Goal: Task Accomplishment & Management: Manage account settings

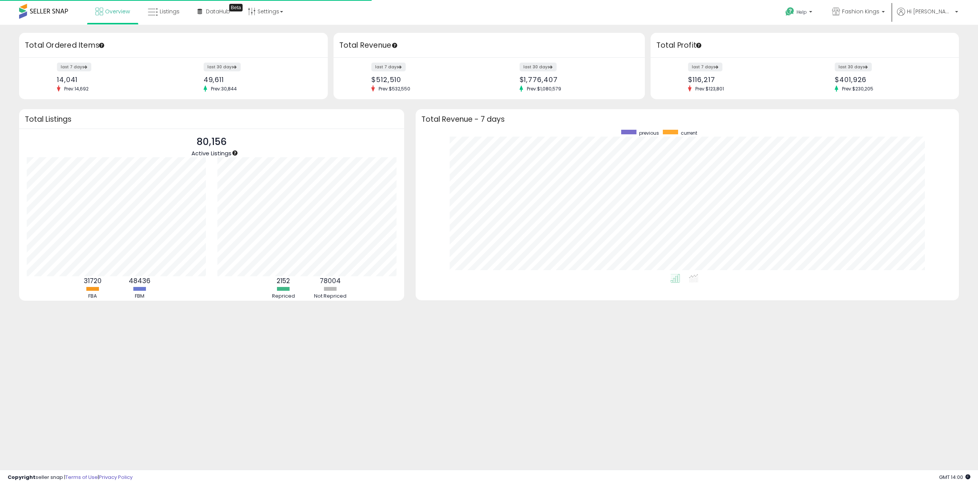
scroll to position [144, 528]
click at [112, 14] on span "Overview" at bounding box center [117, 12] width 25 height 8
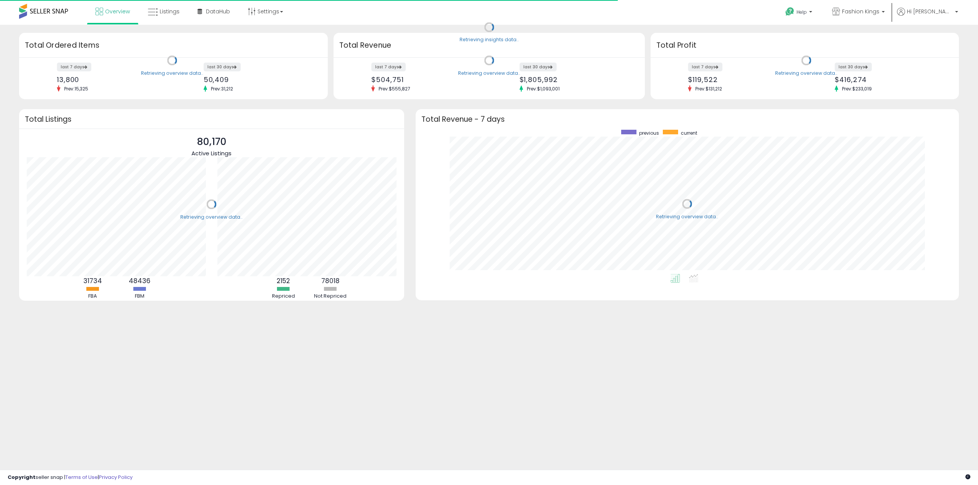
scroll to position [144, 528]
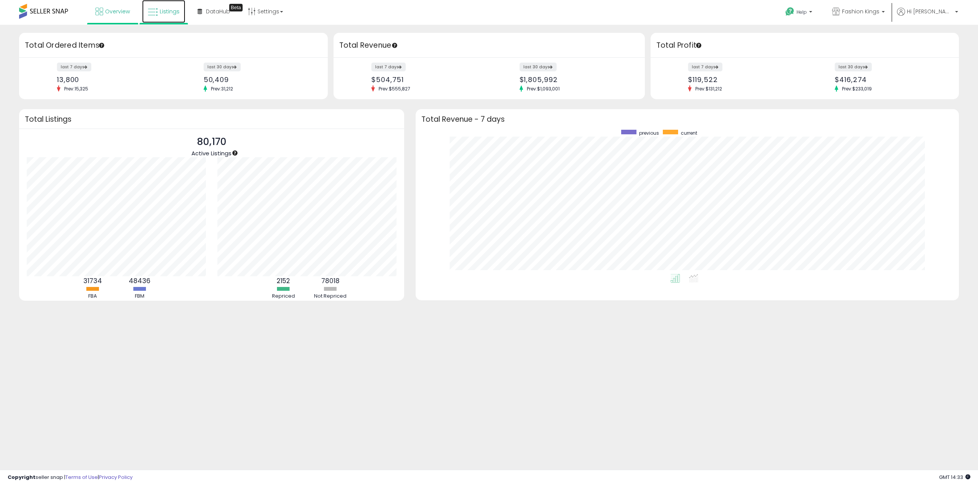
click at [174, 13] on span "Listings" at bounding box center [170, 12] width 20 height 8
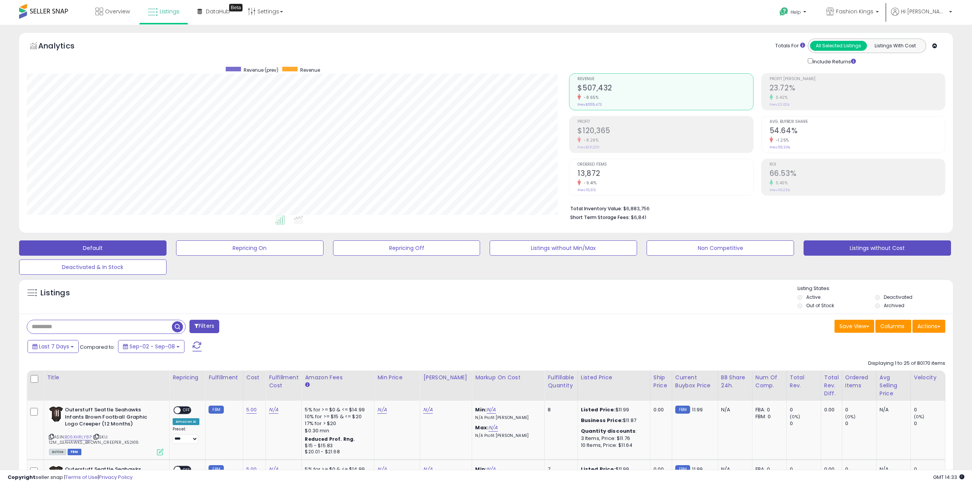
click at [872, 254] on button "Listings without Cost" at bounding box center [877, 248] width 147 height 15
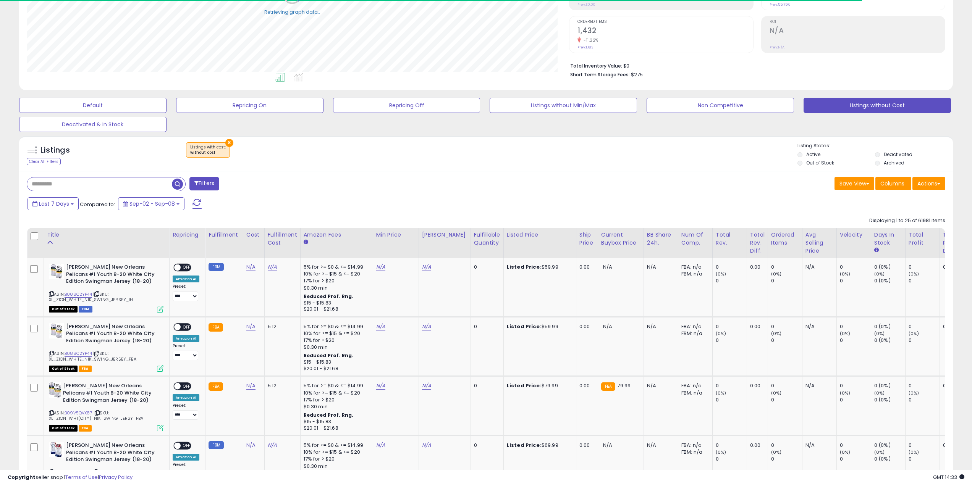
scroll to position [229, 0]
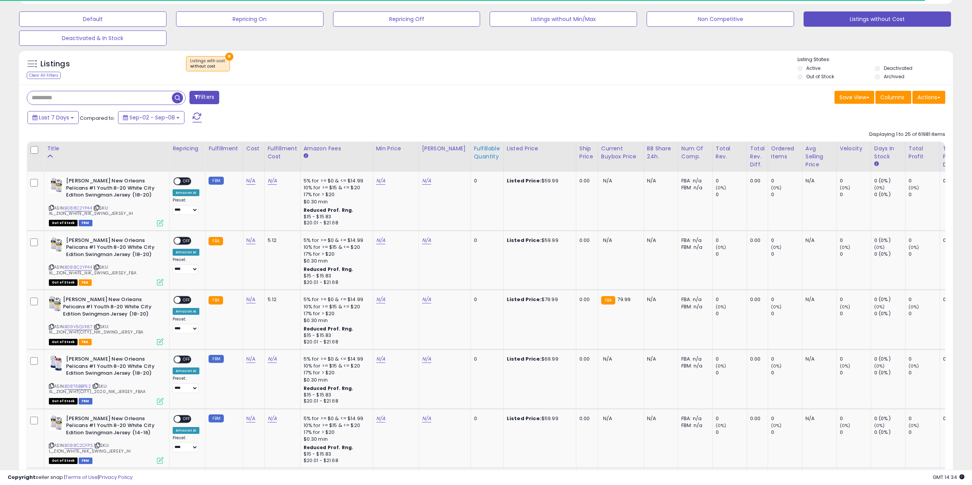
click at [479, 152] on div "Fulfillable Quantity" at bounding box center [487, 153] width 26 height 16
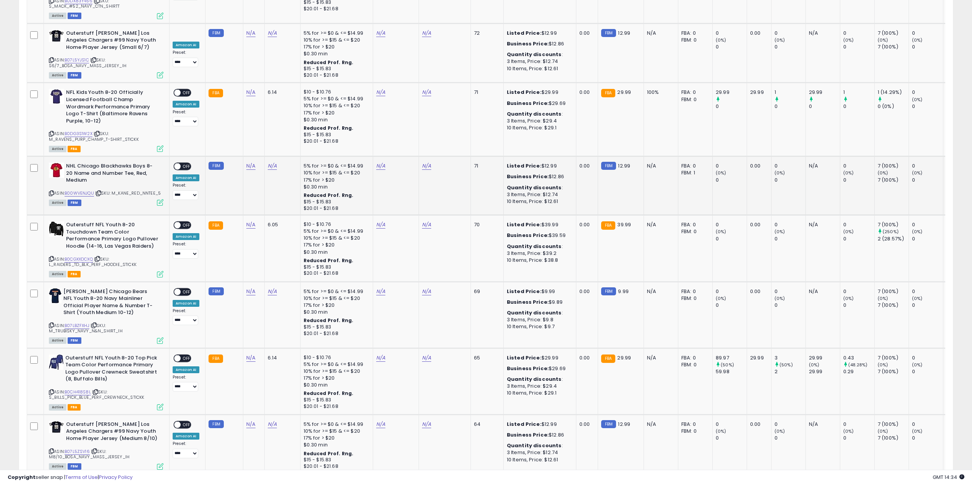
scroll to position [1184, 0]
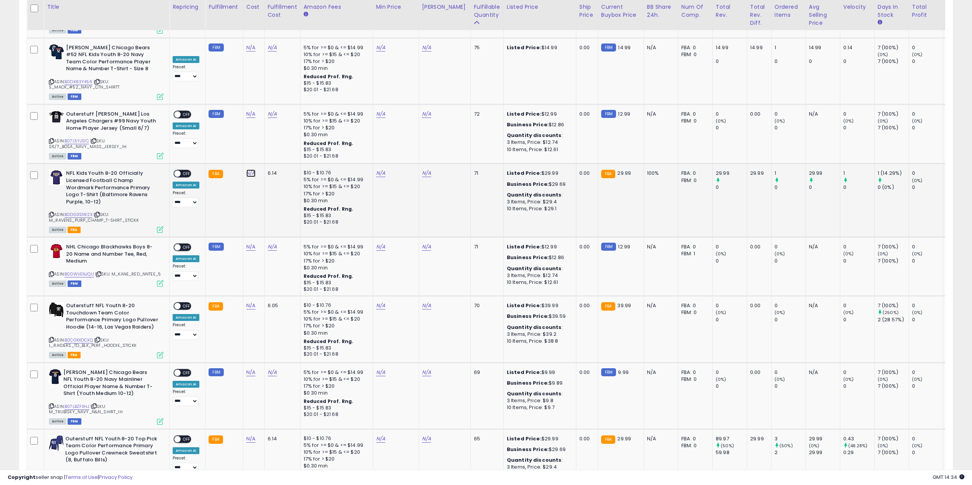
drag, startPoint x: 247, startPoint y: 142, endPoint x: 322, endPoint y: 164, distance: 78.2
click at [247, 170] on link "N/A" at bounding box center [250, 174] width 9 height 8
type input "*"
click button "submit" at bounding box center [270, 123] width 13 height 11
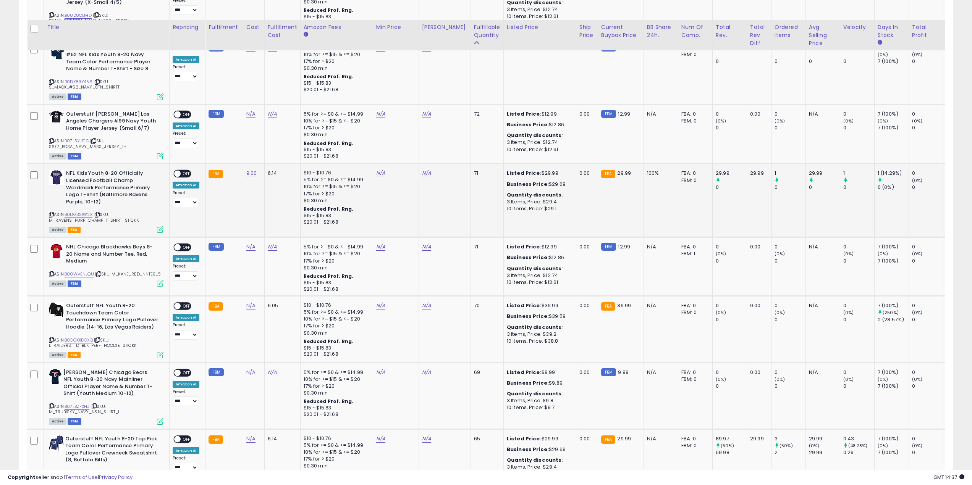
scroll to position [1337, 0]
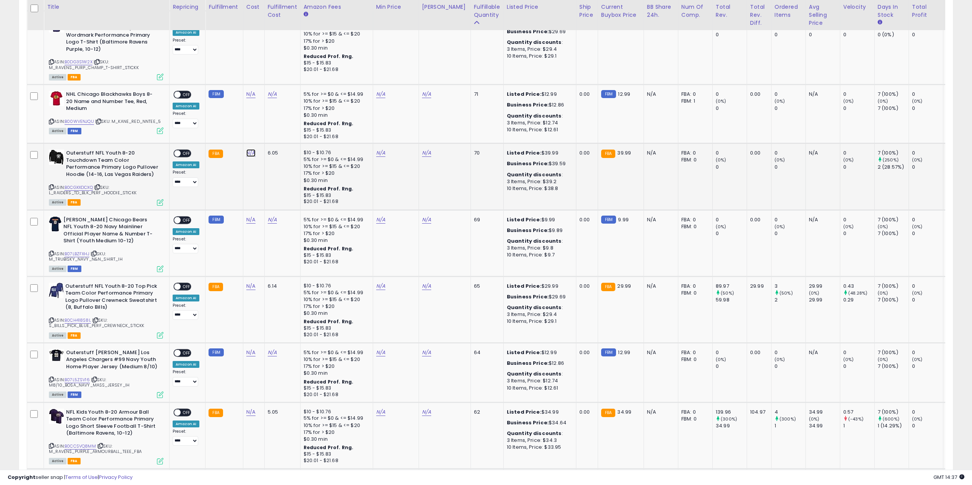
click at [249, 149] on link "N/A" at bounding box center [250, 153] width 9 height 8
type input "**"
click button "submit" at bounding box center [270, 103] width 13 height 11
click at [249, 149] on link "15.00" at bounding box center [252, 153] width 12 height 8
drag, startPoint x: 228, startPoint y: 105, endPoint x: 63, endPoint y: 123, distance: 166.4
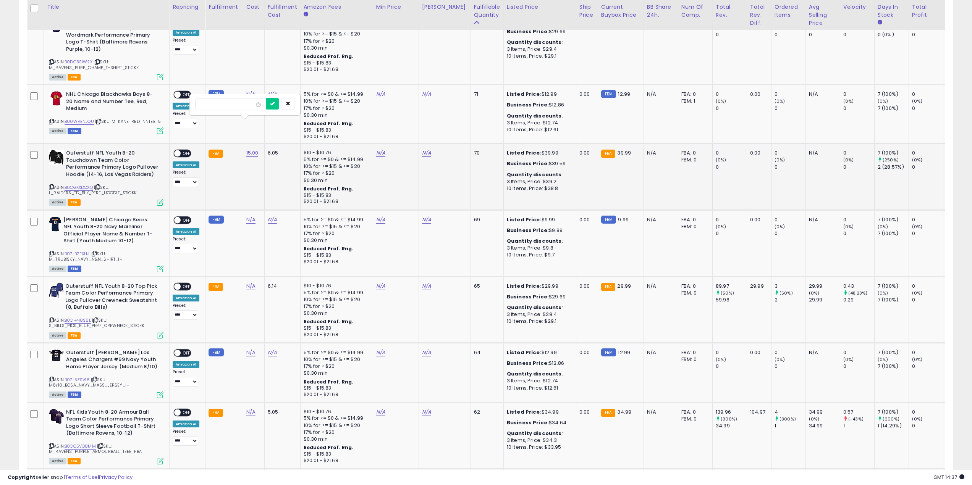
type input "**"
click button "submit" at bounding box center [272, 103] width 13 height 11
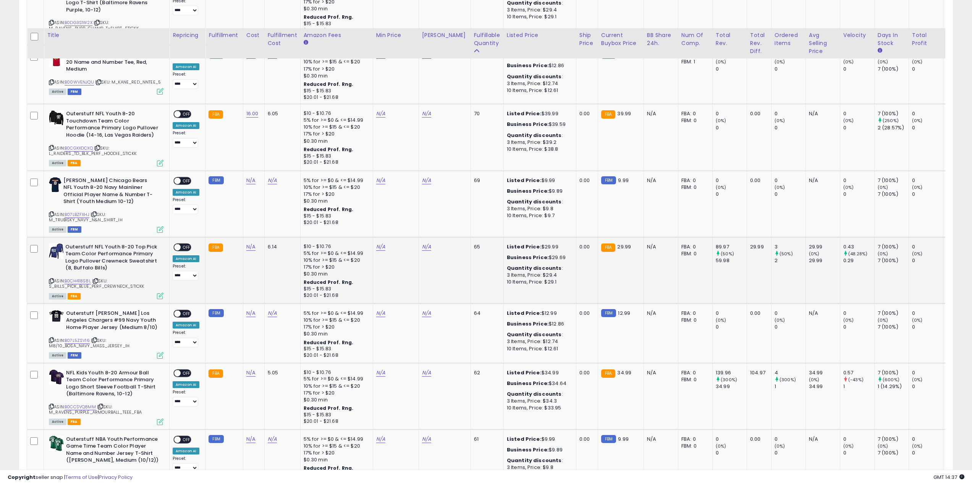
scroll to position [1413, 0]
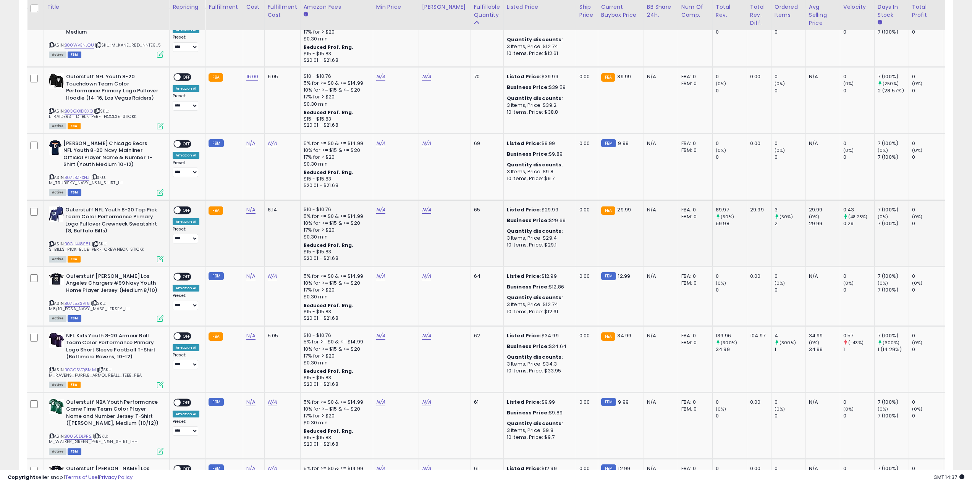
drag, startPoint x: 257, startPoint y: 176, endPoint x: 249, endPoint y: 179, distance: 8.0
click at [256, 200] on td "N/A" at bounding box center [253, 233] width 21 height 66
click at [249, 206] on link "N/A" at bounding box center [250, 210] width 9 height 8
type input "*"
click button "submit" at bounding box center [270, 160] width 13 height 11
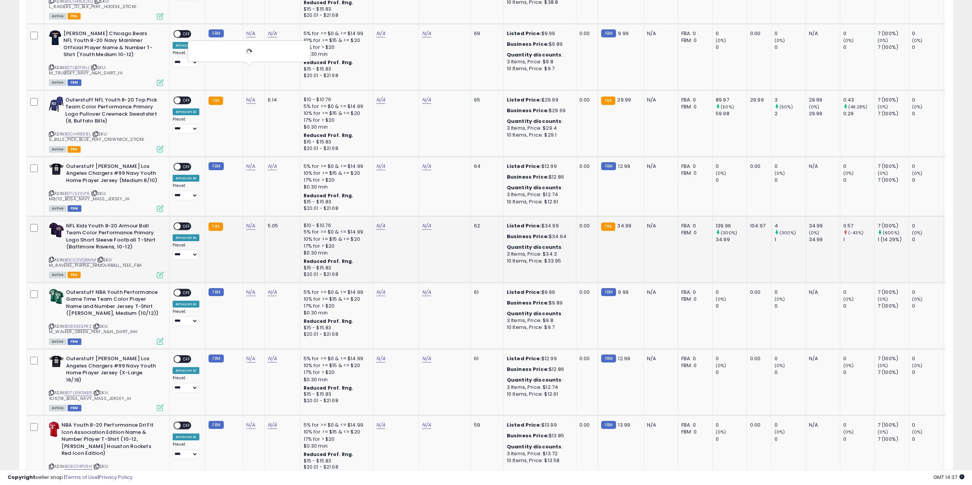
scroll to position [1566, 0]
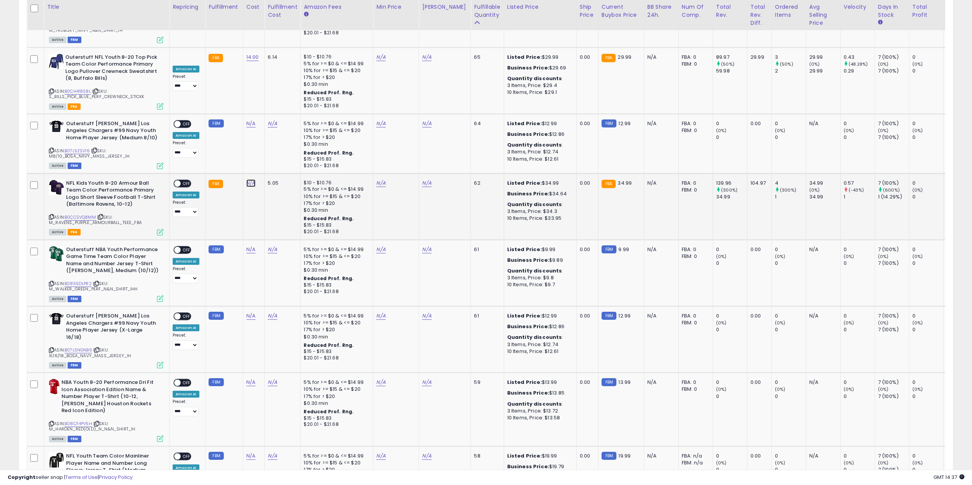
click at [252, 180] on link "N/A" at bounding box center [250, 184] width 9 height 8
type input "*"
click button "submit" at bounding box center [270, 133] width 13 height 11
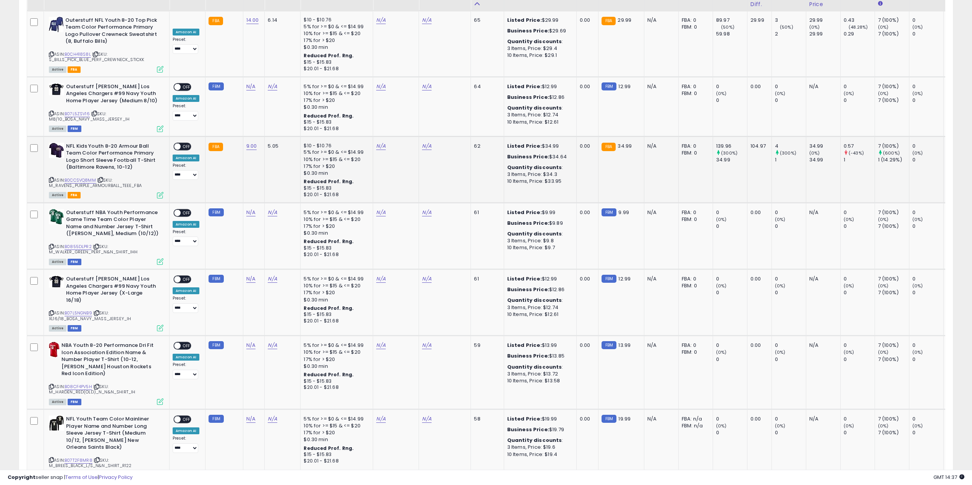
scroll to position [1637, 0]
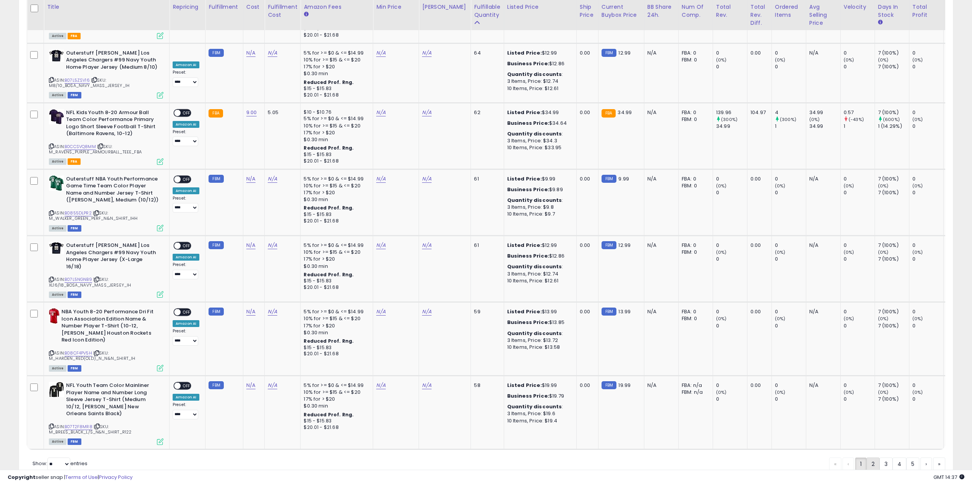
click at [875, 458] on link "2" at bounding box center [873, 464] width 13 height 13
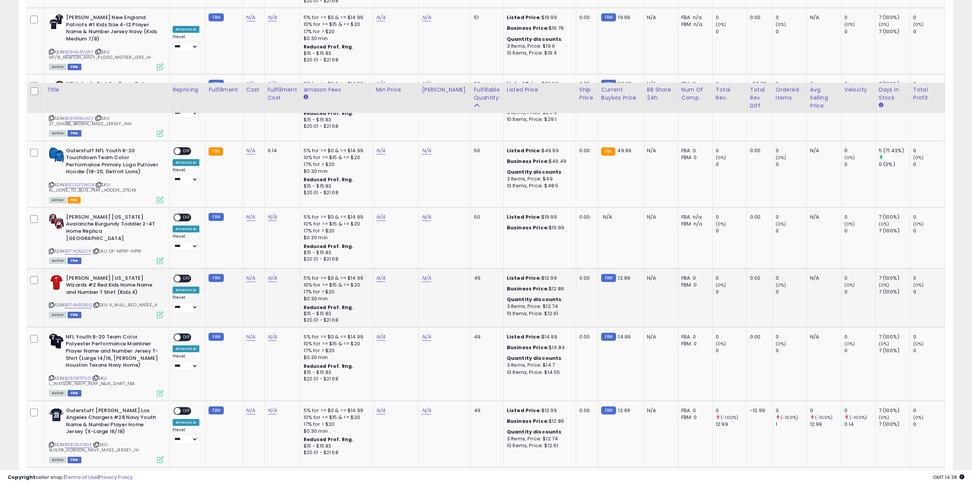
scroll to position [535, 0]
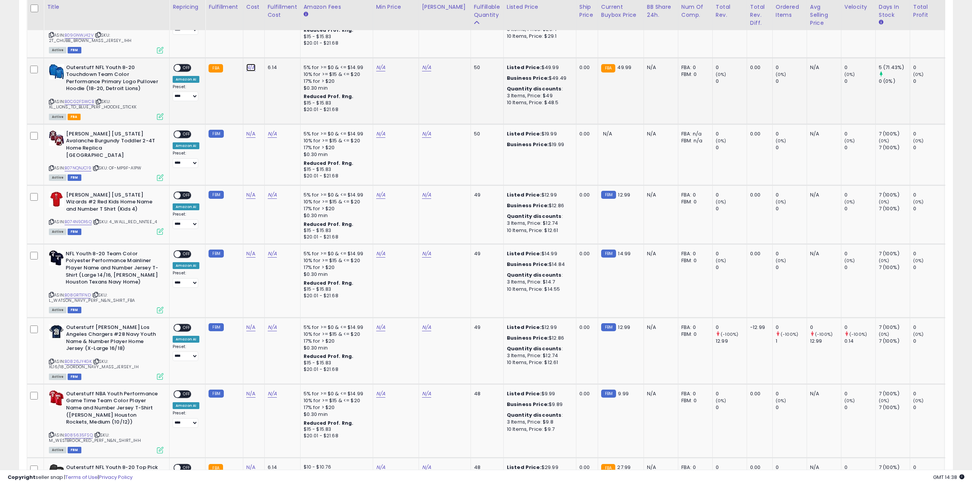
click at [247, 68] on link "N/A" at bounding box center [250, 68] width 9 height 8
type input "**"
click button "submit" at bounding box center [270, 48] width 13 height 11
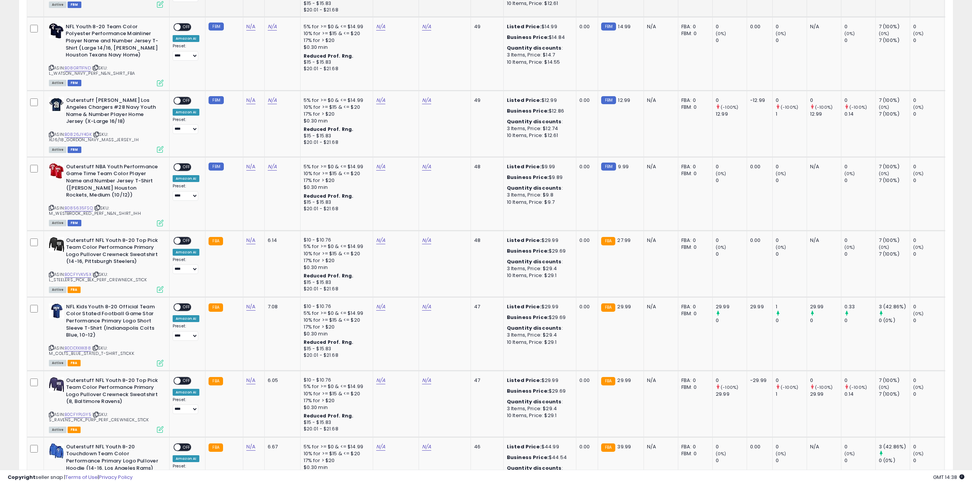
scroll to position [840, 0]
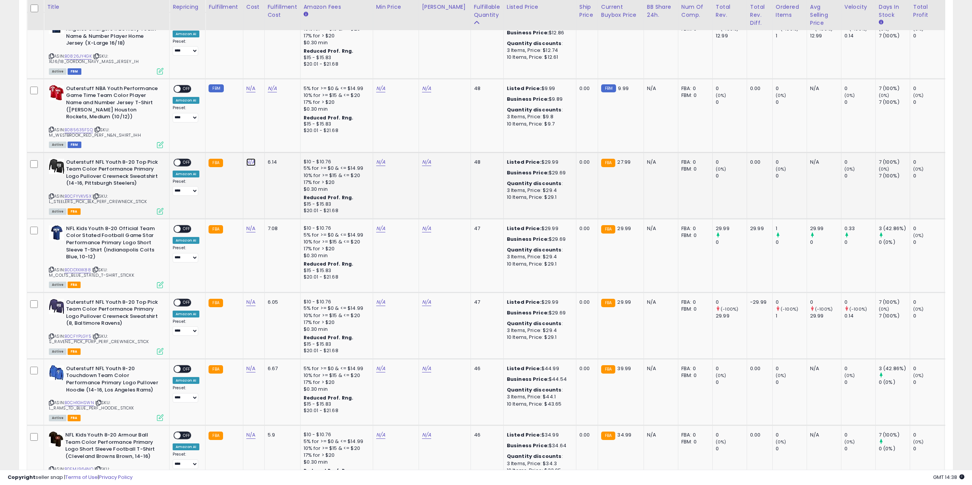
click at [251, 160] on link "N/A" at bounding box center [250, 163] width 9 height 8
type input "**"
click button "submit" at bounding box center [270, 140] width 13 height 11
click at [249, 228] on link "N/A" at bounding box center [250, 229] width 9 height 8
type input "*"
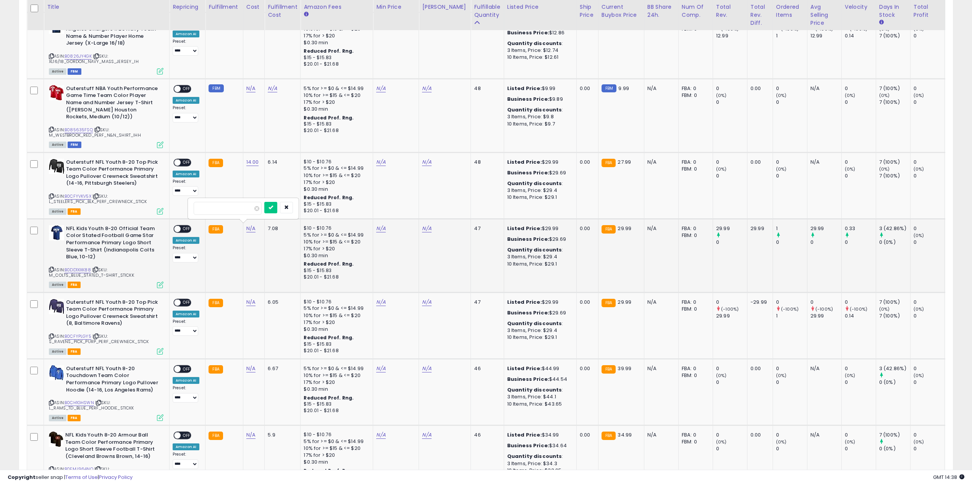
click button "submit" at bounding box center [270, 207] width 13 height 11
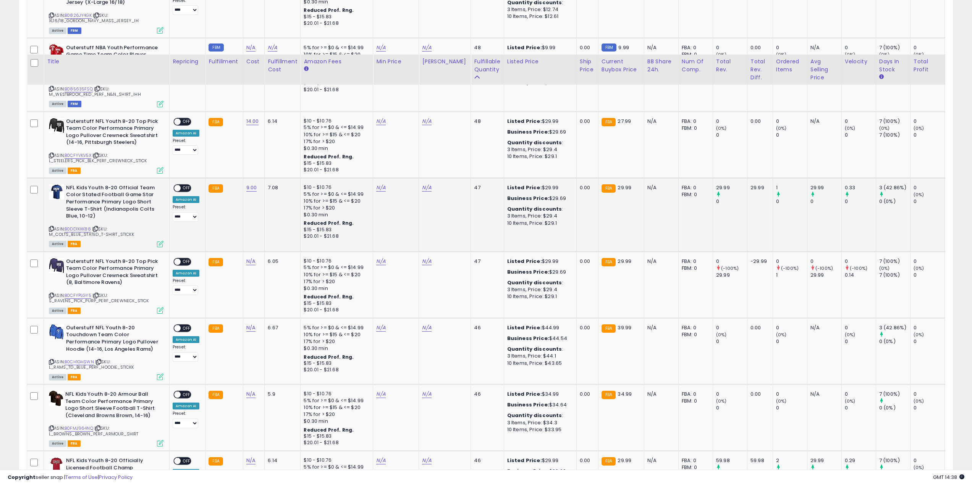
scroll to position [955, 0]
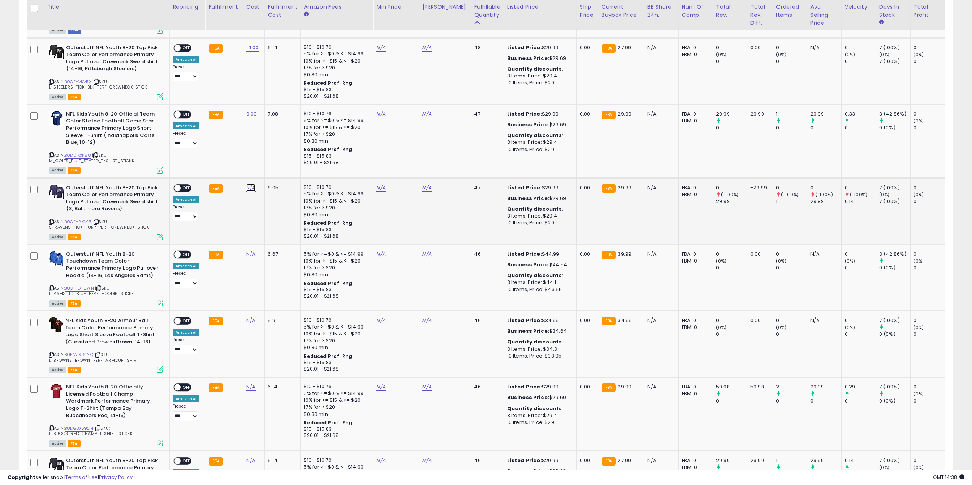
click at [251, 185] on link "N/A" at bounding box center [250, 188] width 9 height 8
type input "**"
click button "submit" at bounding box center [270, 166] width 13 height 11
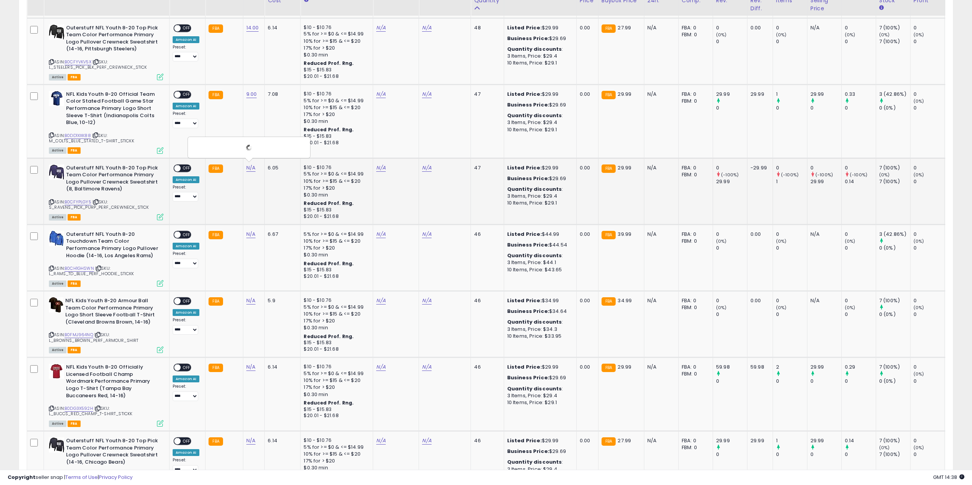
scroll to position [993, 0]
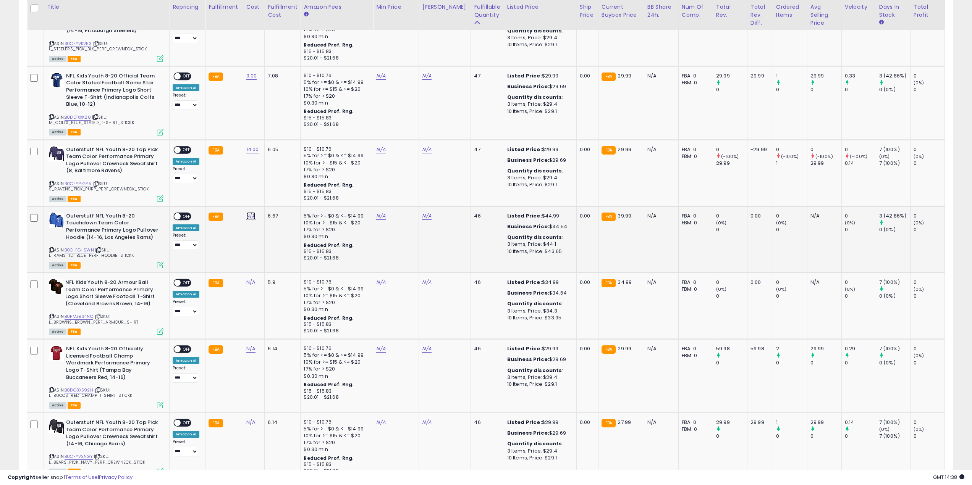
click at [251, 214] on link "N/A" at bounding box center [250, 216] width 9 height 8
type input "**"
click button "submit" at bounding box center [270, 194] width 13 height 11
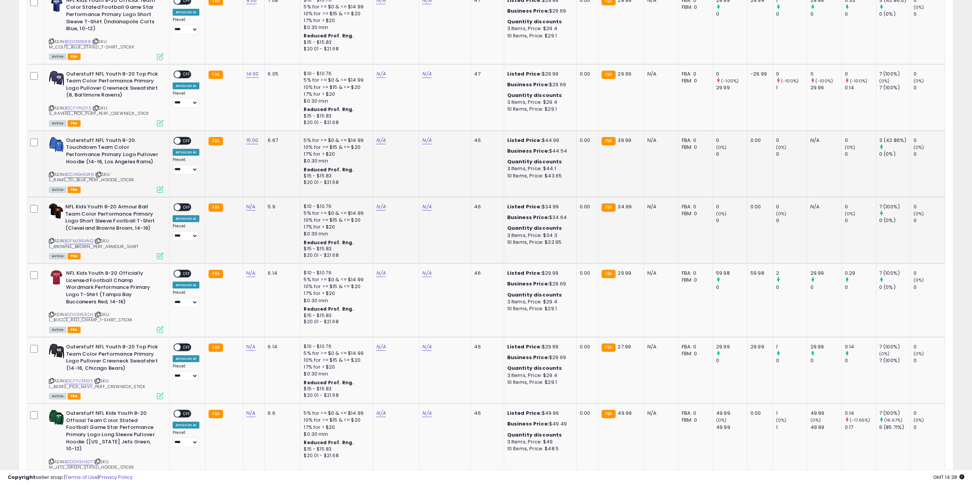
scroll to position [1069, 0]
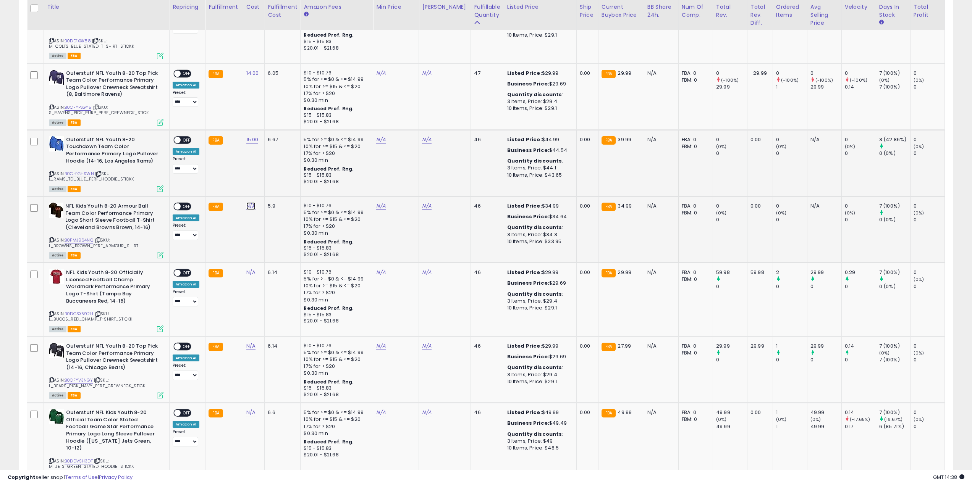
click at [247, 206] on link "N/A" at bounding box center [250, 206] width 9 height 8
type input "*"
click button "submit" at bounding box center [270, 185] width 13 height 11
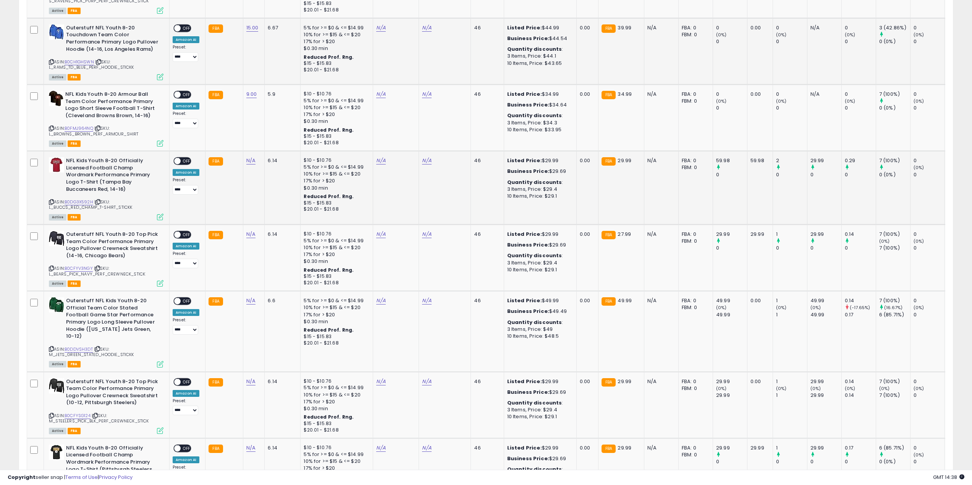
scroll to position [1184, 0]
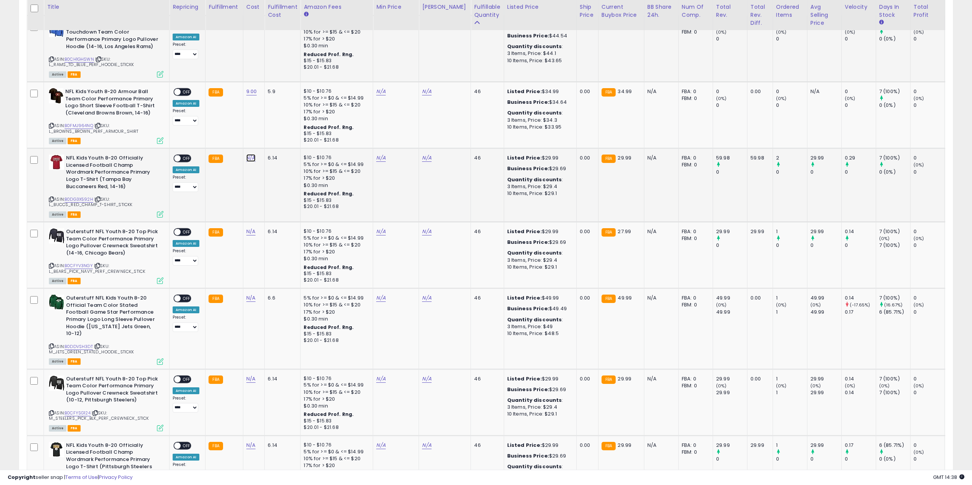
click at [253, 158] on link "N/A" at bounding box center [250, 158] width 9 height 8
click button "submit" at bounding box center [270, 136] width 13 height 11
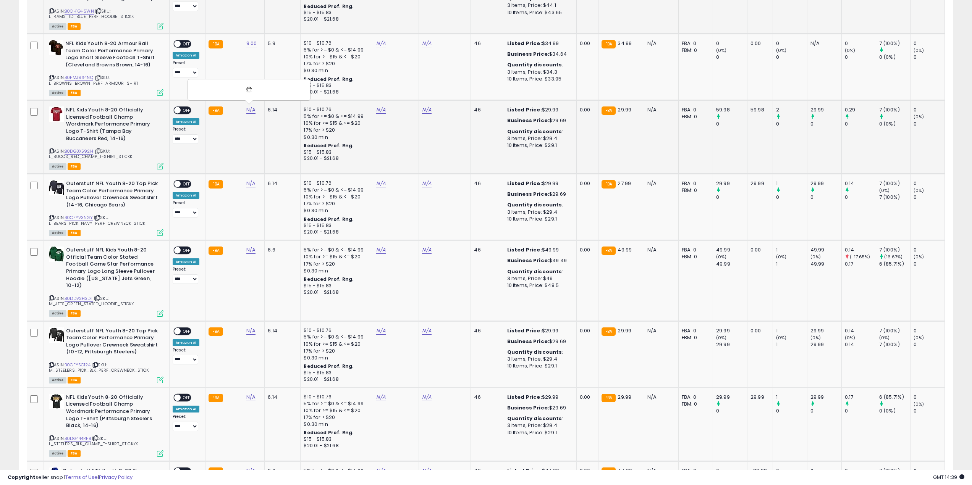
scroll to position [1260, 0]
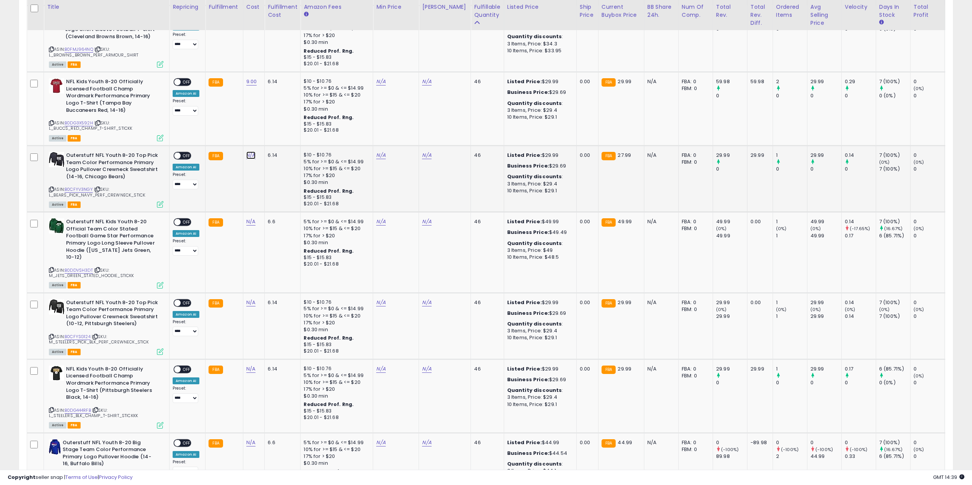
click at [251, 156] on link "N/A" at bounding box center [250, 156] width 9 height 8
type input "**"
click button "submit" at bounding box center [270, 134] width 13 height 11
click at [249, 220] on link "N/A" at bounding box center [250, 222] width 9 height 8
type input "**"
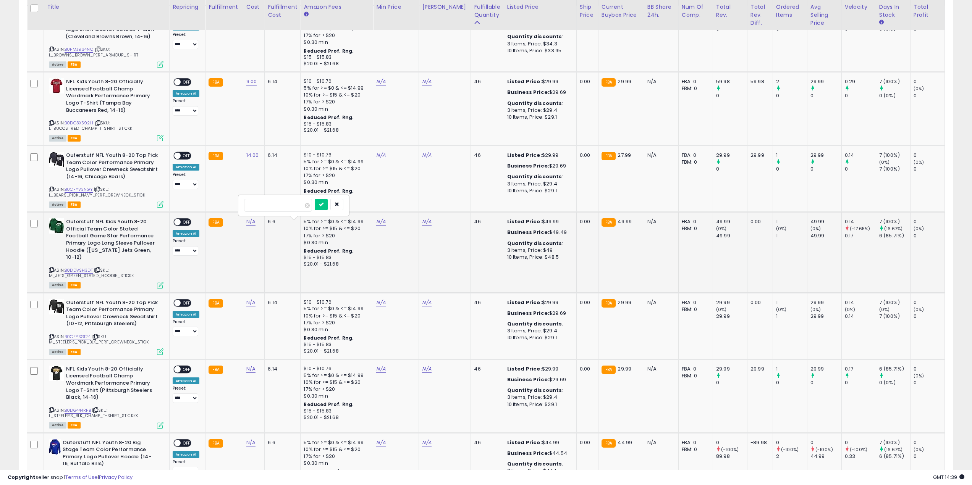
click button "submit" at bounding box center [321, 204] width 13 height 11
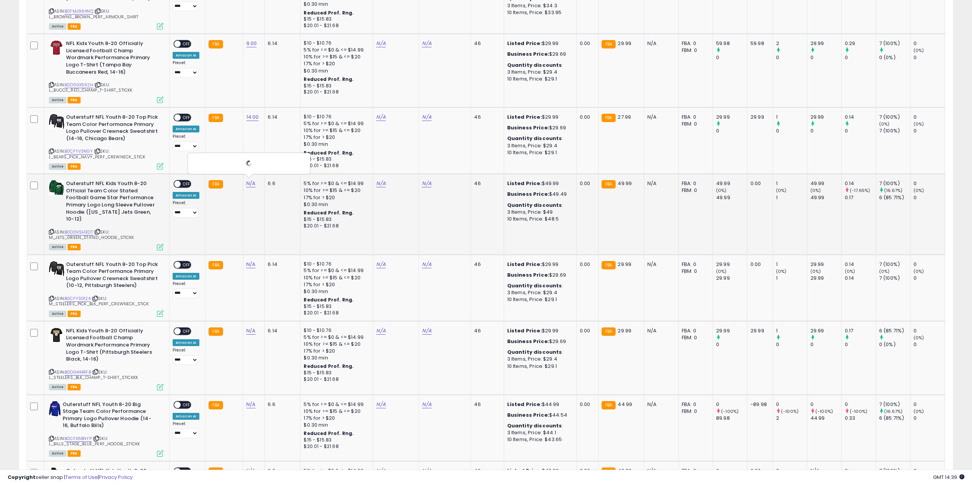
scroll to position [1375, 0]
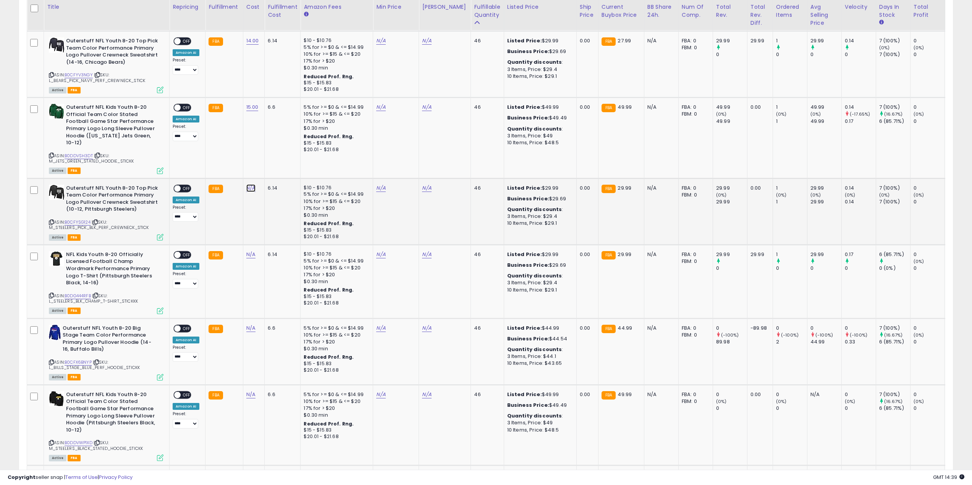
click at [247, 184] on link "N/A" at bounding box center [250, 188] width 9 height 8
type input "*"
click button "submit" at bounding box center [270, 159] width 13 height 11
click at [249, 251] on link "N/A" at bounding box center [250, 255] width 9 height 8
type input "*"
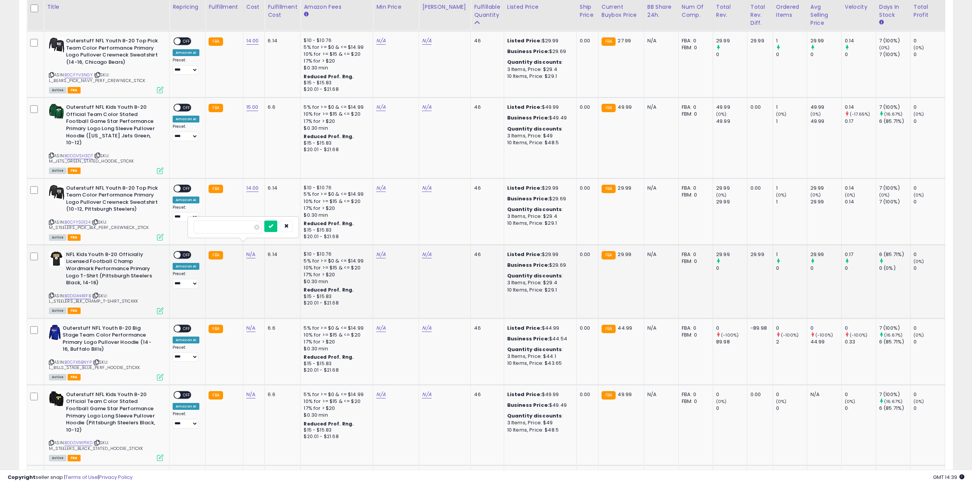
click button "submit" at bounding box center [270, 226] width 13 height 11
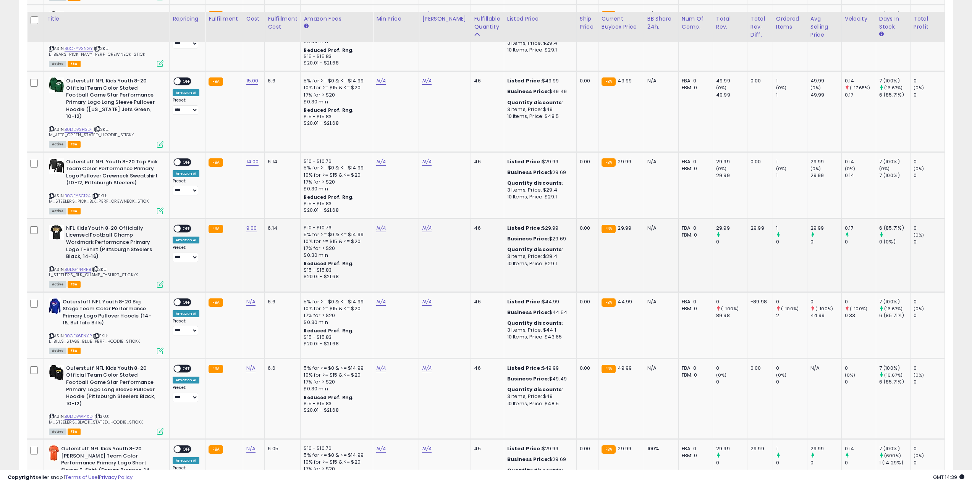
scroll to position [1413, 0]
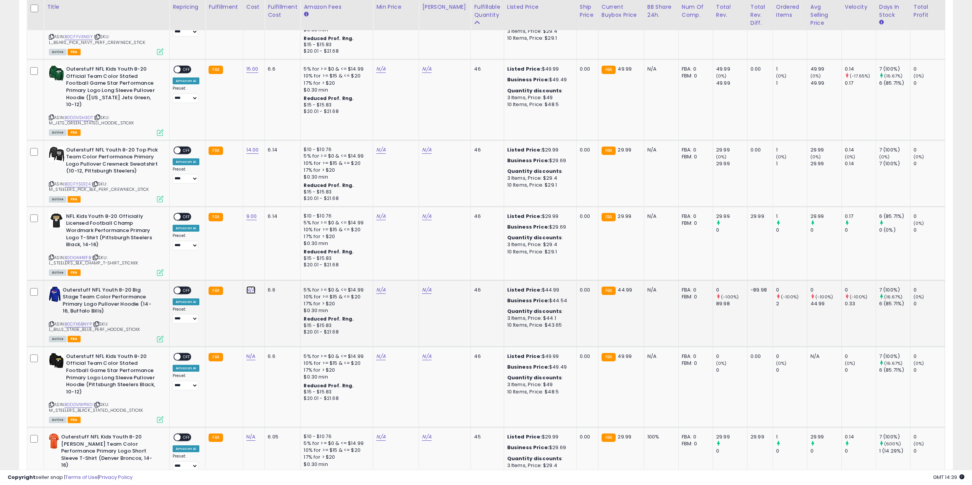
click at [249, 286] on link "N/A" at bounding box center [250, 290] width 9 height 8
click button "submit" at bounding box center [270, 261] width 13 height 11
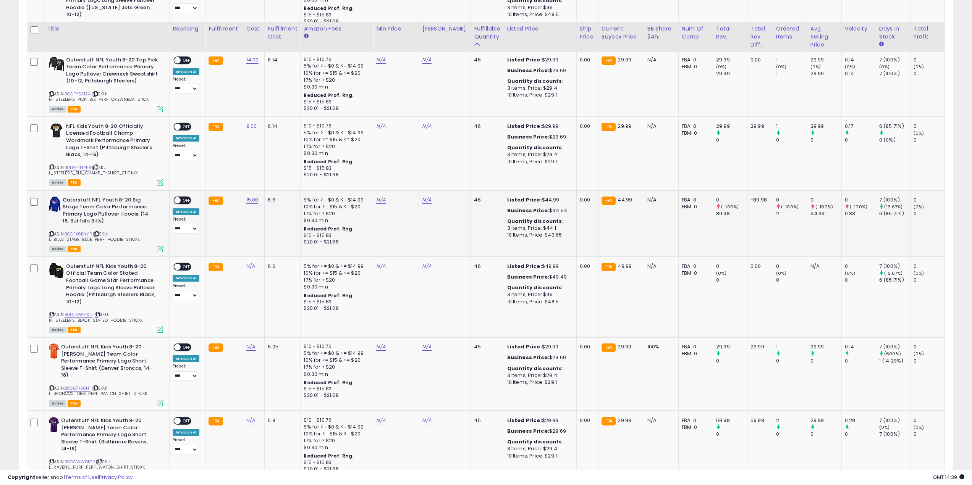
scroll to position [1528, 0]
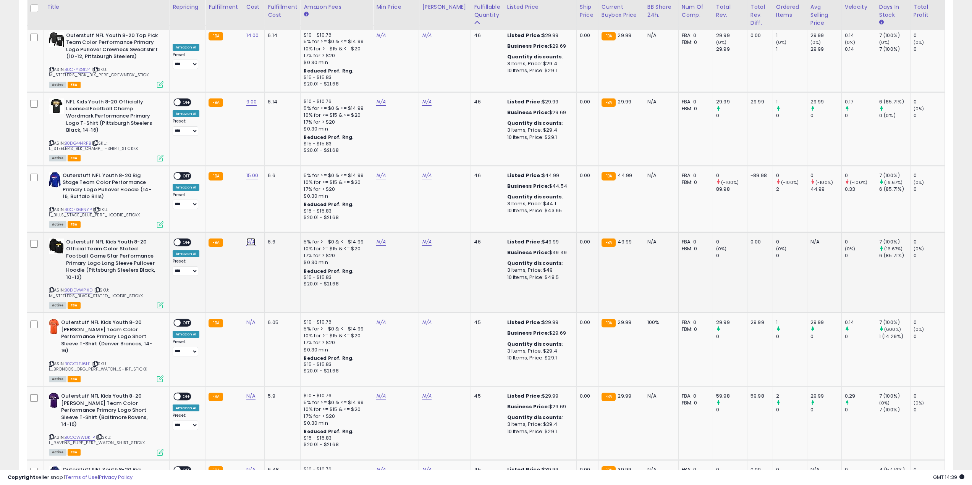
click at [251, 238] on link "N/A" at bounding box center [250, 242] width 9 height 8
type input "**"
click button "submit" at bounding box center [270, 213] width 13 height 11
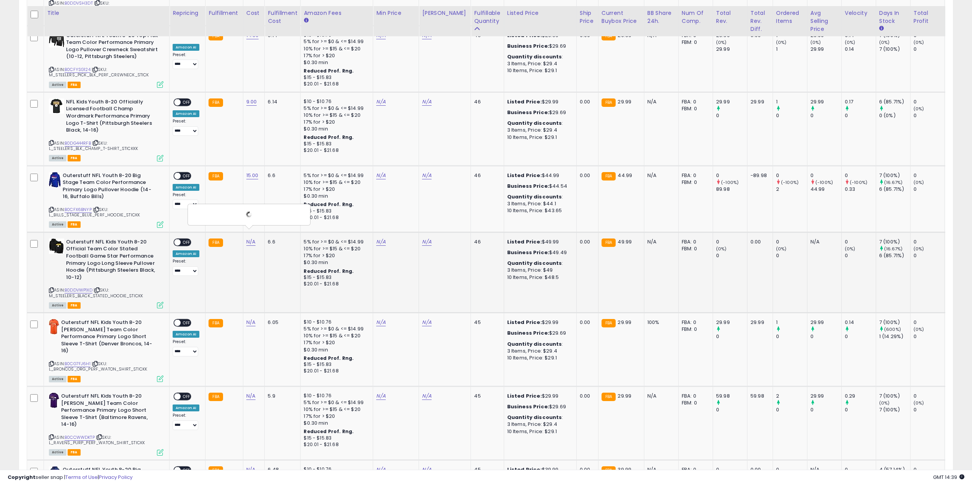
scroll to position [1604, 0]
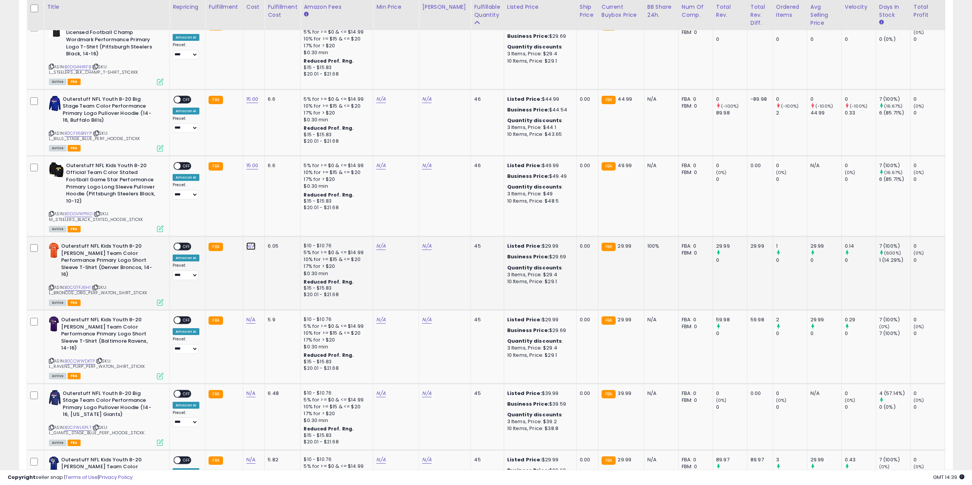
click at [248, 243] on link "N/A" at bounding box center [250, 247] width 9 height 8
click button "submit" at bounding box center [270, 210] width 13 height 11
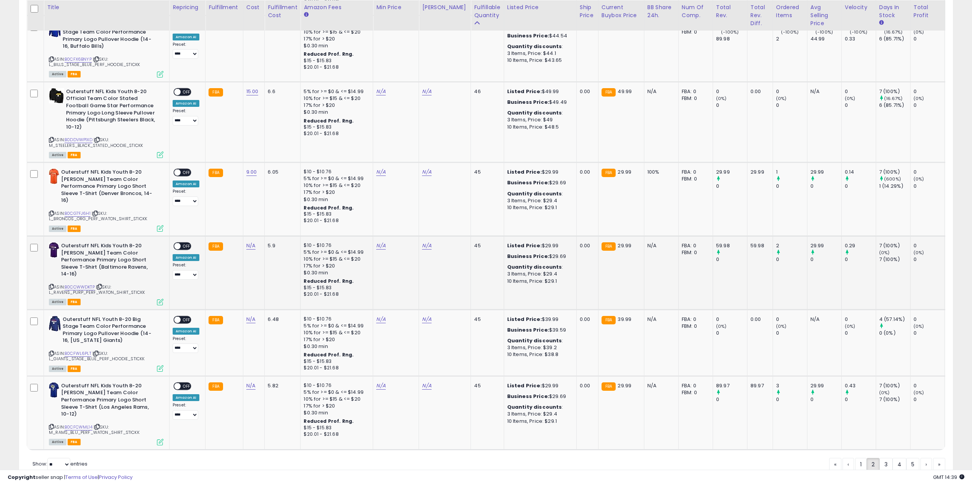
scroll to position [1679, 0]
click at [249, 242] on link "N/A" at bounding box center [250, 246] width 9 height 8
type input "*"
click button "submit" at bounding box center [270, 202] width 13 height 11
click at [249, 315] on link "N/A" at bounding box center [250, 319] width 9 height 8
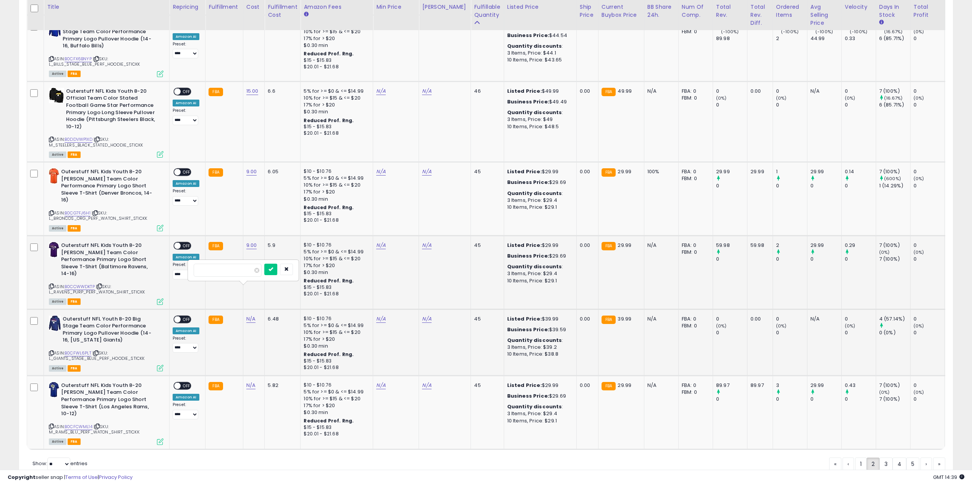
type input "**"
click button "submit" at bounding box center [270, 269] width 13 height 11
click at [249, 382] on link "N/A" at bounding box center [250, 386] width 9 height 8
type input "*"
click button "submit" at bounding box center [270, 335] width 13 height 11
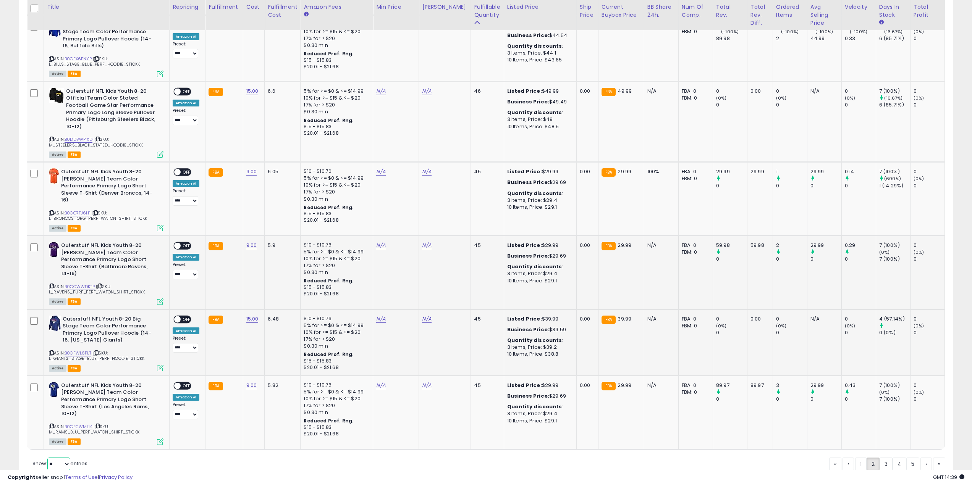
click at [50, 458] on select "** **" at bounding box center [58, 464] width 23 height 13
select select "**"
click at [48, 458] on select "** **" at bounding box center [58, 464] width 23 height 13
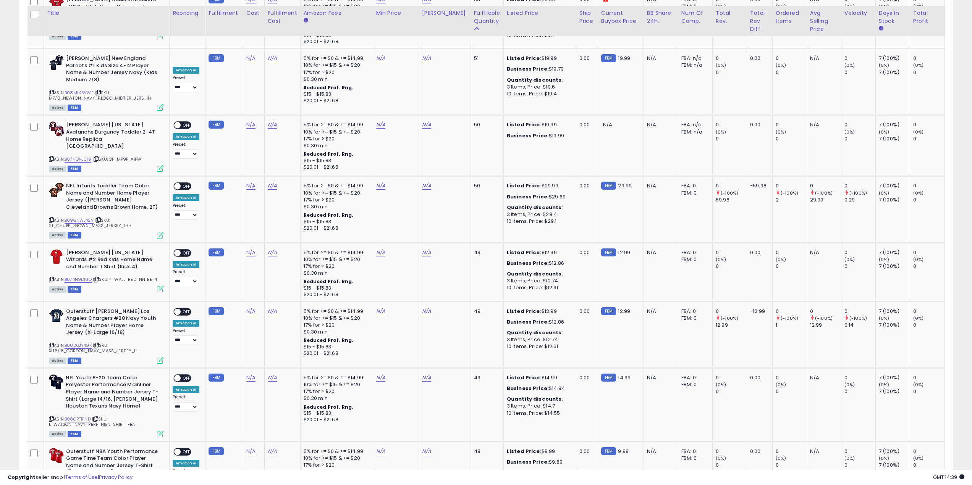
scroll to position [2597, 0]
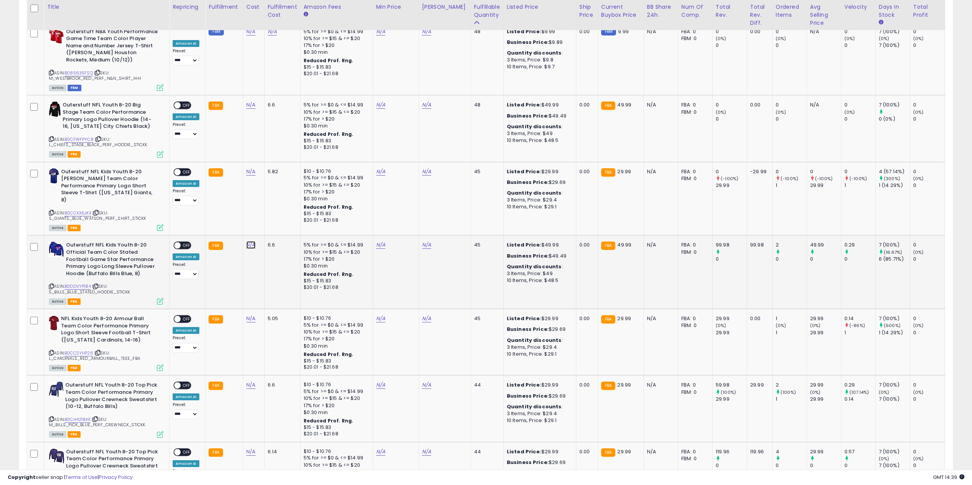
click at [246, 241] on link "N/A" at bounding box center [250, 245] width 9 height 8
type input "**"
click button "submit" at bounding box center [270, 172] width 13 height 11
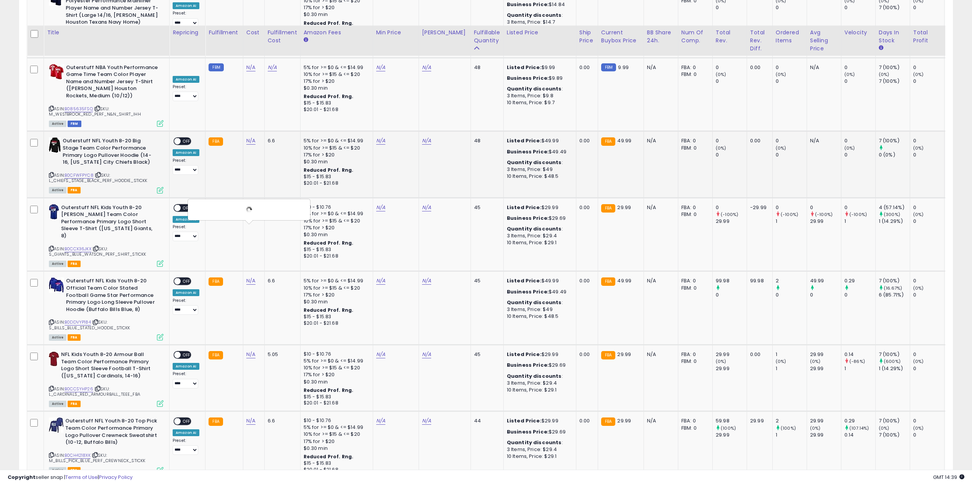
scroll to position [2521, 0]
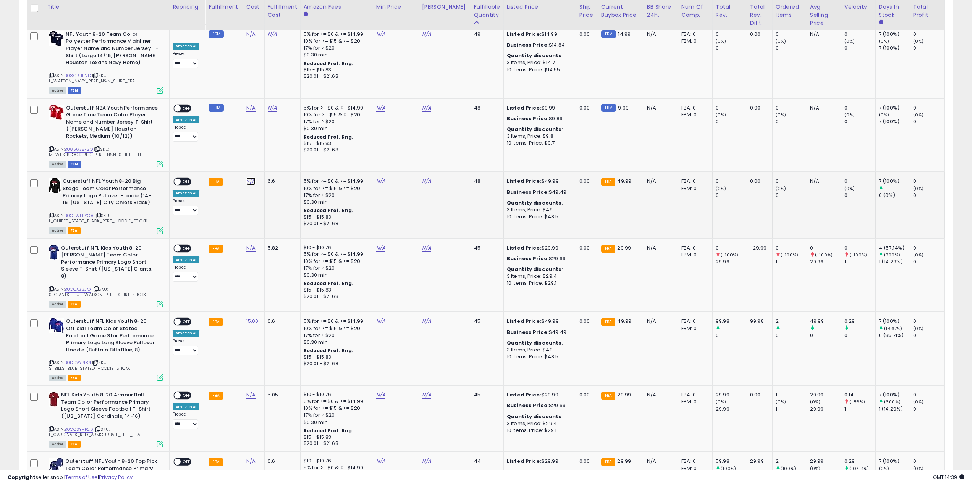
click at [246, 178] on link "N/A" at bounding box center [250, 182] width 9 height 8
type input "*"
click button "submit" at bounding box center [270, 115] width 13 height 11
click at [248, 244] on link "N/A" at bounding box center [250, 248] width 9 height 8
type input "*"
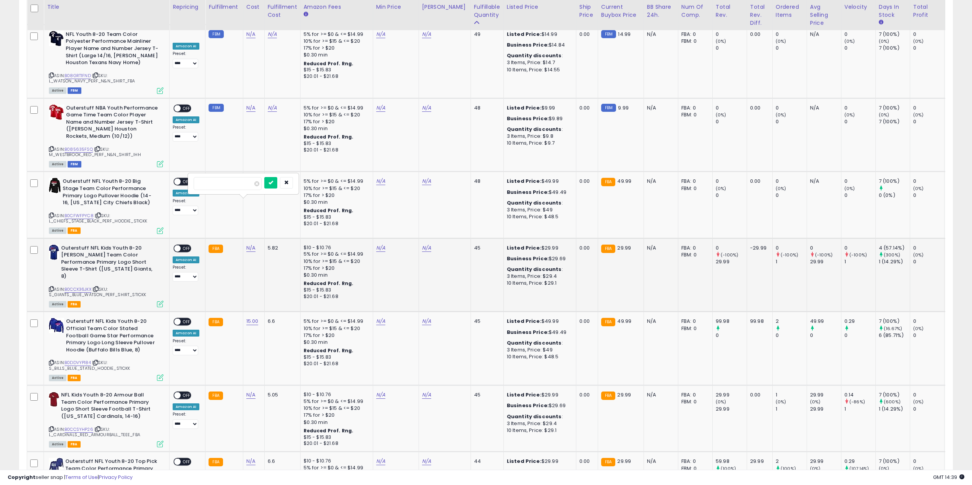
click button "submit" at bounding box center [270, 182] width 13 height 11
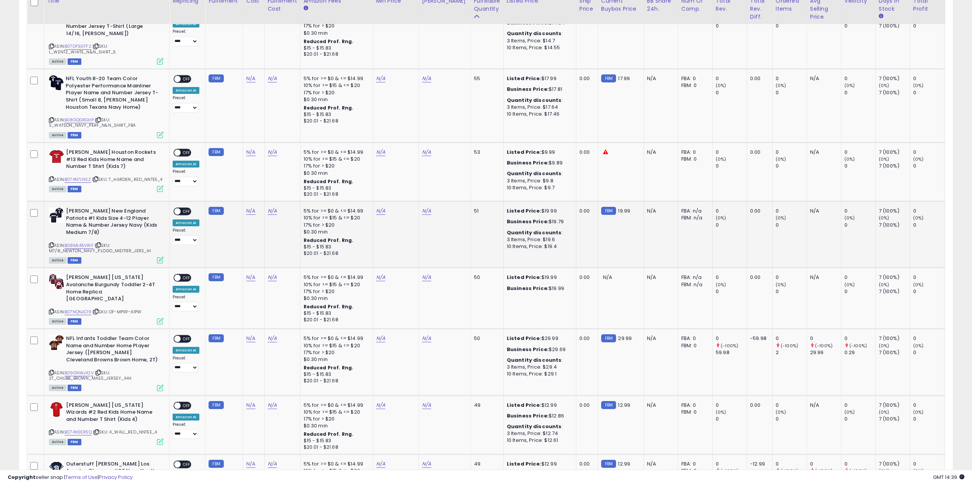
scroll to position [1795, 0]
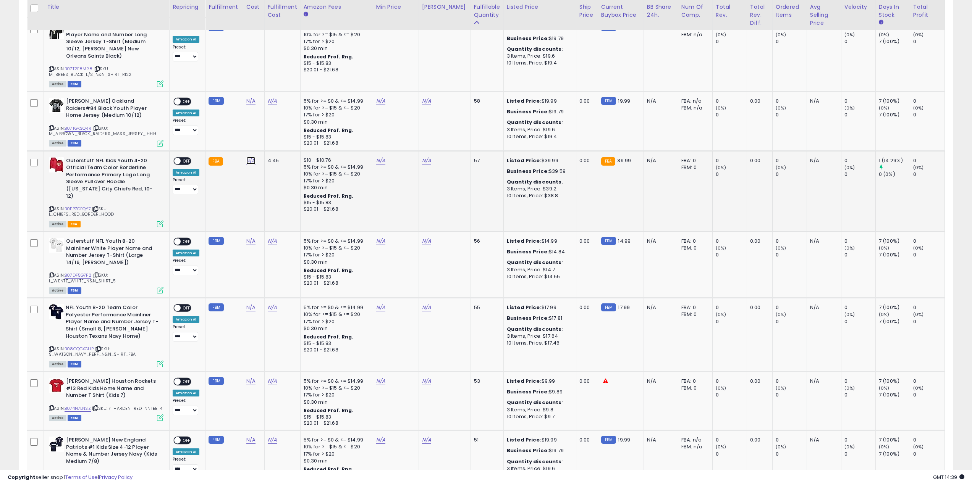
click at [250, 157] on link "N/A" at bounding box center [250, 161] width 9 height 8
type input "**"
click button "submit" at bounding box center [270, 104] width 13 height 11
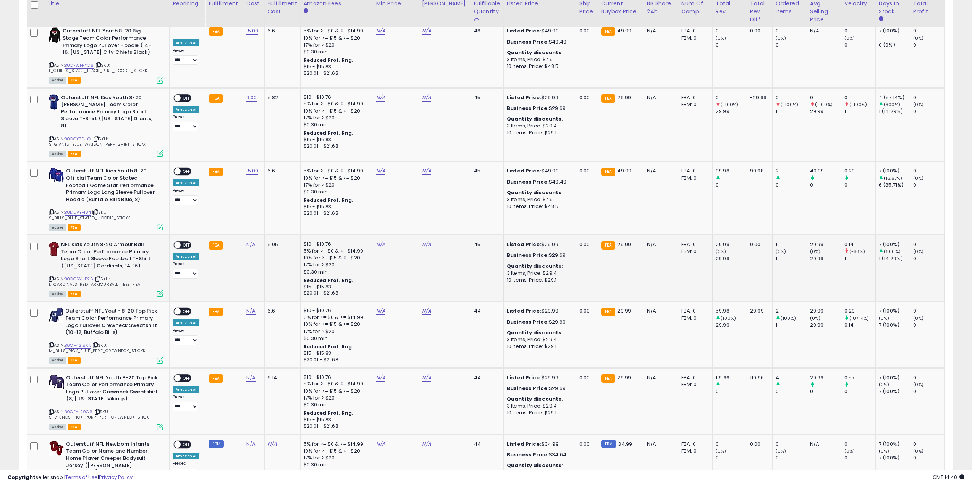
scroll to position [2674, 0]
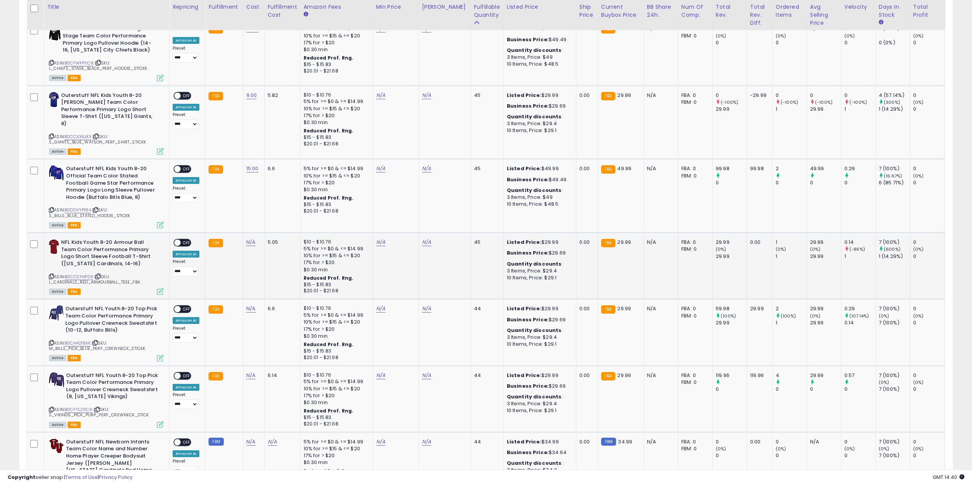
click at [254, 239] on div "N/A" at bounding box center [252, 242] width 12 height 7
click at [249, 239] on link "N/A" at bounding box center [250, 243] width 9 height 8
type input "*"
click button "submit" at bounding box center [270, 170] width 13 height 11
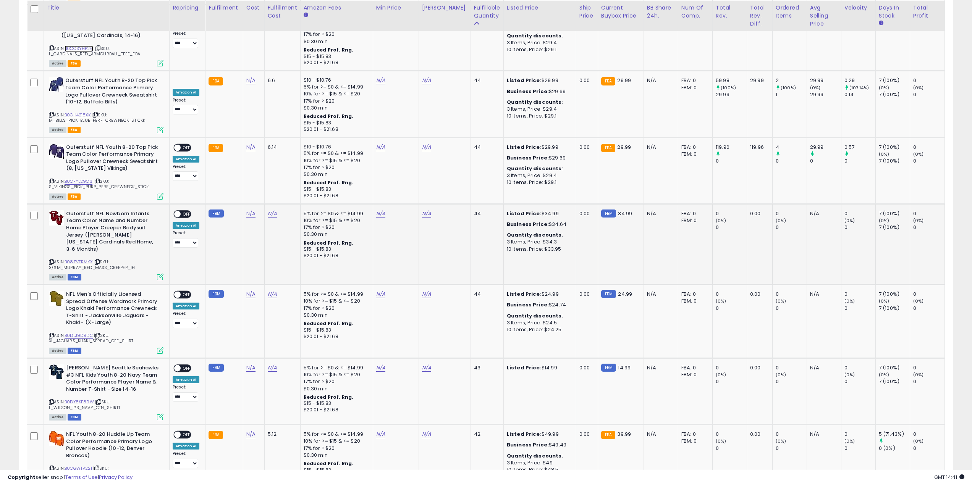
scroll to position [2826, 0]
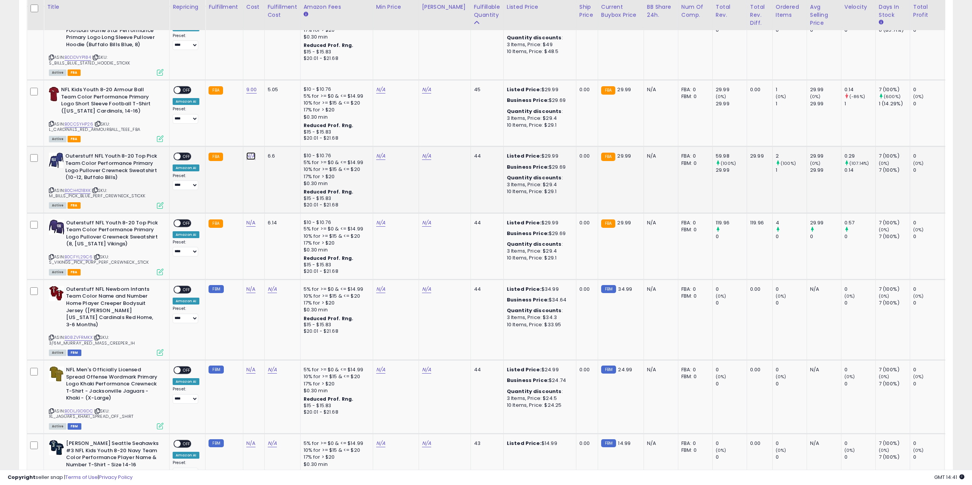
click at [247, 152] on link "N/A" at bounding box center [250, 156] width 9 height 8
type input "**"
click button "submit" at bounding box center [270, 83] width 13 height 11
click at [248, 219] on link "N/A" at bounding box center [250, 223] width 9 height 8
type input "**"
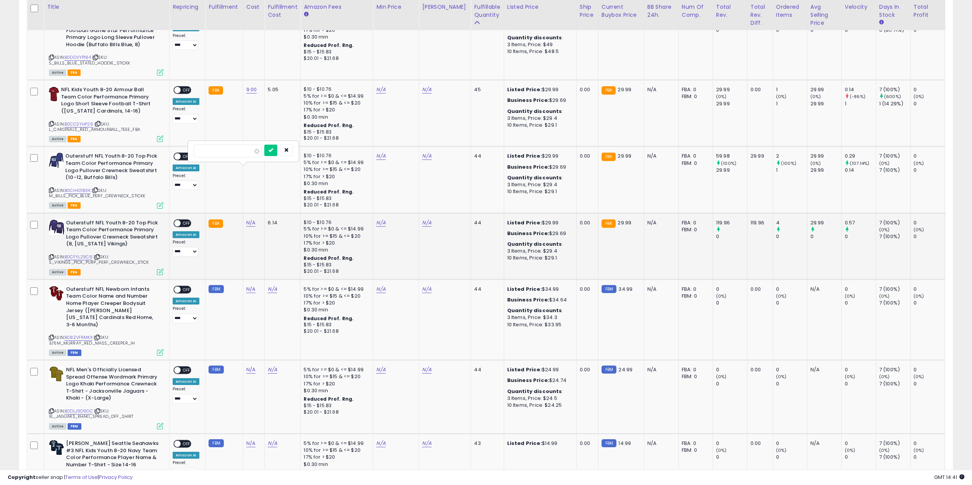
click button "submit" at bounding box center [270, 150] width 13 height 11
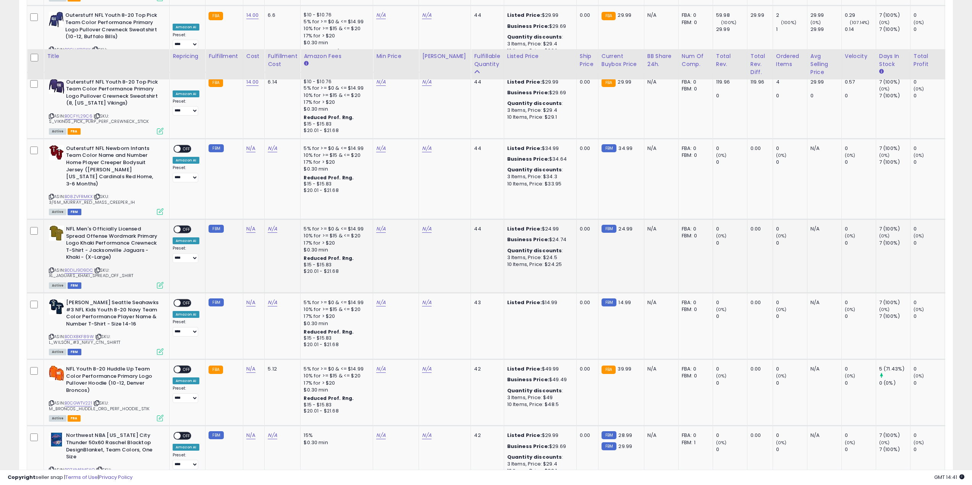
scroll to position [3017, 0]
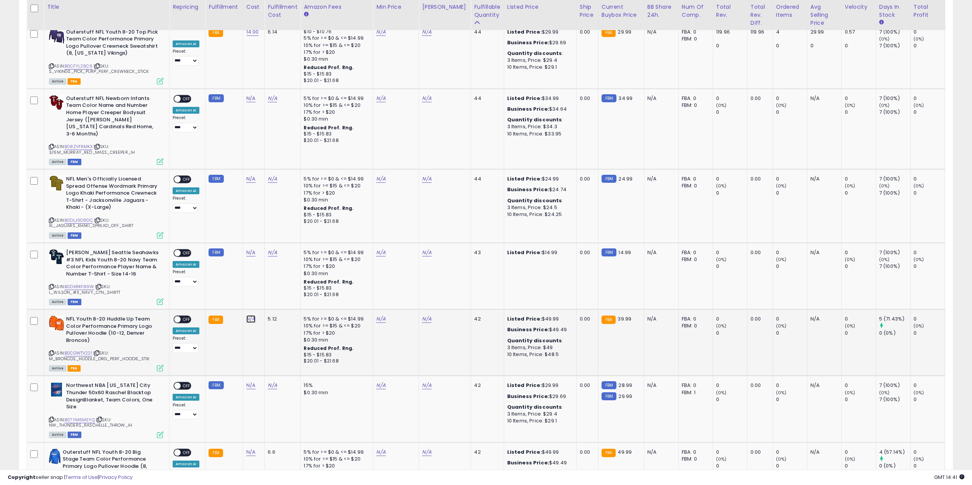
click at [248, 315] on link "N/A" at bounding box center [250, 319] width 9 height 8
type input "**"
click button "submit" at bounding box center [321, 243] width 13 height 11
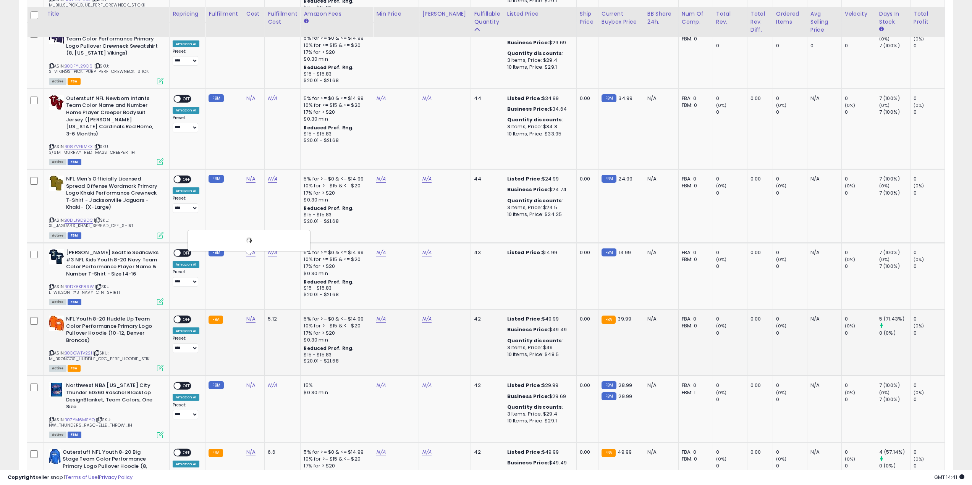
scroll to position [3170, 0]
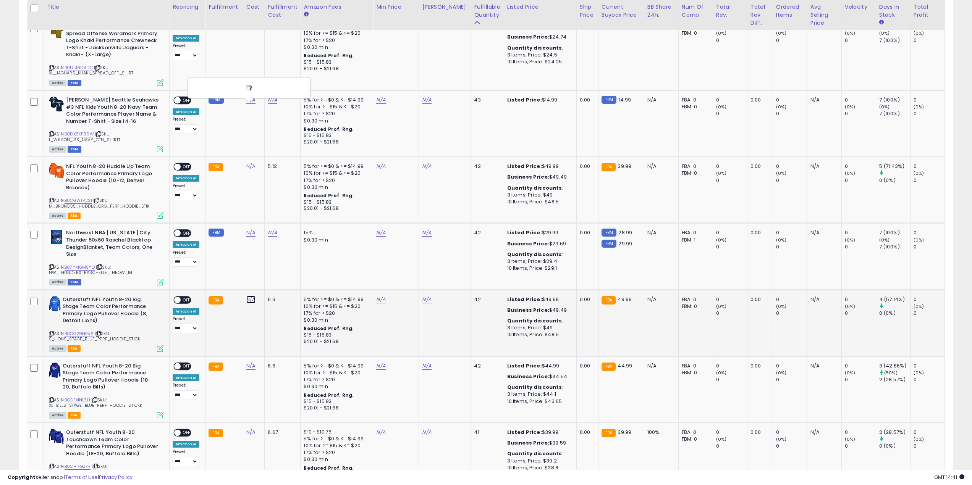
click at [252, 296] on link "N/A" at bounding box center [250, 300] width 9 height 8
type input "*"
click button "submit" at bounding box center [321, 223] width 13 height 11
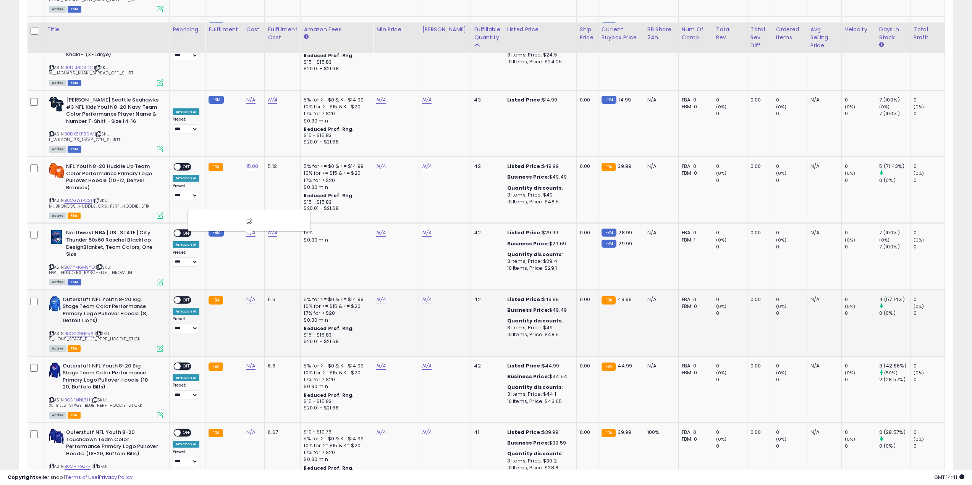
scroll to position [3246, 0]
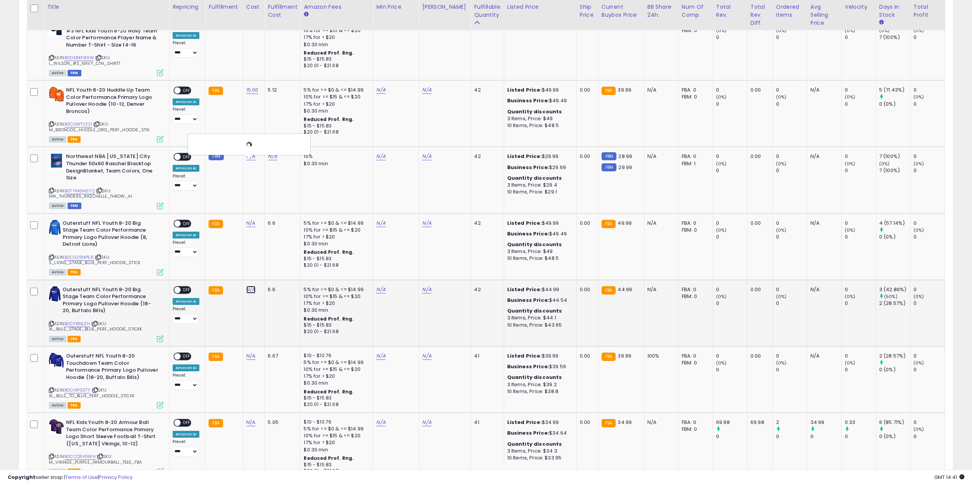
click at [249, 286] on link "N/A" at bounding box center [250, 290] width 9 height 8
click button "submit" at bounding box center [321, 214] width 13 height 11
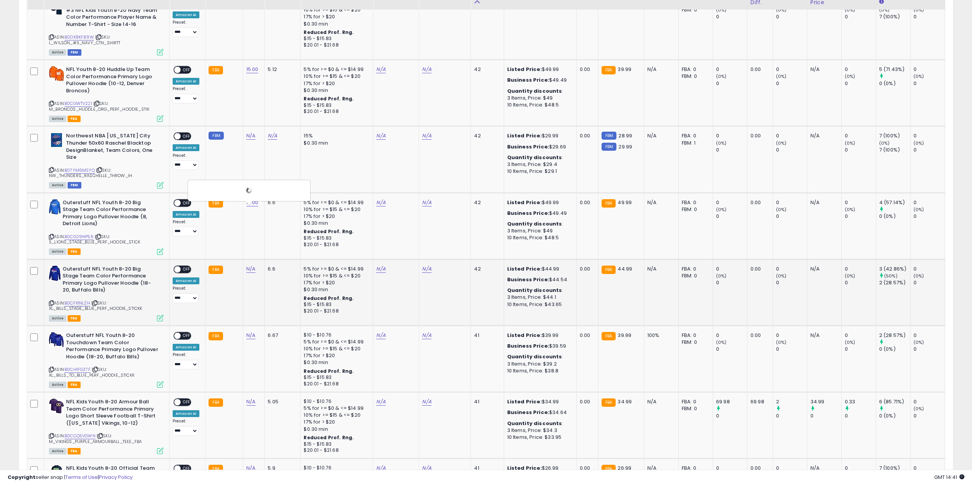
scroll to position [3285, 0]
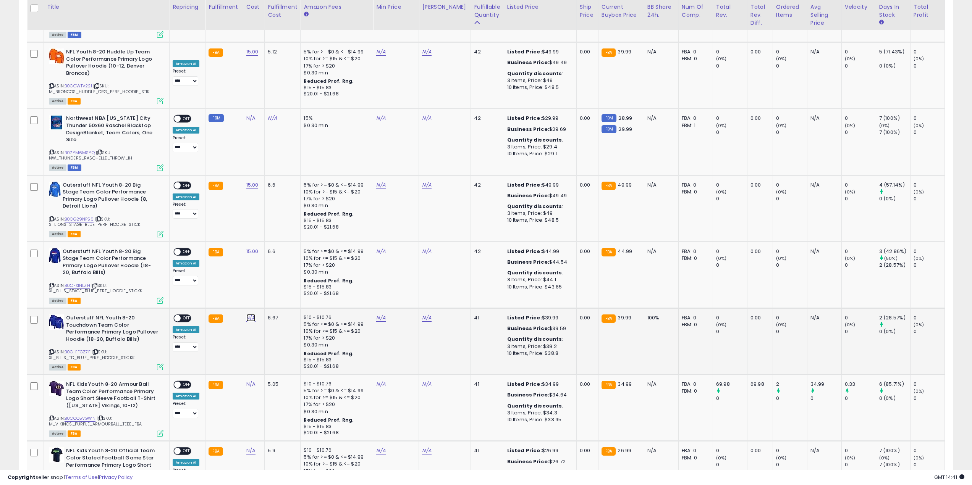
click at [250, 314] on link "N/A" at bounding box center [250, 318] width 9 height 8
type input "**"
click button "submit" at bounding box center [270, 238] width 13 height 11
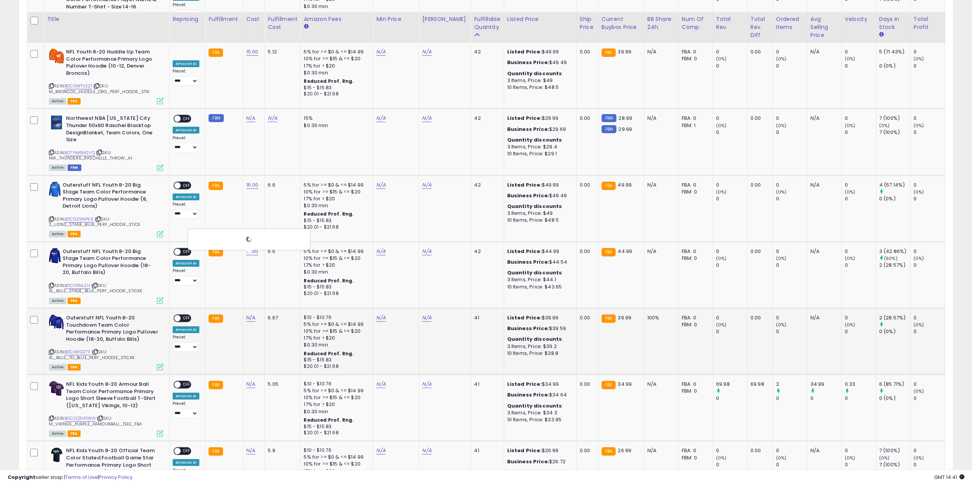
scroll to position [3327, 0]
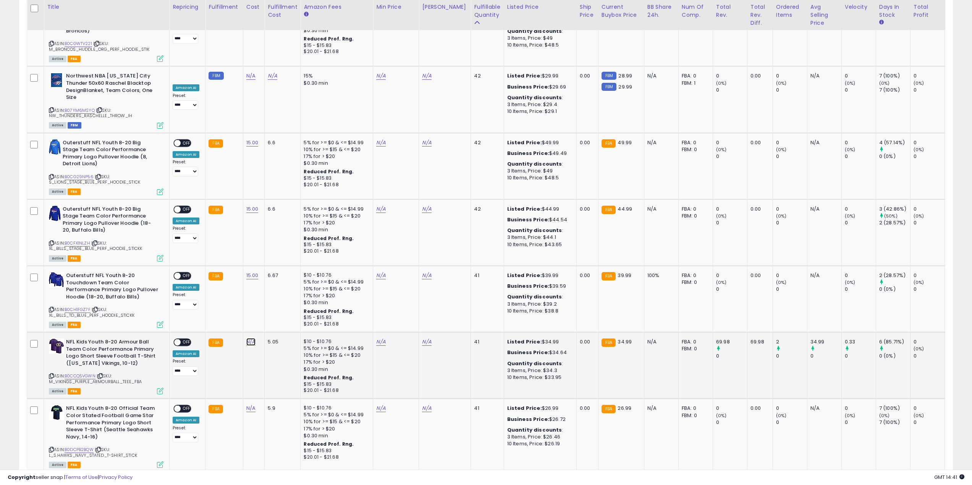
click at [250, 338] on link "N/A" at bounding box center [250, 342] width 9 height 8
type input "*"
click button "submit" at bounding box center [270, 262] width 13 height 11
click at [249, 399] on td "N/A" at bounding box center [254, 436] width 22 height 74
click at [250, 405] on link "N/A" at bounding box center [250, 409] width 9 height 8
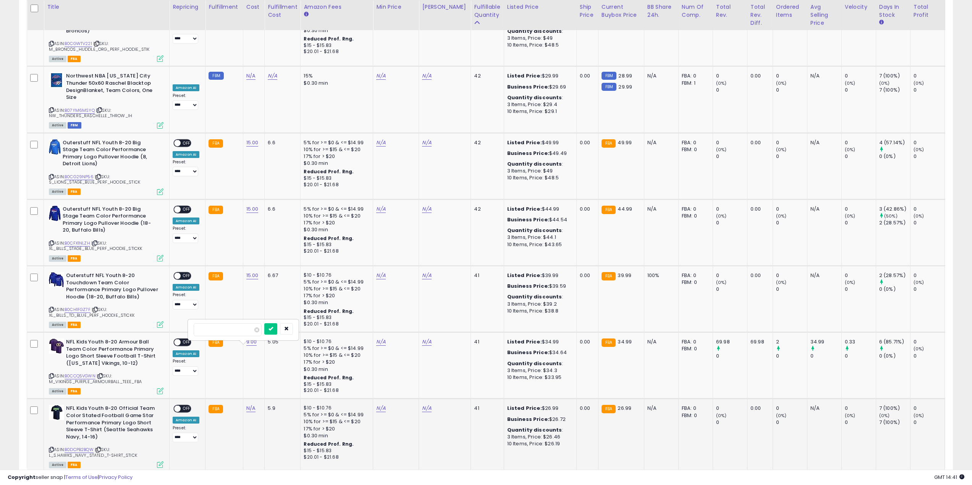
click button "submit" at bounding box center [270, 329] width 13 height 11
click at [874, 481] on link "2" at bounding box center [873, 487] width 13 height 13
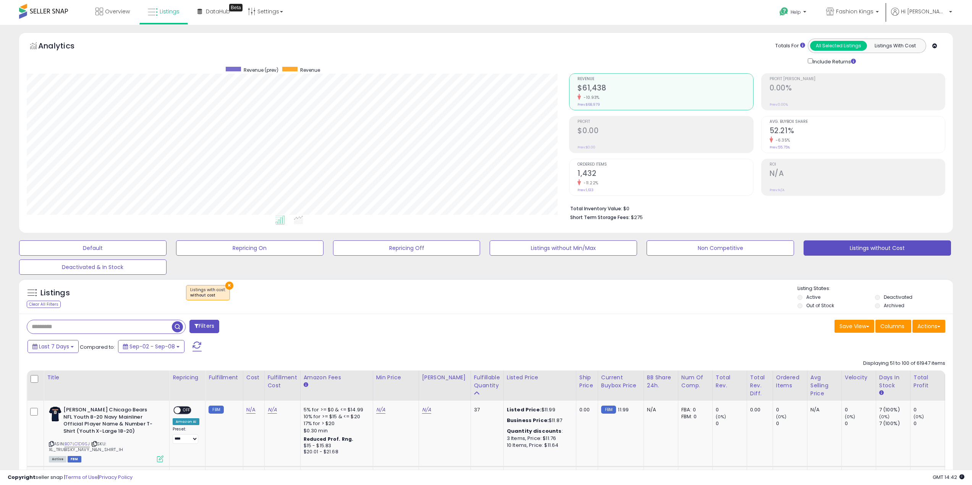
scroll to position [306, 0]
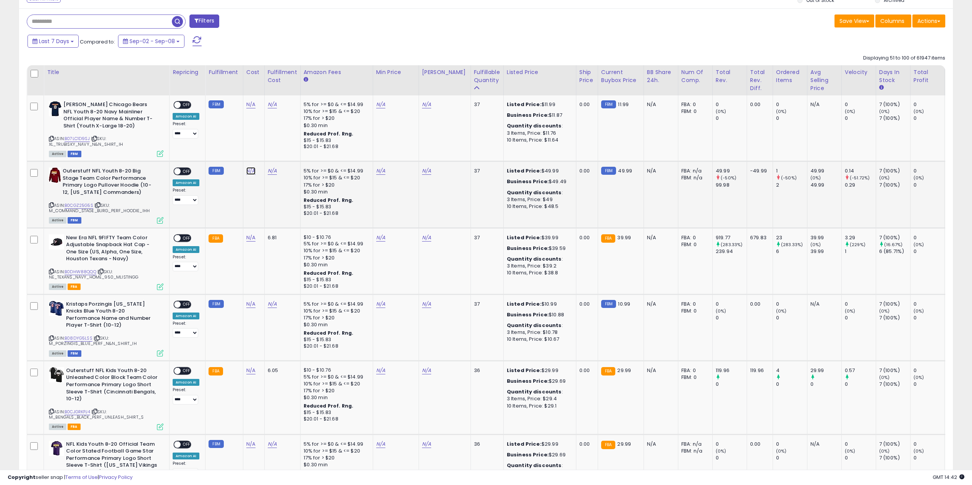
click at [250, 170] on link "N/A" at bounding box center [250, 171] width 9 height 8
type input "**"
click button "submit" at bounding box center [270, 151] width 13 height 11
click at [250, 239] on link "N/A" at bounding box center [250, 238] width 9 height 8
type input "**"
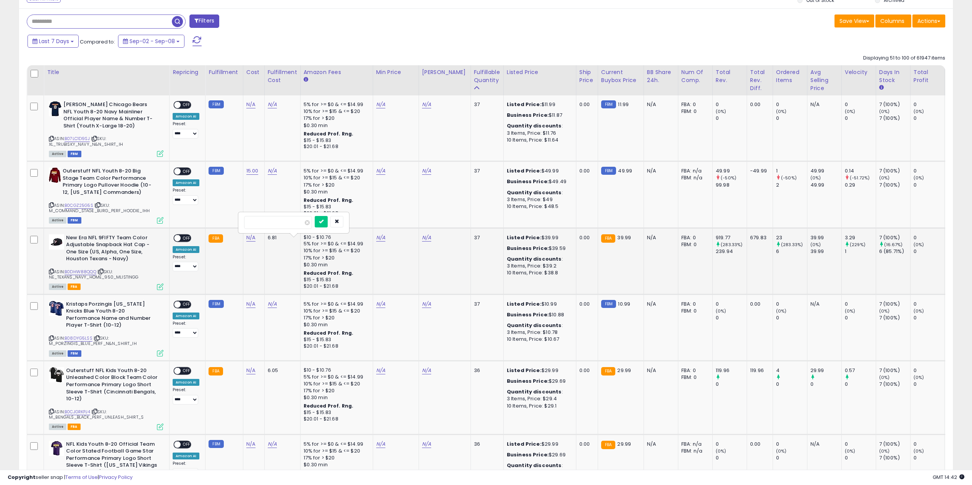
click button "submit" at bounding box center [321, 221] width 13 height 11
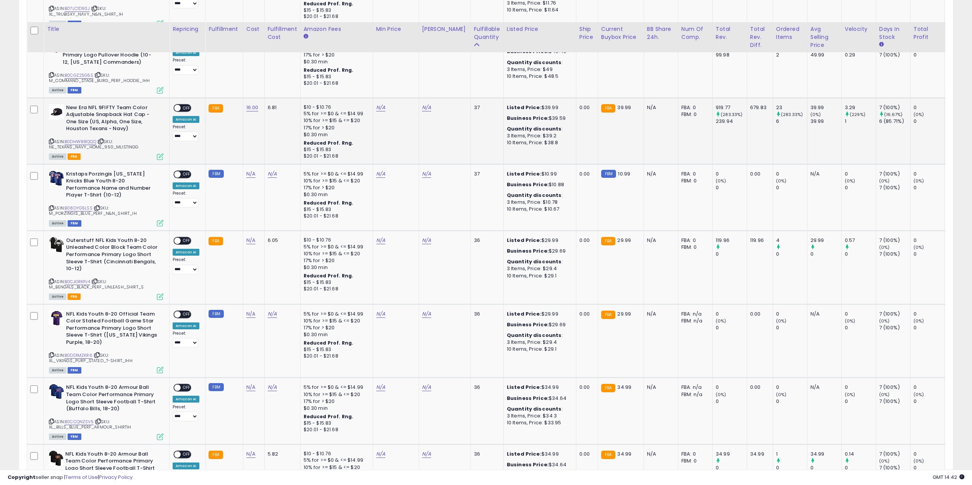
scroll to position [458, 0]
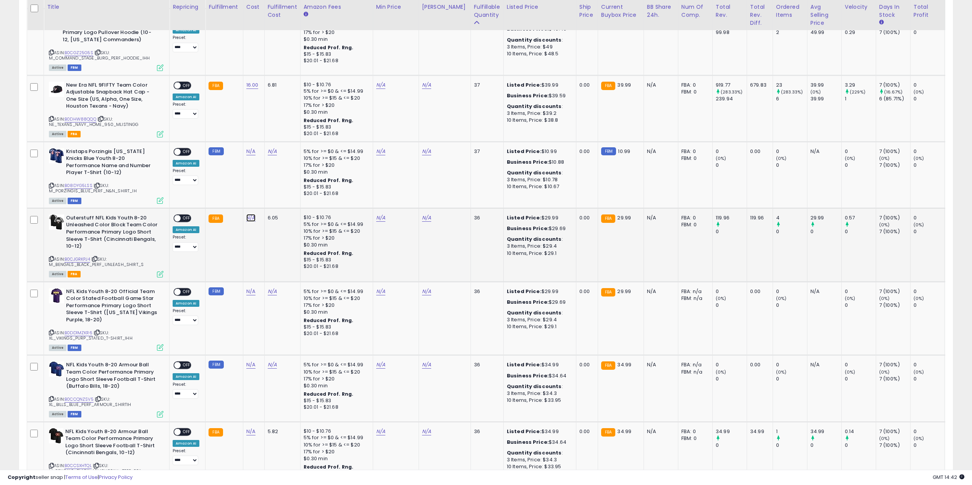
click at [247, 220] on link "N/A" at bounding box center [250, 218] width 9 height 8
type input "*"
click button "submit" at bounding box center [270, 198] width 13 height 11
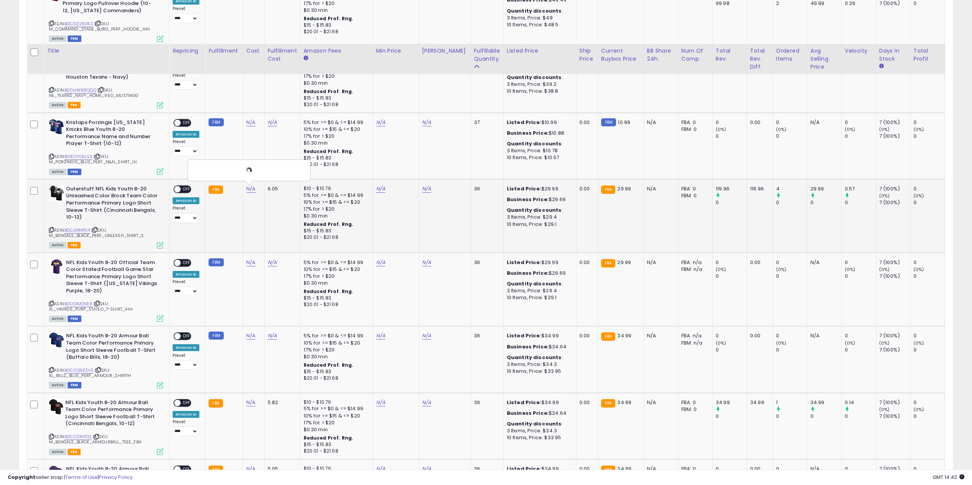
scroll to position [535, 0]
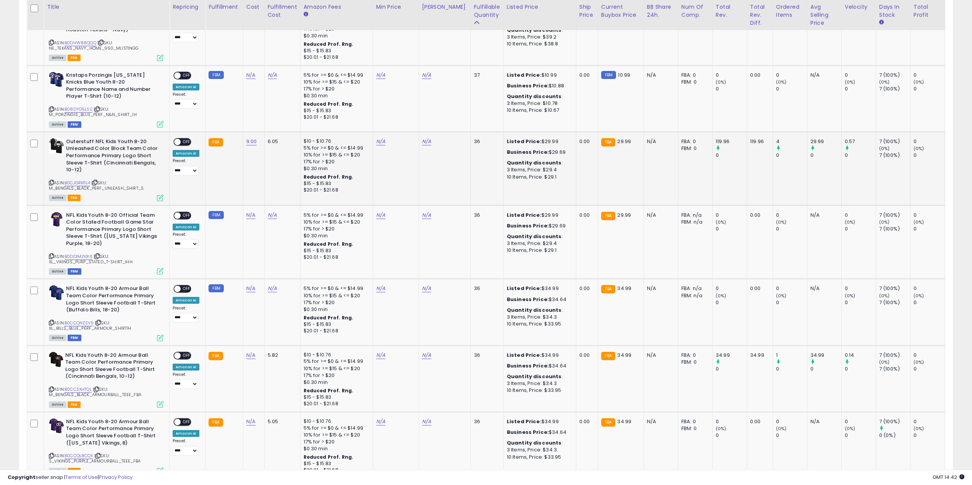
click at [247, 220] on td "N/A" at bounding box center [253, 242] width 21 height 74
click at [250, 214] on link "N/A" at bounding box center [250, 216] width 9 height 8
type input "*"
click button "submit" at bounding box center [270, 195] width 13 height 11
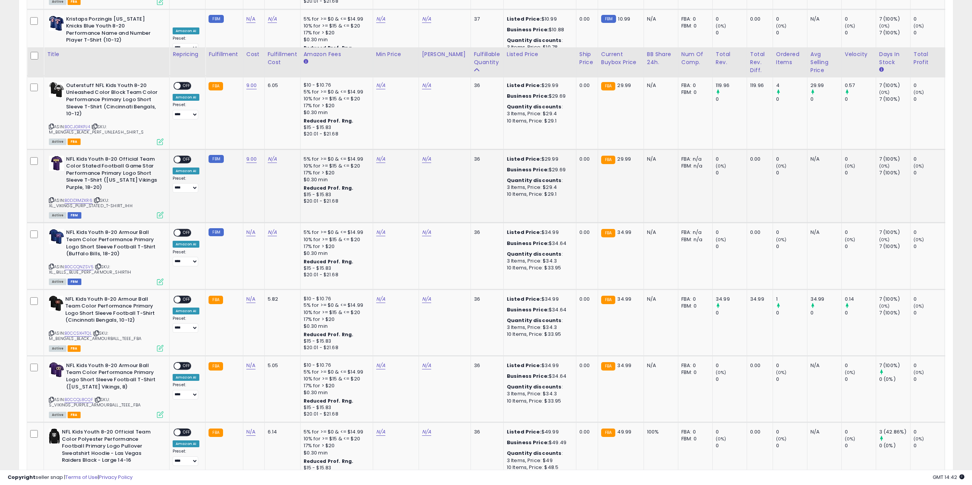
scroll to position [649, 0]
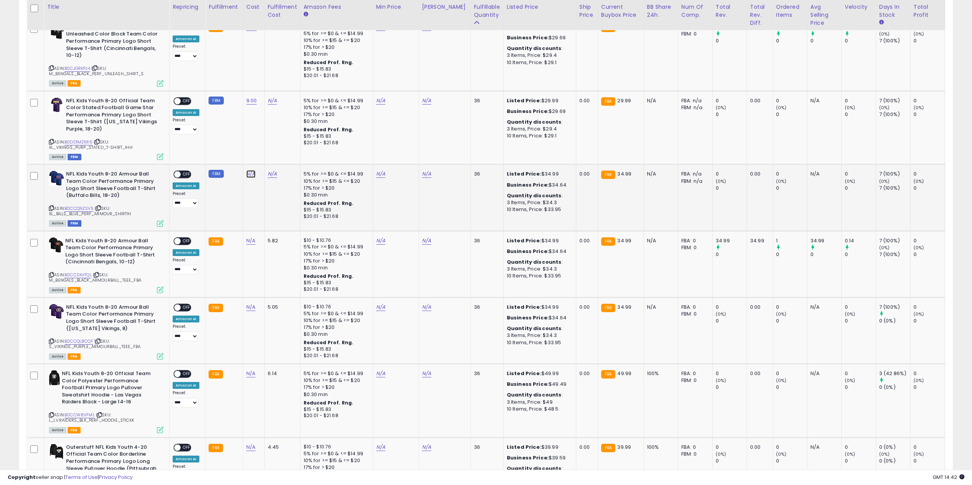
click at [246, 176] on link "N/A" at bounding box center [250, 174] width 9 height 8
type input "*"
click button "submit" at bounding box center [321, 158] width 13 height 11
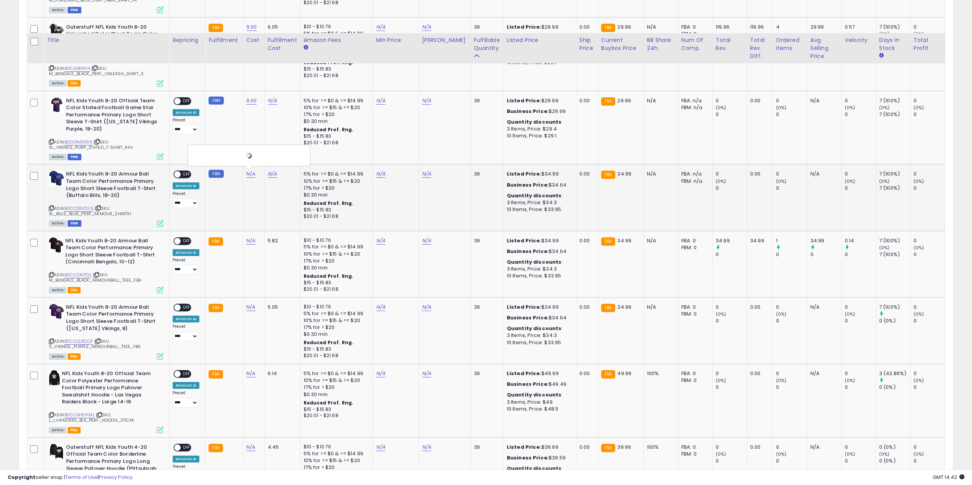
scroll to position [726, 0]
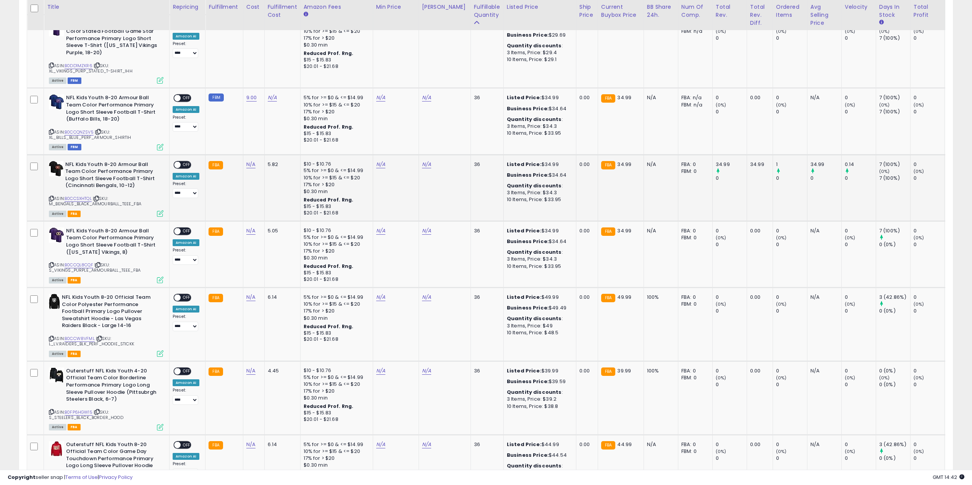
click at [248, 169] on td "N/A" at bounding box center [253, 188] width 21 height 66
click at [249, 165] on link "N/A" at bounding box center [250, 165] width 9 height 8
type input "*"
click button "submit" at bounding box center [0, 0] width 0 height 0
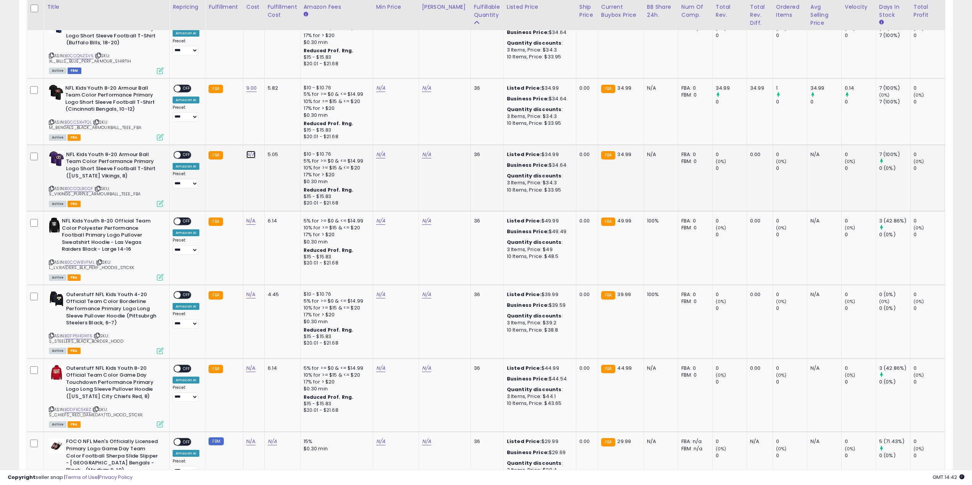
click at [251, 157] on link "N/A" at bounding box center [250, 155] width 9 height 8
type input "*"
click button "submit" at bounding box center [270, 134] width 13 height 11
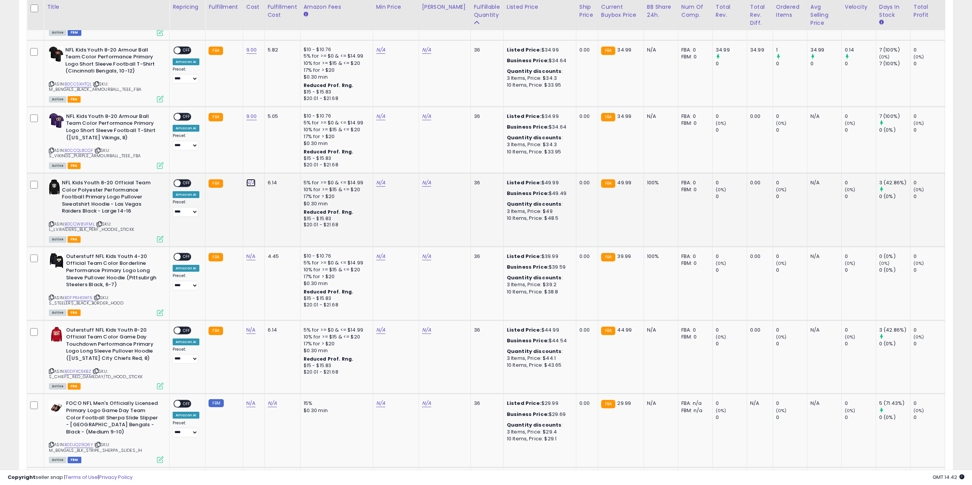
click at [247, 184] on link "N/A" at bounding box center [250, 183] width 9 height 8
type input "*"
click button "submit" at bounding box center [270, 163] width 13 height 11
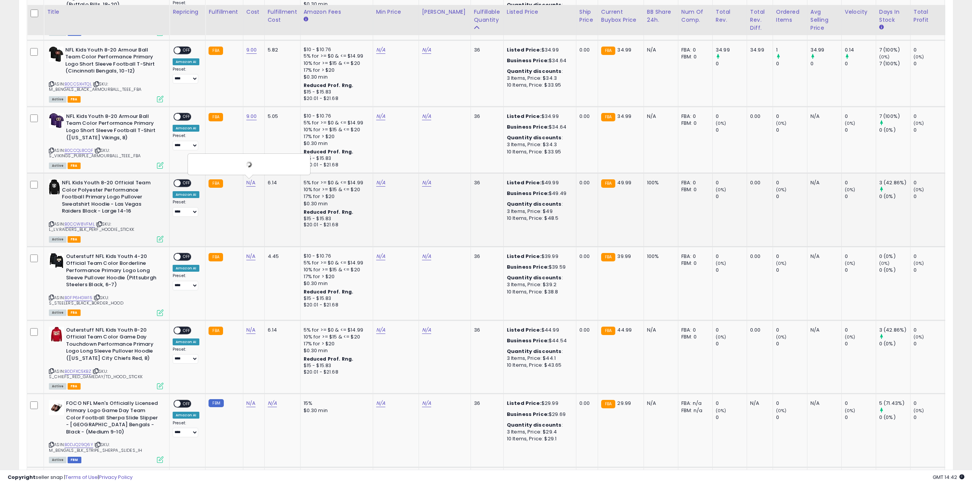
scroll to position [878, 0]
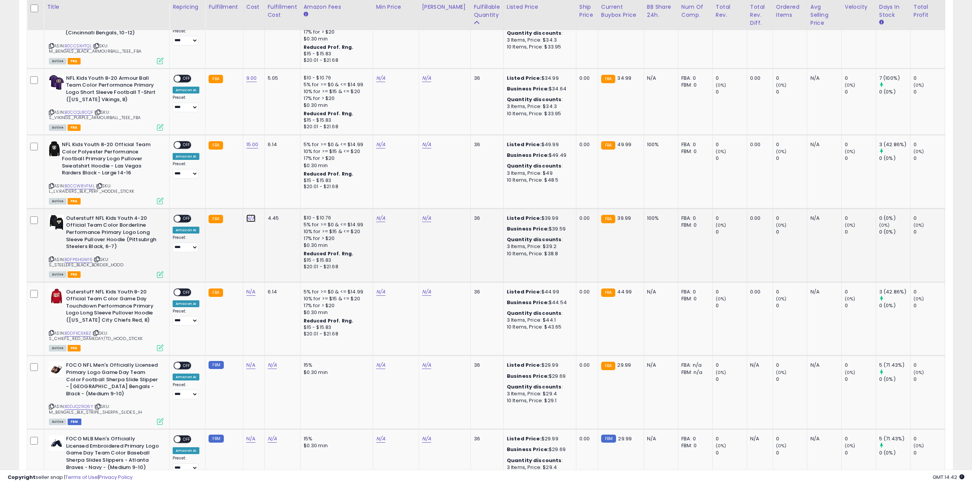
click at [249, 218] on link "N/A" at bounding box center [250, 219] width 9 height 8
click button "submit" at bounding box center [270, 198] width 13 height 11
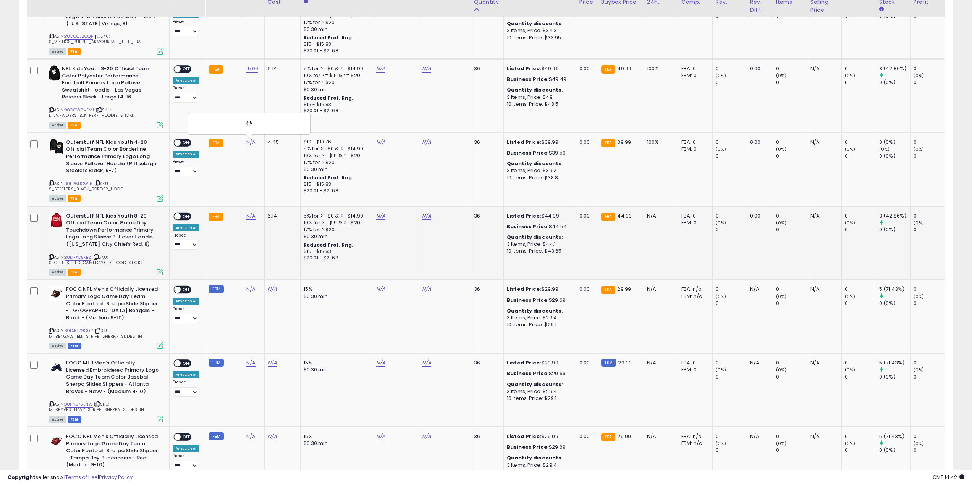
scroll to position [955, 0]
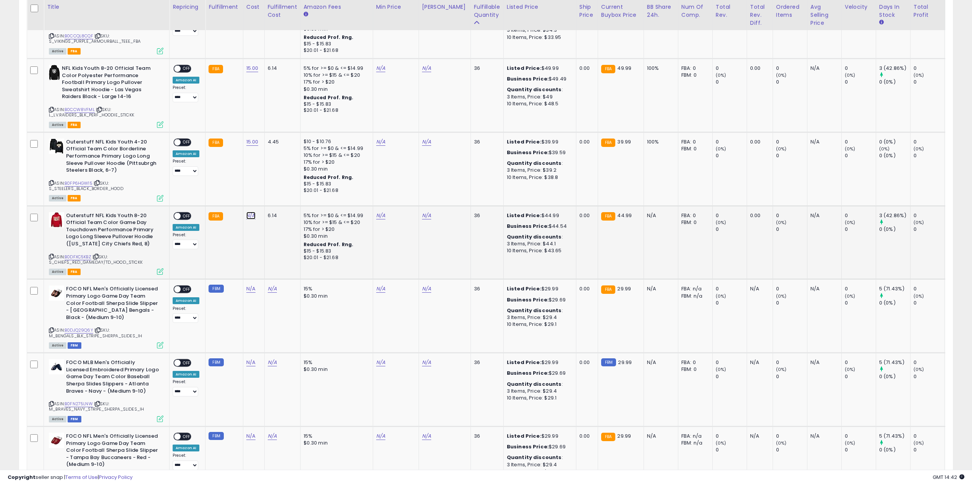
click at [253, 217] on link "N/A" at bounding box center [250, 216] width 9 height 8
type input "**"
click button "submit" at bounding box center [270, 196] width 13 height 11
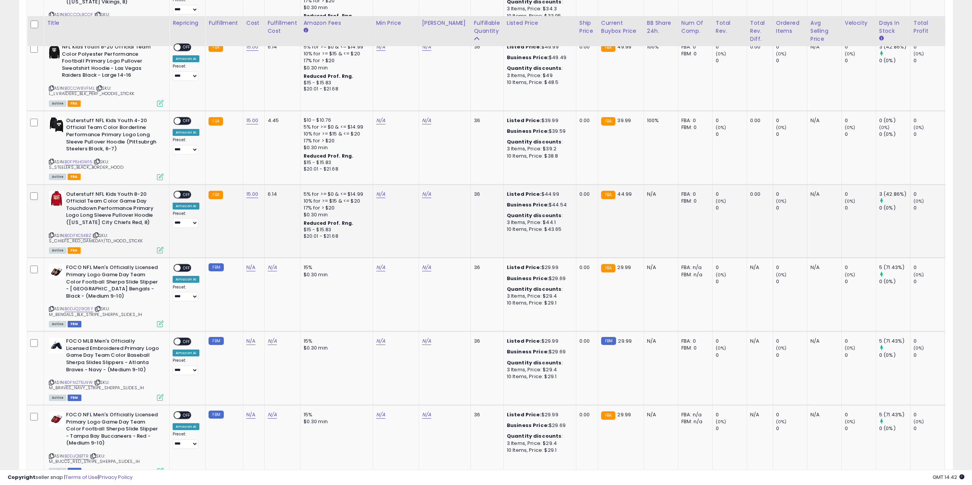
scroll to position [993, 0]
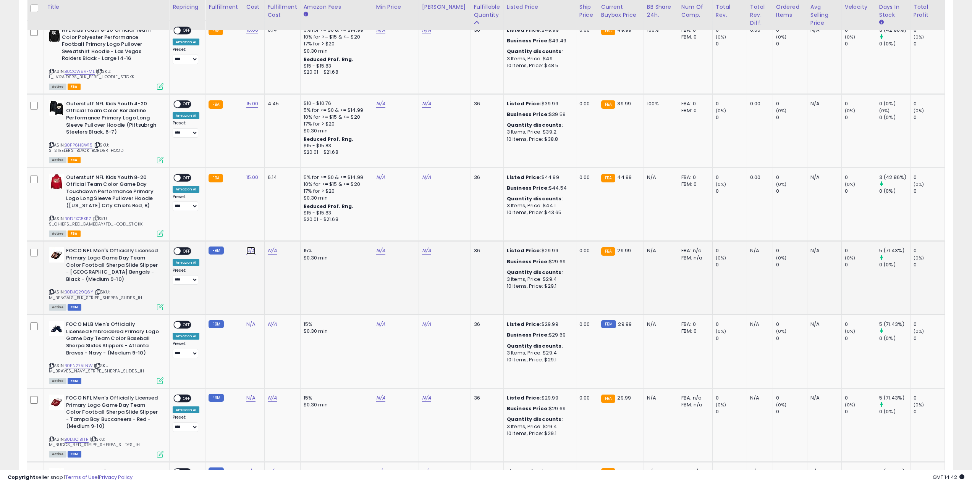
click at [247, 254] on link "N/A" at bounding box center [250, 251] width 9 height 8
type input "**"
click button "submit" at bounding box center [270, 231] width 13 height 11
click at [252, 252] on link "12.00" at bounding box center [252, 251] width 12 height 8
click at [254, 324] on div "N/A" at bounding box center [252, 324] width 12 height 7
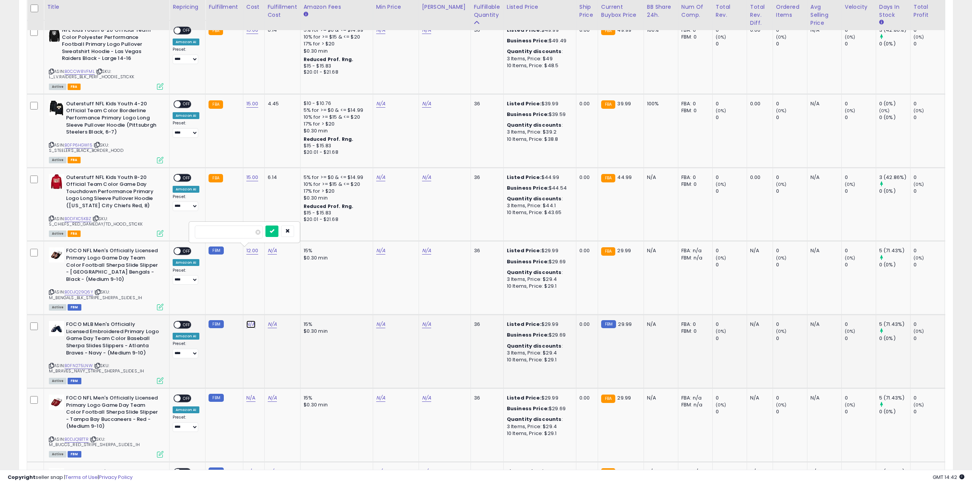
click at [251, 325] on link "N/A" at bounding box center [250, 325] width 9 height 8
type input "*"
click button "submit" at bounding box center [270, 304] width 13 height 11
click at [294, 230] on button "button" at bounding box center [287, 231] width 13 height 11
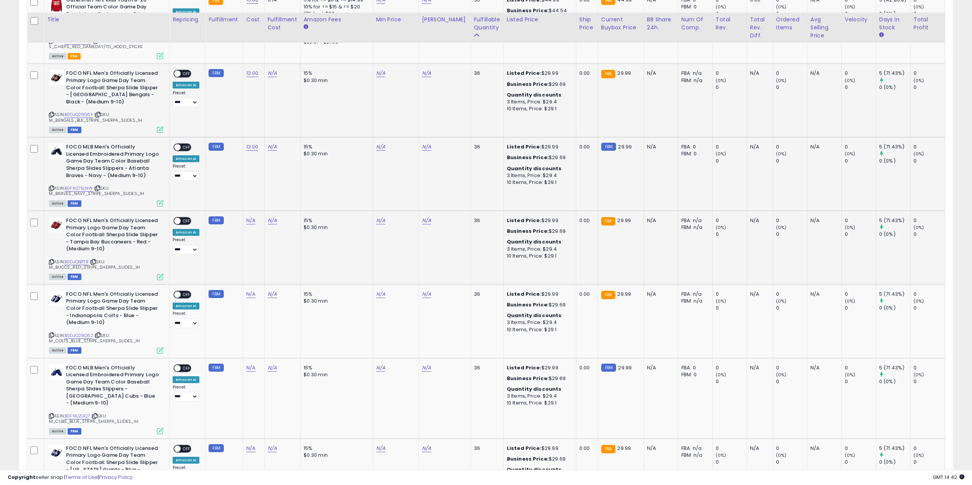
scroll to position [1184, 0]
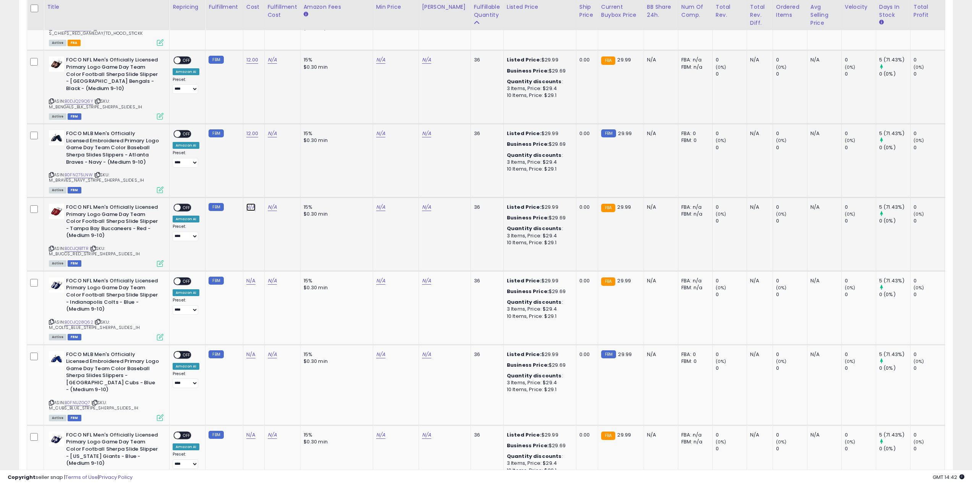
click at [252, 207] on link "N/A" at bounding box center [250, 208] width 9 height 8
click button "submit" at bounding box center [321, 191] width 13 height 11
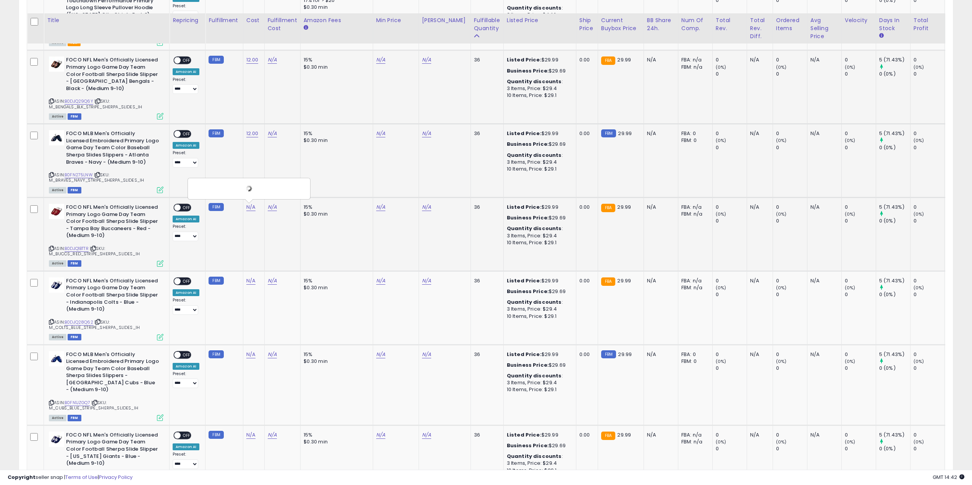
scroll to position [1299, 0]
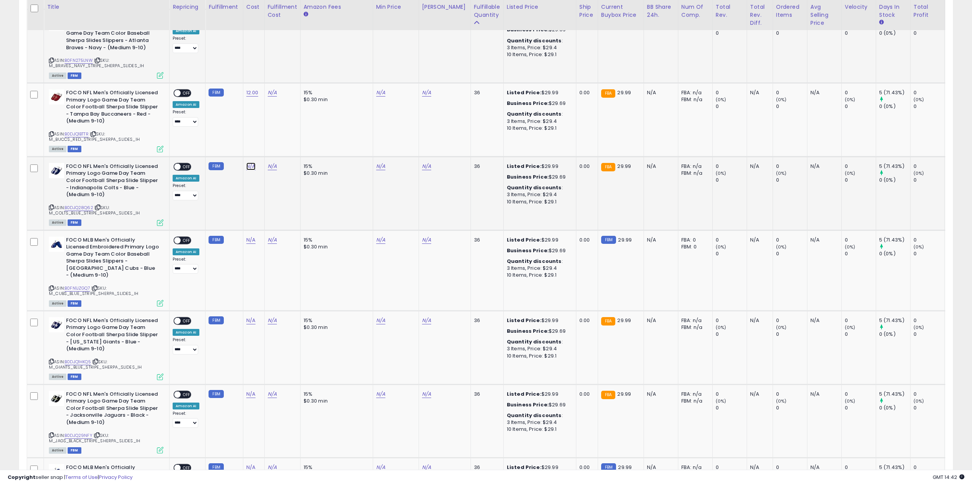
click at [251, 163] on link "N/A" at bounding box center [250, 167] width 9 height 8
type input "*"
click button "submit" at bounding box center [270, 146] width 13 height 11
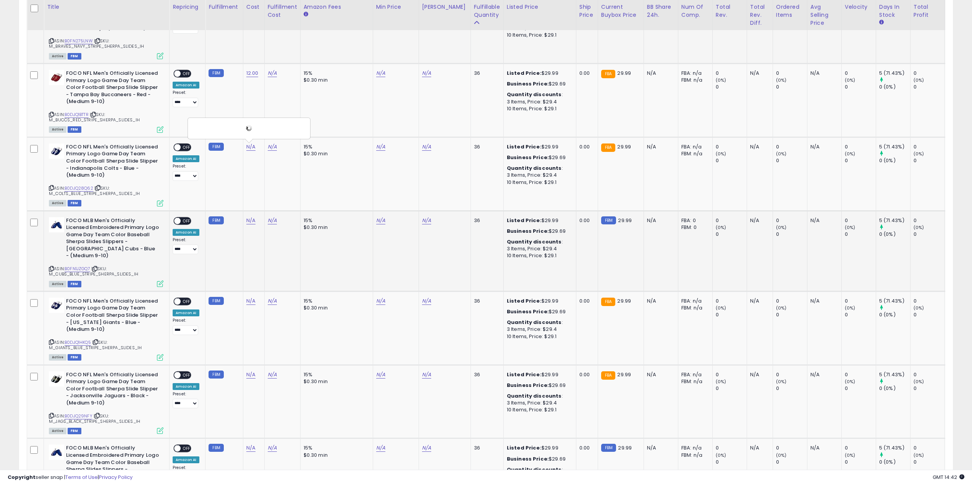
scroll to position [1337, 0]
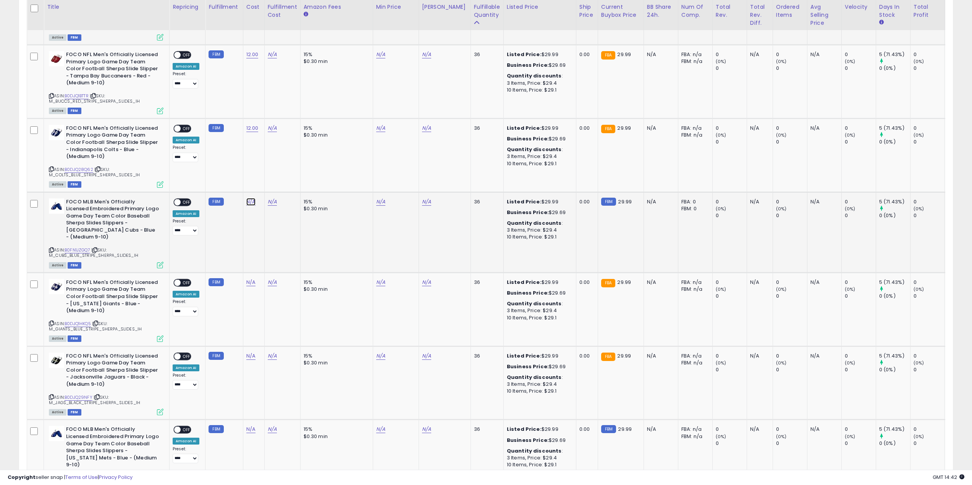
click at [249, 203] on link "N/A" at bounding box center [250, 202] width 9 height 8
click button "submit" at bounding box center [270, 182] width 13 height 11
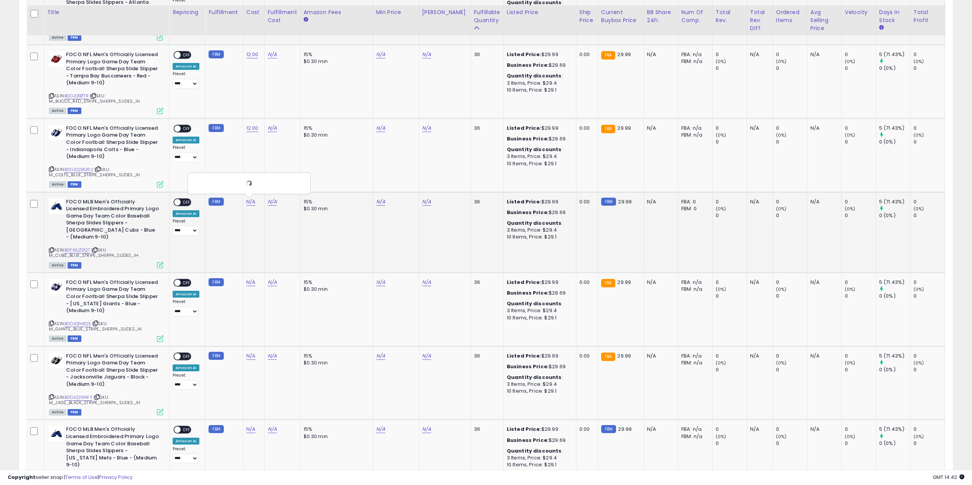
scroll to position [1375, 0]
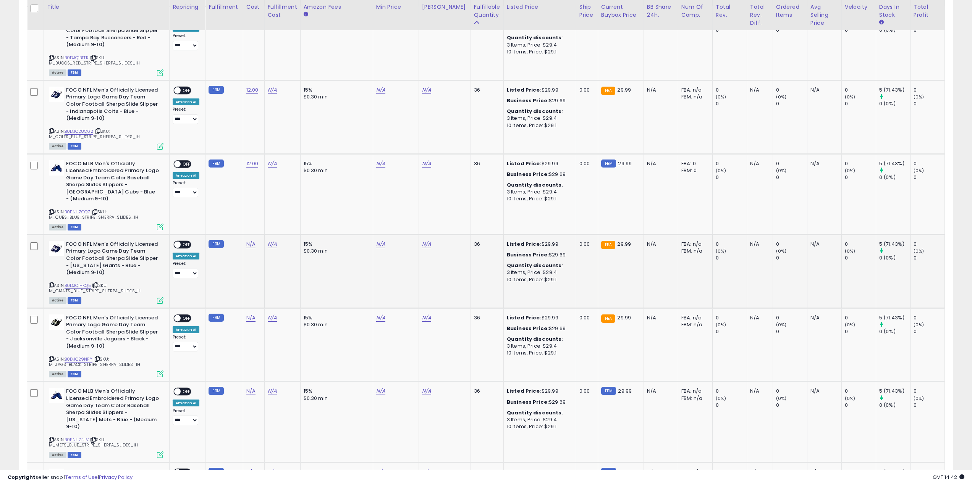
click at [250, 242] on td "N/A" at bounding box center [253, 272] width 21 height 74
click at [251, 241] on link "N/A" at bounding box center [250, 245] width 9 height 8
type input "**"
click button "submit" at bounding box center [321, 221] width 13 height 11
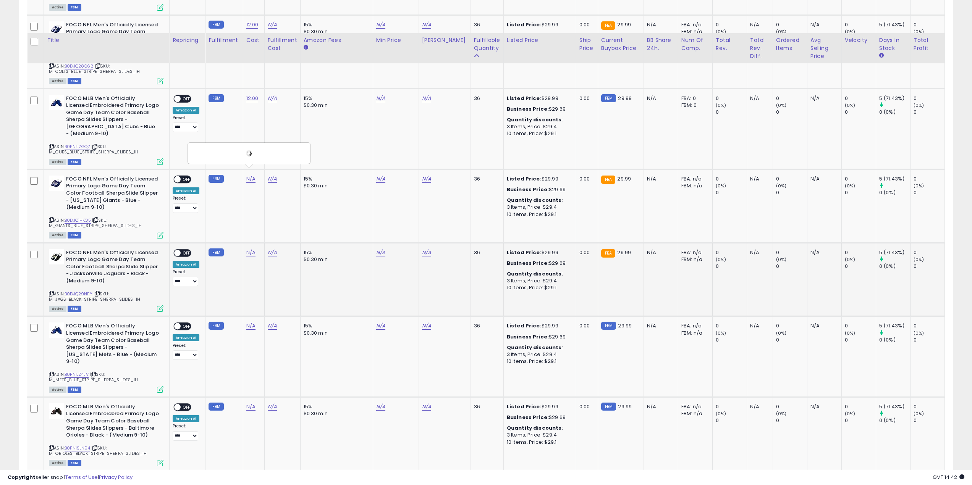
scroll to position [1490, 0]
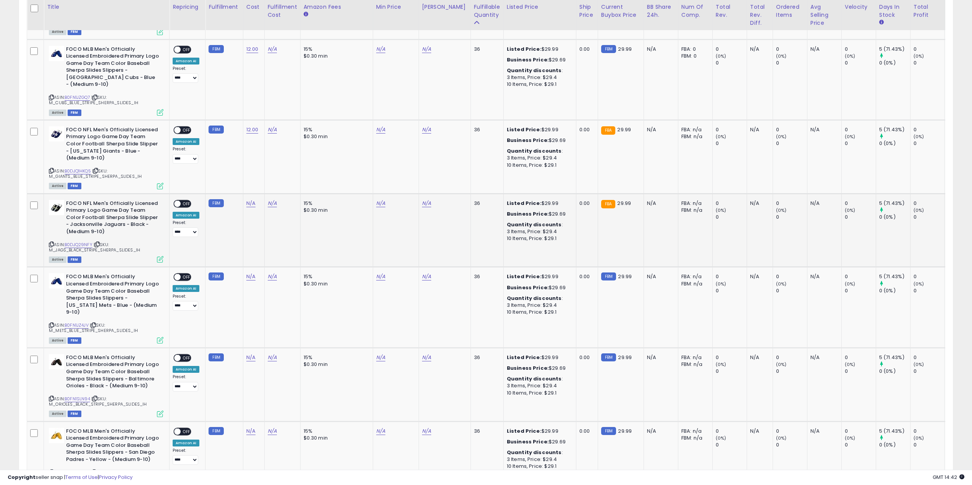
click at [254, 200] on div "N/A" at bounding box center [252, 203] width 12 height 7
click at [251, 200] on link "N/A" at bounding box center [250, 204] width 9 height 8
click button "submit" at bounding box center [321, 180] width 13 height 11
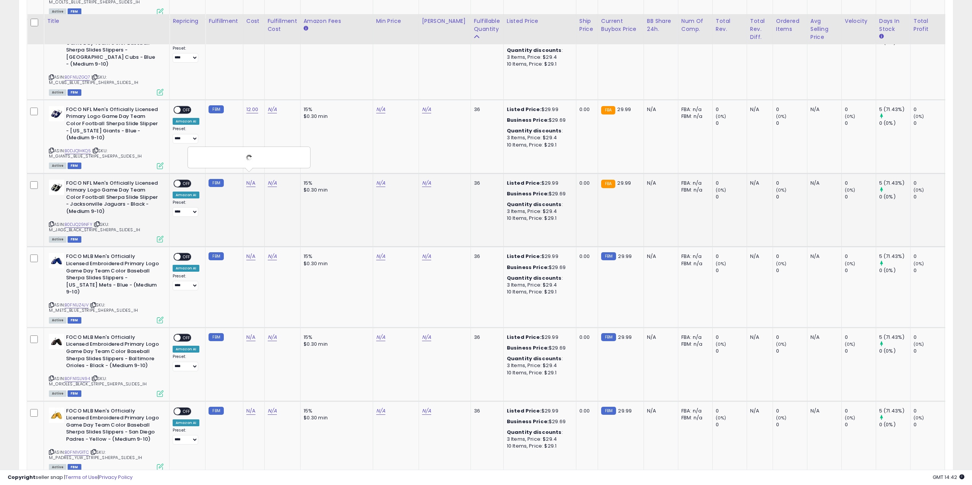
scroll to position [1528, 0]
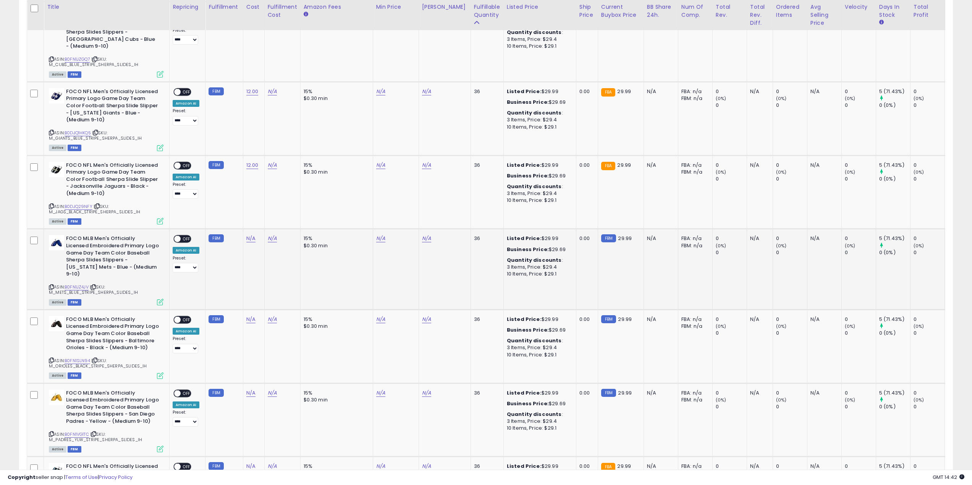
click at [251, 229] on td "N/A" at bounding box center [253, 269] width 21 height 81
click at [250, 235] on link "N/A" at bounding box center [250, 239] width 9 height 8
type input "**"
click button "submit" at bounding box center [270, 212] width 13 height 11
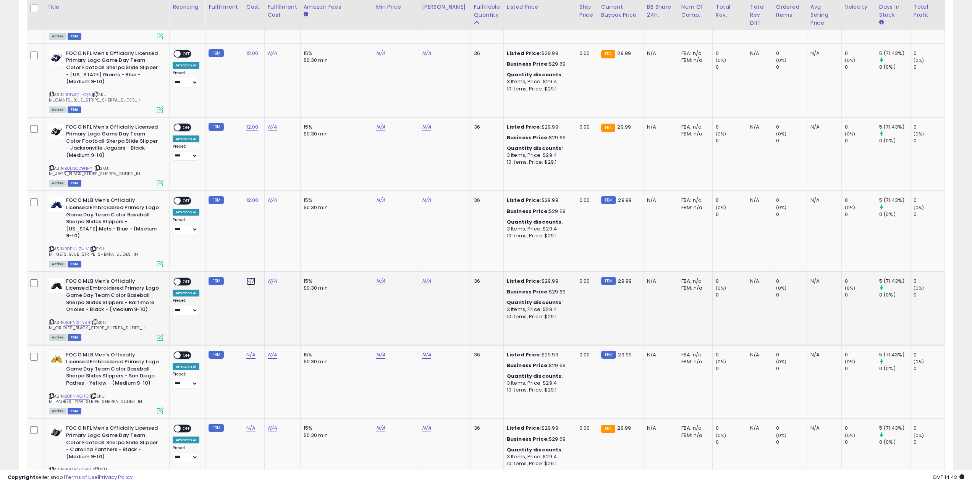
click at [253, 278] on link "N/A" at bounding box center [250, 282] width 9 height 8
click button "submit" at bounding box center [270, 247] width 13 height 11
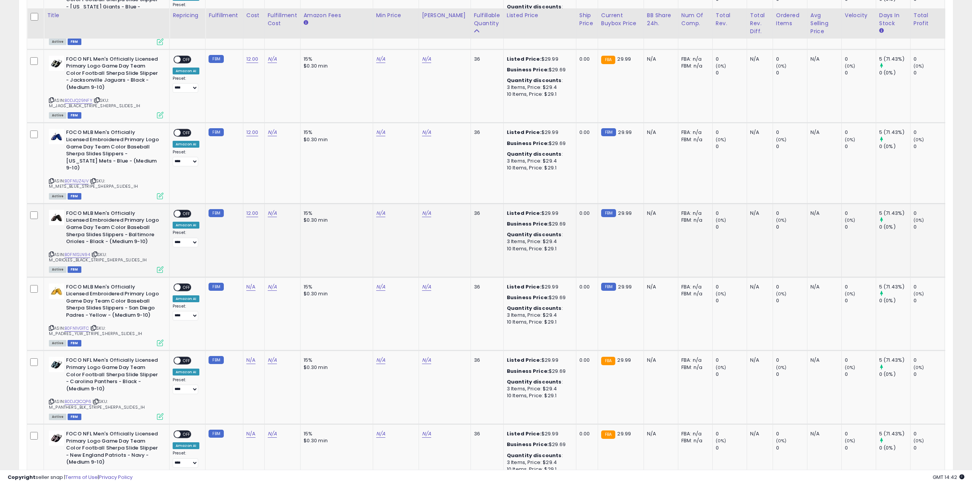
scroll to position [1642, 0]
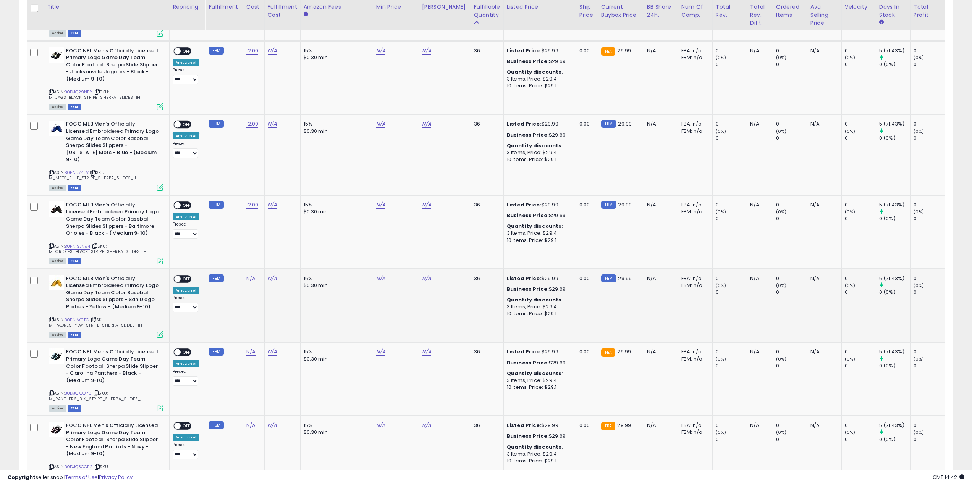
click at [246, 270] on td "N/A" at bounding box center [253, 306] width 21 height 74
click at [248, 275] on link "N/A" at bounding box center [250, 279] width 9 height 8
click button "submit" at bounding box center [270, 244] width 13 height 11
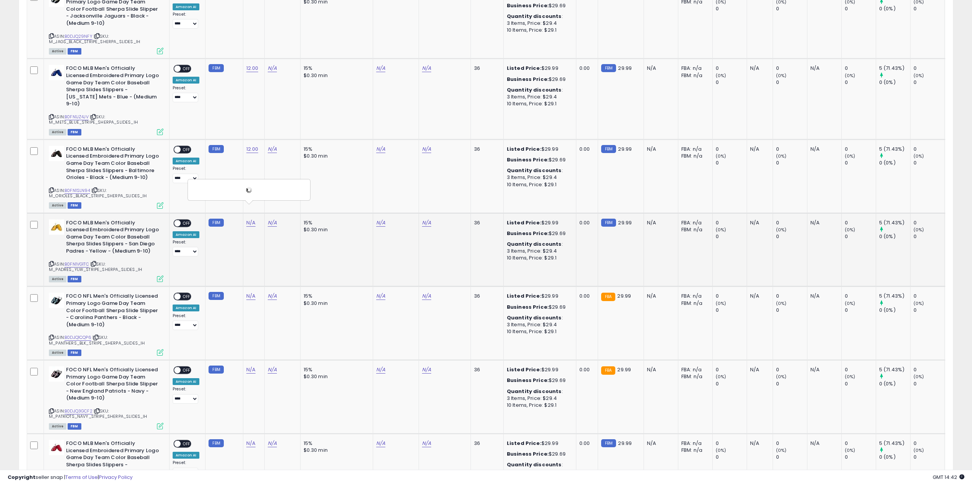
scroll to position [1757, 0]
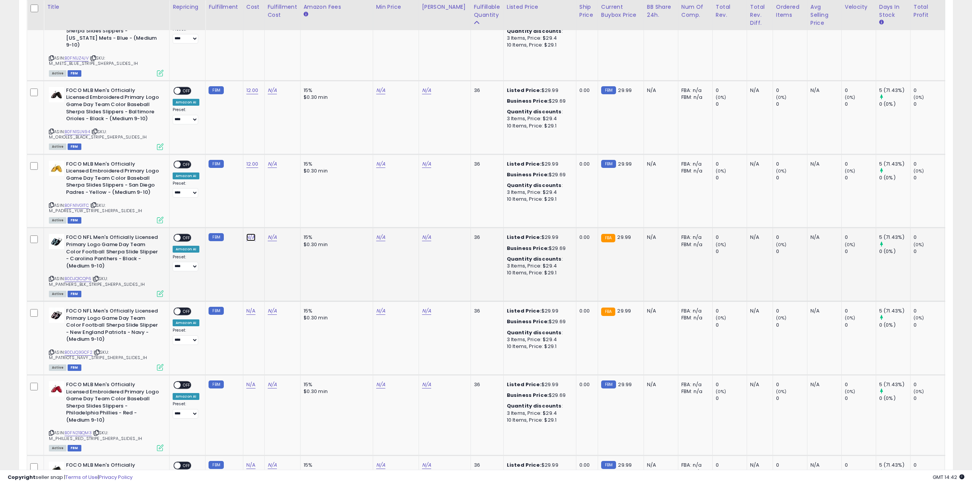
click at [249, 234] on link "N/A" at bounding box center [250, 238] width 9 height 8
type input "**"
click button "submit" at bounding box center [270, 203] width 13 height 11
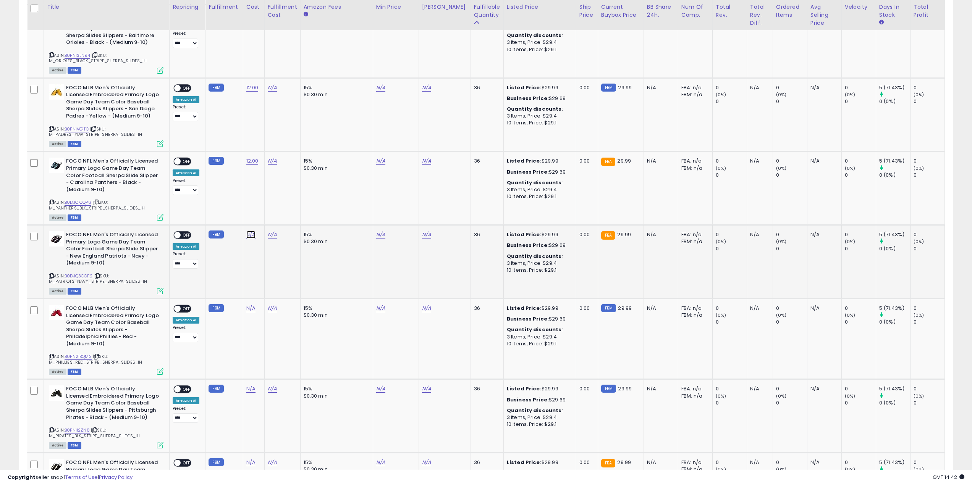
click at [251, 231] on link "N/A" at bounding box center [250, 235] width 9 height 8
click button "submit" at bounding box center [270, 201] width 13 height 11
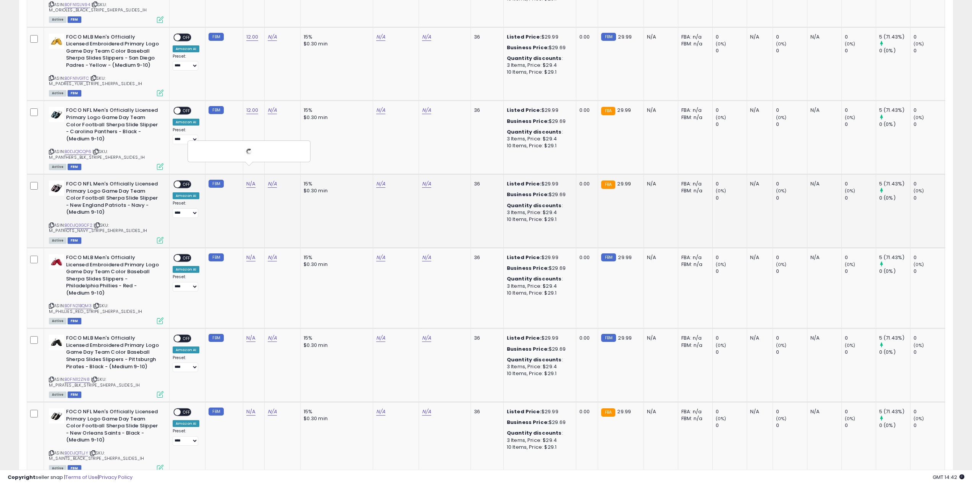
scroll to position [1948, 0]
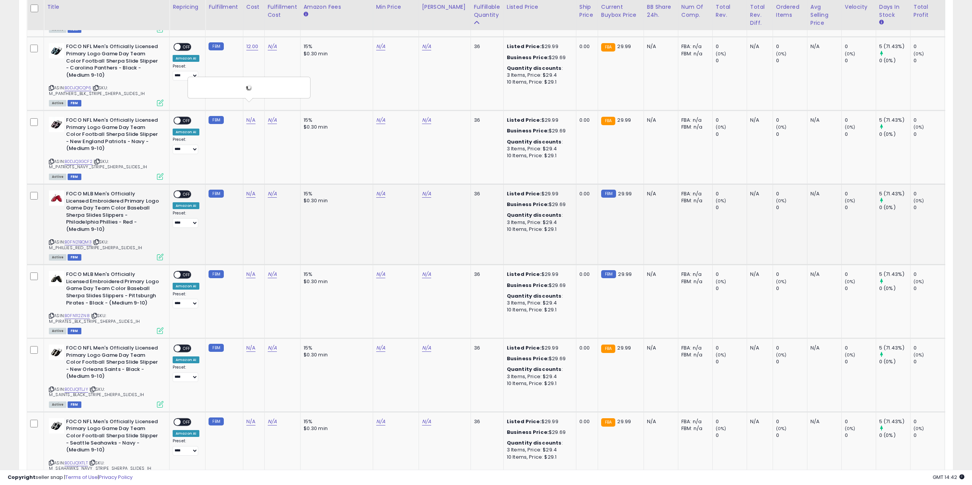
click at [251, 184] on td "N/A" at bounding box center [253, 224] width 21 height 81
click at [250, 190] on link "N/A" at bounding box center [250, 194] width 9 height 8
type input "**"
click button "submit" at bounding box center [321, 164] width 13 height 11
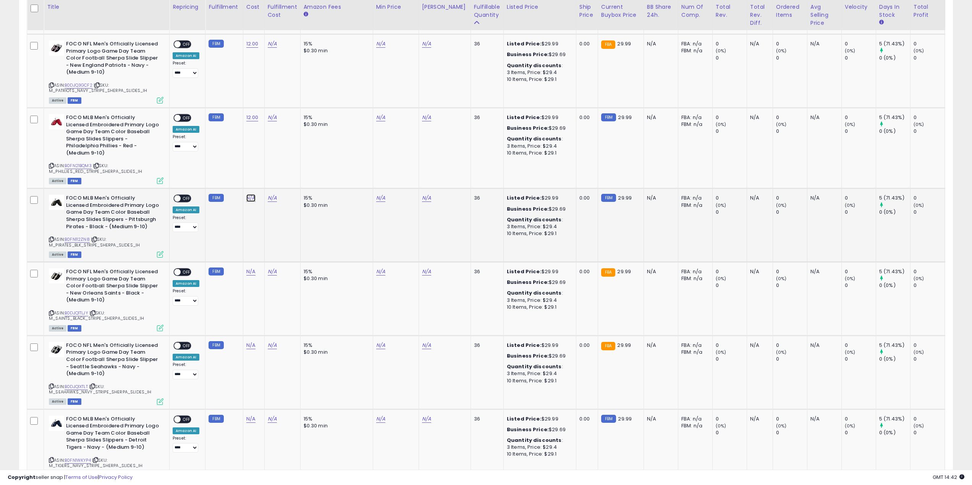
click at [248, 194] on link "N/A" at bounding box center [250, 198] width 9 height 8
type input "**"
click button "submit" at bounding box center [270, 157] width 13 height 11
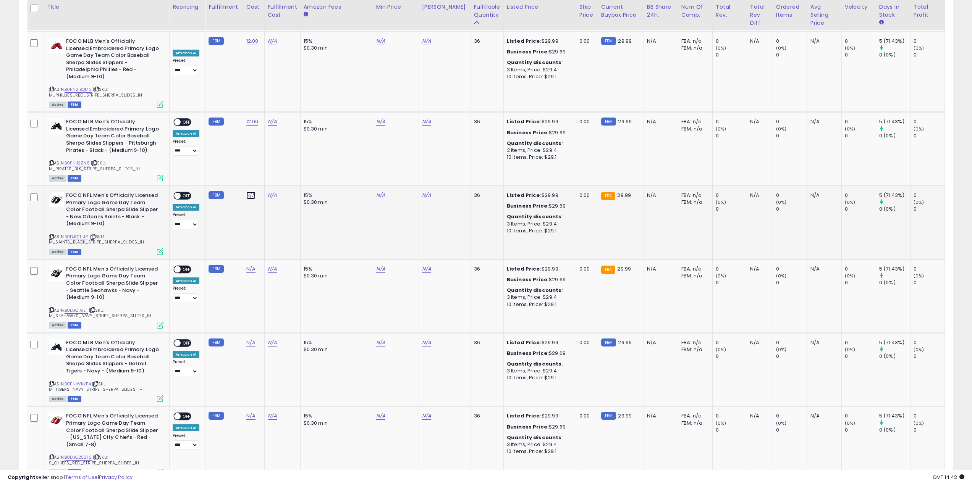
click at [249, 192] on link "N/A" at bounding box center [250, 196] width 9 height 8
type input "**"
click button "submit" at bounding box center [270, 154] width 13 height 11
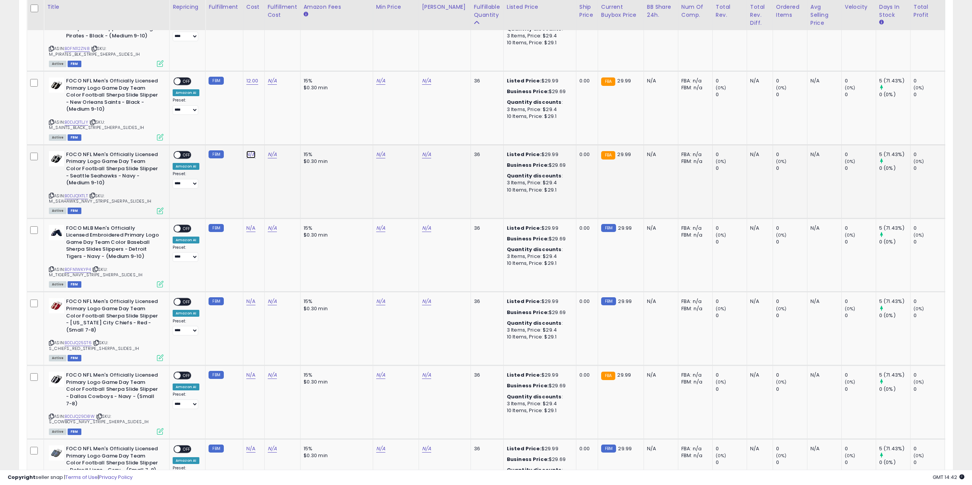
click at [248, 151] on link "N/A" at bounding box center [250, 155] width 9 height 8
click button "submit" at bounding box center [321, 117] width 13 height 11
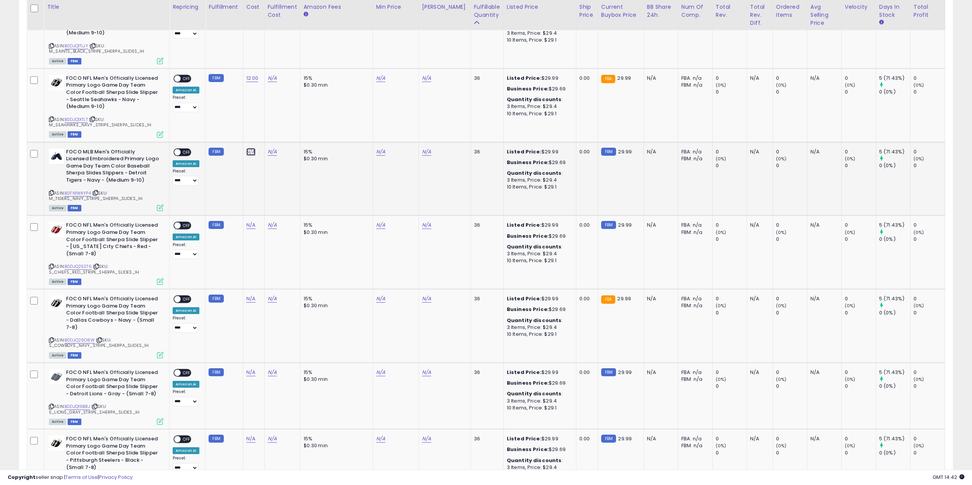
click at [251, 148] on link "N/A" at bounding box center [250, 152] width 9 height 8
type input "**"
click button "submit" at bounding box center [270, 110] width 13 height 11
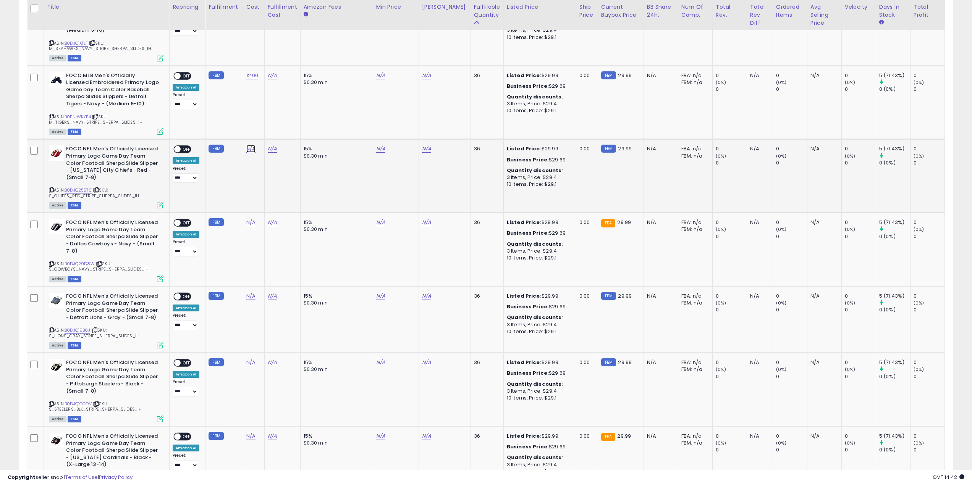
click at [248, 145] on link "N/A" at bounding box center [250, 149] width 9 height 8
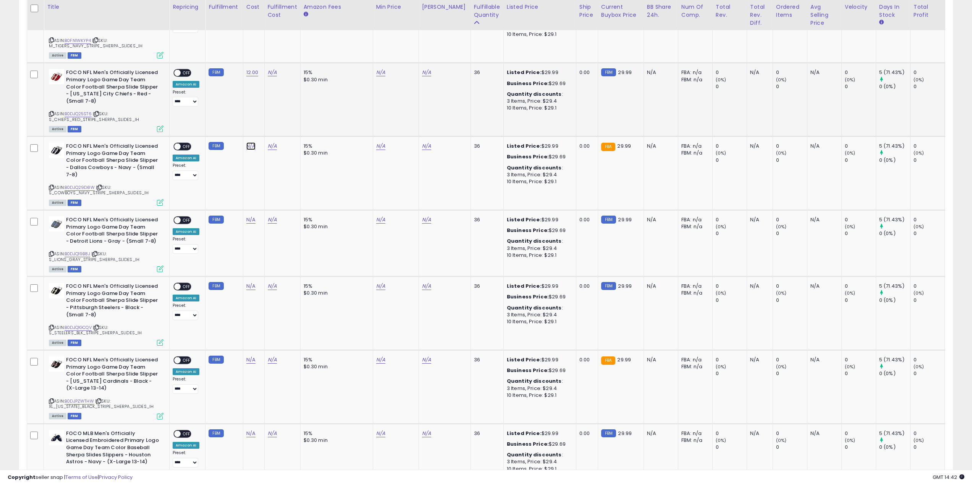
click at [248, 142] on link "N/A" at bounding box center [250, 146] width 9 height 8
click button "submit" at bounding box center [270, 105] width 13 height 11
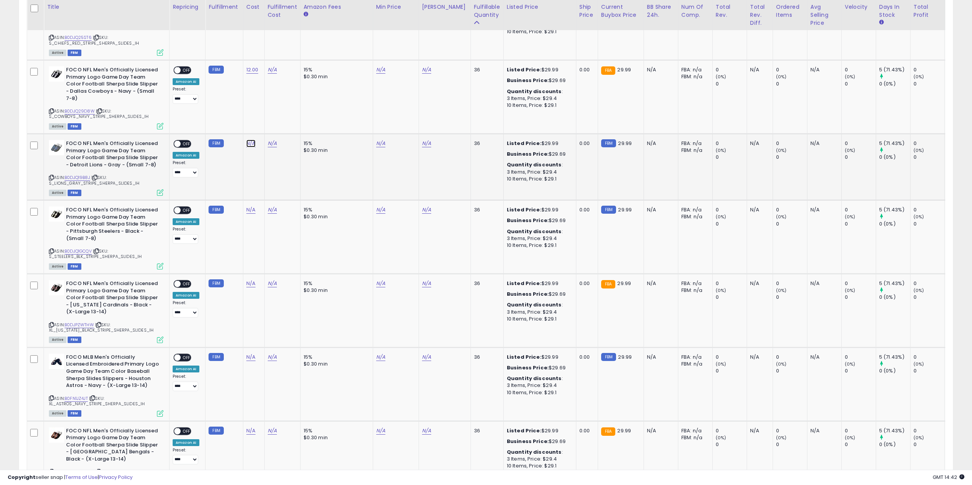
click at [252, 140] on link "N/A" at bounding box center [250, 144] width 9 height 8
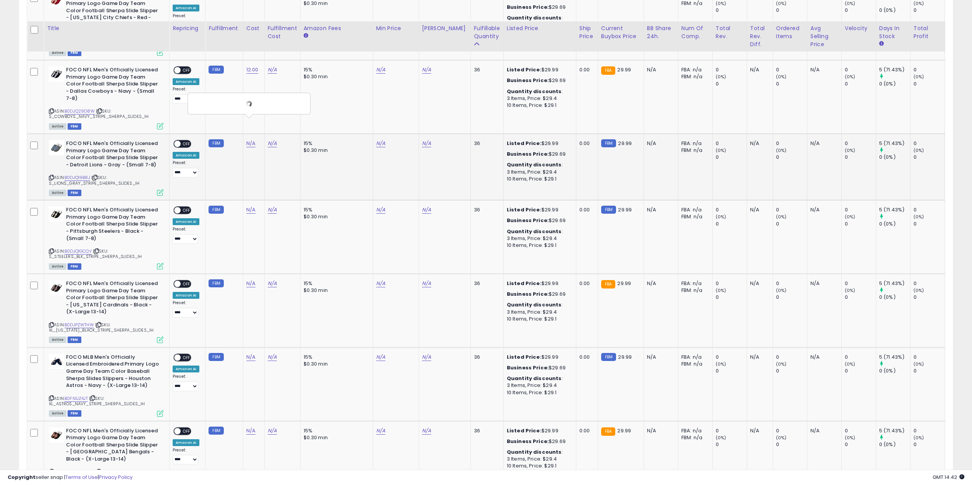
scroll to position [2597, 0]
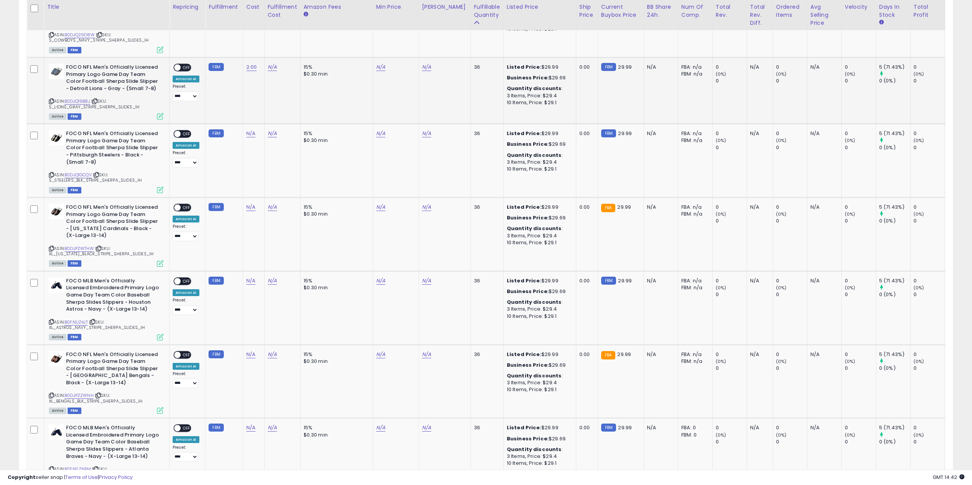
click at [246, 58] on td "2.00" at bounding box center [253, 91] width 21 height 66
click at [247, 63] on link "2.00" at bounding box center [251, 67] width 11 height 8
drag, startPoint x: 239, startPoint y: 27, endPoint x: 125, endPoint y: 38, distance: 114.4
type input "*"
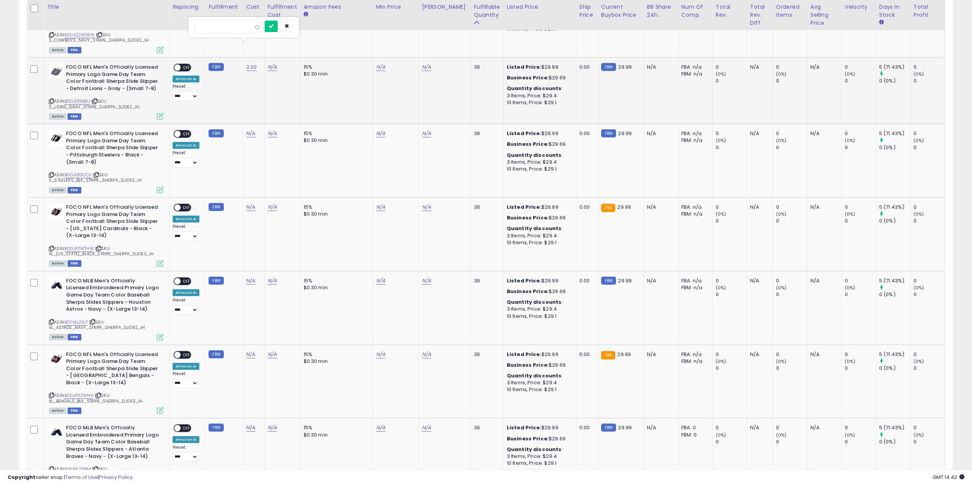
click button "submit" at bounding box center [271, 26] width 13 height 11
click at [250, 130] on link "N/A" at bounding box center [250, 134] width 9 height 8
click button "submit" at bounding box center [270, 92] width 13 height 11
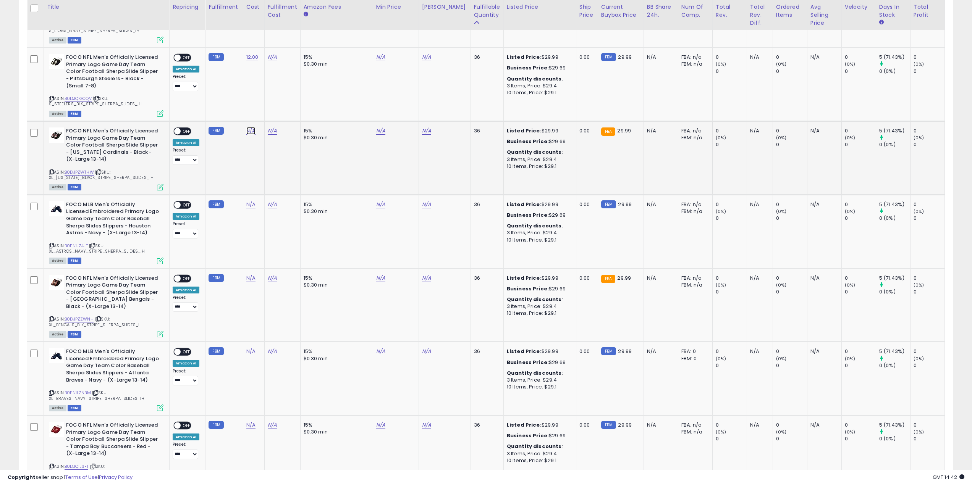
click at [251, 127] on link "N/A" at bounding box center [250, 131] width 9 height 8
type input "**"
click button "submit" at bounding box center [270, 89] width 13 height 11
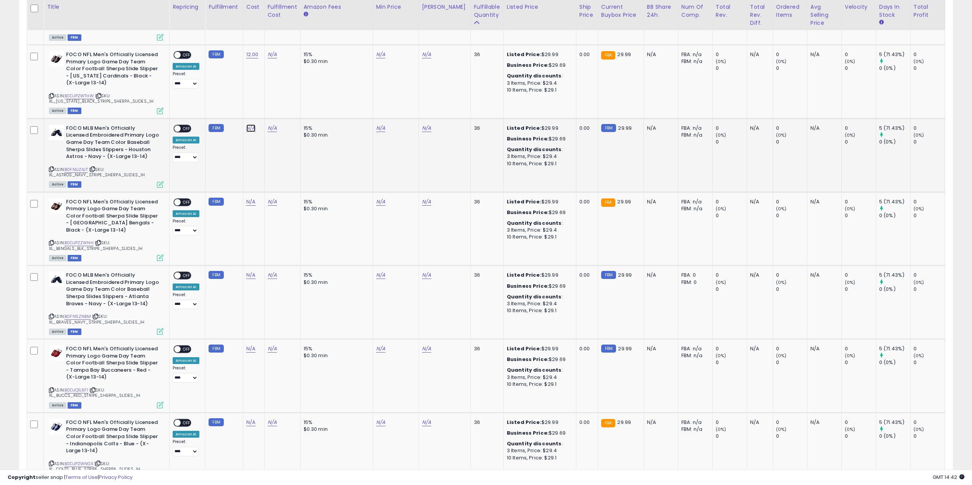
click at [251, 125] on link "N/A" at bounding box center [250, 129] width 9 height 8
click button "submit" at bounding box center [270, 87] width 13 height 11
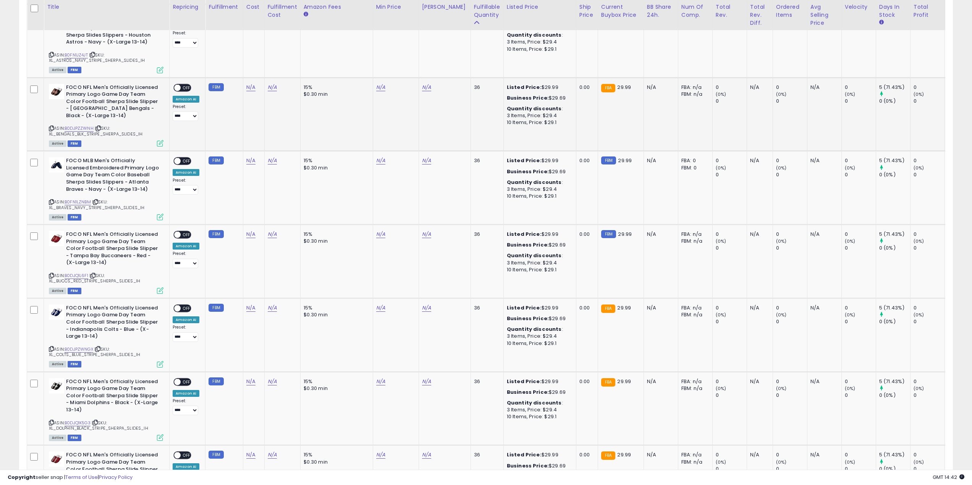
click at [251, 78] on td "N/A" at bounding box center [253, 115] width 21 height 74
click at [251, 84] on link "N/A" at bounding box center [250, 88] width 9 height 8
type input "**"
click button "submit" at bounding box center [270, 46] width 13 height 11
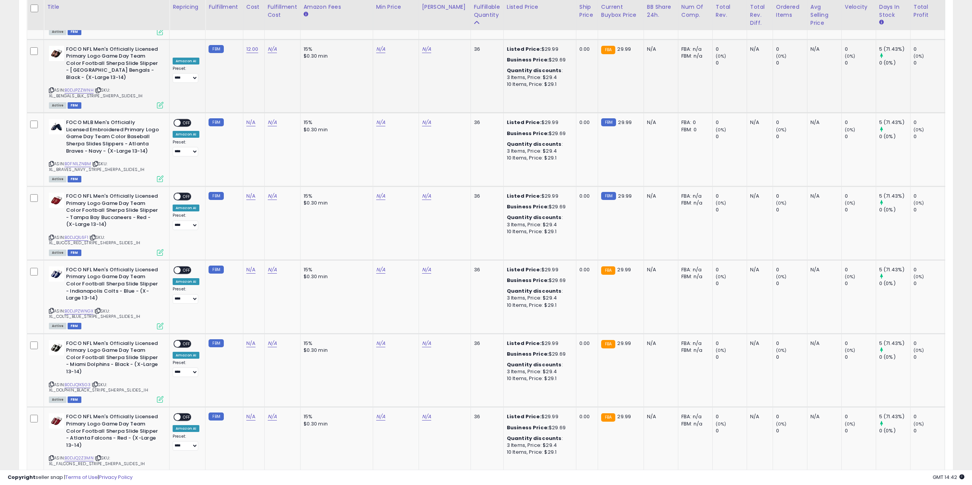
click at [250, 87] on td "12.00 **" at bounding box center [253, 76] width 21 height 74
click at [246, 119] on link "N/A" at bounding box center [250, 123] width 9 height 8
click button "submit" at bounding box center [270, 81] width 13 height 11
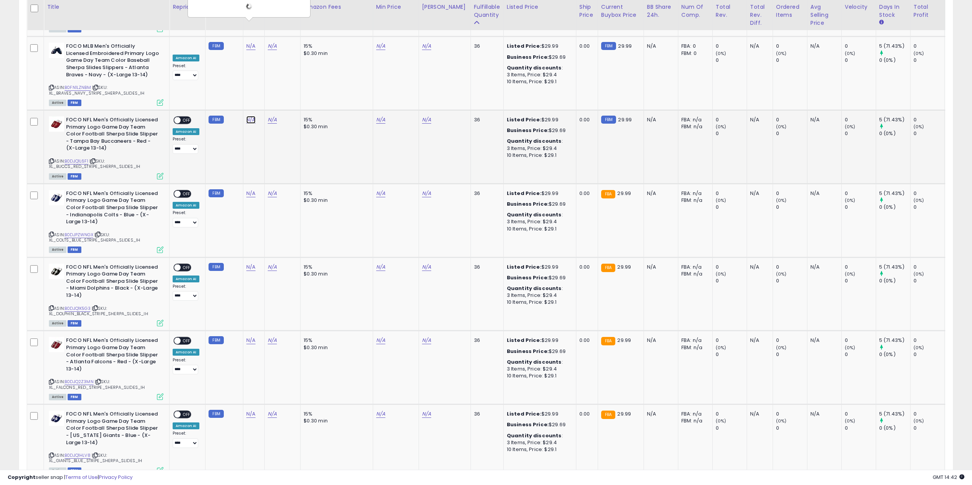
click at [249, 116] on link "N/A" at bounding box center [250, 120] width 9 height 8
type input "**"
click button "submit" at bounding box center [270, 78] width 13 height 11
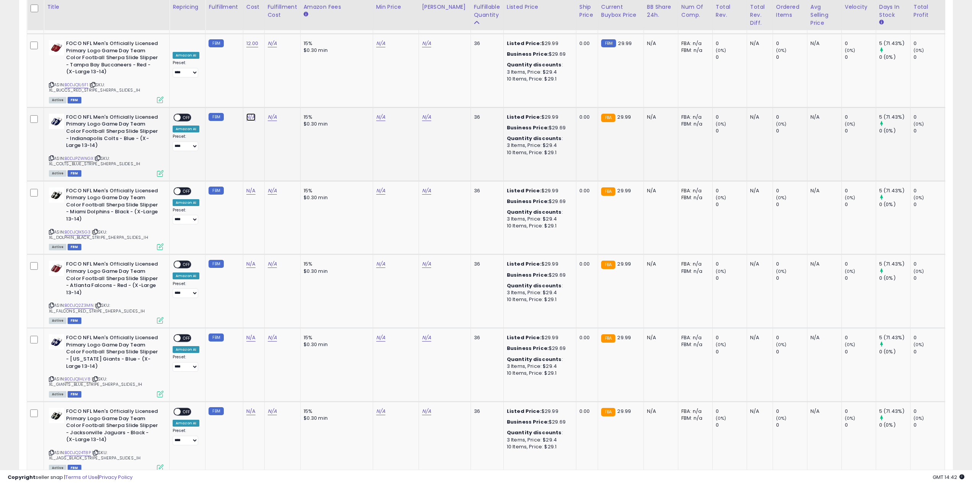
click at [250, 113] on link "N/A" at bounding box center [250, 117] width 9 height 8
type input "**"
click button "submit" at bounding box center [270, 76] width 13 height 11
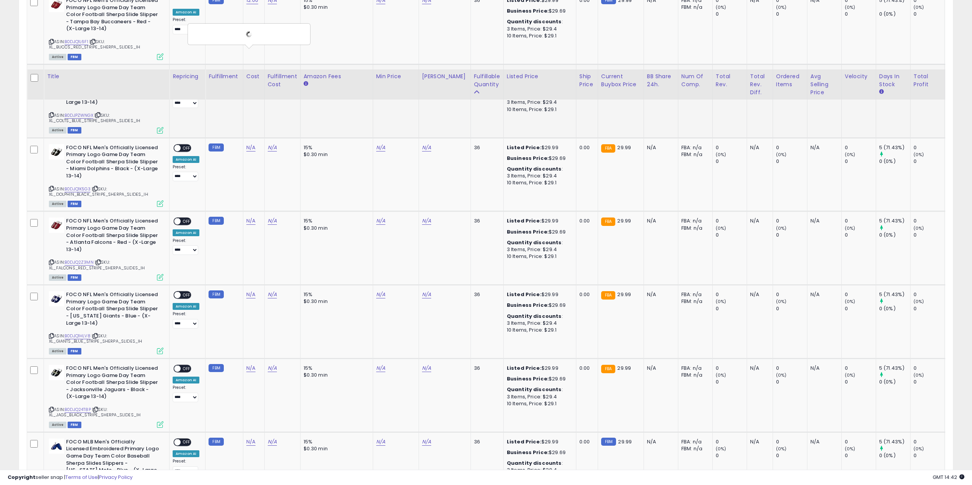
scroll to position [3170, 0]
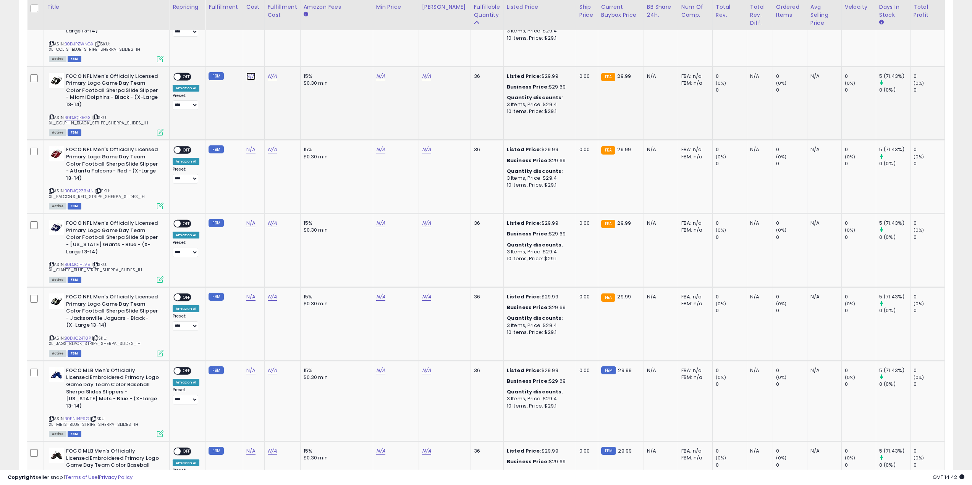
click at [247, 73] on link "N/A" at bounding box center [250, 77] width 9 height 8
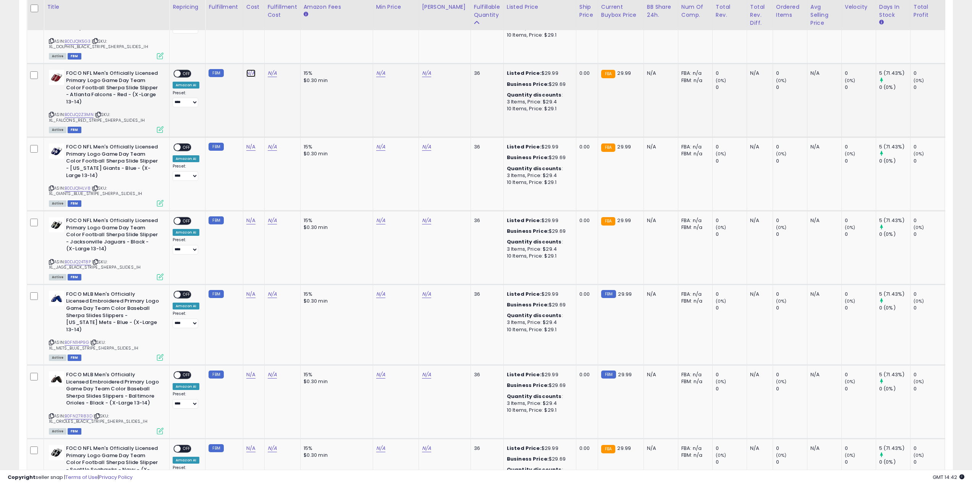
click at [249, 70] on link "N/A" at bounding box center [250, 74] width 9 height 8
type input "**"
click button "submit" at bounding box center [270, 32] width 13 height 11
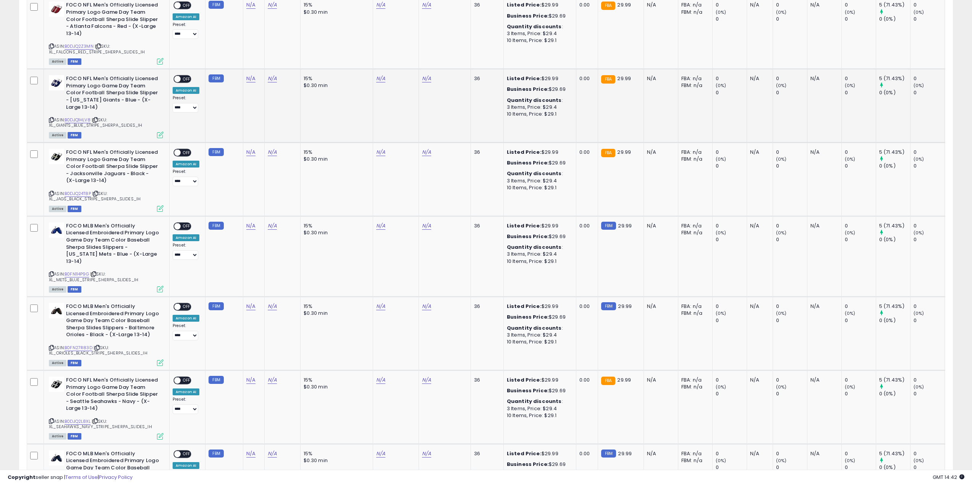
scroll to position [3323, 0]
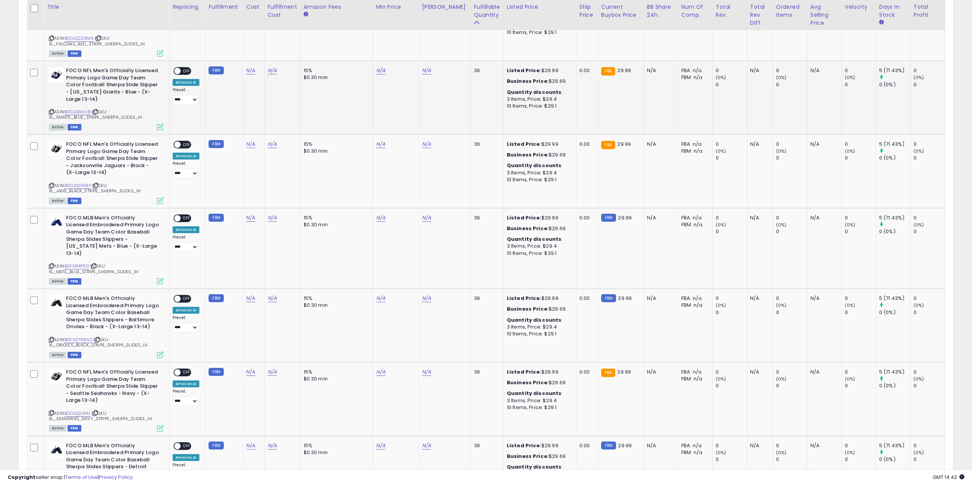
click at [246, 61] on td "N/A" at bounding box center [253, 98] width 21 height 74
click at [248, 67] on link "N/A" at bounding box center [250, 71] width 9 height 8
click button "submit" at bounding box center [270, 29] width 13 height 11
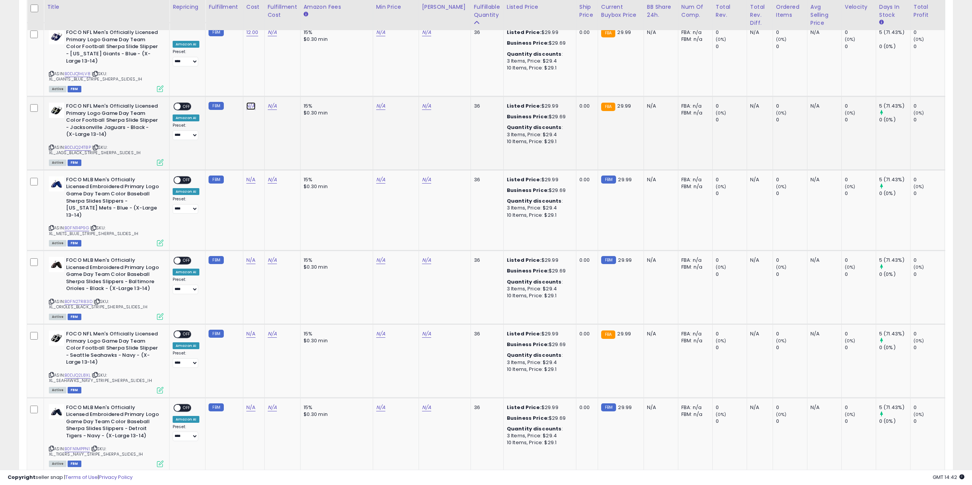
click at [252, 102] on link "N/A" at bounding box center [250, 106] width 9 height 8
click button "submit" at bounding box center [270, 65] width 13 height 11
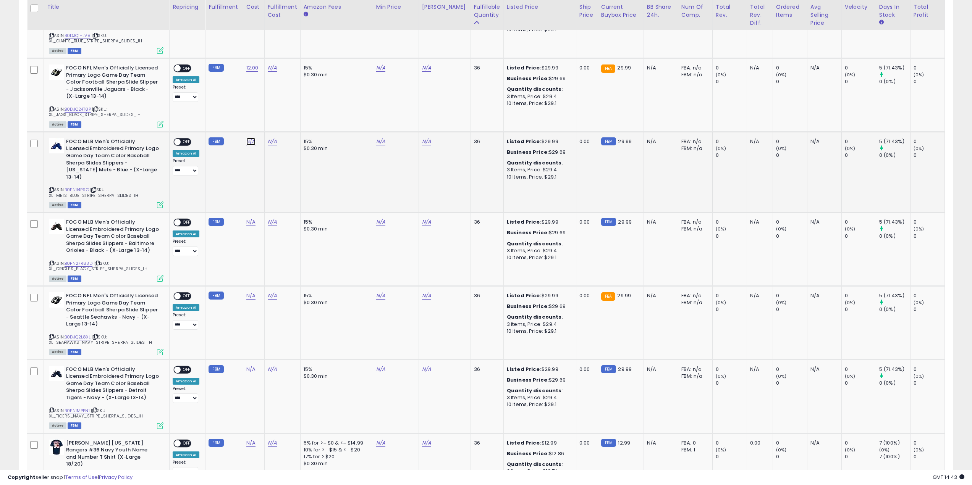
click at [250, 138] on link "N/A" at bounding box center [250, 142] width 9 height 8
type input "**"
click button "submit" at bounding box center [321, 104] width 13 height 11
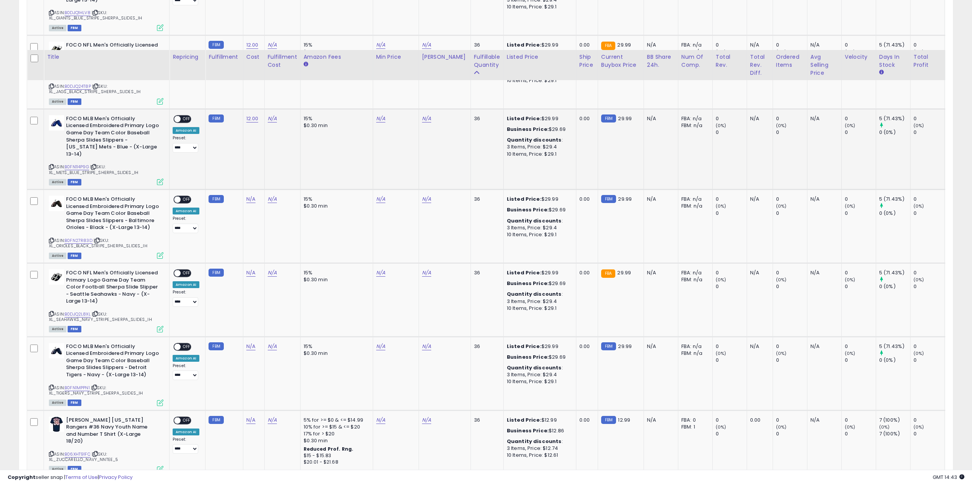
scroll to position [3476, 0]
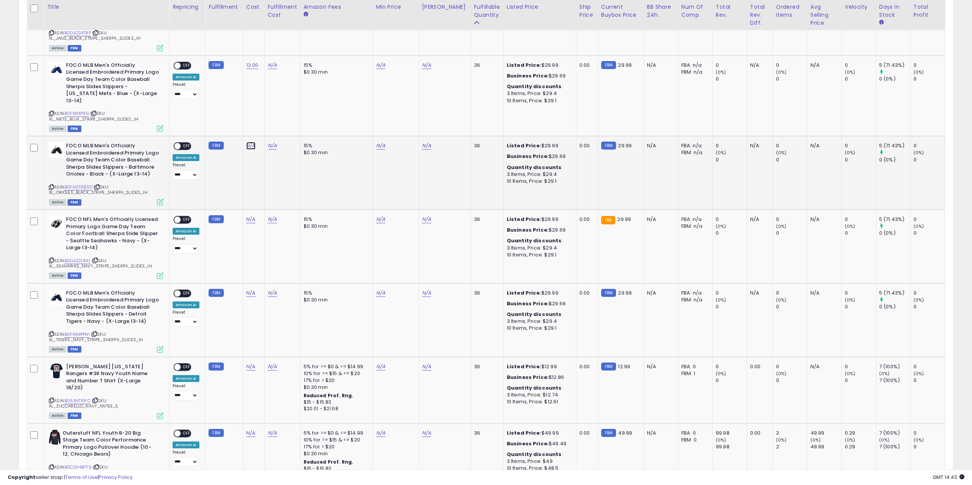
click at [249, 142] on link "N/A" at bounding box center [250, 146] width 9 height 8
type input "**"
click button "submit" at bounding box center [270, 97] width 13 height 11
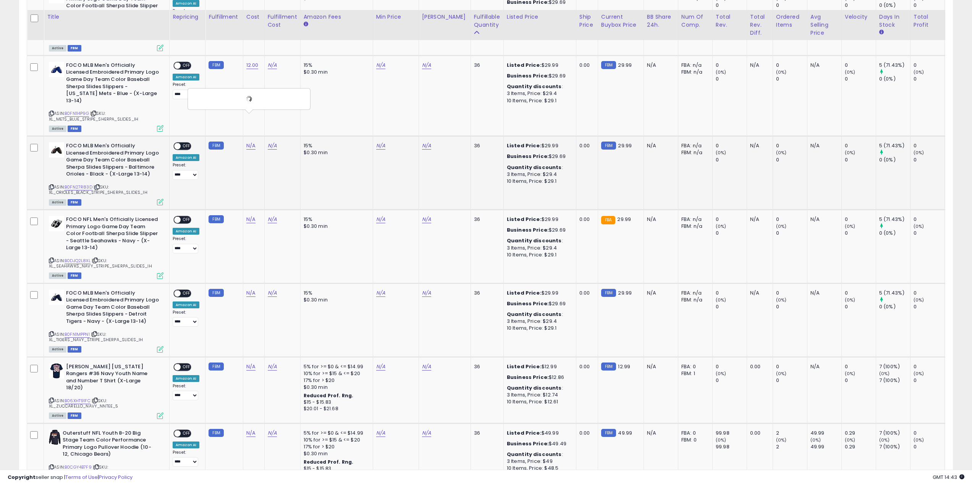
scroll to position [3514, 0]
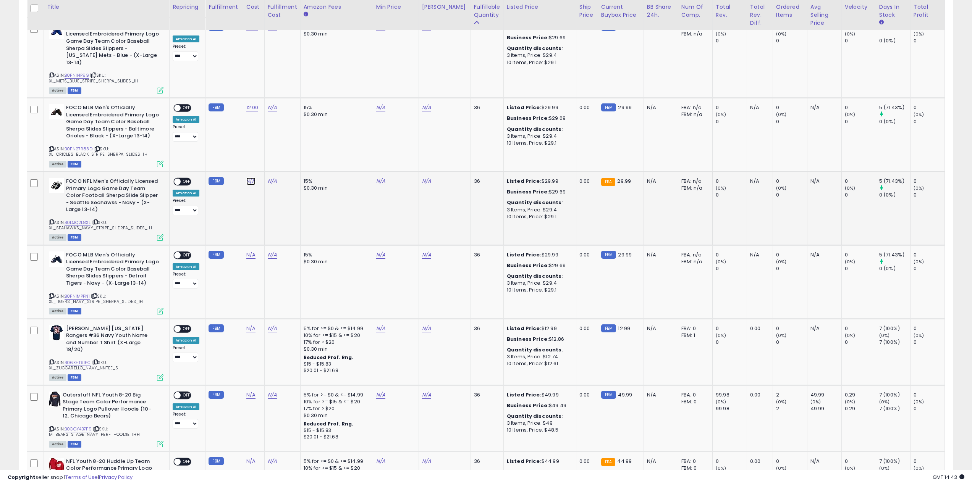
click at [247, 178] on link "N/A" at bounding box center [250, 182] width 9 height 8
click button "submit" at bounding box center [270, 133] width 13 height 11
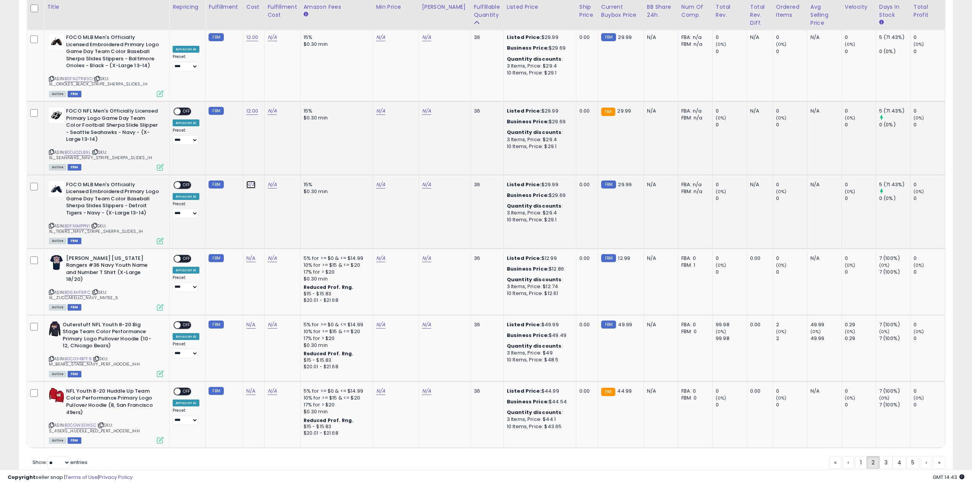
click at [249, 181] on link "N/A" at bounding box center [250, 185] width 9 height 8
type input "**"
click button "submit" at bounding box center [270, 136] width 13 height 11
click at [251, 321] on link "N/A" at bounding box center [250, 325] width 9 height 8
type input "**"
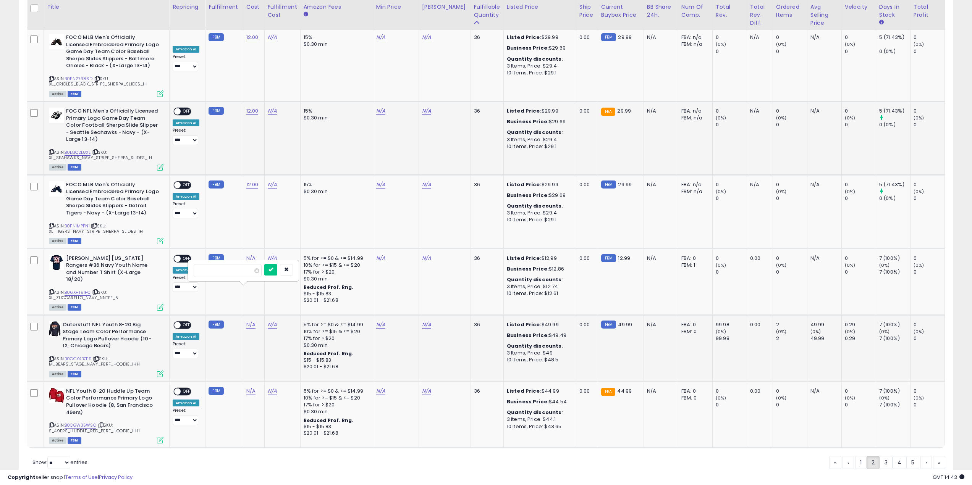
click button "submit" at bounding box center [270, 269] width 13 height 11
click at [249, 388] on link "N/A" at bounding box center [250, 392] width 9 height 8
type input "**"
click button "submit" at bounding box center [270, 336] width 13 height 11
click at [885, 456] on link "3" at bounding box center [886, 462] width 13 height 13
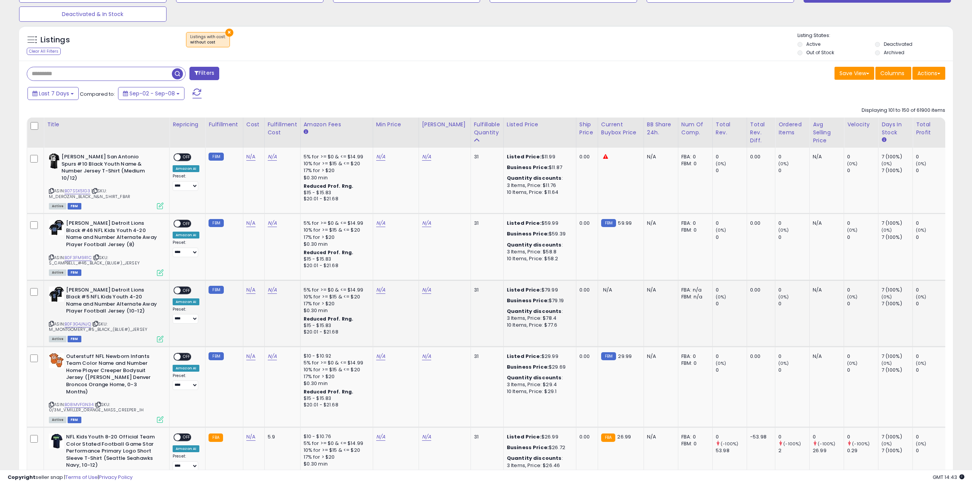
scroll to position [344, 0]
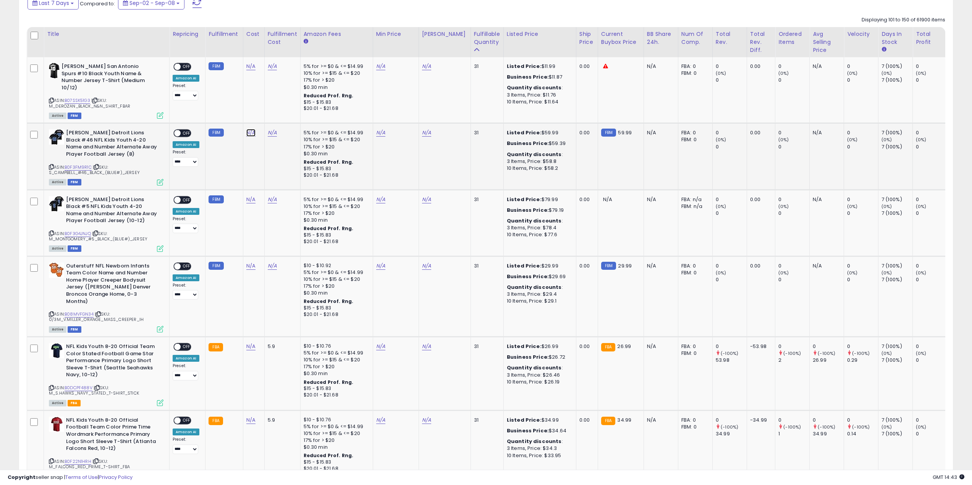
click at [251, 129] on link "N/A" at bounding box center [250, 133] width 9 height 8
type input "**"
click button "submit" at bounding box center [270, 106] width 13 height 11
click at [247, 196] on link "N/A" at bounding box center [250, 200] width 9 height 8
type input "**"
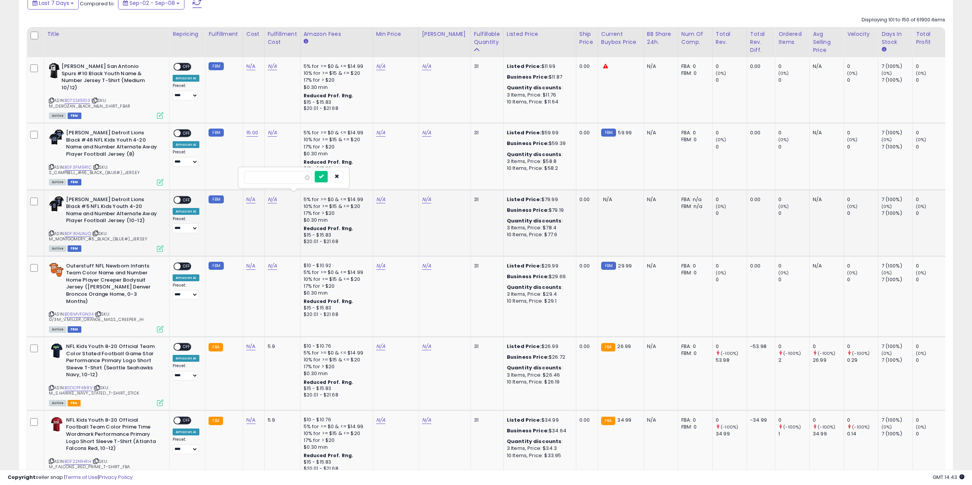
click button "submit" at bounding box center [321, 176] width 13 height 11
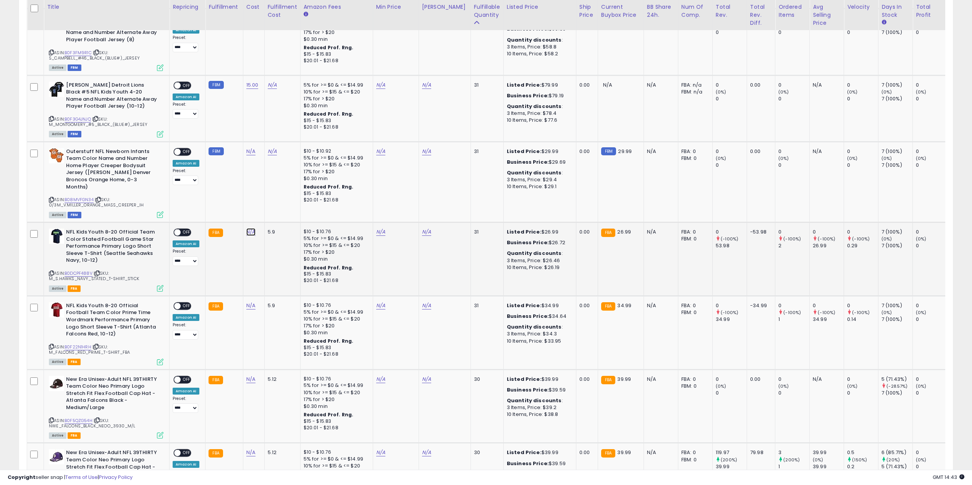
click at [250, 228] on link "N/A" at bounding box center [250, 232] width 9 height 8
type input "*"
click button "submit" at bounding box center [270, 198] width 13 height 11
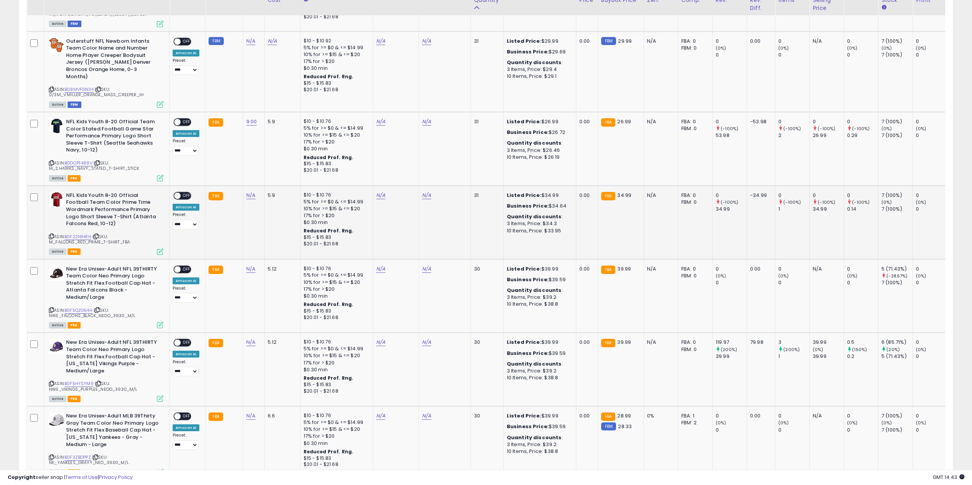
scroll to position [573, 0]
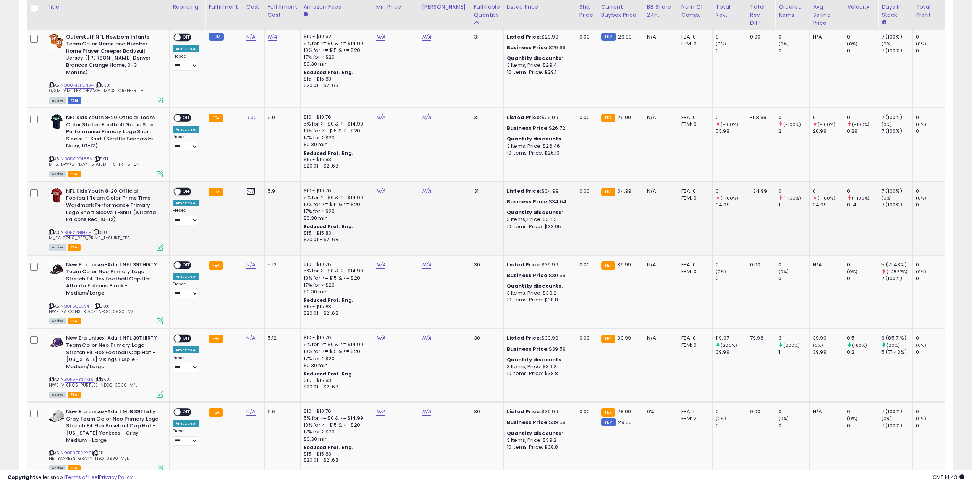
click at [248, 188] on link "N/A" at bounding box center [250, 192] width 9 height 8
type input "*"
click button "submit" at bounding box center [0, 0] width 0 height 0
click at [249, 261] on link "N/A" at bounding box center [250, 265] width 9 height 8
type input "**"
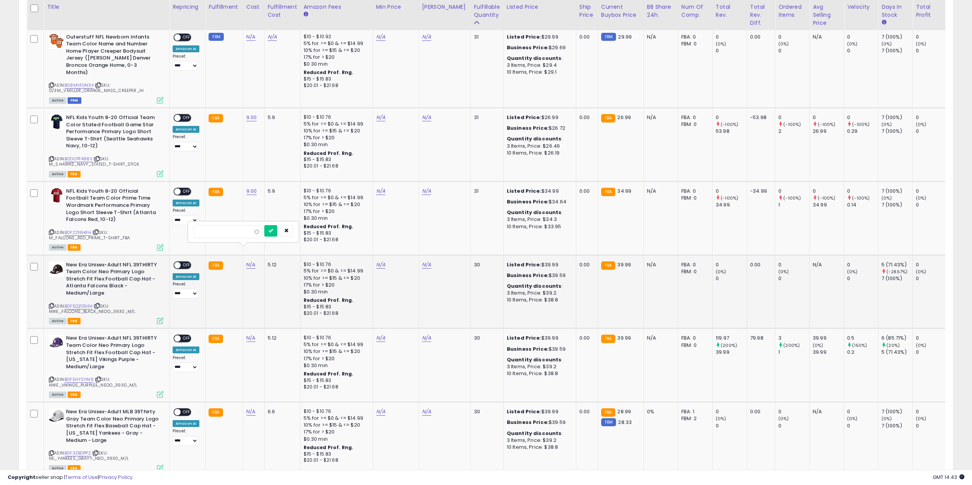
click button "submit" at bounding box center [270, 230] width 13 height 11
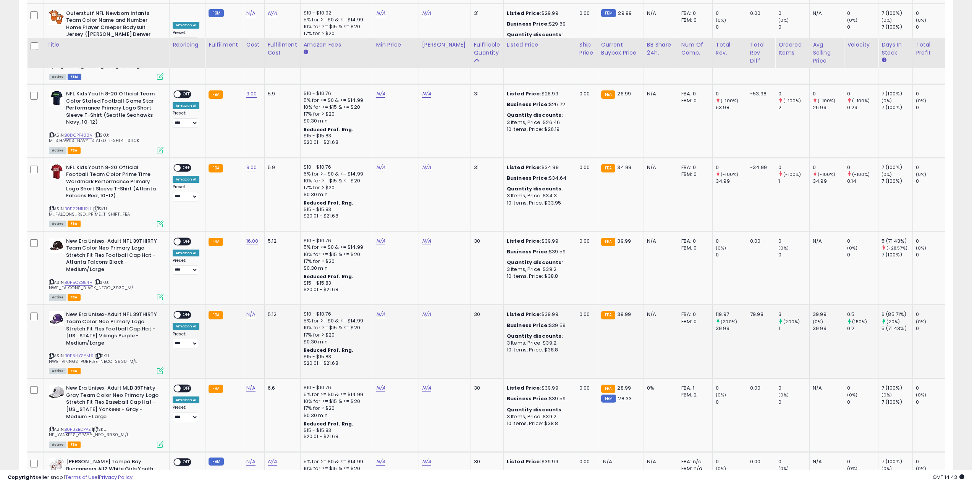
scroll to position [649, 0]
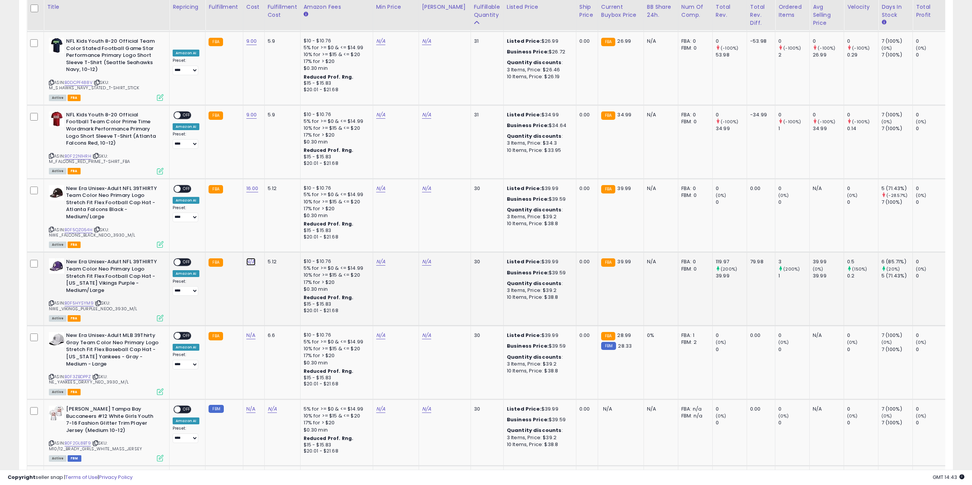
click at [250, 258] on link "N/A" at bounding box center [250, 262] width 9 height 8
drag, startPoint x: 241, startPoint y: 230, endPoint x: 139, endPoint y: 233, distance: 102.0
type input "*"
click button "submit" at bounding box center [270, 228] width 13 height 11
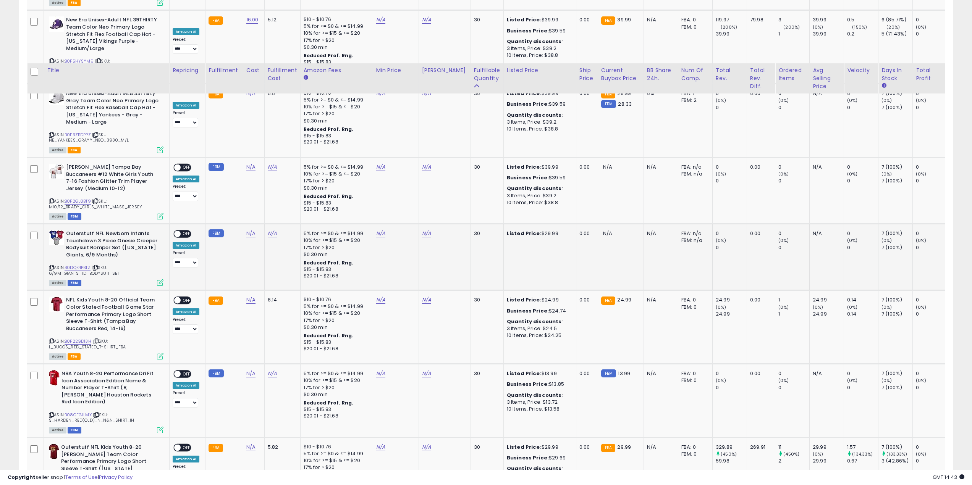
scroll to position [955, 0]
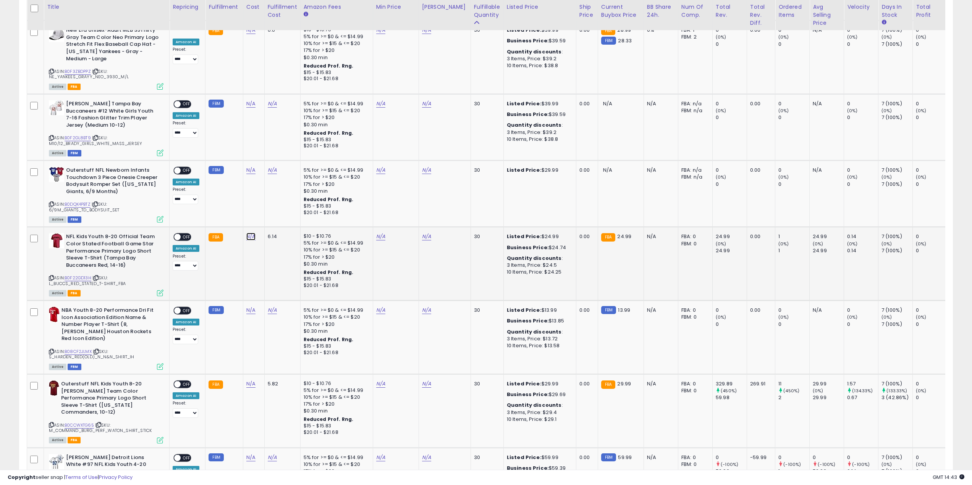
click at [252, 233] on link "N/A" at bounding box center [250, 237] width 9 height 8
type input "*"
click button "submit" at bounding box center [270, 202] width 13 height 11
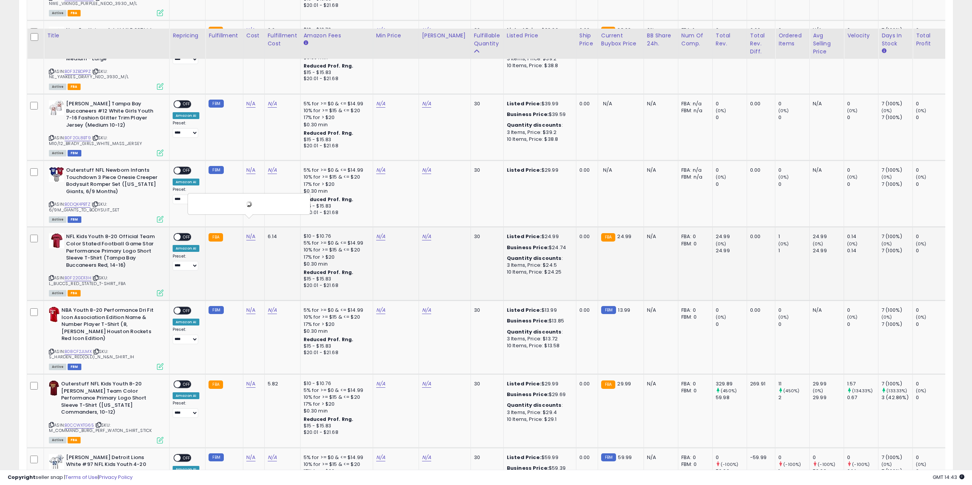
scroll to position [1031, 0]
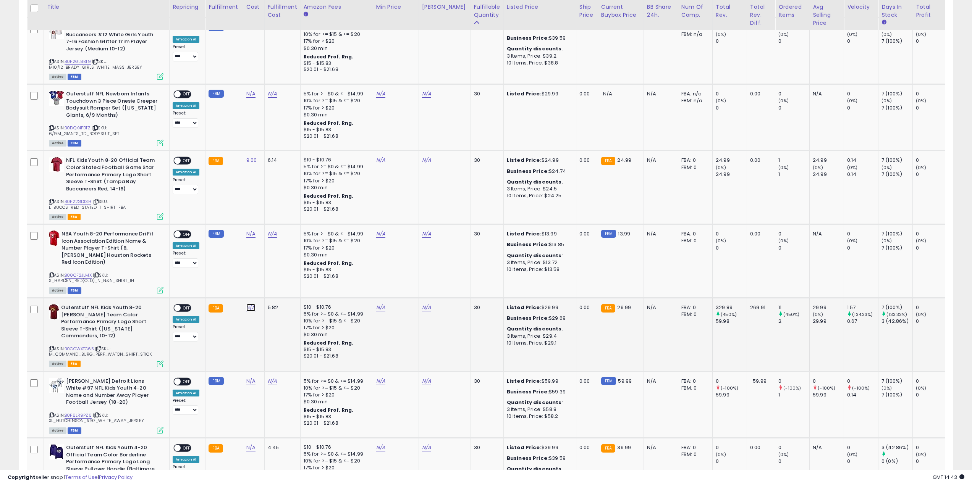
click at [247, 304] on link "N/A" at bounding box center [250, 308] width 9 height 8
click button "submit" at bounding box center [321, 277] width 13 height 11
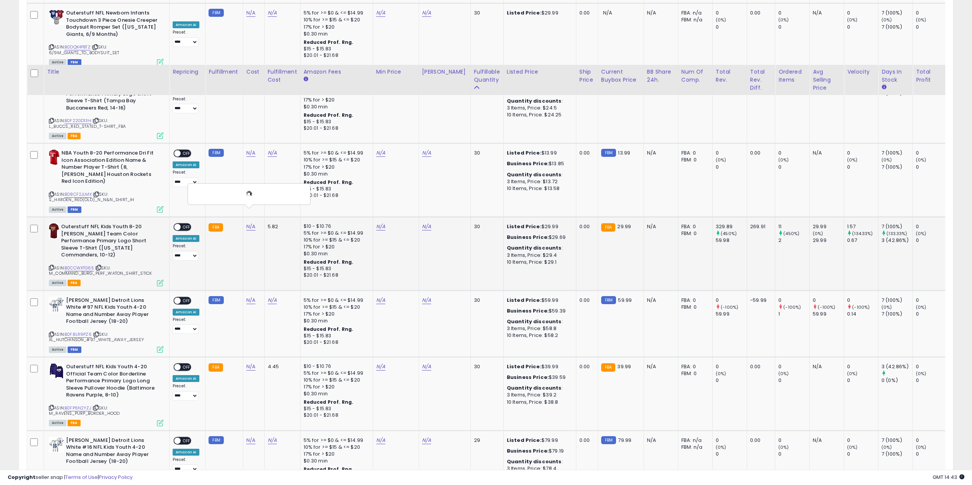
scroll to position [1184, 0]
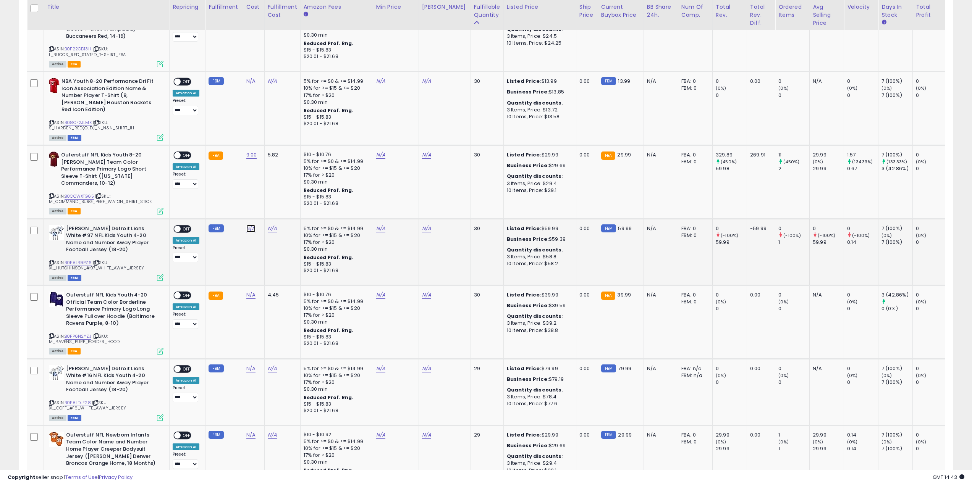
click at [250, 225] on link "N/A" at bounding box center [250, 229] width 9 height 8
type input "**"
click button "submit" at bounding box center [270, 187] width 13 height 11
click at [247, 291] on link "N/A" at bounding box center [250, 295] width 9 height 8
click button "submit" at bounding box center [270, 254] width 13 height 11
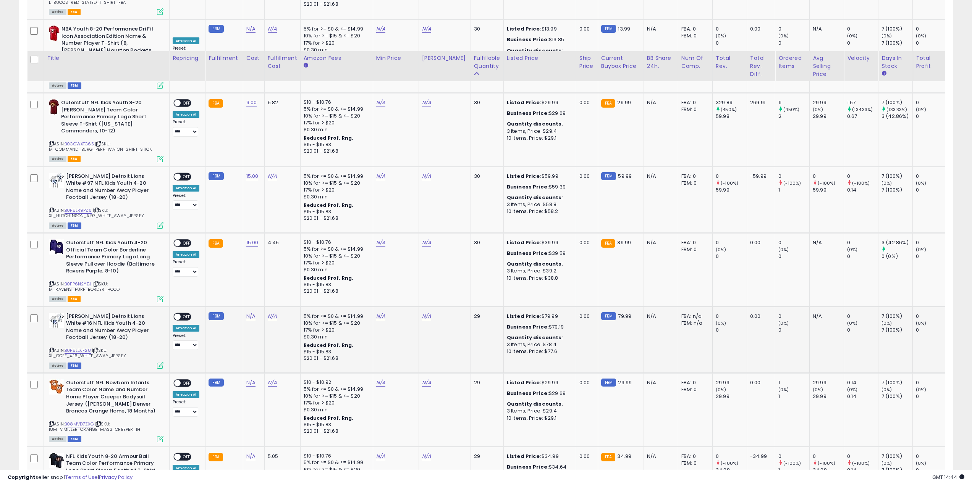
scroll to position [1299, 0]
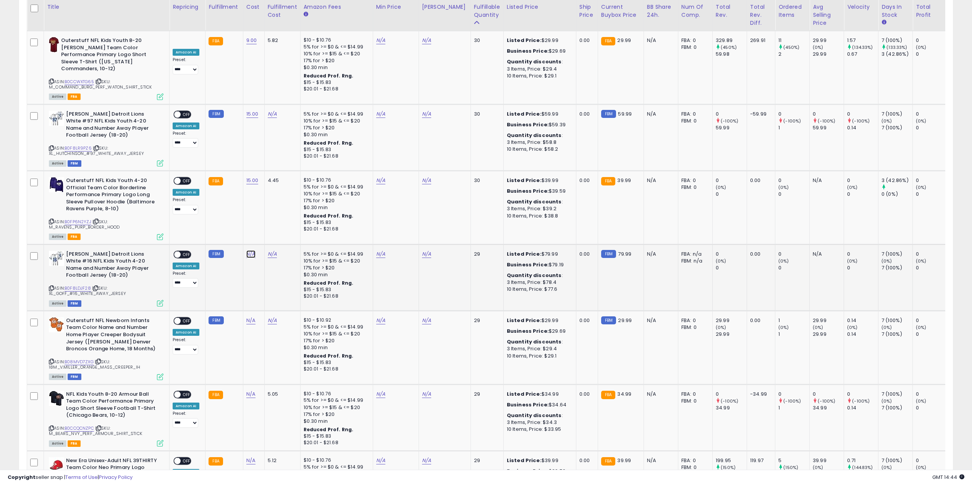
click at [249, 251] on link "N/A" at bounding box center [250, 255] width 9 height 8
type input "**"
click button "submit" at bounding box center [270, 213] width 13 height 11
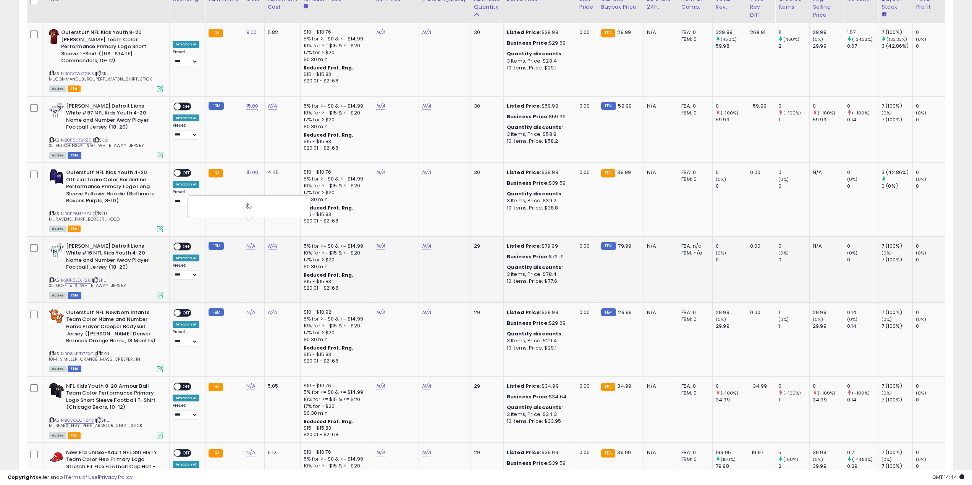
scroll to position [1413, 0]
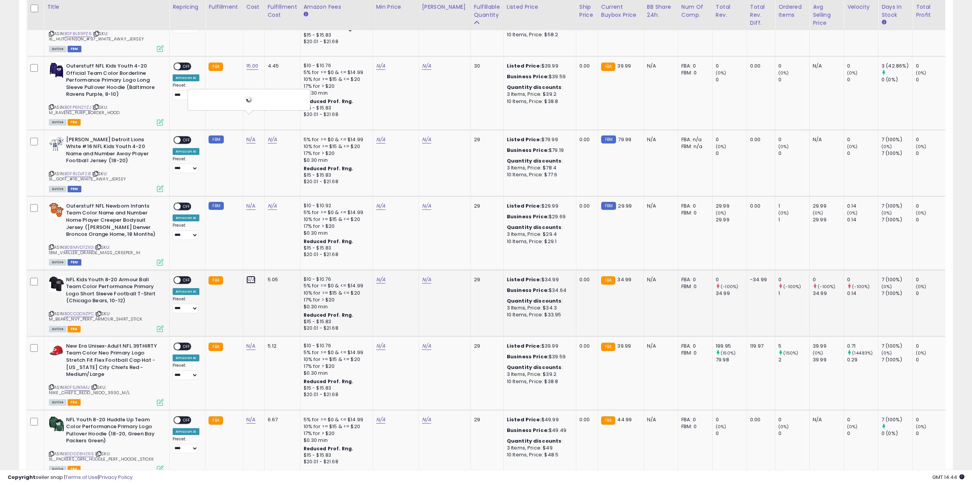
click at [249, 276] on link "N/A" at bounding box center [250, 280] width 9 height 8
click button "submit" at bounding box center [270, 238] width 13 height 11
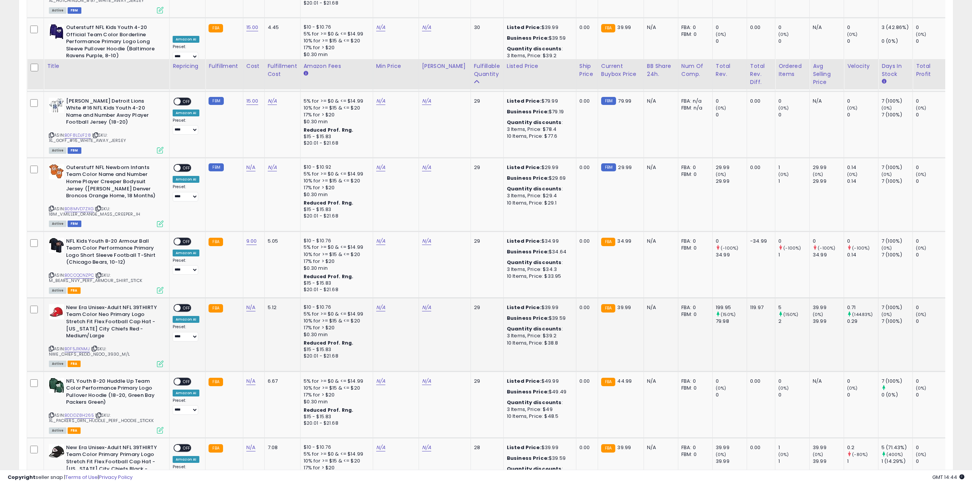
scroll to position [1528, 0]
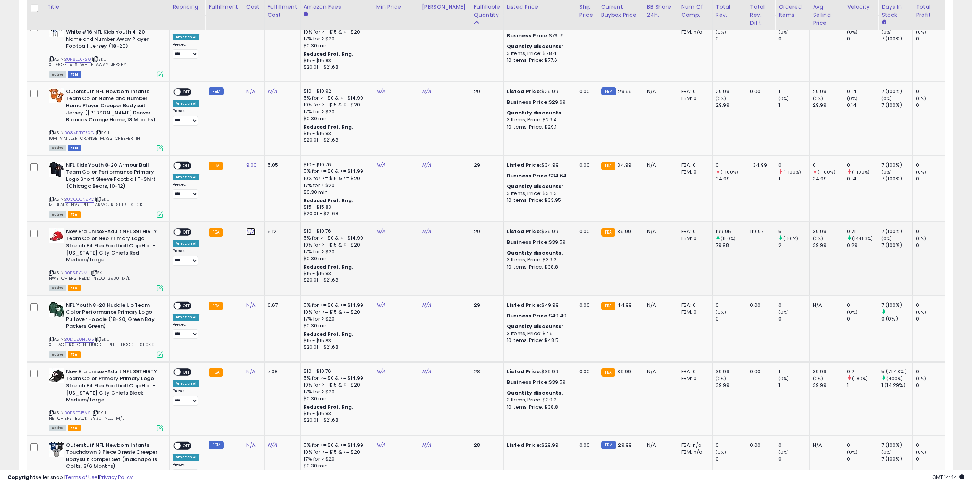
click at [253, 228] on link "N/A" at bounding box center [250, 232] width 9 height 8
type input "**"
click button "submit" at bounding box center [270, 190] width 13 height 11
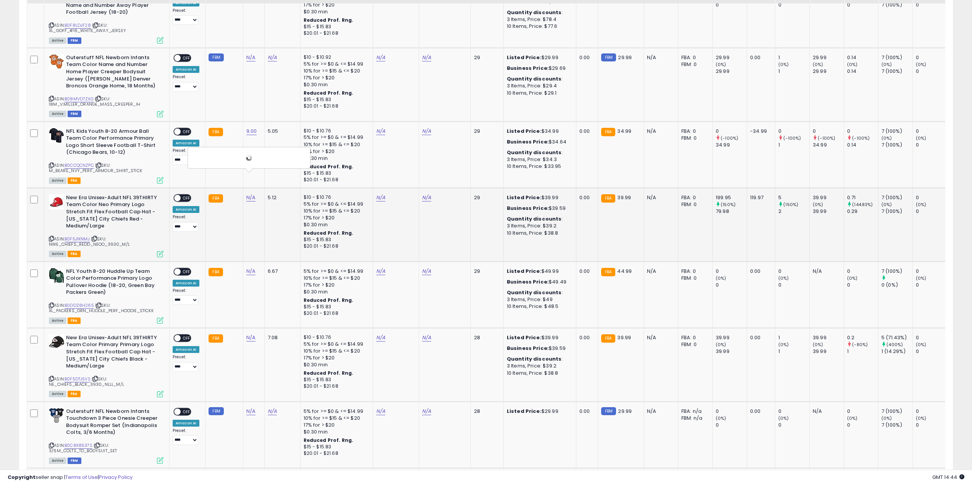
scroll to position [1604, 0]
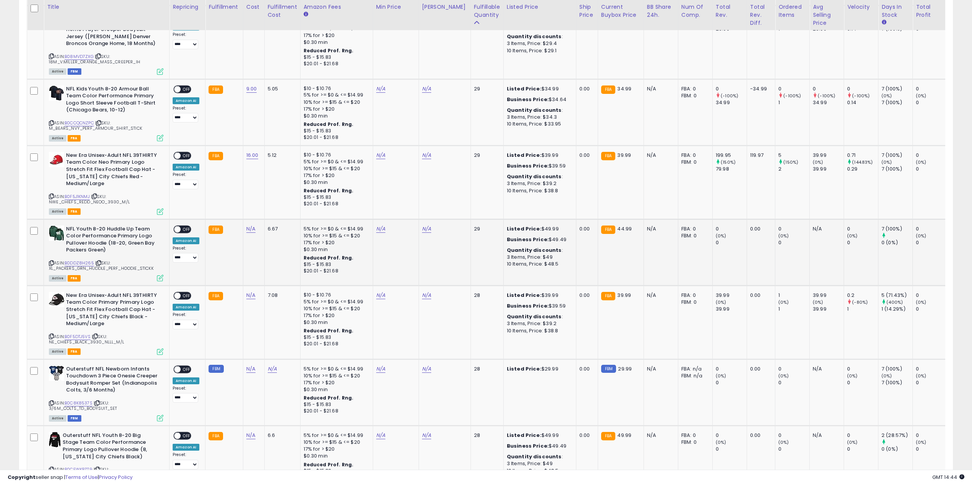
click at [255, 226] on div "N/A" at bounding box center [252, 229] width 12 height 7
click at [246, 225] on link "N/A" at bounding box center [250, 229] width 9 height 8
type input "**"
click button "submit" at bounding box center [270, 188] width 13 height 11
click at [250, 292] on link "N/A" at bounding box center [250, 296] width 9 height 8
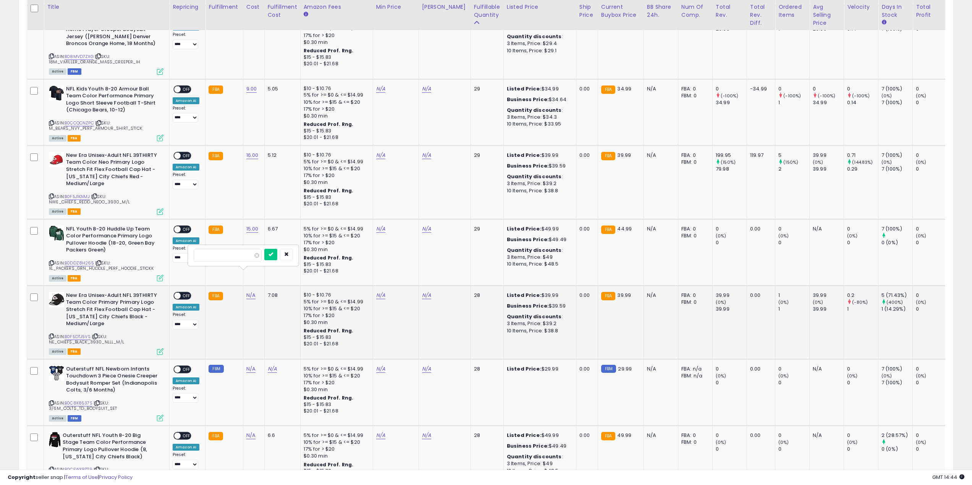
type input "**"
click button "submit" at bounding box center [270, 254] width 13 height 11
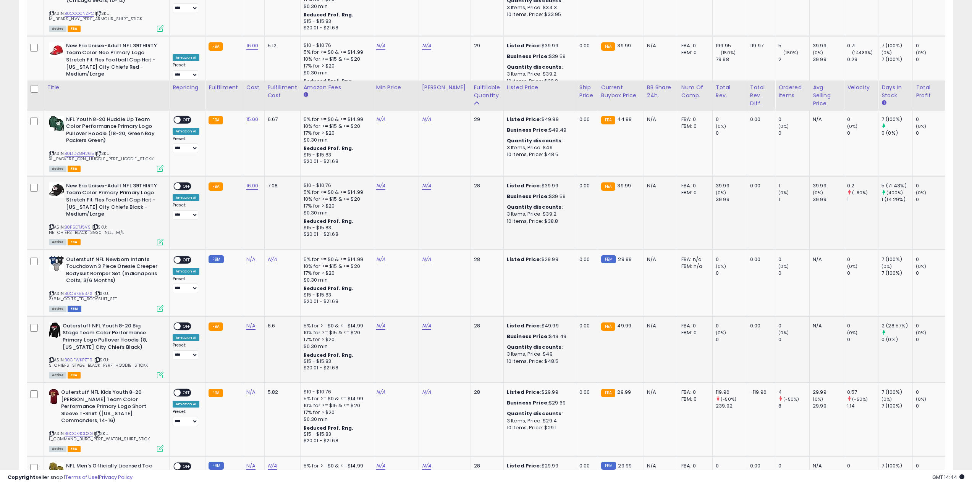
scroll to position [1795, 0]
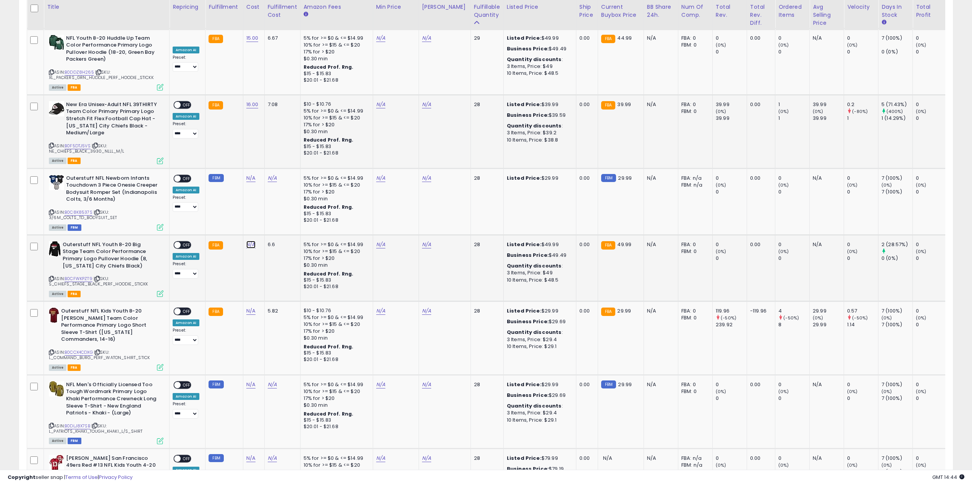
click at [246, 241] on link "N/A" at bounding box center [250, 245] width 9 height 8
type input "**"
click button "submit" at bounding box center [270, 203] width 13 height 11
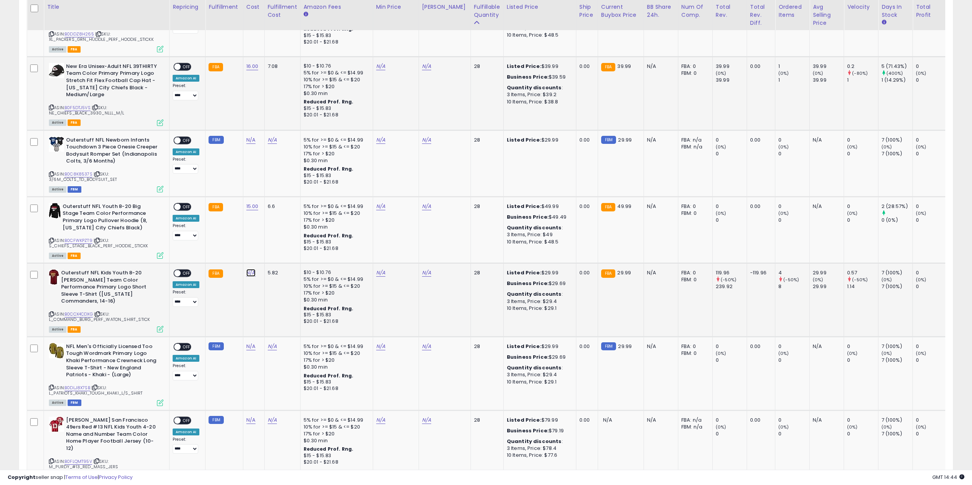
click at [248, 269] on link "N/A" at bounding box center [250, 273] width 9 height 8
type input "*"
click button "submit" at bounding box center [270, 231] width 13 height 11
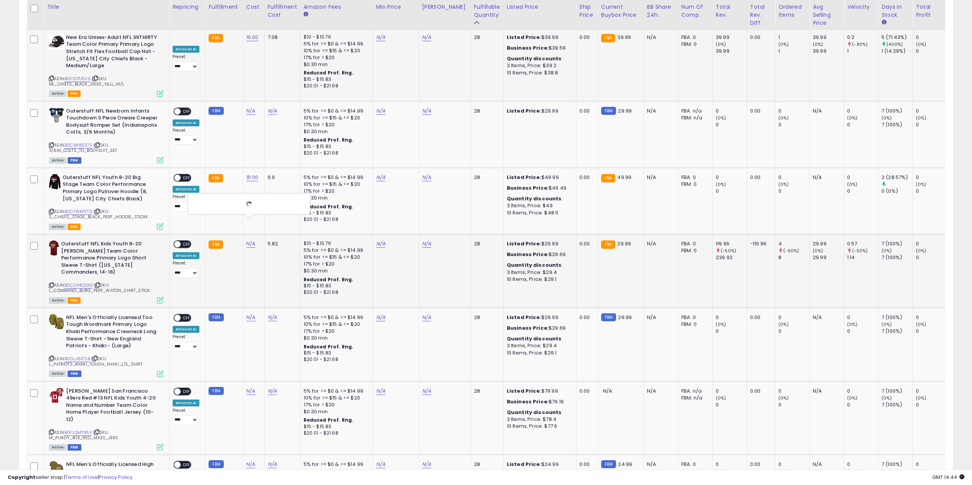
scroll to position [1910, 0]
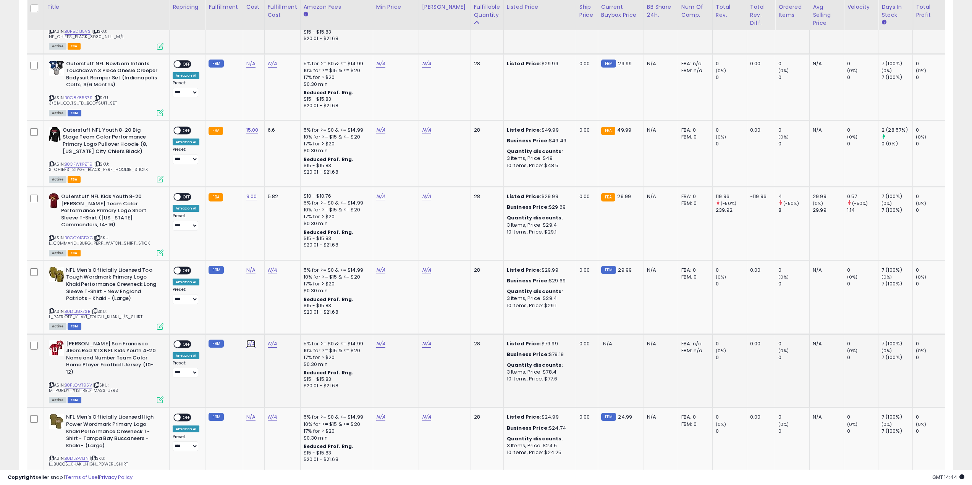
click at [251, 340] on link "N/A" at bounding box center [250, 344] width 9 height 8
type input "**"
click button "submit" at bounding box center [270, 295] width 13 height 11
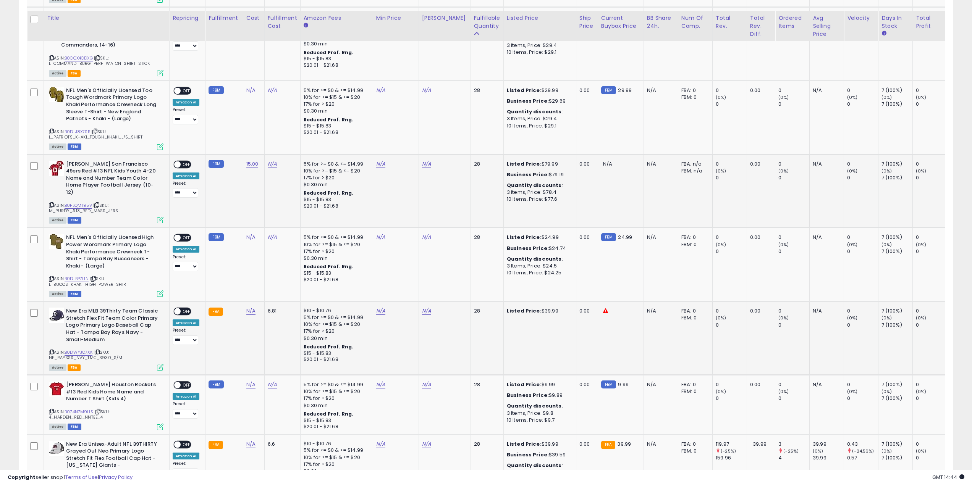
scroll to position [2101, 0]
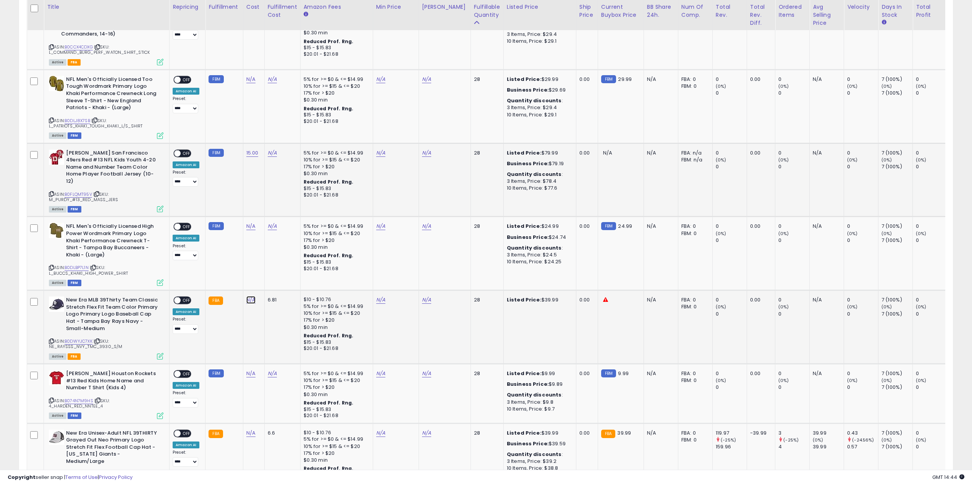
click at [250, 296] on link "N/A" at bounding box center [250, 300] width 9 height 8
type input "**"
click button "submit" at bounding box center [270, 244] width 13 height 11
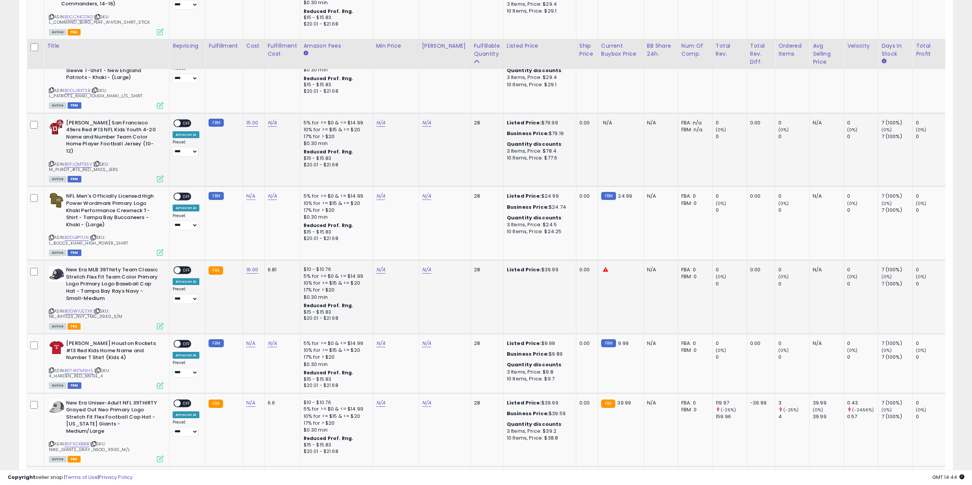
scroll to position [2177, 0]
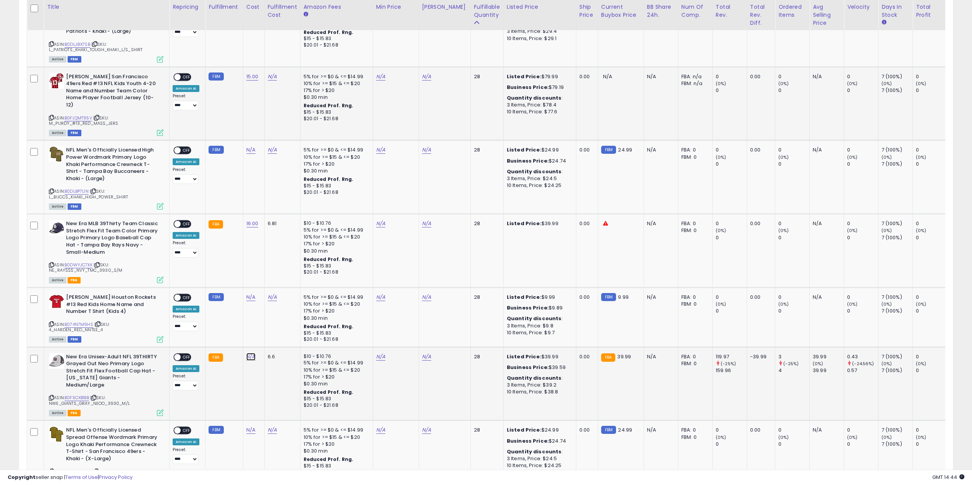
click at [252, 353] on link "N/A" at bounding box center [250, 357] width 9 height 8
type input "**"
click button "submit" at bounding box center [270, 301] width 13 height 11
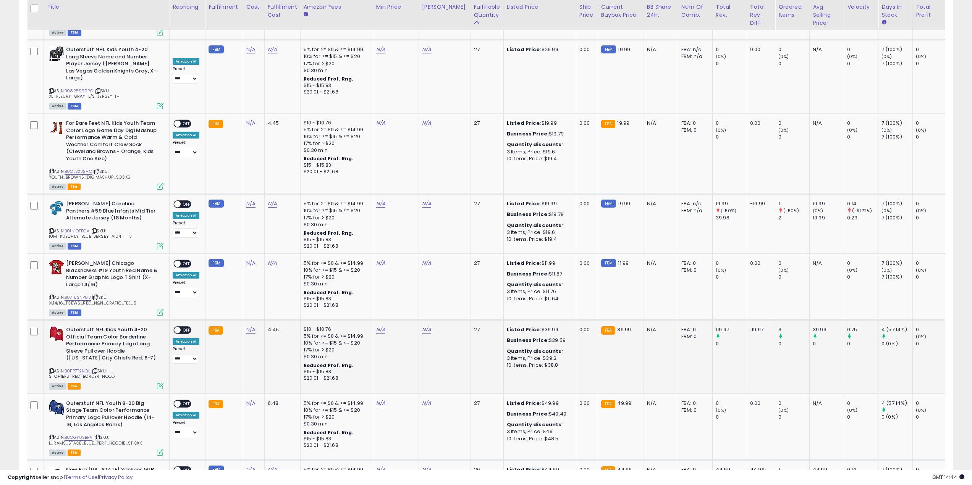
scroll to position [2635, 0]
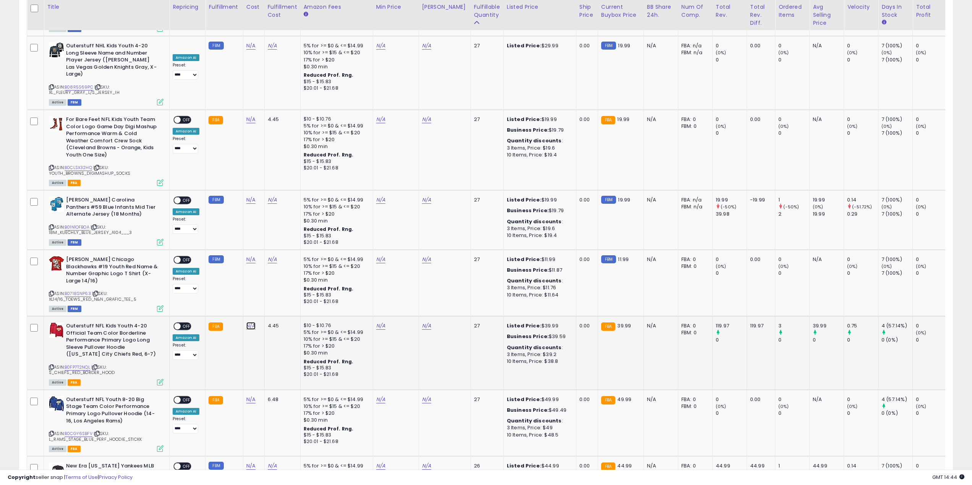
click at [250, 322] on link "N/A" at bounding box center [250, 326] width 9 height 8
type input "**"
click button "submit" at bounding box center [270, 264] width 13 height 11
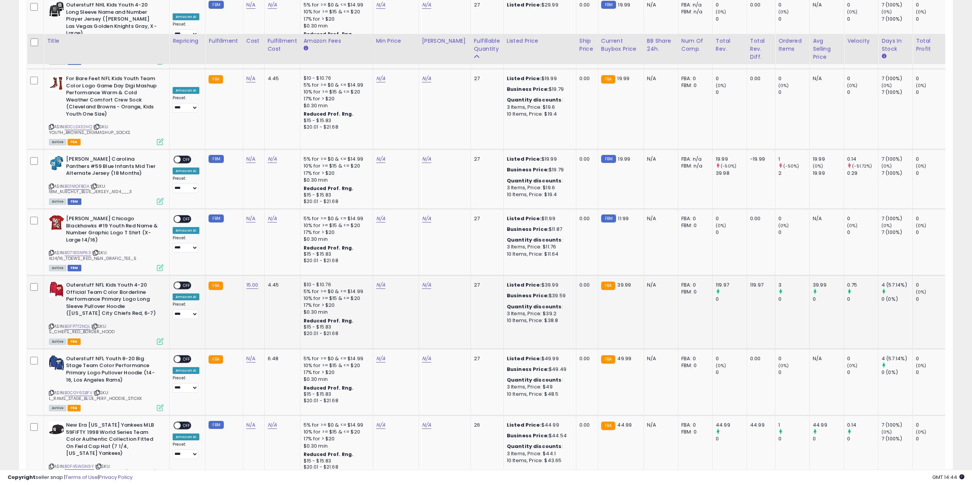
scroll to position [2712, 0]
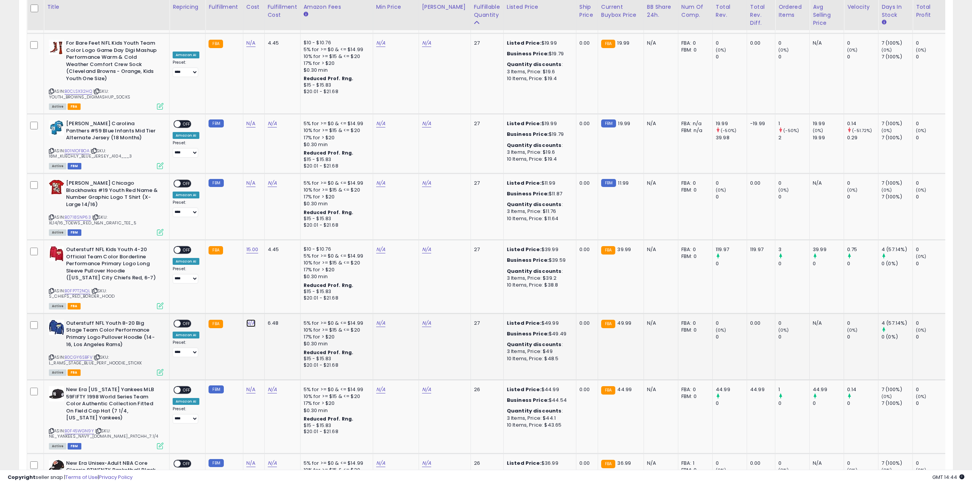
click at [250, 320] on link "N/A" at bounding box center [250, 324] width 9 height 8
type input "*"
click button "submit" at bounding box center [270, 261] width 13 height 11
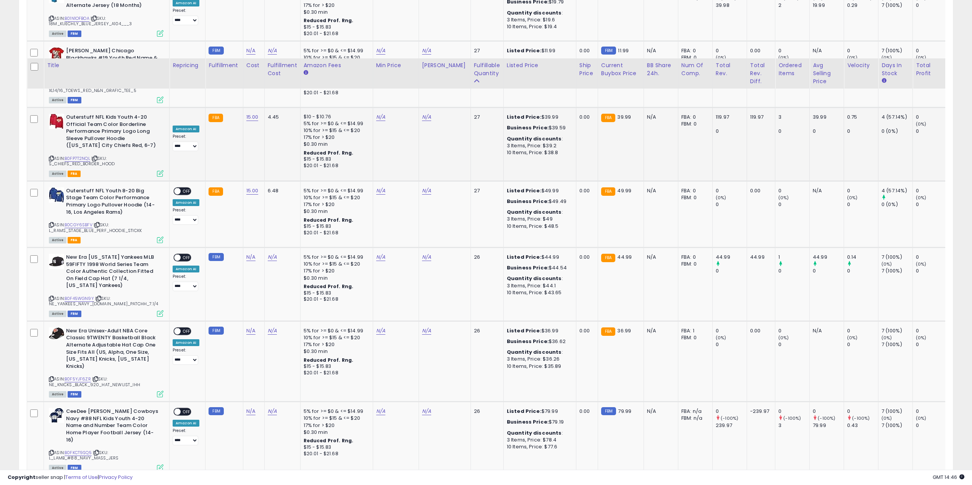
scroll to position [2903, 0]
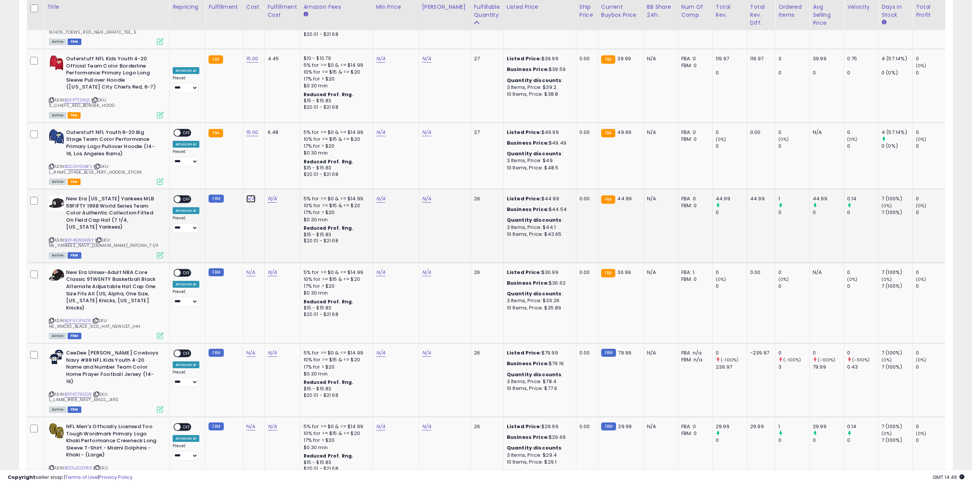
click at [249, 195] on link "N/A" at bounding box center [250, 199] width 9 height 8
type input "**"
click button "submit" at bounding box center [270, 136] width 13 height 11
click at [248, 269] on link "N/A" at bounding box center [250, 273] width 9 height 8
type input "**"
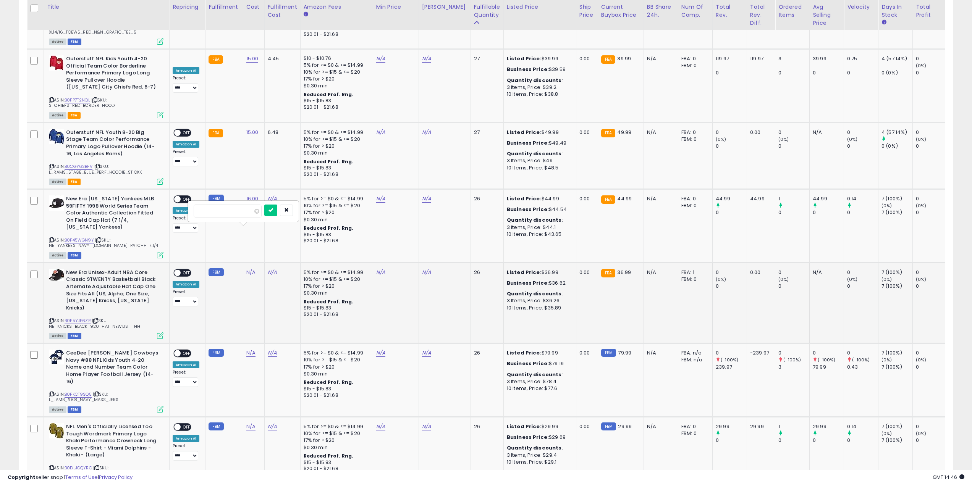
click button "submit" at bounding box center [270, 210] width 13 height 11
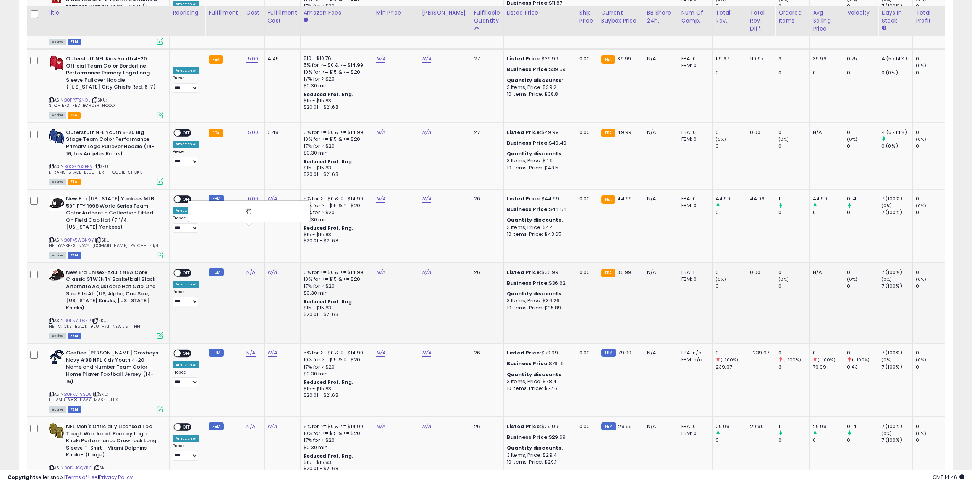
scroll to position [3017, 0]
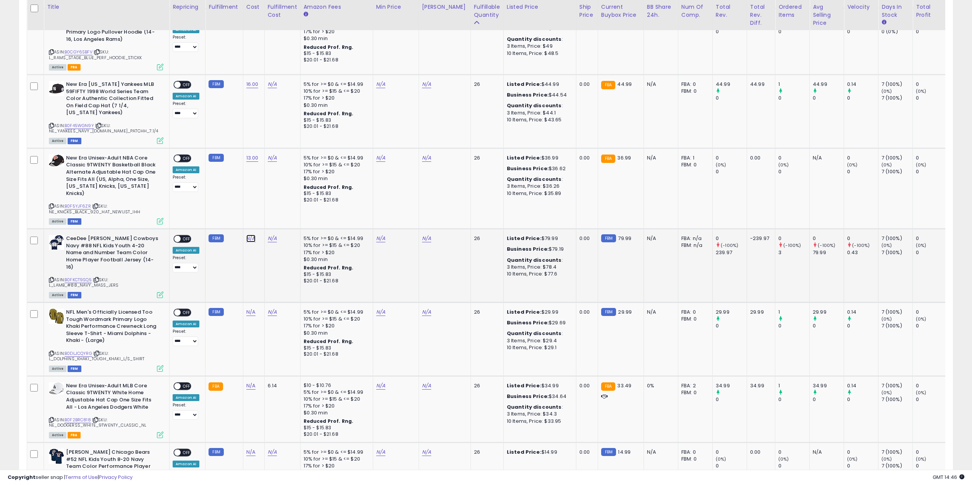
click at [250, 235] on link "N/A" at bounding box center [250, 239] width 9 height 8
type input "*"
click button "submit" at bounding box center [270, 169] width 13 height 11
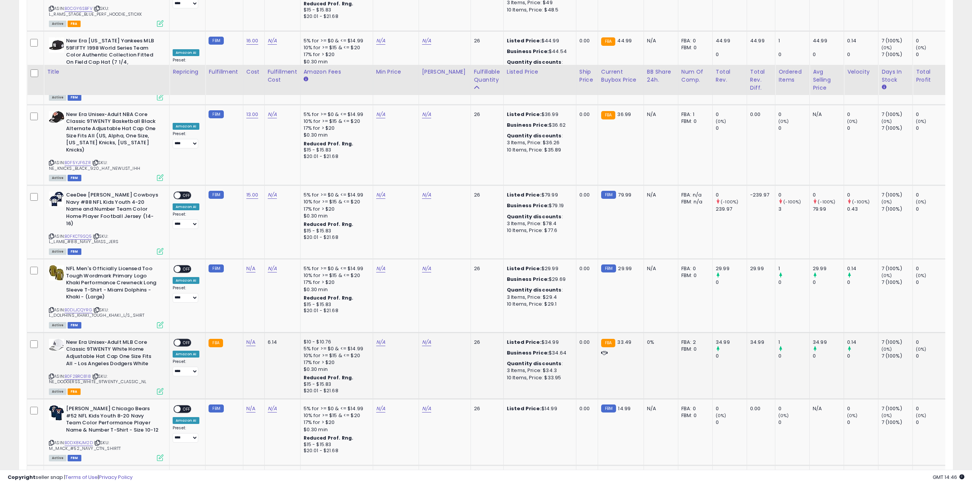
scroll to position [3132, 0]
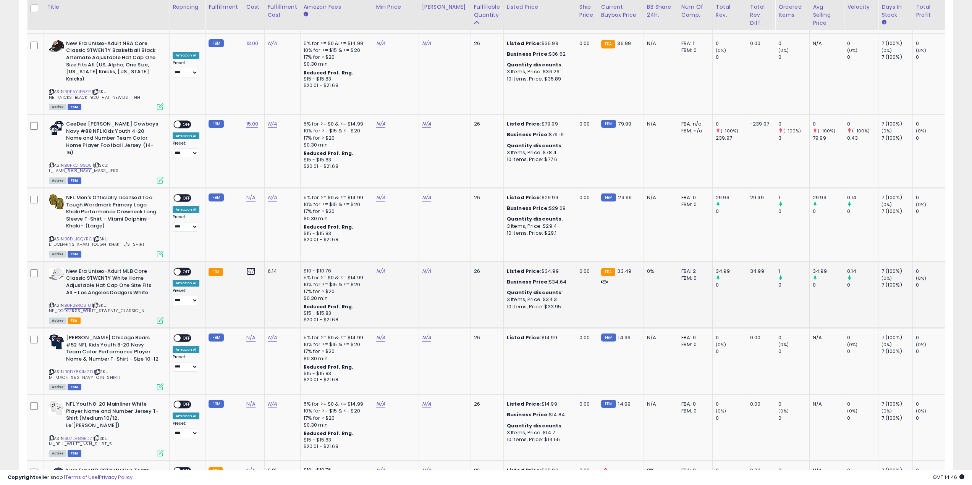
click at [251, 268] on link "N/A" at bounding box center [250, 272] width 9 height 8
type input "**"
click button "submit" at bounding box center [270, 202] width 13 height 11
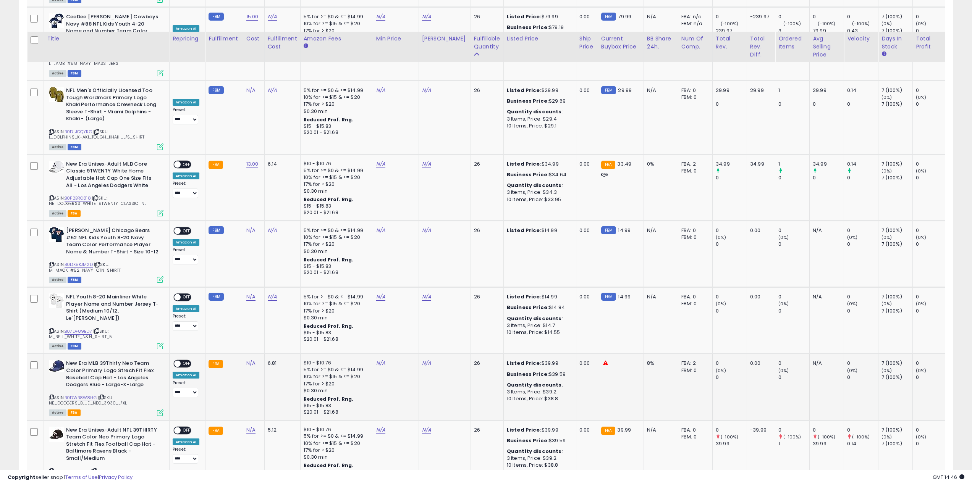
scroll to position [3285, 0]
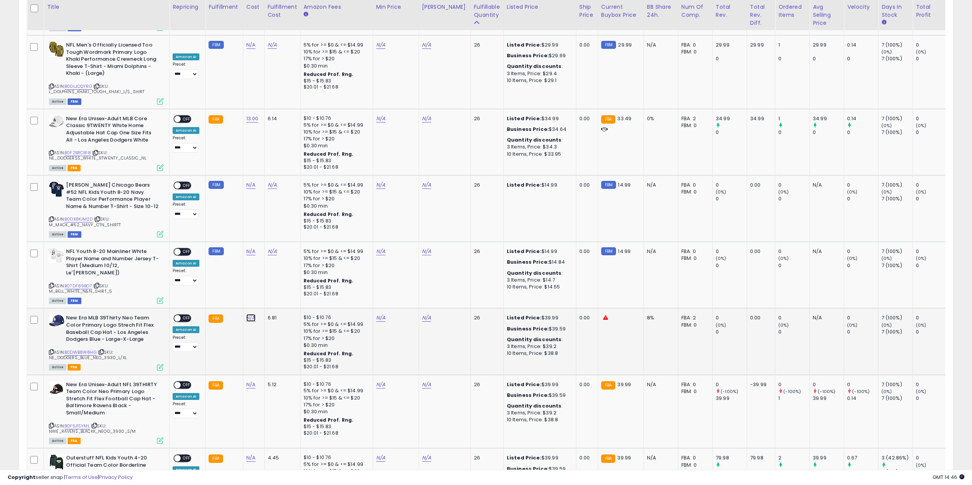
click at [249, 314] on link "N/A" at bounding box center [250, 318] width 9 height 8
type input "**"
click button "submit" at bounding box center [270, 241] width 13 height 11
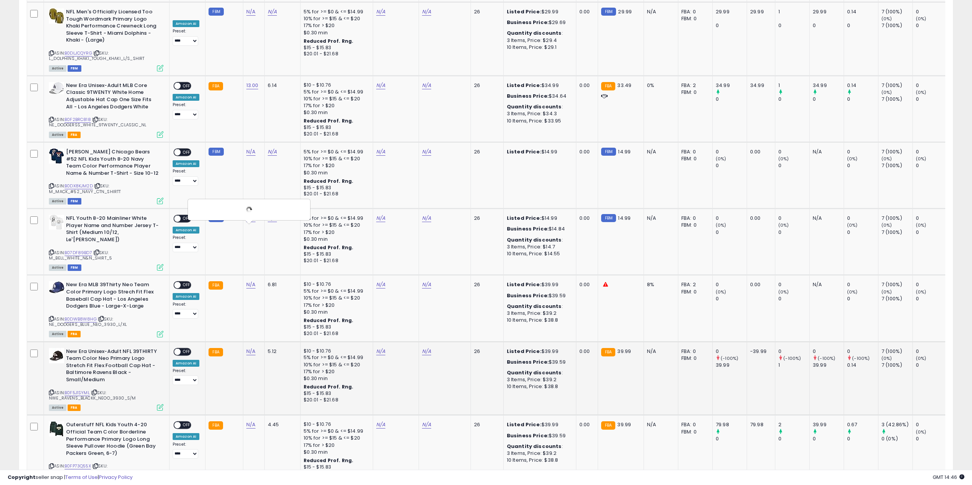
scroll to position [3399, 0]
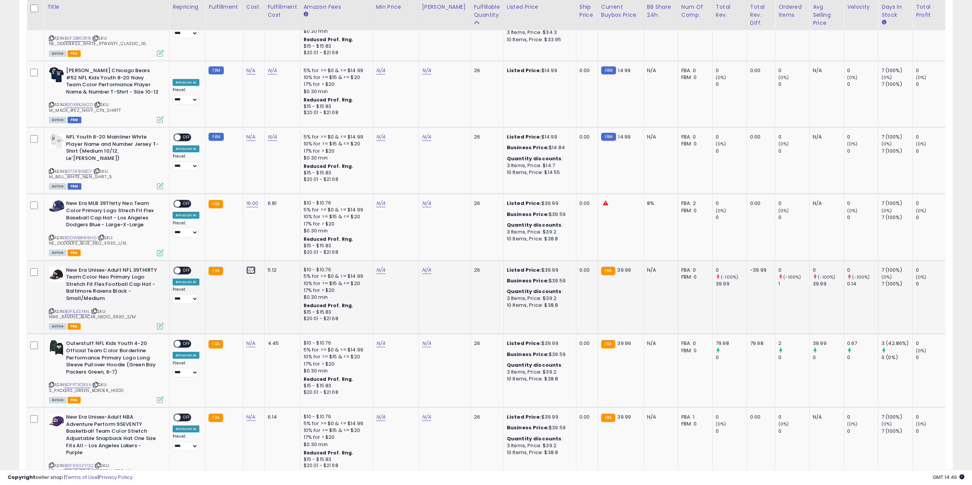
click at [250, 267] on link "N/A" at bounding box center [250, 271] width 9 height 8
type input "**"
click button "submit" at bounding box center [270, 193] width 13 height 11
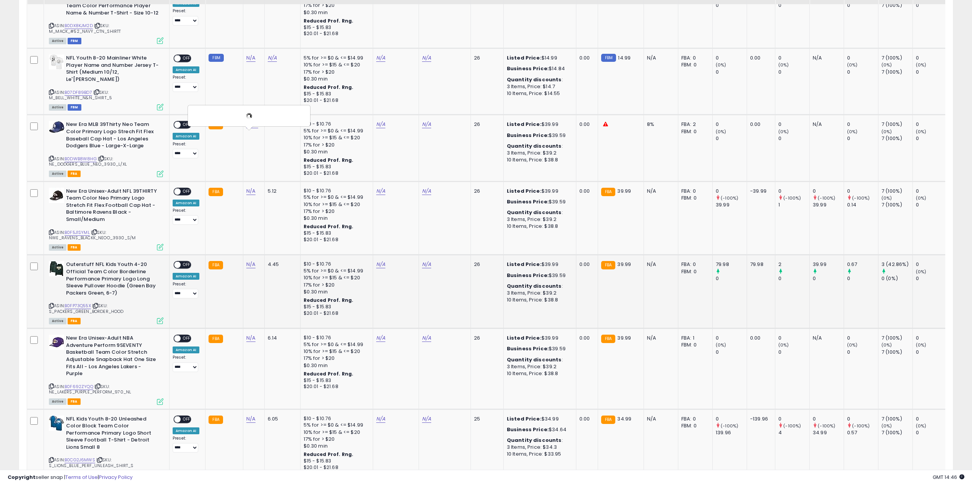
scroll to position [3485, 0]
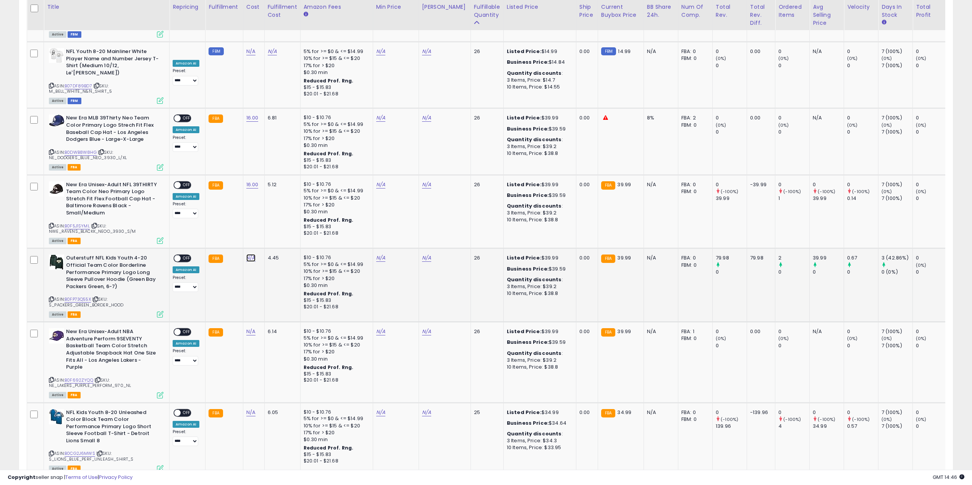
click at [249, 254] on link "N/A" at bounding box center [250, 258] width 9 height 8
type input "**"
click button "submit" at bounding box center [270, 181] width 13 height 11
click at [251, 328] on link "N/A" at bounding box center [250, 332] width 9 height 8
type input "**"
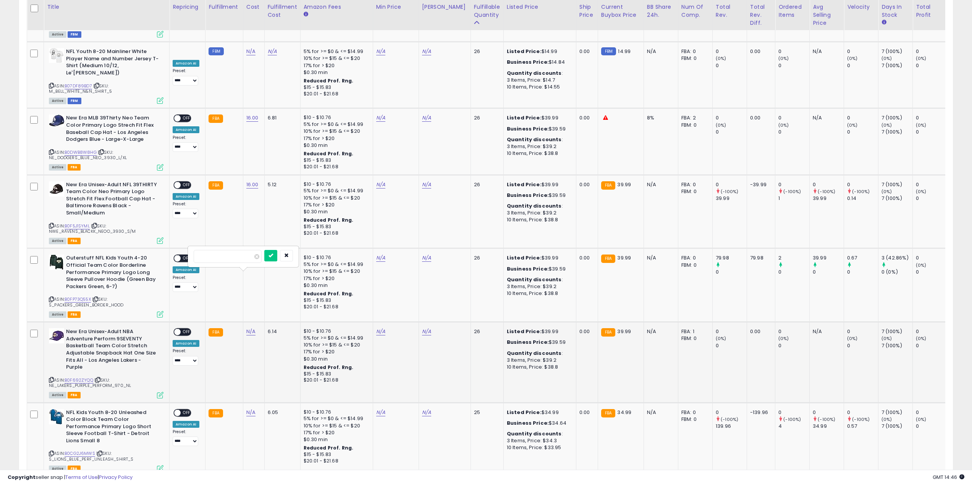
click button "submit" at bounding box center [270, 255] width 13 height 11
click at [248, 409] on link "N/A" at bounding box center [250, 413] width 9 height 8
click button "submit" at bounding box center [270, 329] width 13 height 11
click at [869, 485] on link "2" at bounding box center [873, 491] width 13 height 13
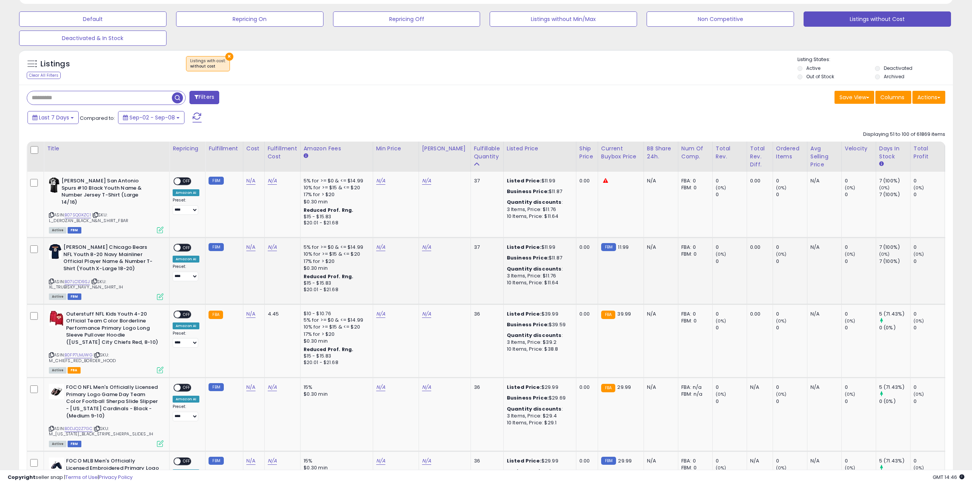
scroll to position [382, 0]
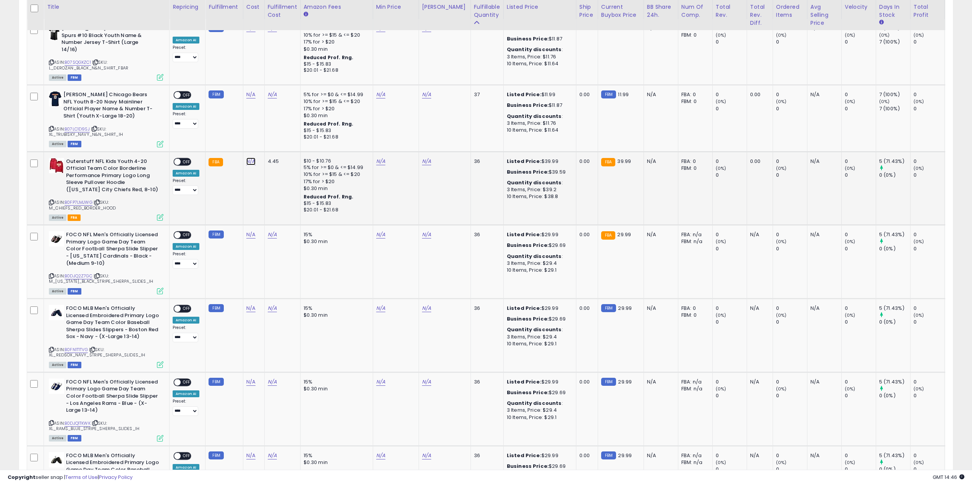
click at [253, 158] on link "N/A" at bounding box center [250, 162] width 9 height 8
type input "**"
click button "submit" at bounding box center [270, 134] width 13 height 11
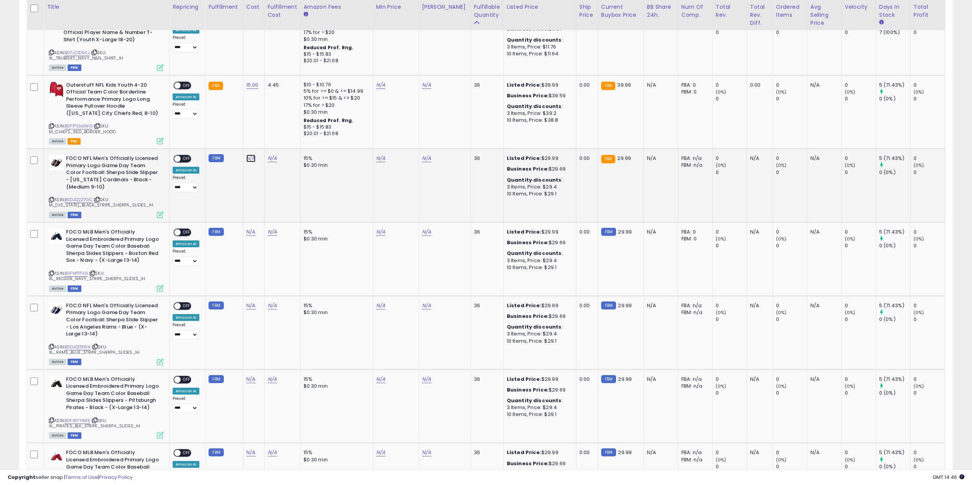
click at [249, 155] on link "N/A" at bounding box center [250, 159] width 9 height 8
click button "submit" at bounding box center [270, 131] width 13 height 11
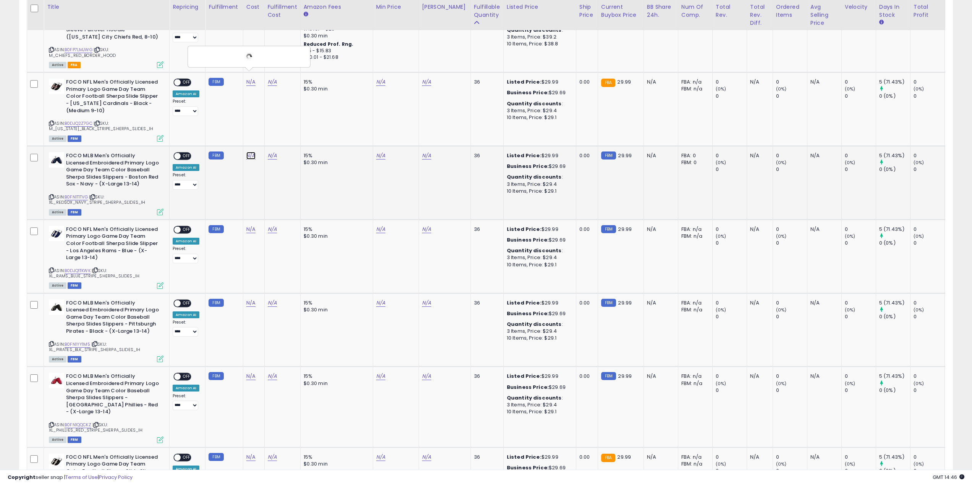
click at [250, 152] on link "N/A" at bounding box center [250, 156] width 9 height 8
click button "submit" at bounding box center [321, 132] width 13 height 11
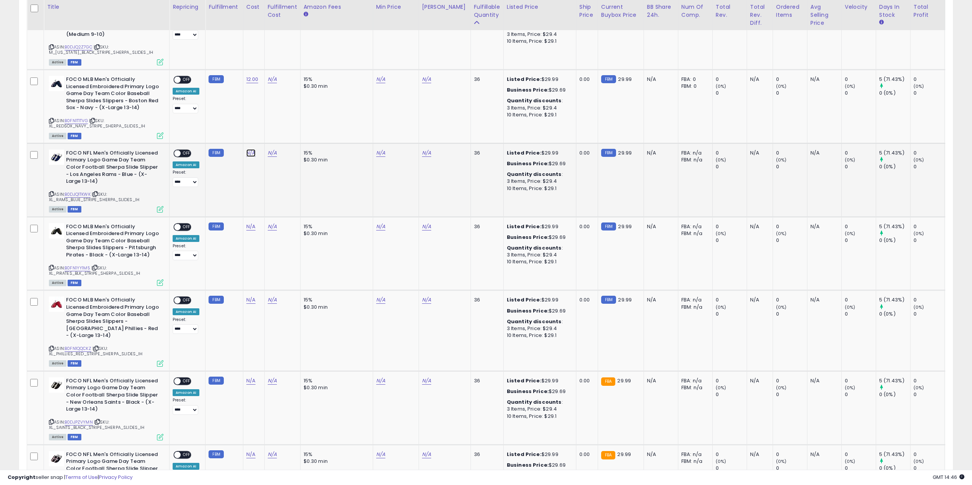
click at [250, 149] on link "N/A" at bounding box center [250, 153] width 9 height 8
type input "**"
click button "submit" at bounding box center [270, 126] width 13 height 11
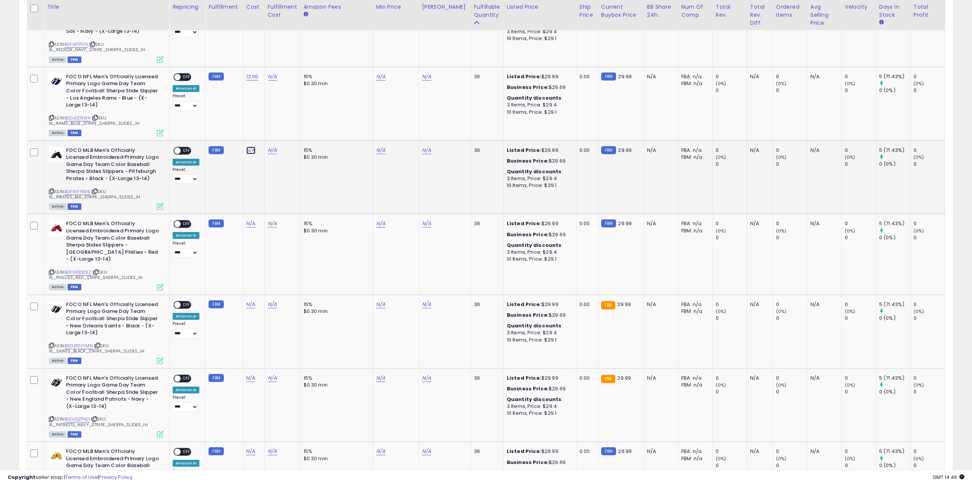
click at [250, 147] on link "N/A" at bounding box center [250, 151] width 9 height 8
click button "submit" at bounding box center [270, 123] width 13 height 11
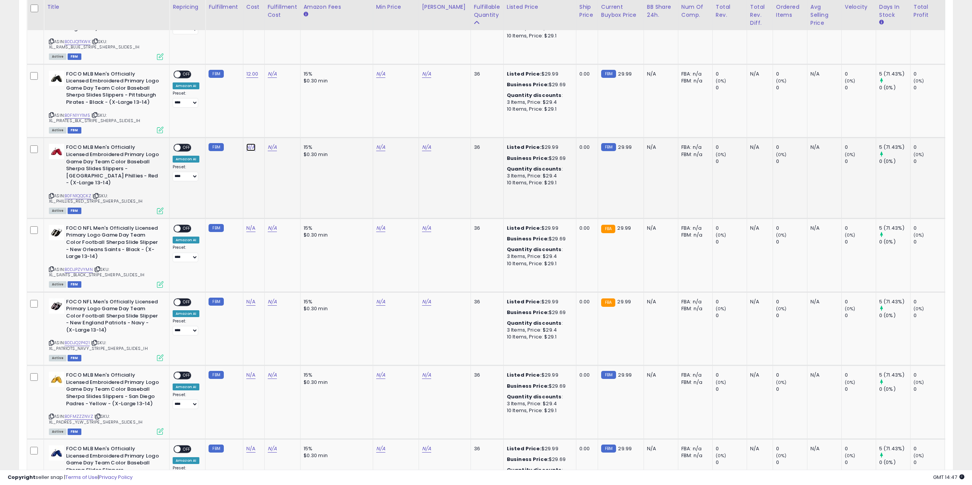
click at [247, 144] on link "N/A" at bounding box center [250, 148] width 9 height 8
click button "submit" at bounding box center [270, 120] width 13 height 11
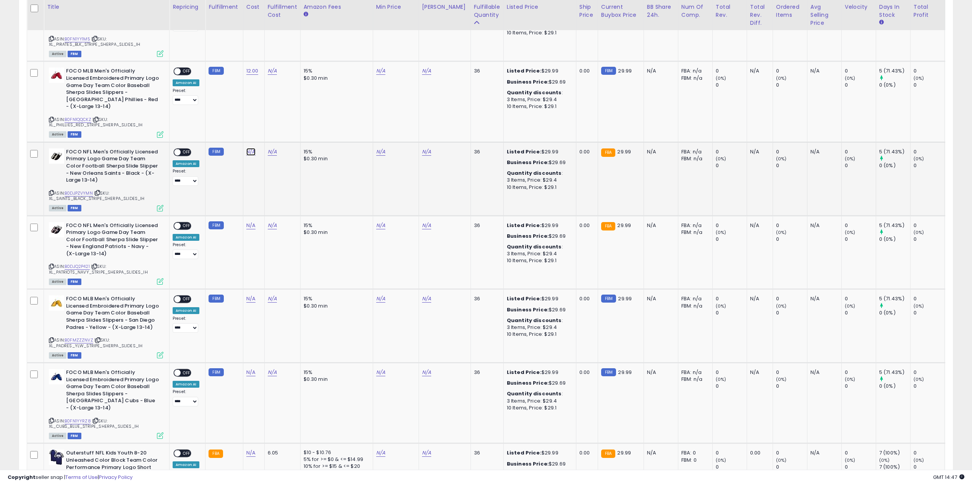
click at [247, 148] on link "N/A" at bounding box center [250, 152] width 9 height 8
type input "*"
click button "submit" at bounding box center [270, 118] width 13 height 11
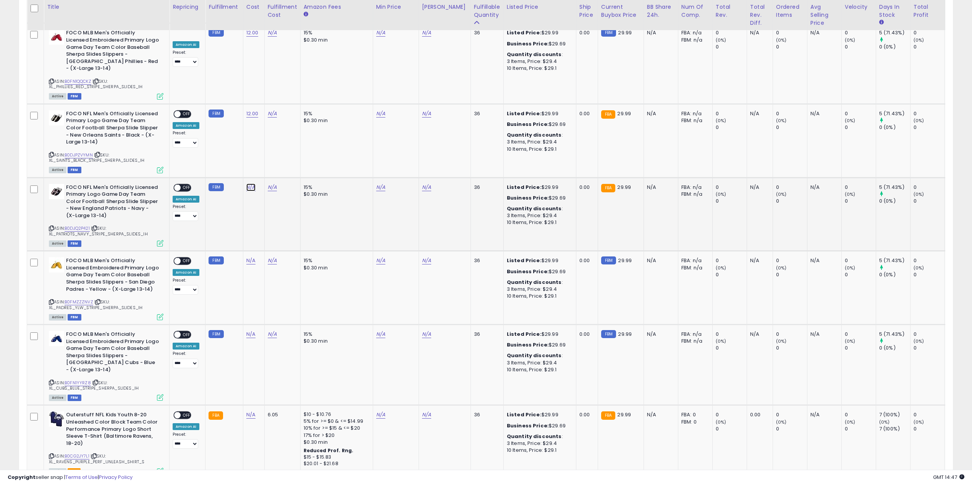
click at [247, 184] on link "N/A" at bounding box center [250, 188] width 9 height 8
type input "*"
click button "submit" at bounding box center [270, 153] width 13 height 11
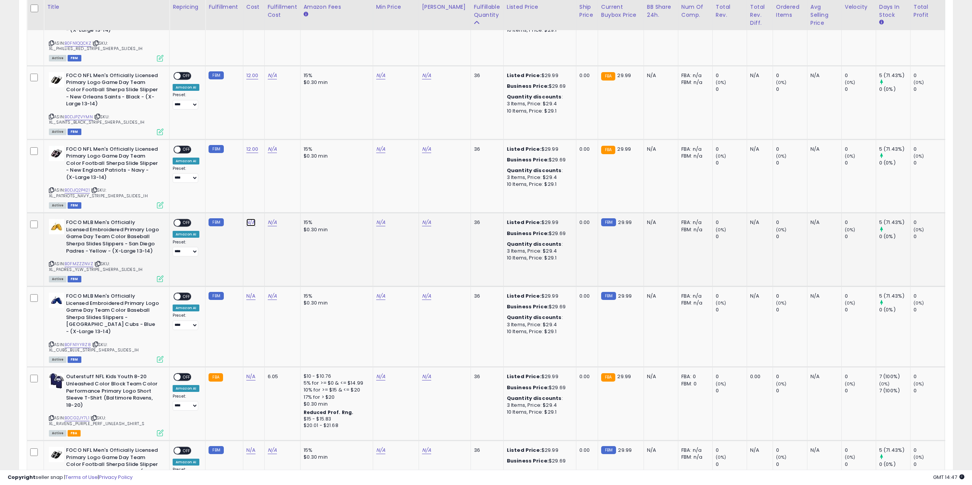
click at [249, 219] on link "N/A" at bounding box center [250, 223] width 9 height 8
type input "**"
click button "submit" at bounding box center [270, 188] width 13 height 11
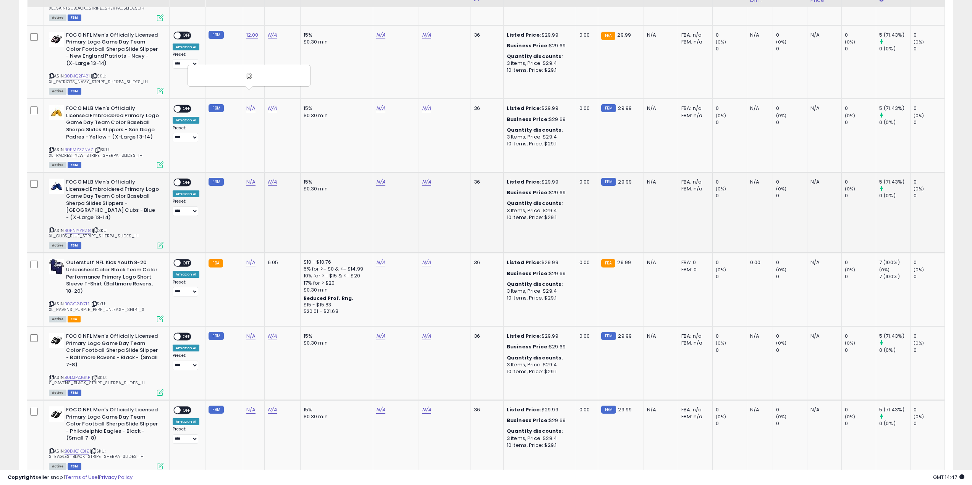
scroll to position [1031, 0]
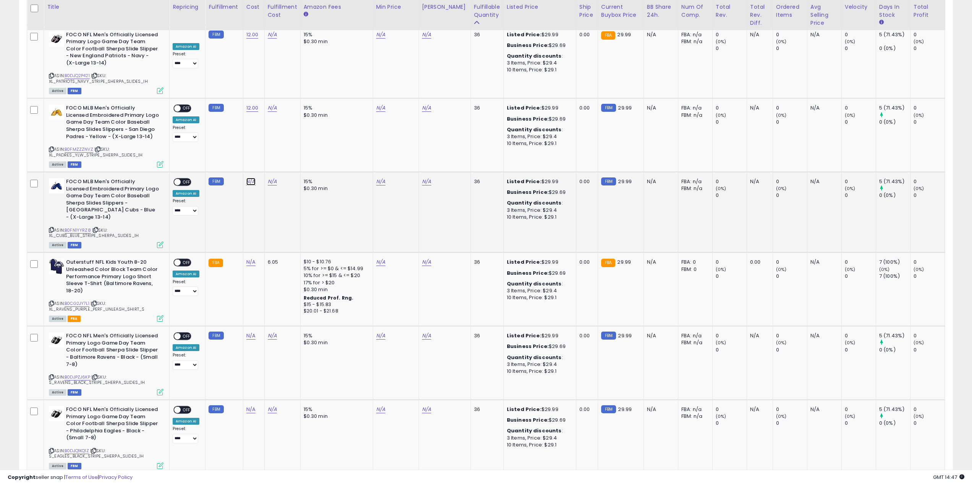
click at [246, 178] on link "N/A" at bounding box center [250, 182] width 9 height 8
type input "**"
click button "submit" at bounding box center [270, 147] width 13 height 11
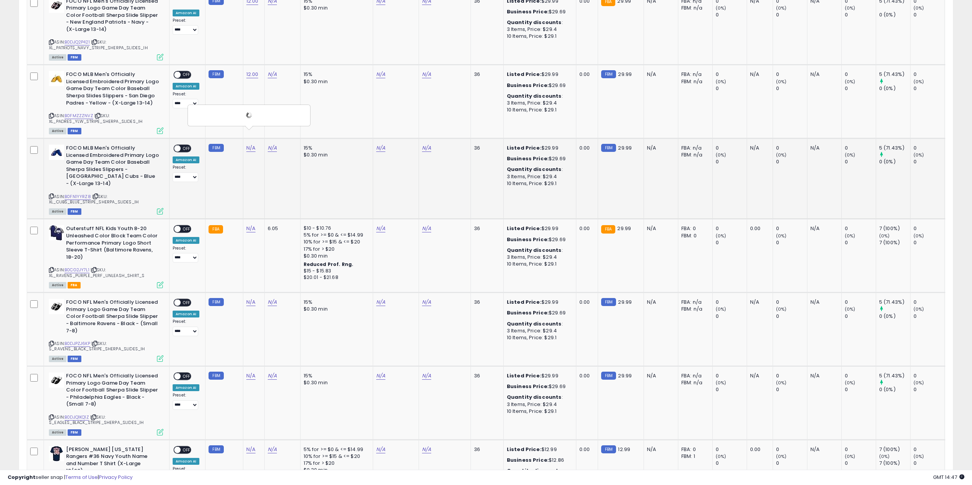
scroll to position [1108, 0]
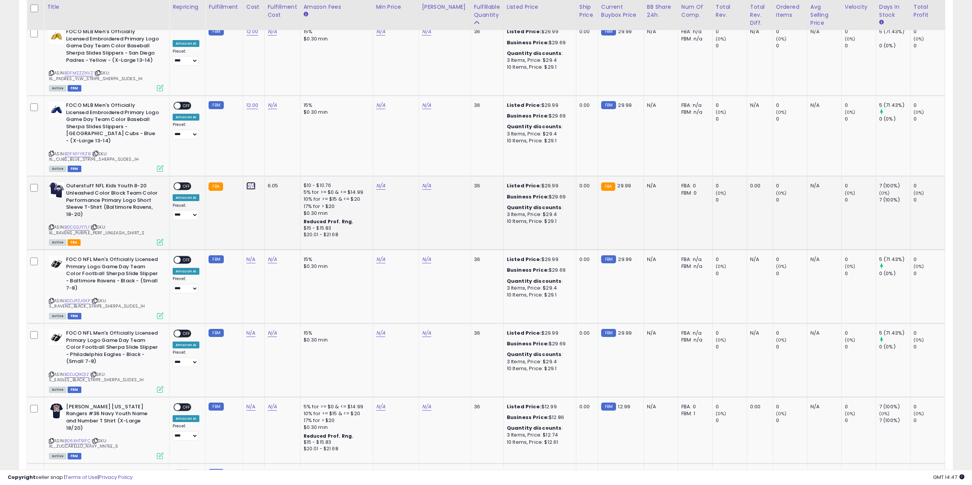
click at [250, 182] on link "N/A" at bounding box center [250, 186] width 9 height 8
drag, startPoint x: 238, startPoint y: 150, endPoint x: 129, endPoint y: 157, distance: 108.6
type input "*"
click button "submit" at bounding box center [270, 145] width 13 height 11
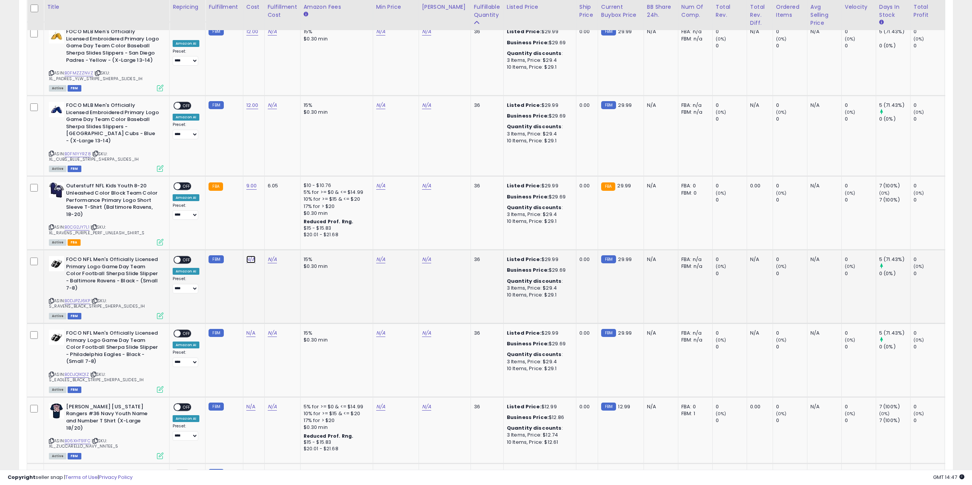
click at [251, 256] on link "N/A" at bounding box center [250, 260] width 9 height 8
type input "*"
click button "submit" at bounding box center [270, 219] width 13 height 11
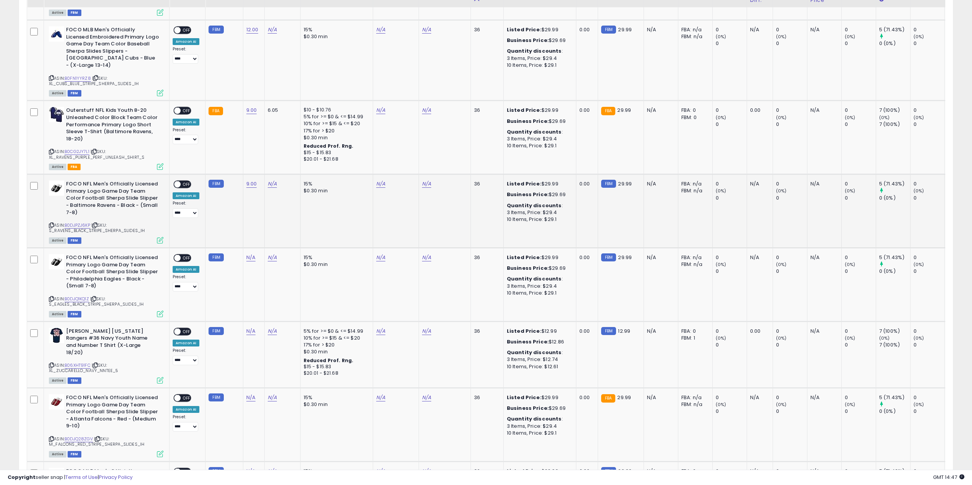
scroll to position [1184, 0]
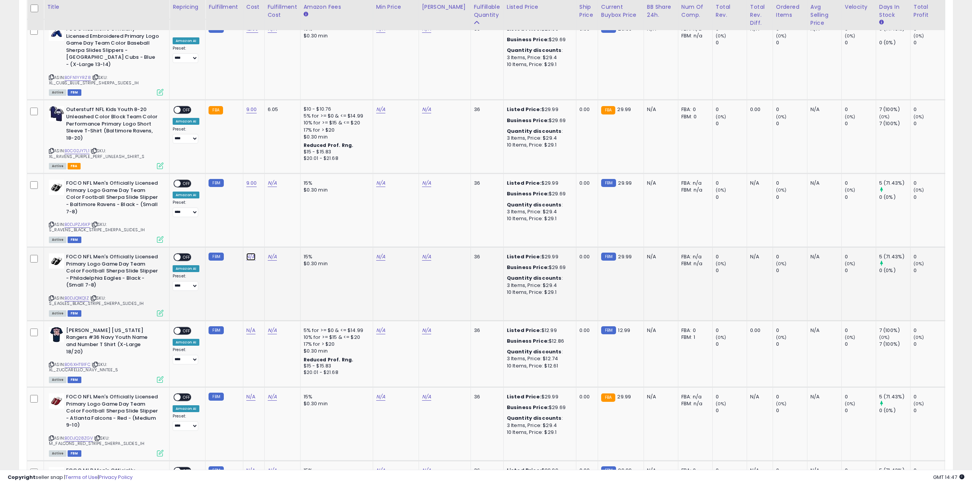
click at [250, 253] on link "N/A" at bounding box center [250, 257] width 9 height 8
click button "submit" at bounding box center [270, 215] width 13 height 11
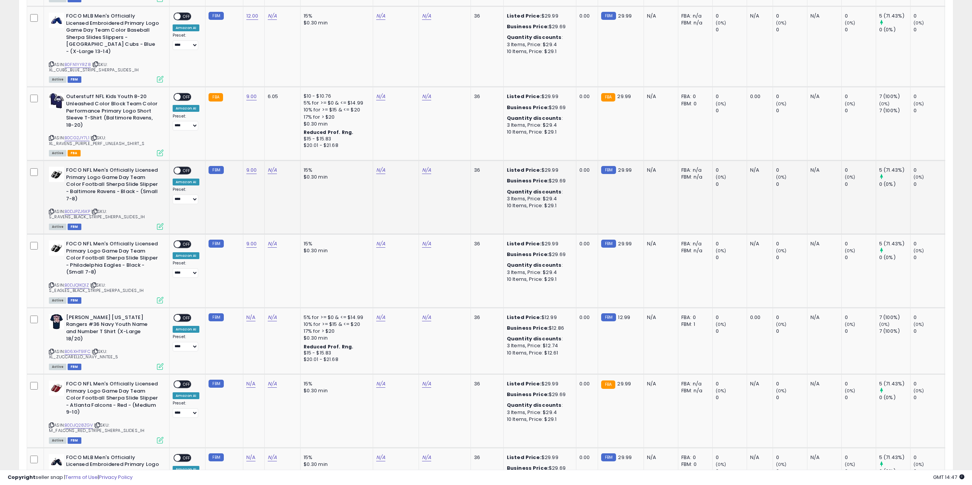
scroll to position [1146, 0]
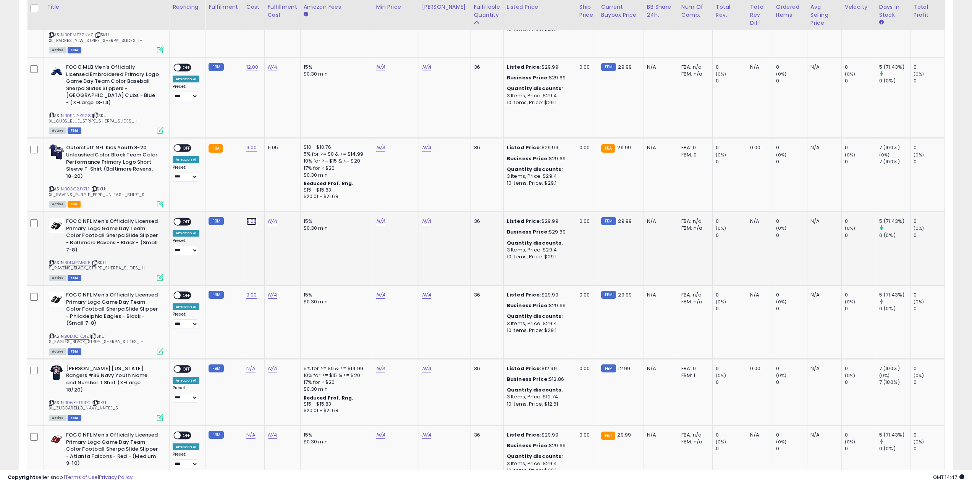
click at [253, 218] on link "9.00" at bounding box center [251, 222] width 11 height 8
drag, startPoint x: 232, startPoint y: 183, endPoint x: 109, endPoint y: 185, distance: 123.0
type input "**"
click button "submit" at bounding box center [271, 180] width 13 height 11
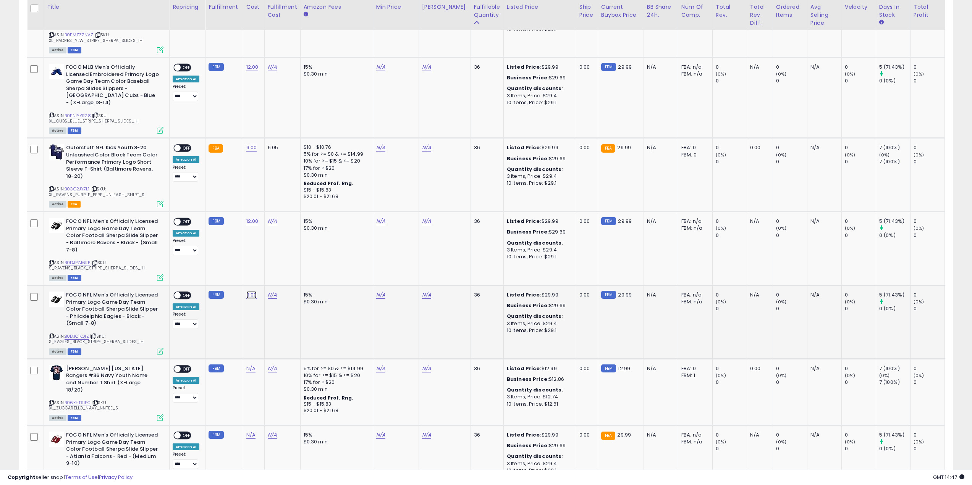
click at [252, 291] on link "9.00" at bounding box center [251, 295] width 11 height 8
drag, startPoint x: 223, startPoint y: 258, endPoint x: 120, endPoint y: 249, distance: 103.9
type input "**"
click button "submit" at bounding box center [271, 254] width 13 height 11
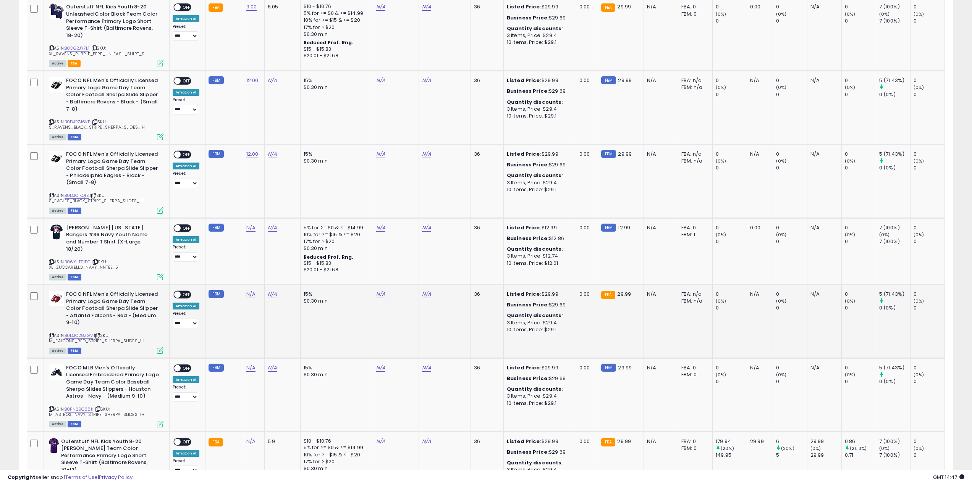
scroll to position [1299, 0]
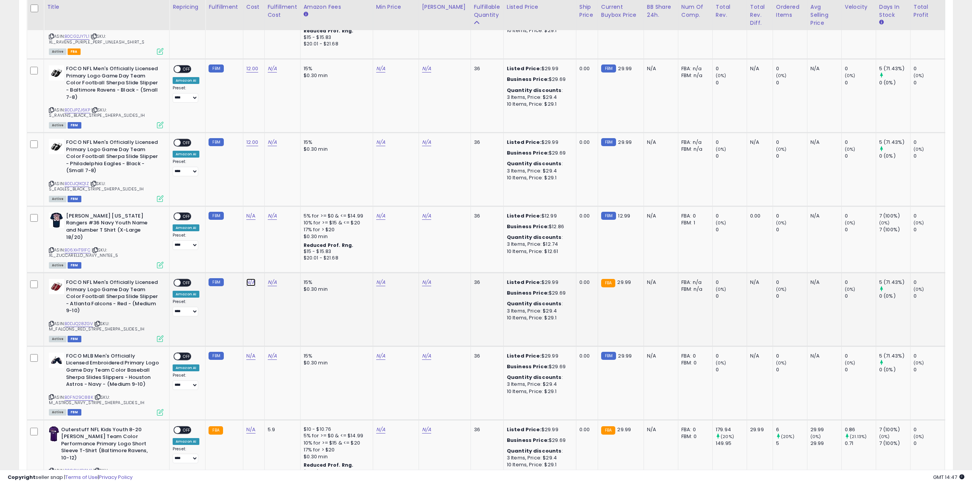
click at [251, 279] on link "N/A" at bounding box center [250, 283] width 9 height 8
click button "submit" at bounding box center [270, 234] width 13 height 11
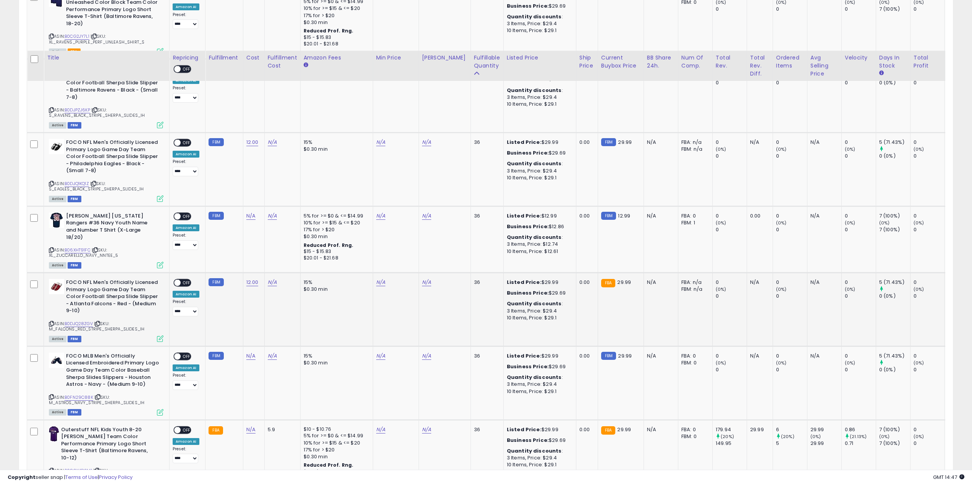
scroll to position [1413, 0]
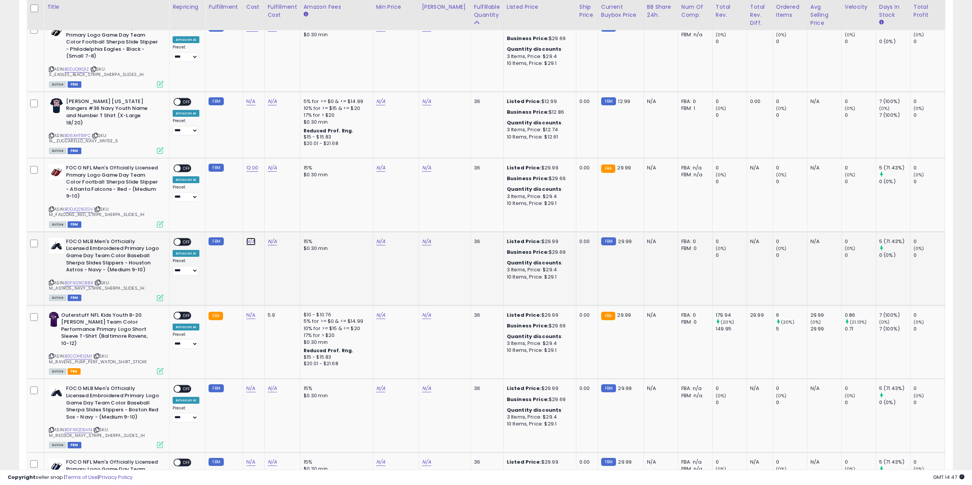
click at [251, 238] on link "N/A" at bounding box center [250, 242] width 9 height 8
type input "*"
click button "submit" at bounding box center [270, 193] width 13 height 11
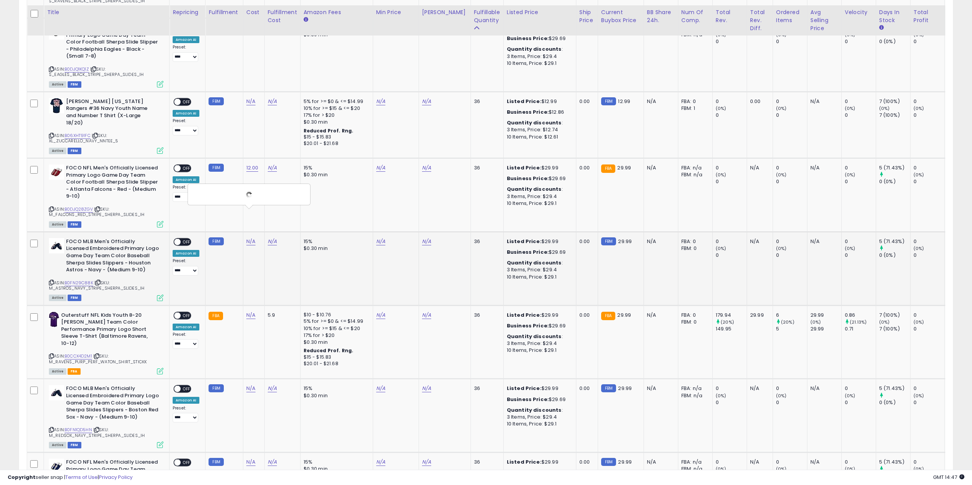
scroll to position [1451, 0]
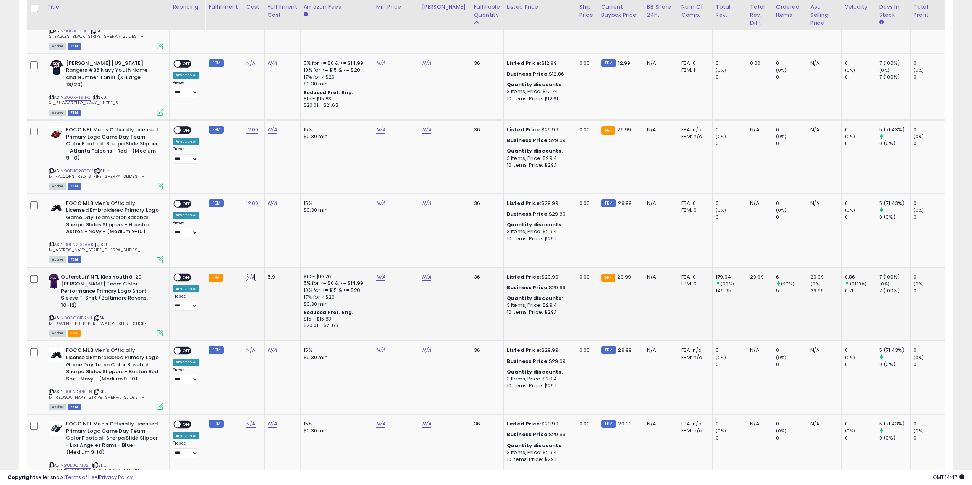
click at [249, 273] on link "N/A" at bounding box center [250, 277] width 9 height 8
type input "*"
click button "submit" at bounding box center [270, 228] width 13 height 11
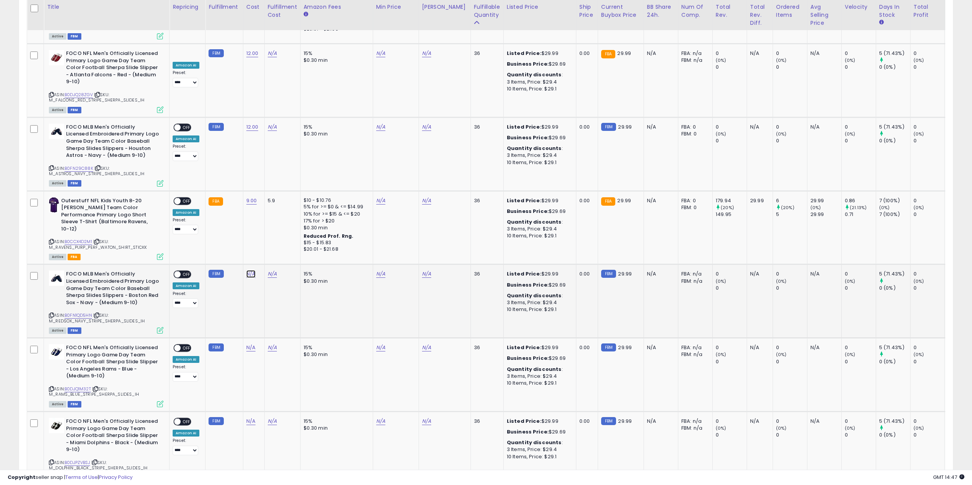
click at [249, 270] on link "N/A" at bounding box center [250, 274] width 9 height 8
click button "submit" at bounding box center [321, 222] width 13 height 11
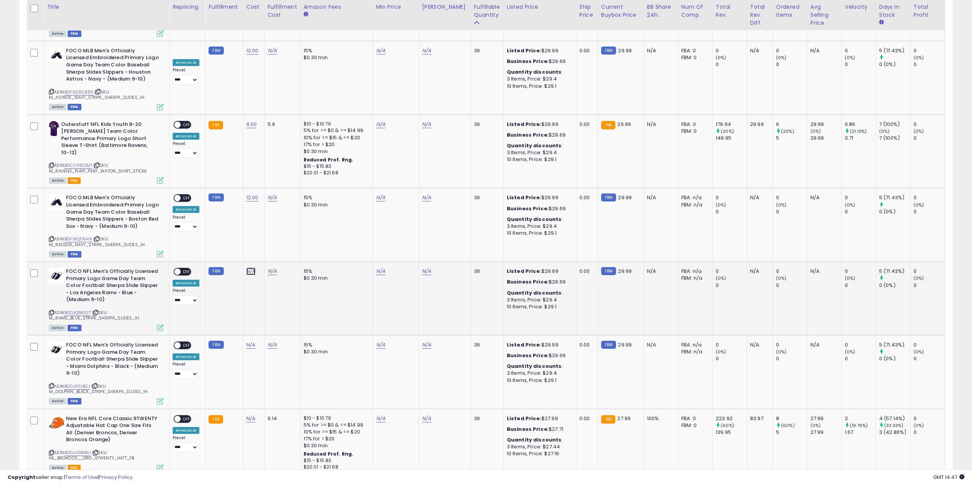
click at [249, 268] on link "N/A" at bounding box center [250, 272] width 9 height 8
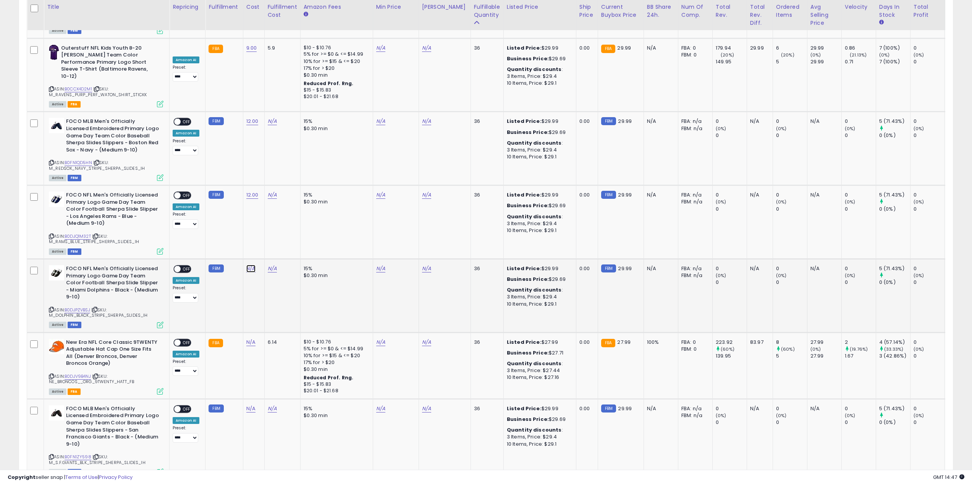
click at [250, 265] on link "N/A" at bounding box center [250, 269] width 9 height 8
type input "**"
click button "submit" at bounding box center [270, 213] width 13 height 11
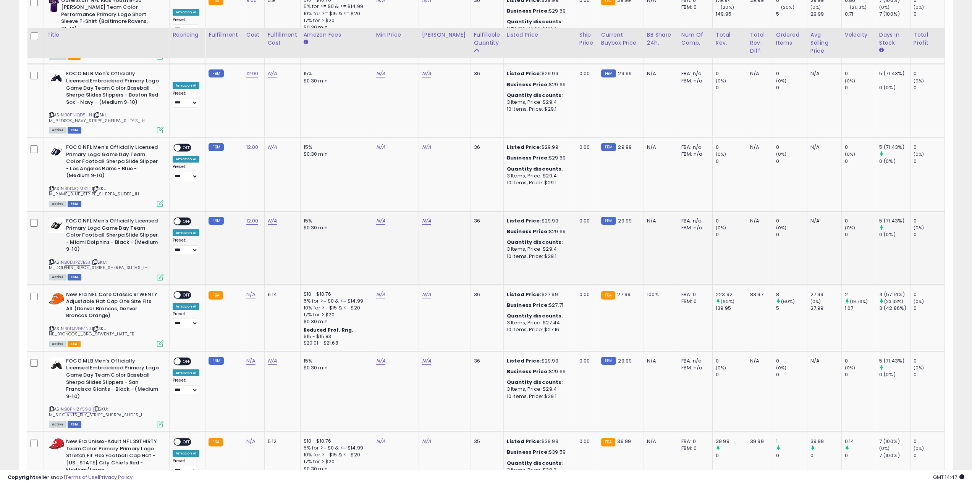
scroll to position [1757, 0]
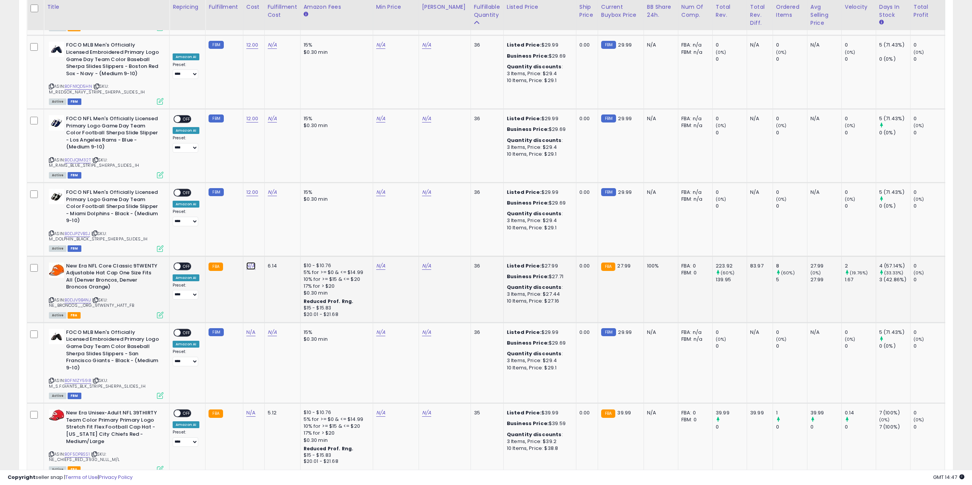
click at [251, 262] on link "N/A" at bounding box center [250, 266] width 9 height 8
type input "**"
click button "submit" at bounding box center [270, 210] width 13 height 11
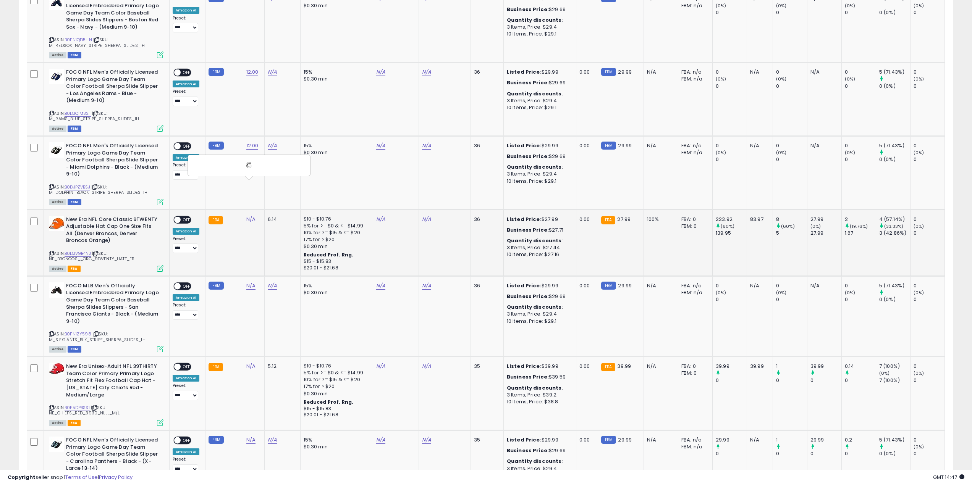
scroll to position [1910, 0]
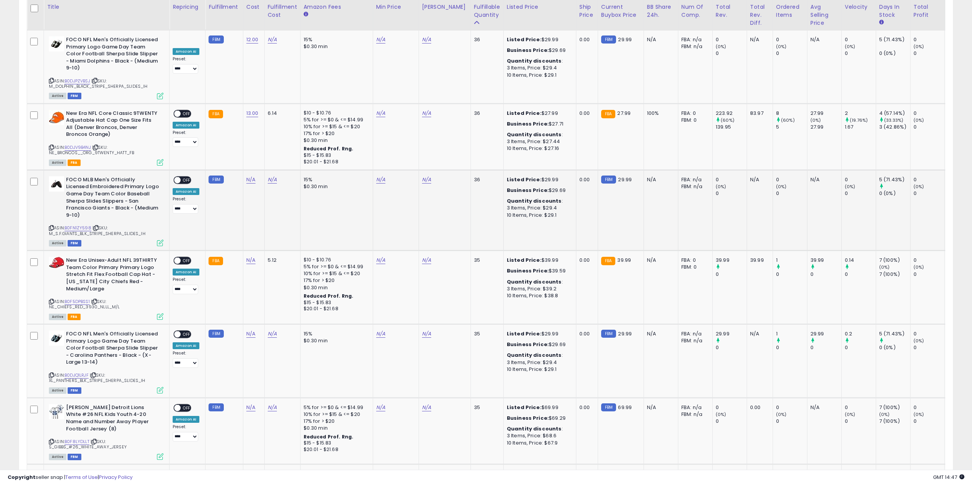
click at [249, 170] on td "N/A" at bounding box center [253, 210] width 21 height 81
click at [249, 176] on link "N/A" at bounding box center [250, 180] width 9 height 8
type input "*"
click button "submit" at bounding box center [270, 124] width 13 height 11
click at [247, 257] on link "N/A" at bounding box center [250, 261] width 9 height 8
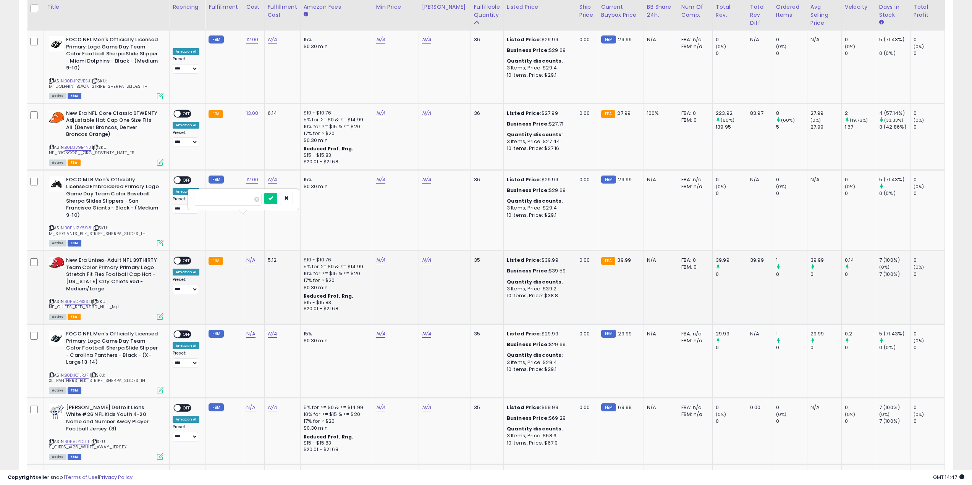
type input "*"
click button "submit" at bounding box center [270, 198] width 13 height 11
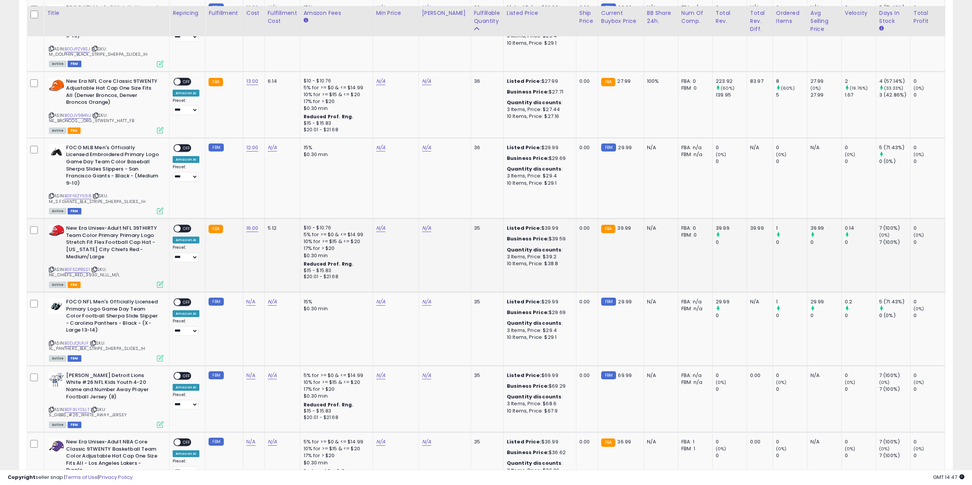
scroll to position [1948, 0]
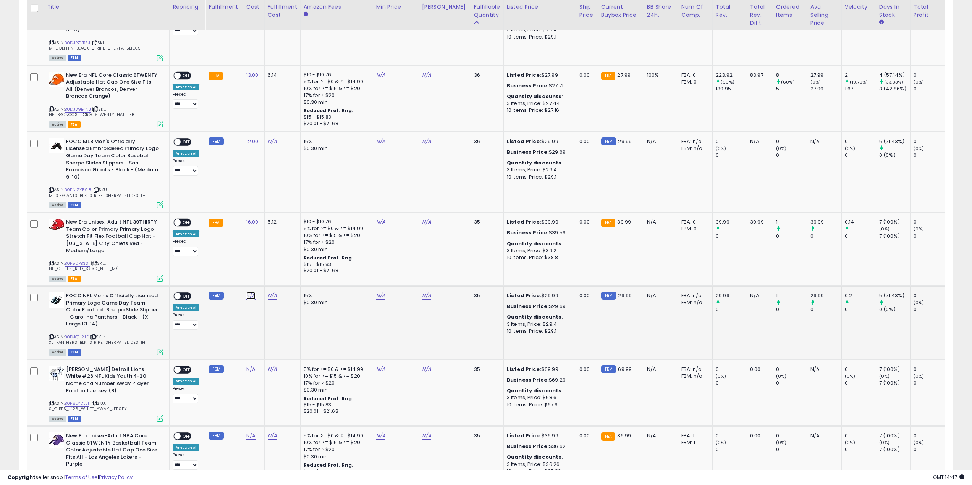
click at [248, 292] on link "N/A" at bounding box center [250, 296] width 9 height 8
type input "**"
click button "submit" at bounding box center [321, 237] width 13 height 11
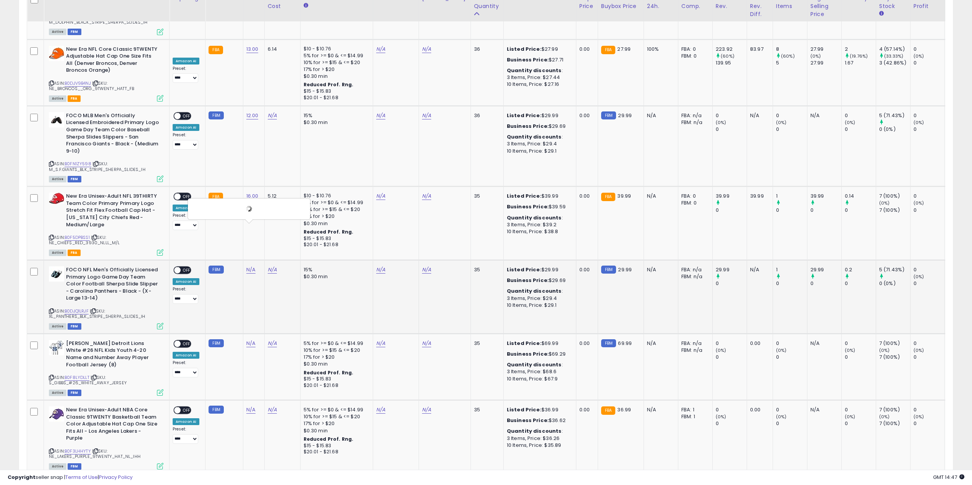
scroll to position [2024, 0]
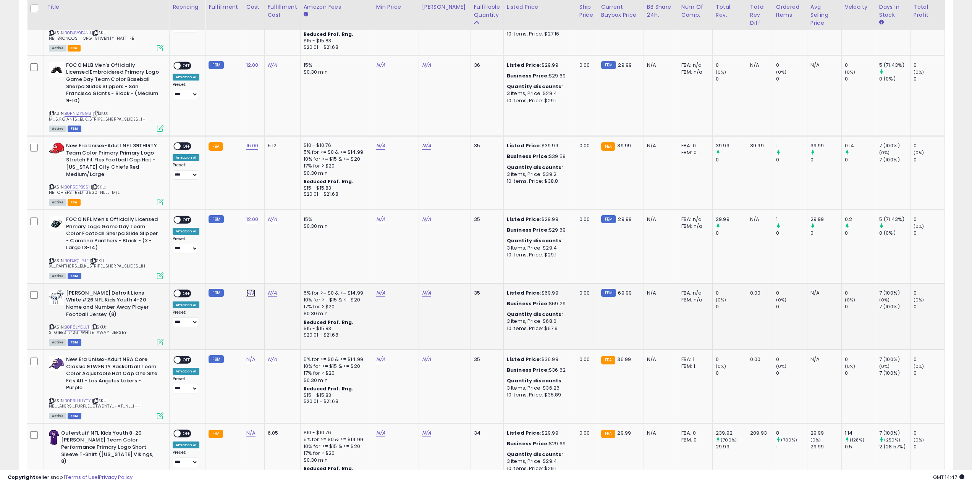
click at [250, 290] on link "N/A" at bounding box center [250, 294] width 9 height 8
type input "**"
click button "submit" at bounding box center [270, 230] width 13 height 11
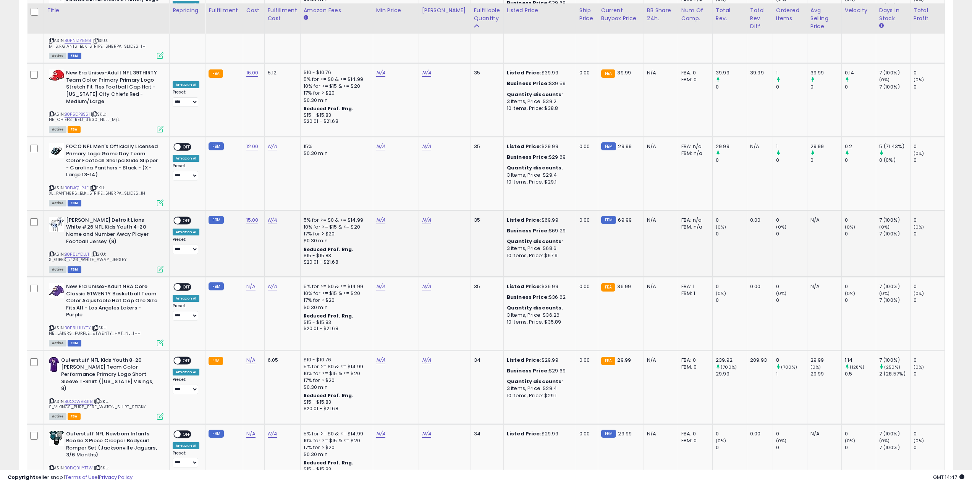
scroll to position [2101, 0]
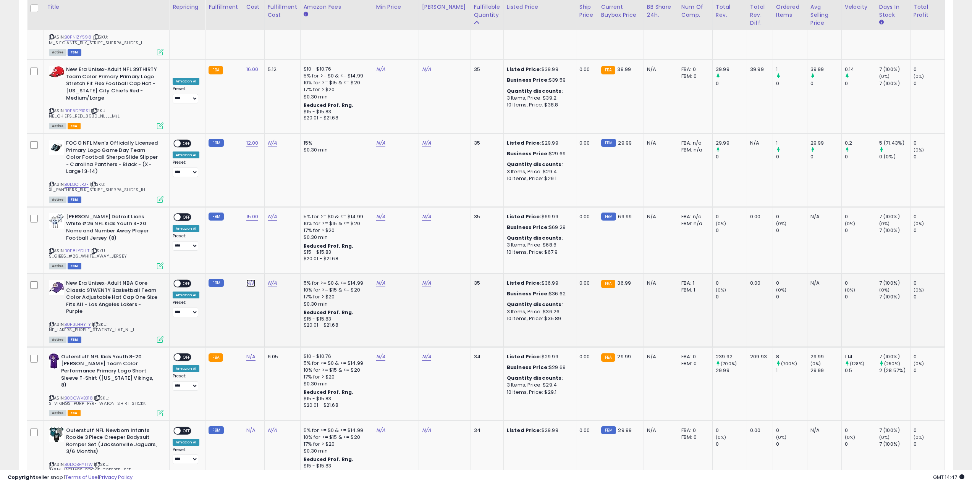
click at [249, 280] on link "N/A" at bounding box center [250, 284] width 9 height 8
type input "**"
click button "submit" at bounding box center [270, 221] width 13 height 11
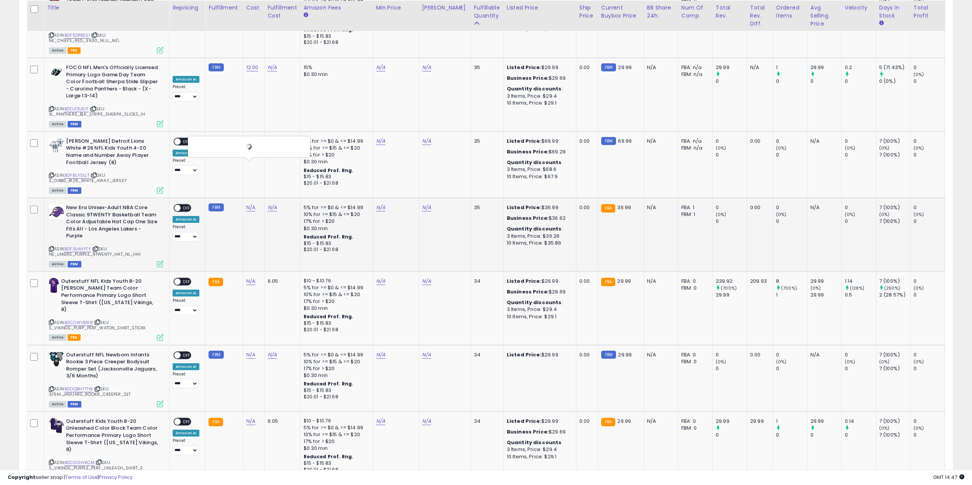
scroll to position [2177, 0]
click at [250, 277] on link "N/A" at bounding box center [250, 281] width 9 height 8
type input "*"
click button "submit" at bounding box center [270, 211] width 13 height 11
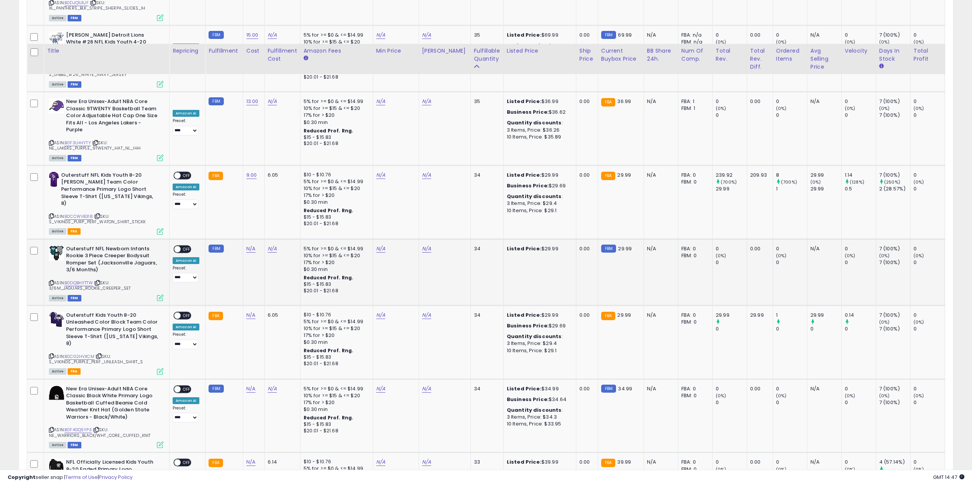
scroll to position [2330, 0]
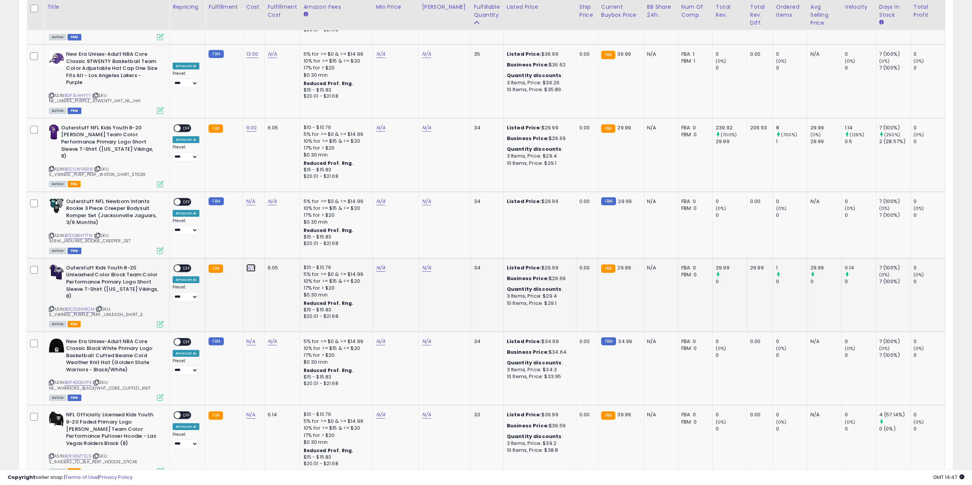
click at [250, 264] on link "N/A" at bounding box center [250, 268] width 9 height 8
click button "submit" at bounding box center [270, 191] width 13 height 11
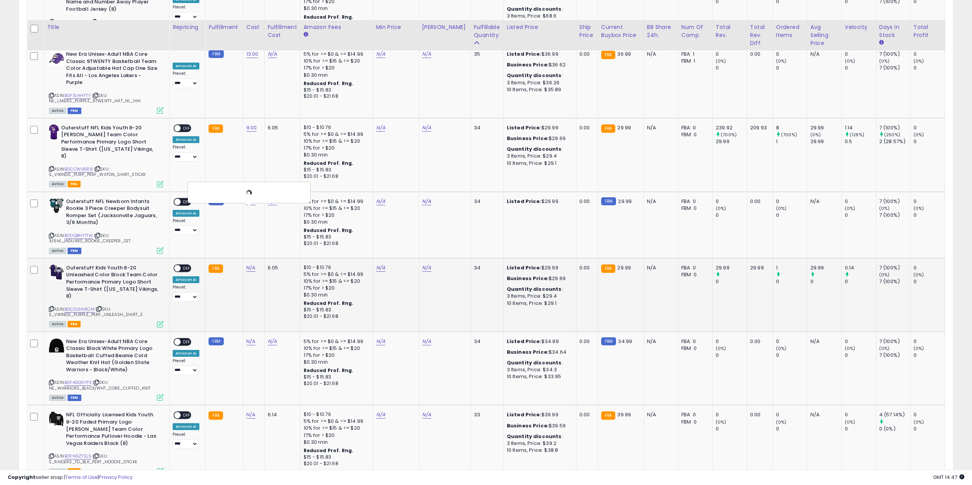
scroll to position [2406, 0]
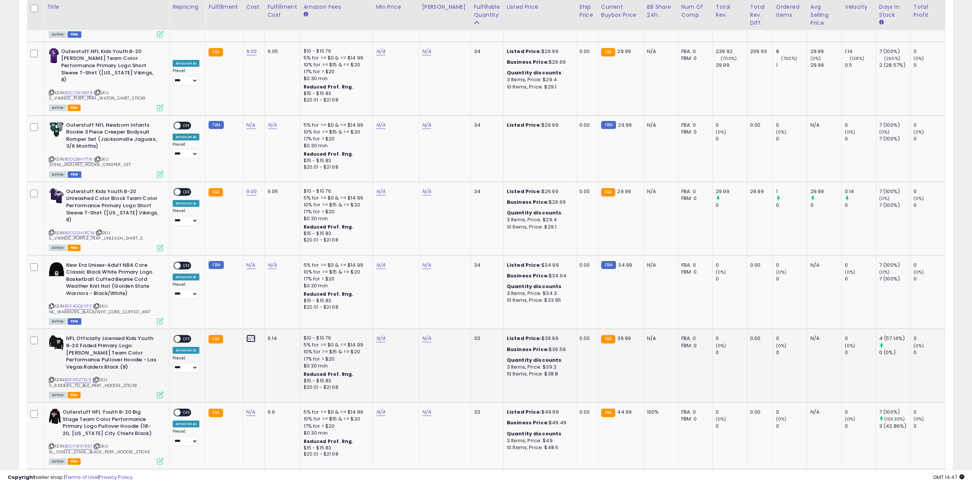
click at [251, 335] on link "N/A" at bounding box center [250, 339] width 9 height 8
type input "**"
click button "submit" at bounding box center [270, 262] width 13 height 11
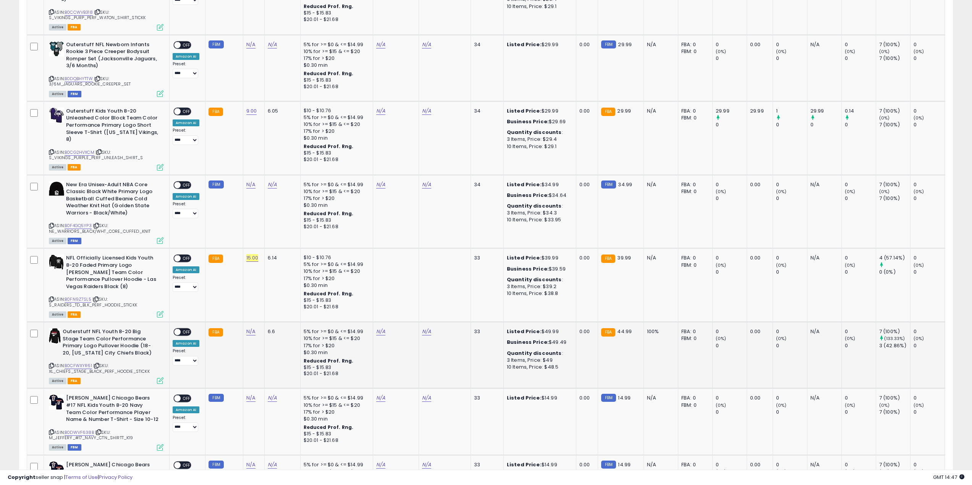
scroll to position [2521, 0]
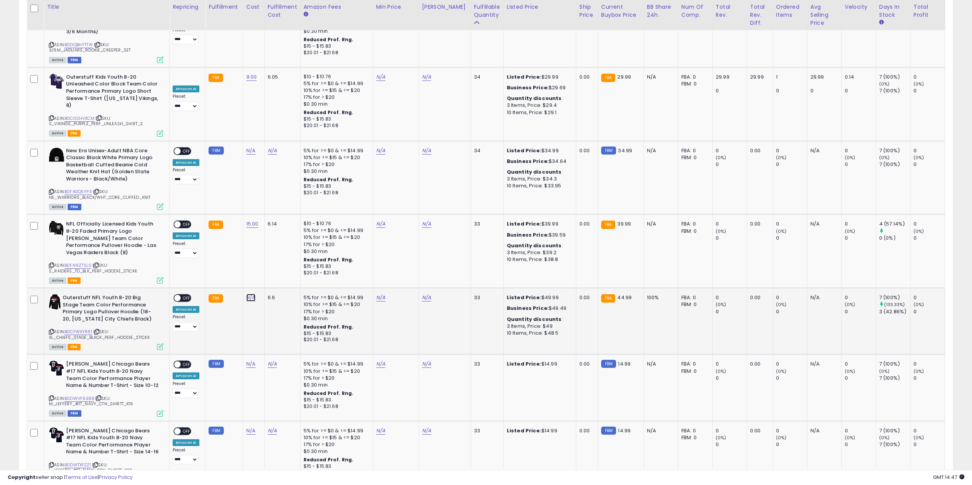
click at [250, 294] on link "N/A" at bounding box center [250, 298] width 9 height 8
type input "**"
click button "submit" at bounding box center [270, 221] width 13 height 11
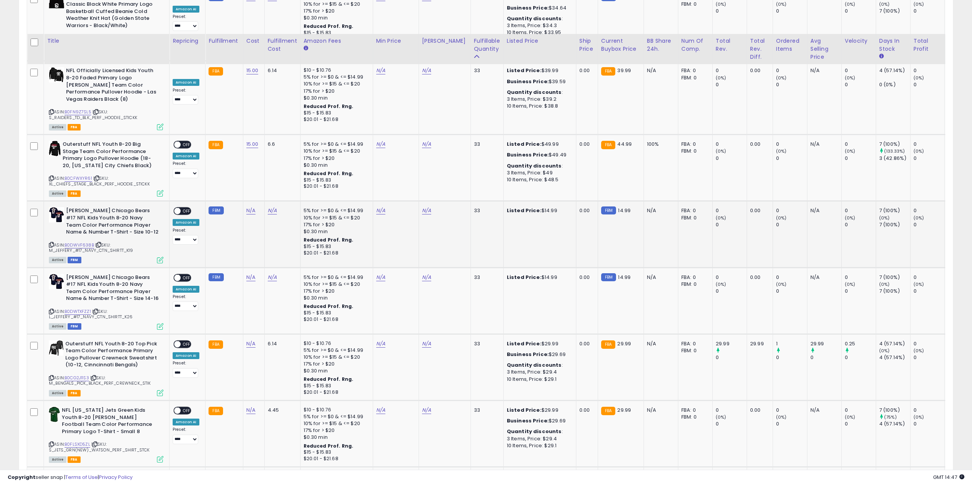
scroll to position [2712, 0]
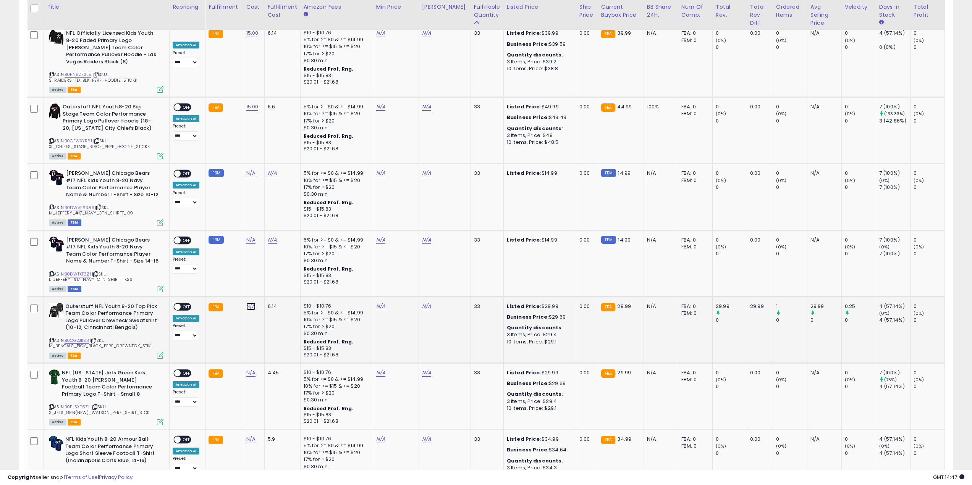
click at [252, 303] on link "N/A" at bounding box center [250, 307] width 9 height 8
click button "submit" at bounding box center [270, 230] width 13 height 11
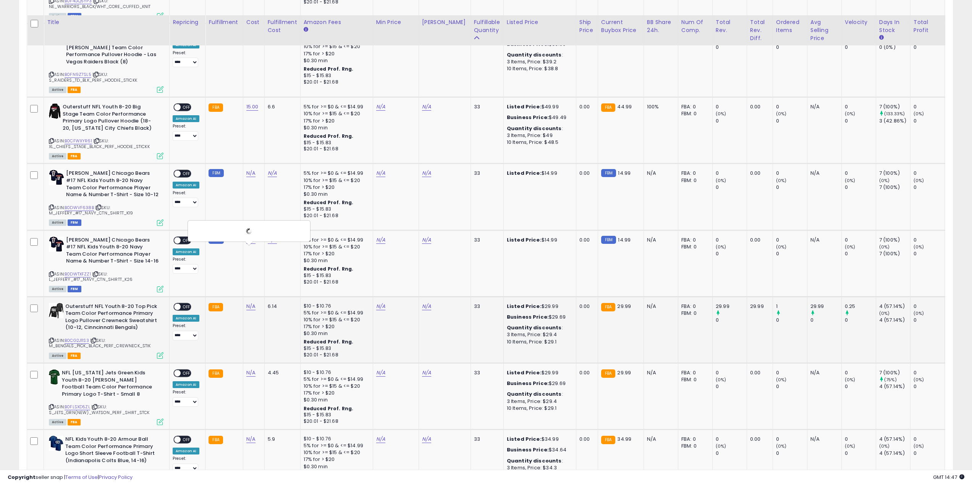
scroll to position [2826, 0]
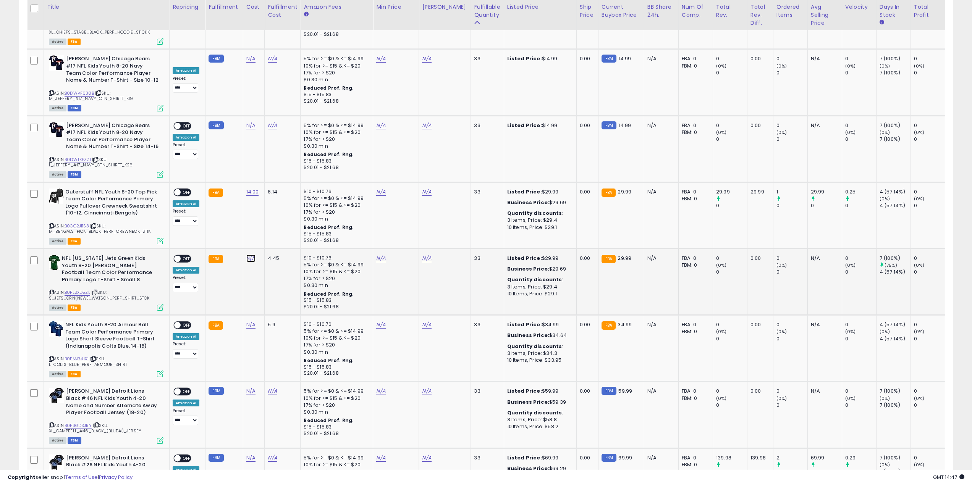
click at [251, 255] on link "N/A" at bounding box center [250, 259] width 9 height 8
click button "submit" at bounding box center [270, 181] width 13 height 11
click at [251, 321] on link "N/A" at bounding box center [250, 325] width 9 height 8
type input "*"
click button "submit" at bounding box center [270, 248] width 13 height 11
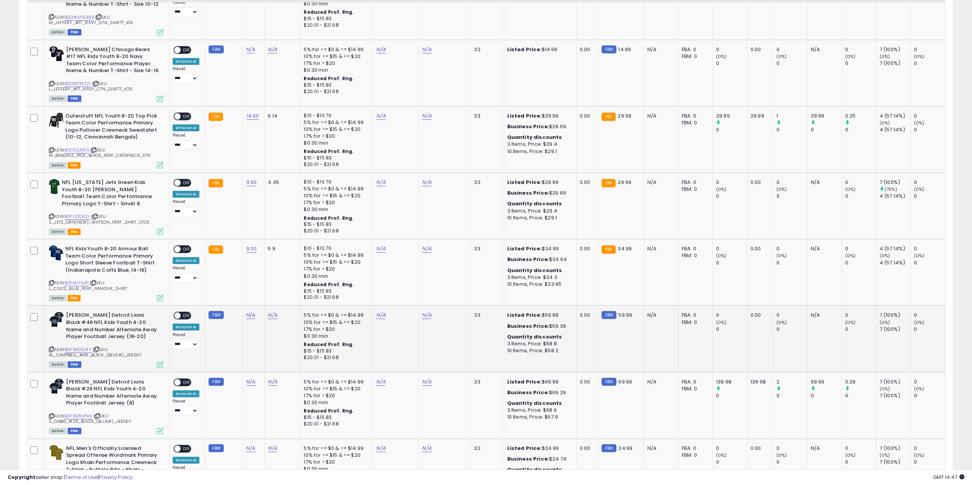
scroll to position [2903, 0]
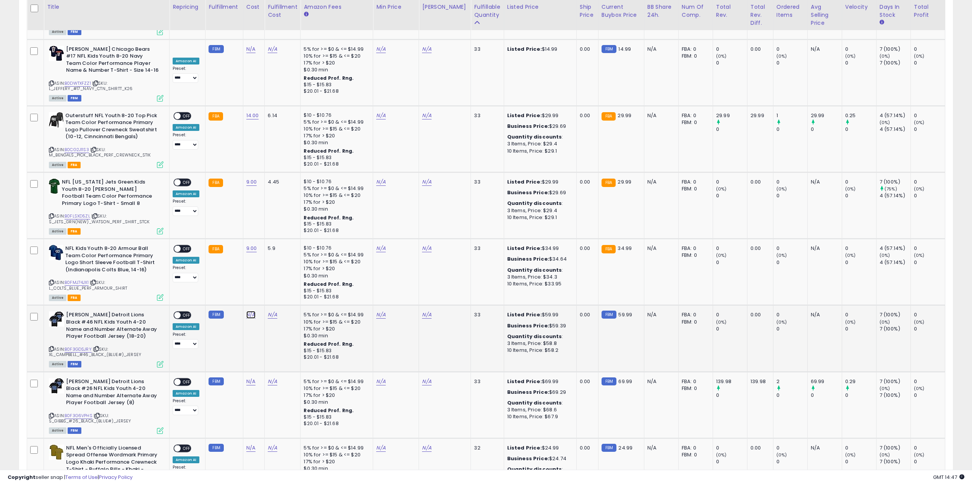
click at [246, 311] on link "N/A" at bounding box center [250, 315] width 9 height 8
type input "**"
click button "submit" at bounding box center [270, 238] width 13 height 11
click at [249, 378] on link "N/A" at bounding box center [250, 382] width 9 height 8
type input "**"
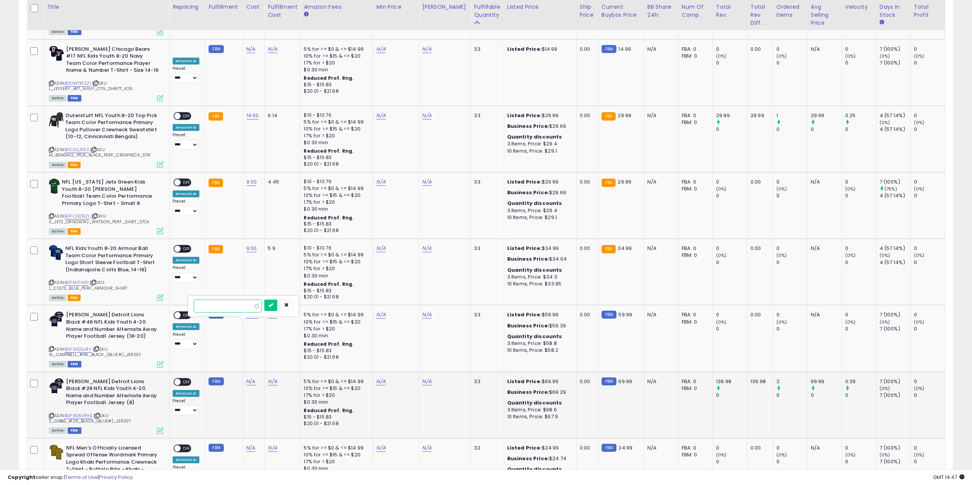
click button "submit" at bounding box center [270, 305] width 13 height 11
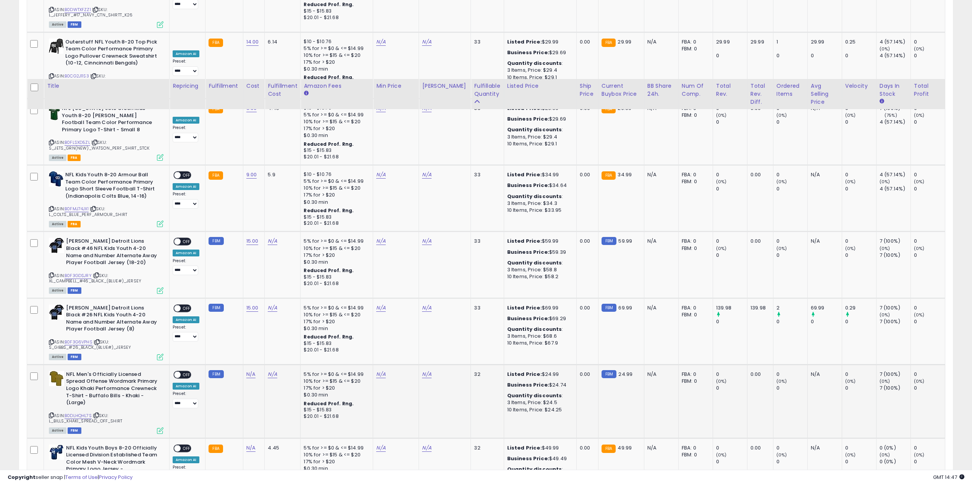
scroll to position [3056, 0]
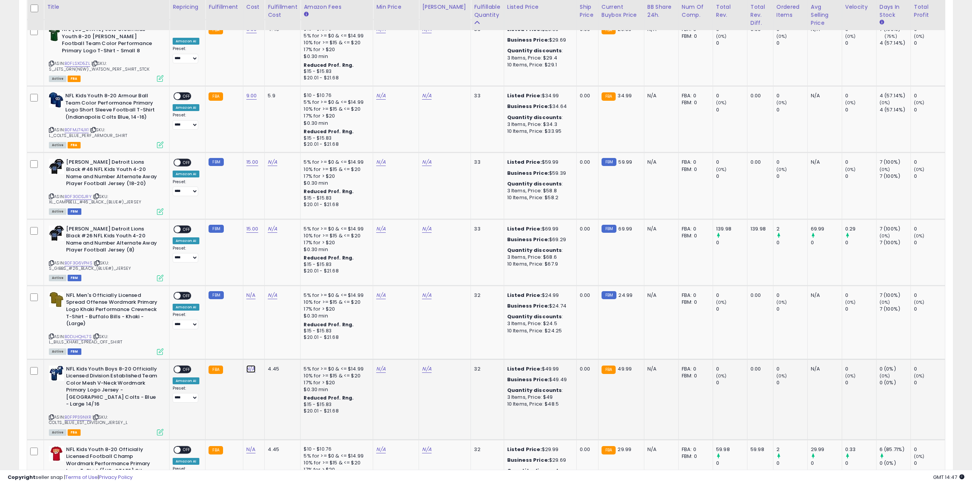
click at [251, 366] on link "N/A" at bounding box center [250, 370] width 9 height 8
drag, startPoint x: 67, startPoint y: 308, endPoint x: 117, endPoint y: 329, distance: 54.3
click at [117, 366] on b "NFL Kids Youth Boys 8-20 Officially Licensed Division Established Team Color Me…" at bounding box center [112, 388] width 93 height 44
copy b "NFL Kids Youth Boys 8-20 Officially Licensed Division Established Team Color Me…"
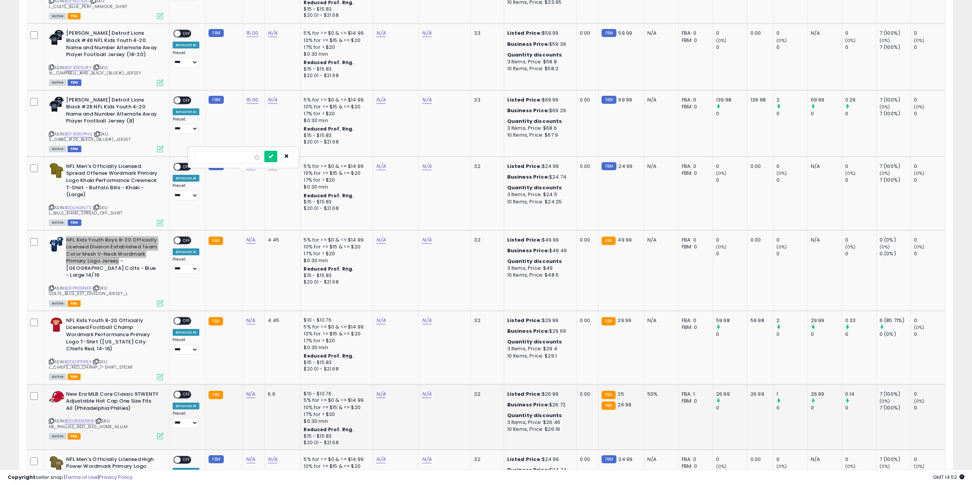
scroll to position [3246, 0]
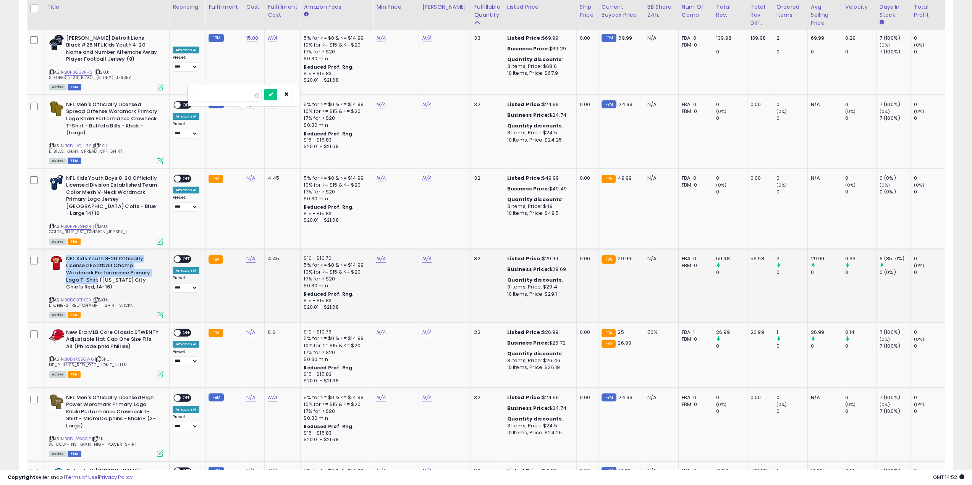
drag, startPoint x: 67, startPoint y: 189, endPoint x: 97, endPoint y: 208, distance: 36.2
click at [97, 256] on b "NFL Kids Youth 8-20 Officially Licensed Football Champ Wordmark Performance Pri…" at bounding box center [112, 274] width 93 height 37
copy b "NFL Kids Youth 8-20 Officially Licensed Football Champ Wordmark Performance Pri…"
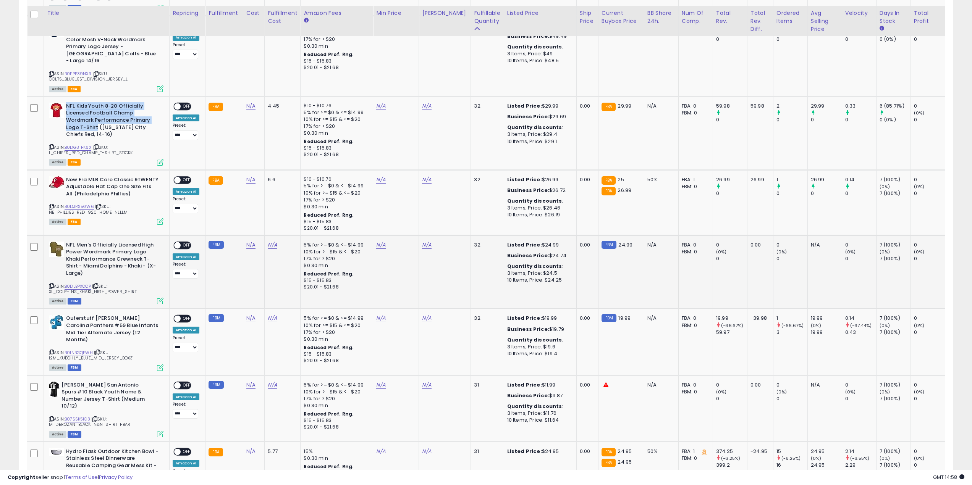
scroll to position [3485, 0]
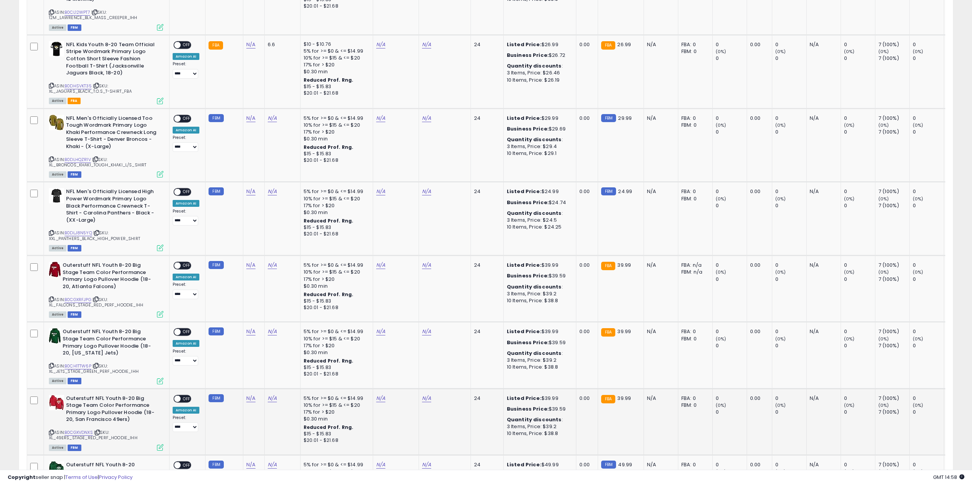
scroll to position [993, 0]
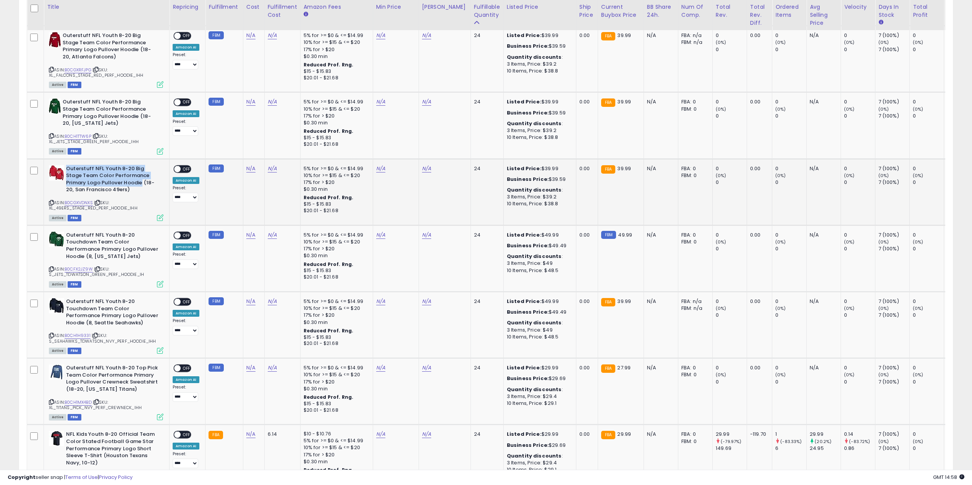
drag, startPoint x: 66, startPoint y: 168, endPoint x: 120, endPoint y: 182, distance: 54.8
click at [120, 182] on b "Outerstuff NFL Youth 8-20 Big Stage Team Color Performance Primary Logo Pullove…" at bounding box center [112, 180] width 93 height 30
copy b "Outerstuff NFL Youth 8-20 Big Stage Team Color Performance Primary Logo Pullove…"
drag, startPoint x: 67, startPoint y: 236, endPoint x: 84, endPoint y: 256, distance: 25.7
click at [84, 256] on b "Outerstuff NFL Youth 8-20 Touchdown Team Color Performance Primary Logo Pullove…" at bounding box center [112, 247] width 93 height 30
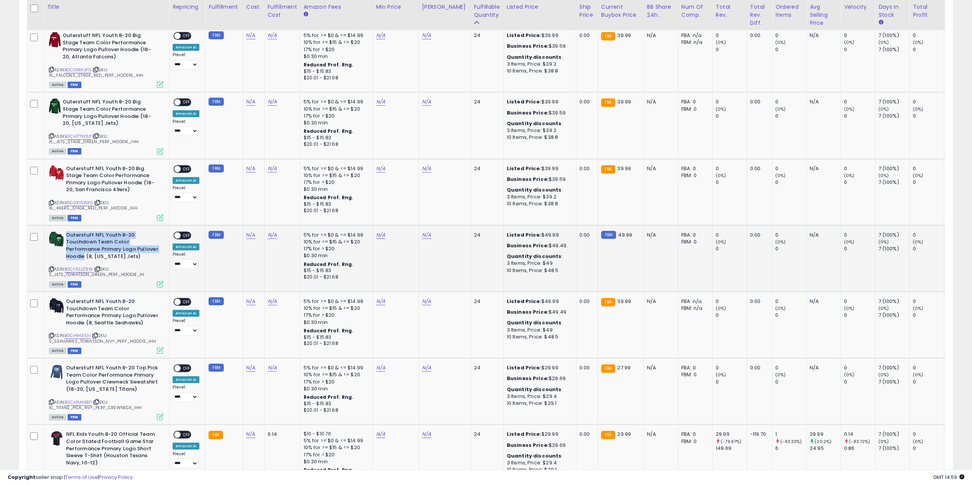
copy b "Outerstuff NFL Youth 8-20 Touchdown Team Color Performance Primary Logo Pullove…"
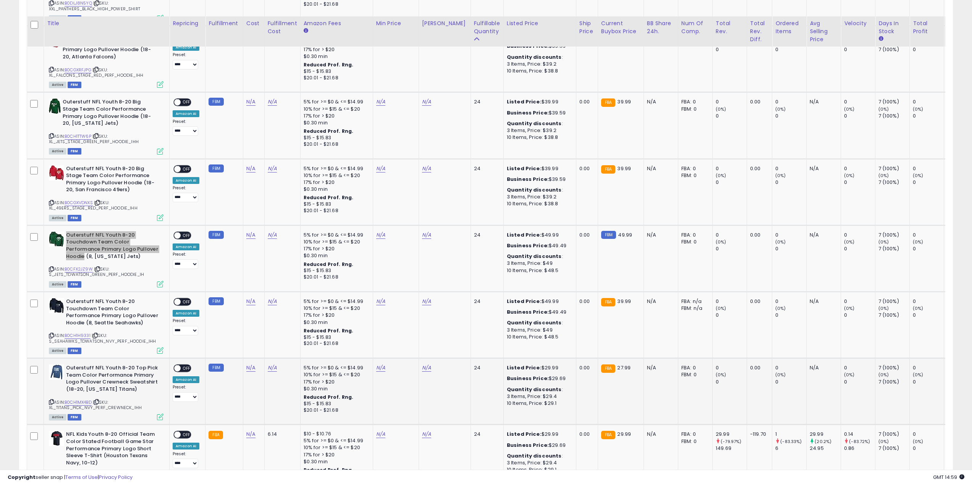
scroll to position [1222, 0]
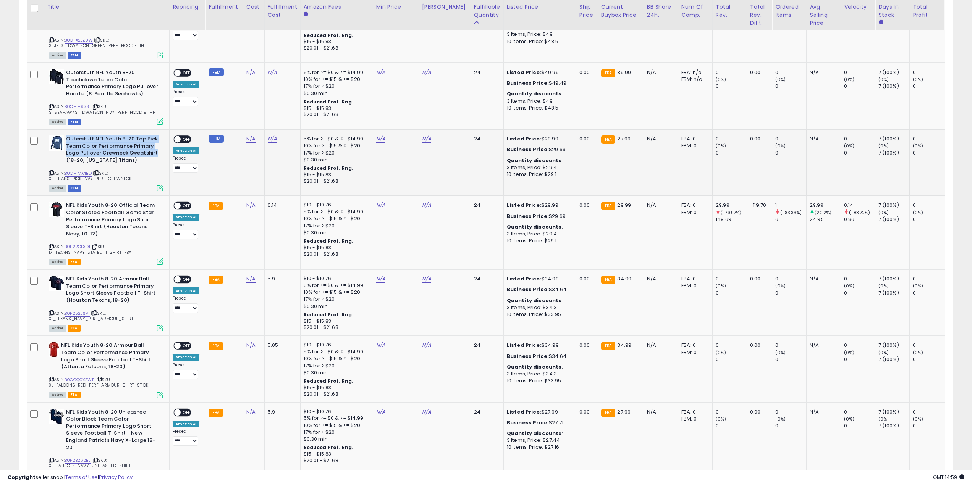
drag, startPoint x: 66, startPoint y: 138, endPoint x: 157, endPoint y: 151, distance: 91.1
click at [157, 151] on b "Outerstuff NFL Youth 8-20 Top Pick Team Color Performance Primary Logo Pullover…" at bounding box center [112, 151] width 93 height 30
copy b "Outerstuff NFL Youth 8-20 Top Pick Team Color Performance Primary Logo Pullover…"
drag, startPoint x: 67, startPoint y: 205, endPoint x: 102, endPoint y: 226, distance: 40.3
click at [102, 226] on b "NFL Kids Youth 8-20 Official Team Color Stated Football Game Star Performance P…" at bounding box center [112, 220] width 93 height 37
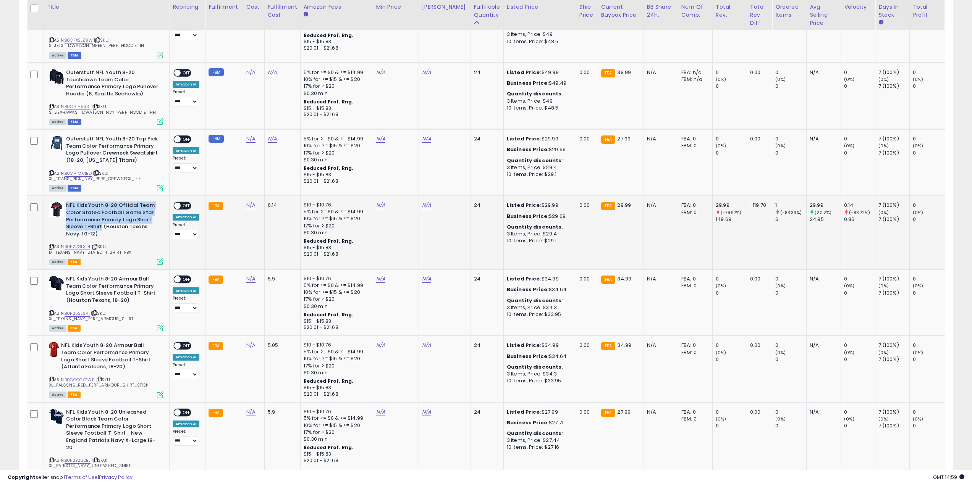
copy b "NFL Kids Youth 8-20 Official Team Color Stated Football Game Star Performance P…"
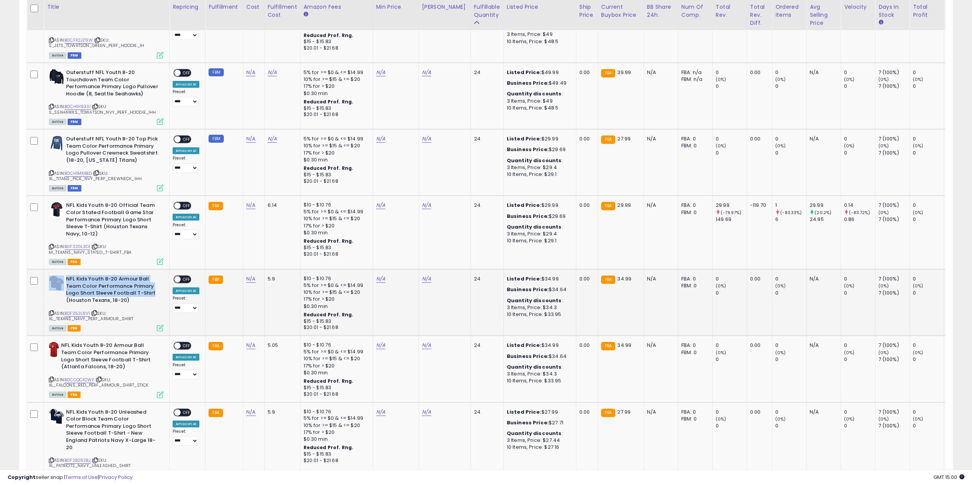
drag, startPoint x: 65, startPoint y: 278, endPoint x: 158, endPoint y: 292, distance: 93.8
click at [158, 292] on div "NFL Kids Youth 8-20 Armour Ball Team Color Performance Primary Logo Short Sleev…" at bounding box center [106, 291] width 115 height 30
copy div "NFL Kids Youth 8-20 Armour Ball Team Color Performance Primary Logo Short Sleev…"
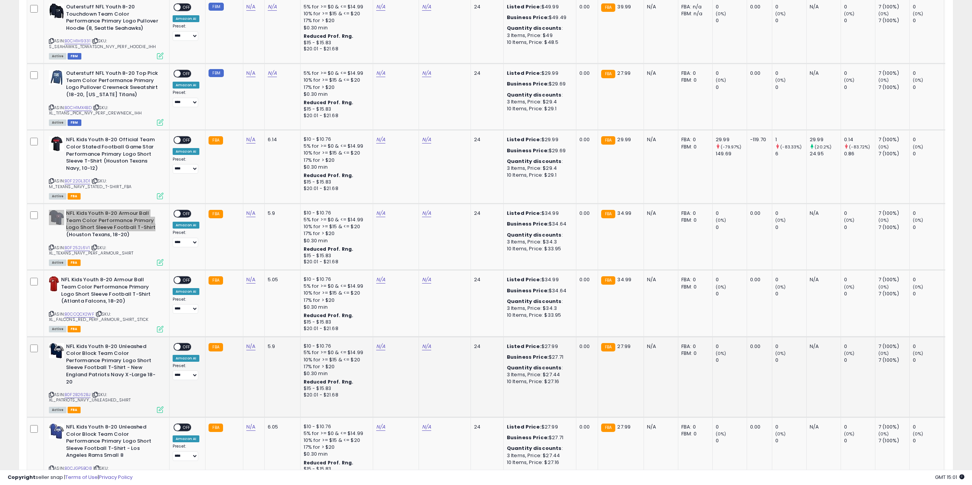
scroll to position [1375, 0]
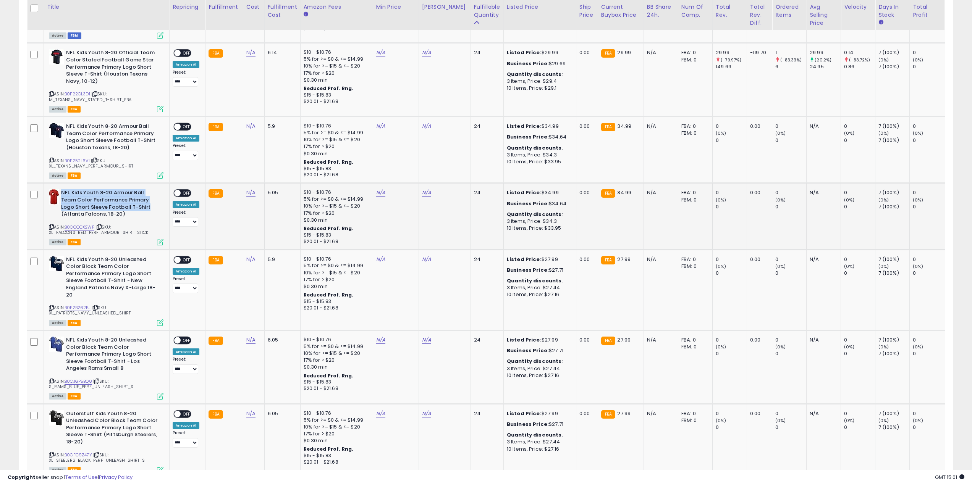
drag, startPoint x: 61, startPoint y: 193, endPoint x: 147, endPoint y: 206, distance: 86.9
click at [147, 206] on b "NFL Kids Youth 8-20 Armour Ball Team Color Performance Primary Logo Short Sleev…" at bounding box center [107, 204] width 93 height 30
copy b "NFL Kids Youth 8-20 Armour Ball Team Color Performance Primary Logo Short Sleev…"
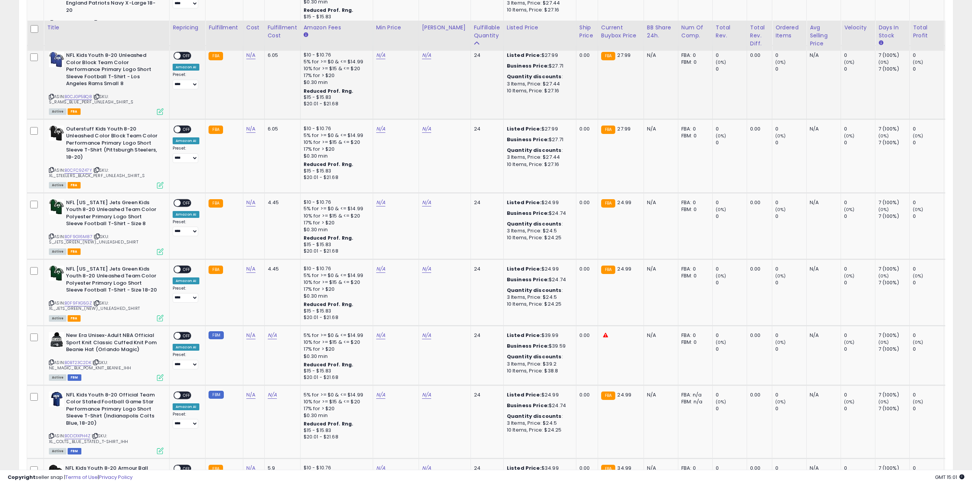
scroll to position [1642, 0]
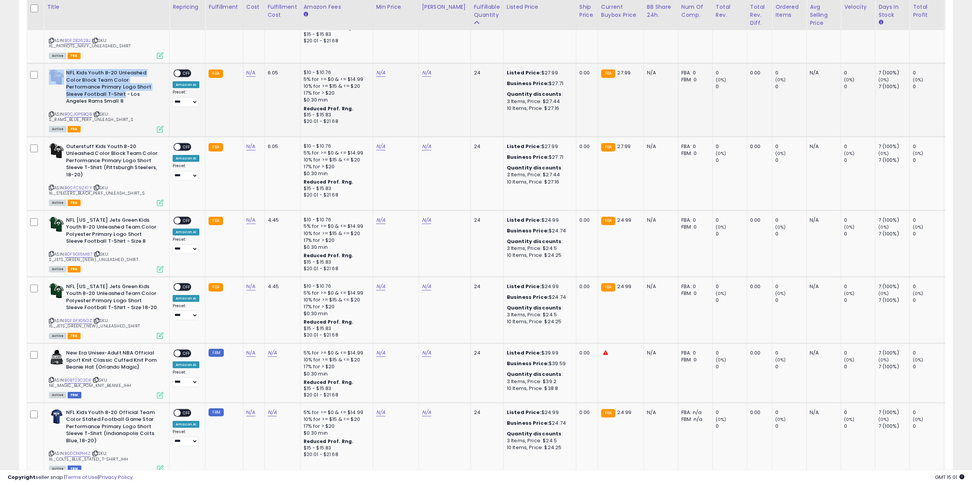
drag, startPoint x: 65, startPoint y: 72, endPoint x: 123, endPoint y: 94, distance: 62.6
click at [123, 94] on div "NFL Kids Youth 8-20 Unleashed Color Block Team Color Performance Primary Logo S…" at bounding box center [106, 88] width 115 height 37
copy div "NFL Kids Youth 8-20 Unleashed Color Block Team Color Performance Primary Logo S…"
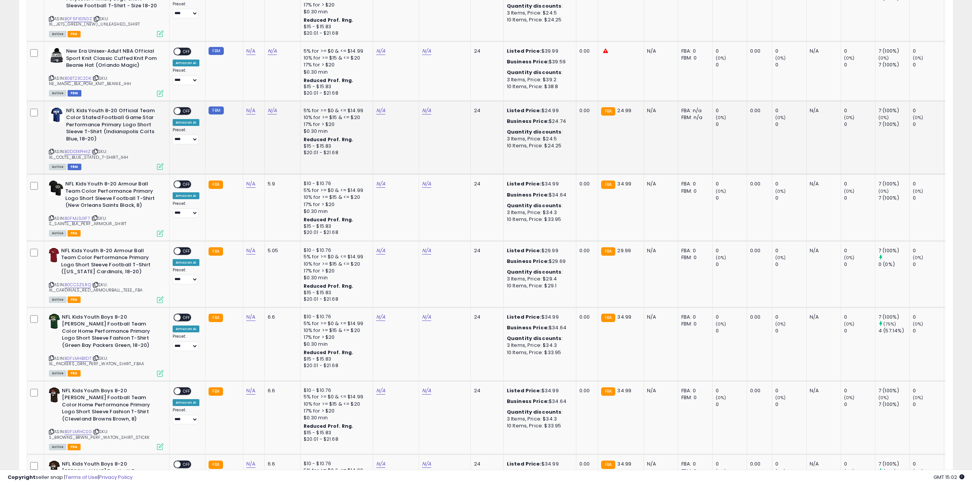
scroll to position [1948, 0]
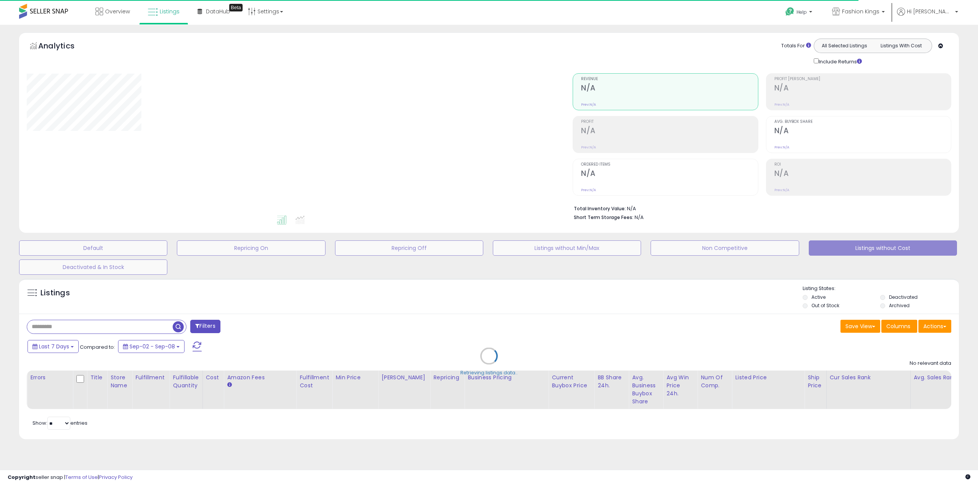
select select "**"
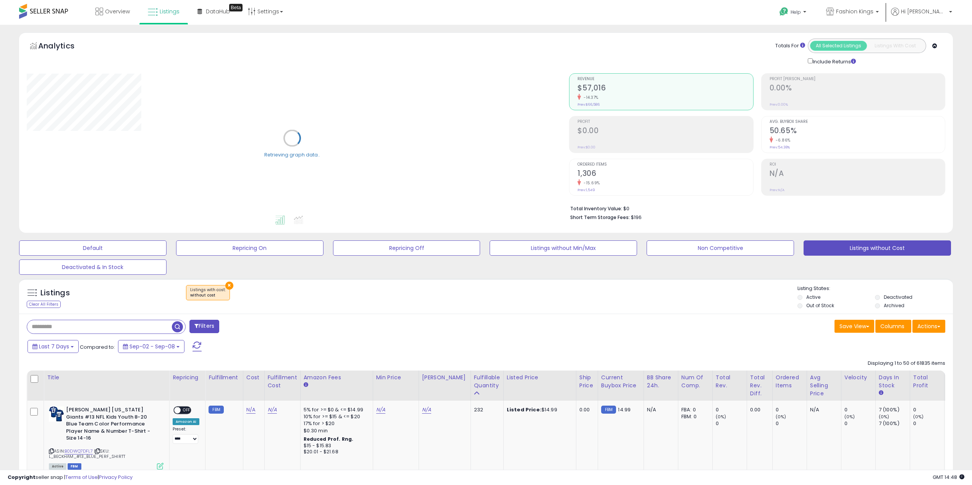
click at [133, 327] on input "text" at bounding box center [99, 326] width 145 height 13
paste input "**********"
type input "**********"
click at [265, 327] on span "button" at bounding box center [267, 327] width 11 height 11
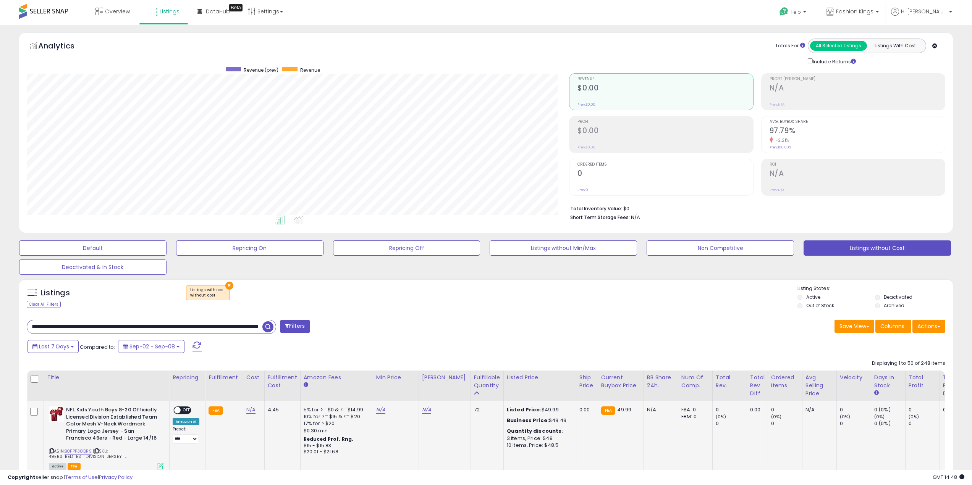
scroll to position [229, 0]
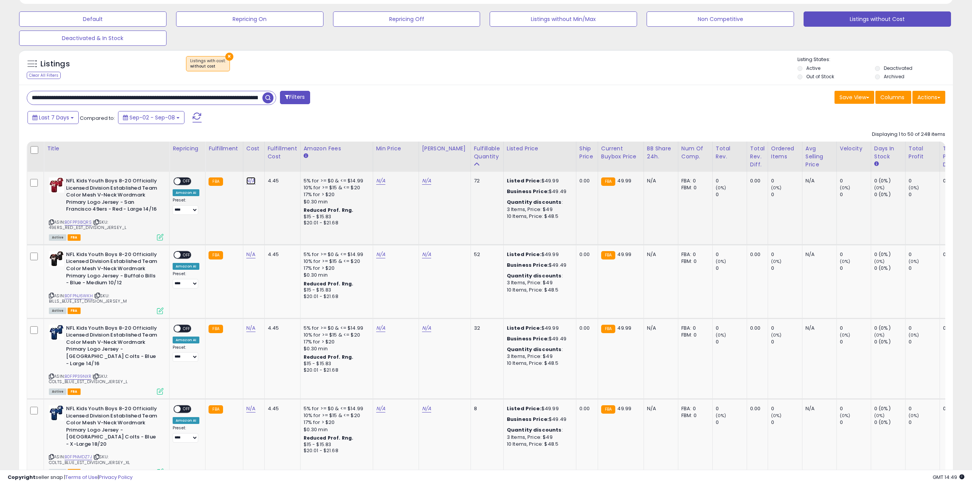
click at [246, 180] on link "N/A" at bounding box center [250, 181] width 9 height 8
type input "*"
drag, startPoint x: 220, startPoint y: 164, endPoint x: 108, endPoint y: 164, distance: 111.5
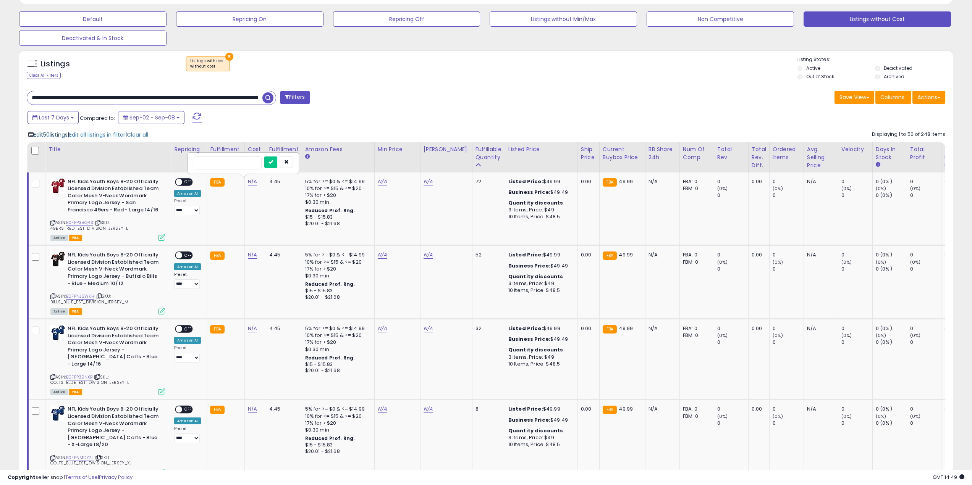
click at [59, 135] on span "Edit 50 listings" at bounding box center [51, 135] width 34 height 8
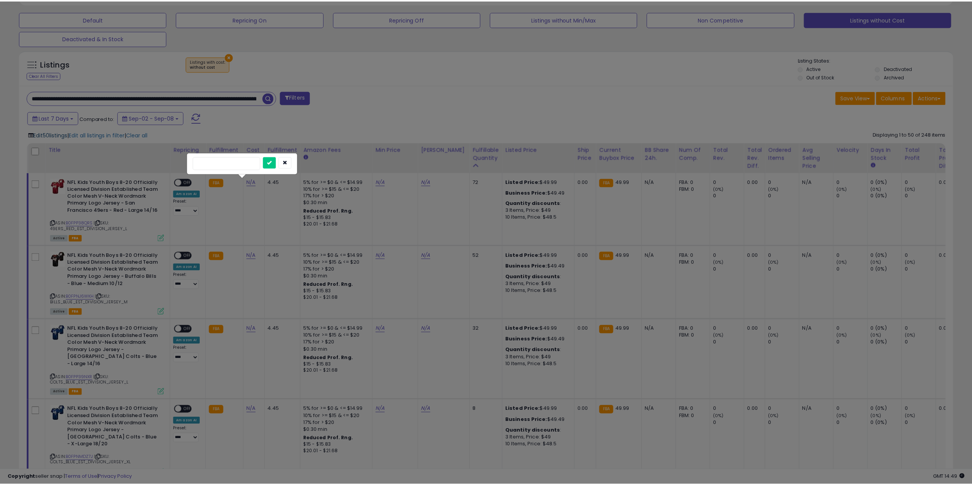
scroll to position [157, 546]
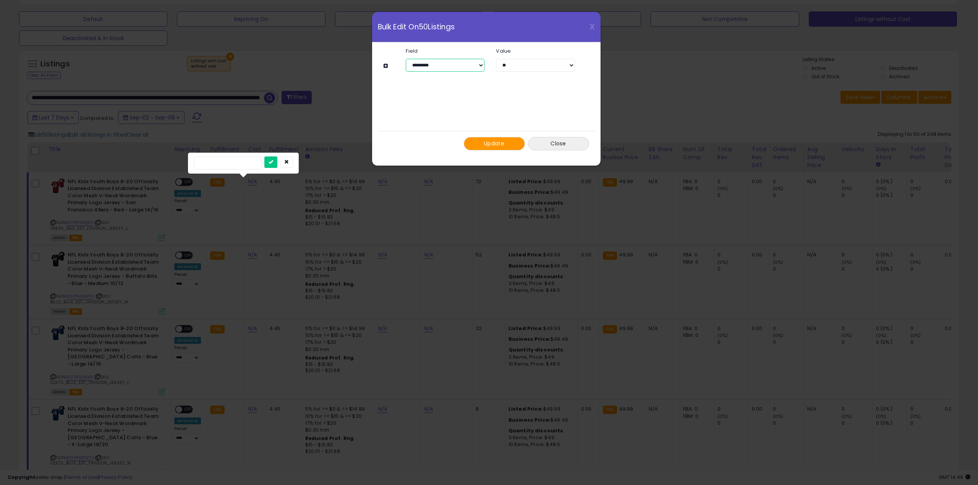
click at [426, 67] on select "**********" at bounding box center [445, 65] width 79 height 13
select select "****"
click at [406, 59] on select "**********" at bounding box center [445, 65] width 79 height 13
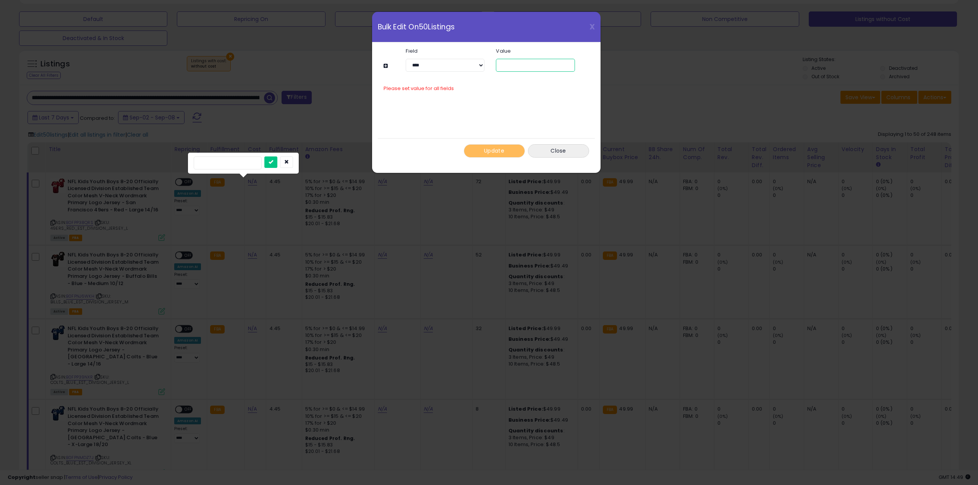
click at [516, 61] on input "number" at bounding box center [535, 65] width 79 height 13
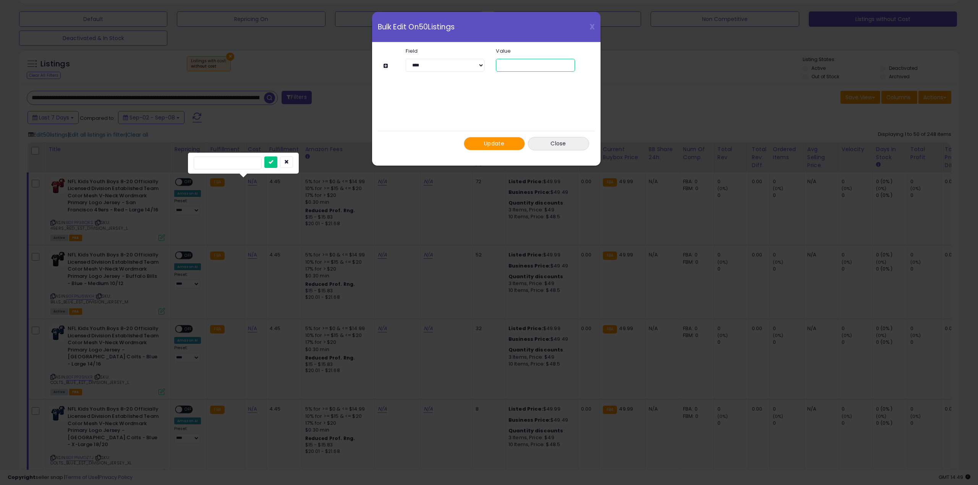
type input "**"
click at [501, 146] on span "Update" at bounding box center [494, 144] width 20 height 8
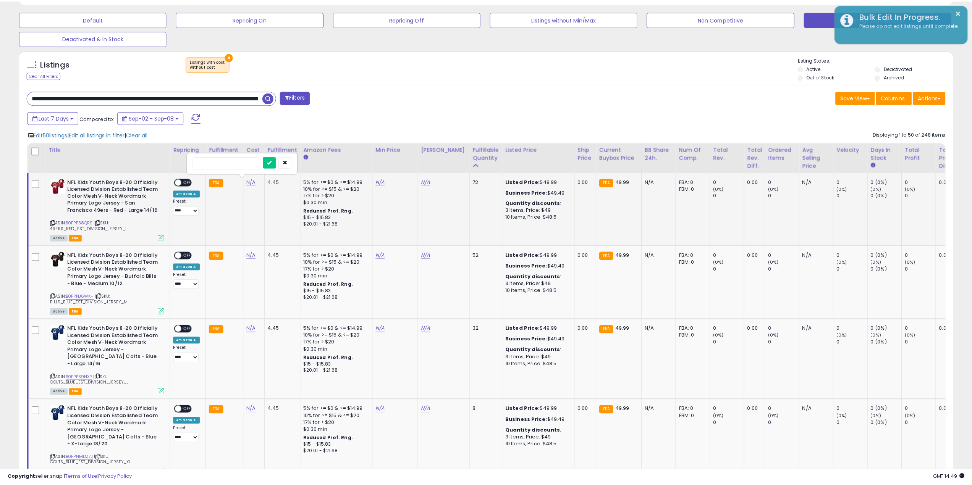
scroll to position [381782, 381396]
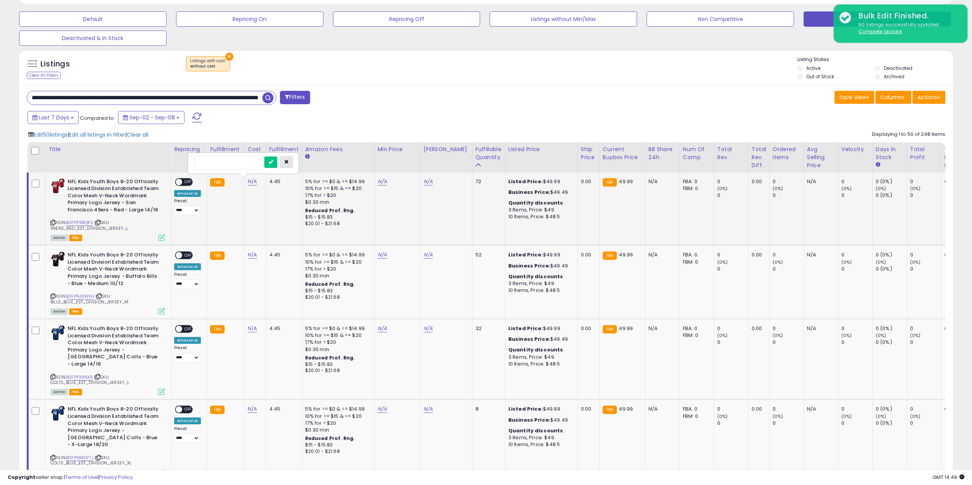
click at [289, 162] on icon "button" at bounding box center [286, 162] width 5 height 5
click at [268, 94] on span "button" at bounding box center [267, 97] width 11 height 11
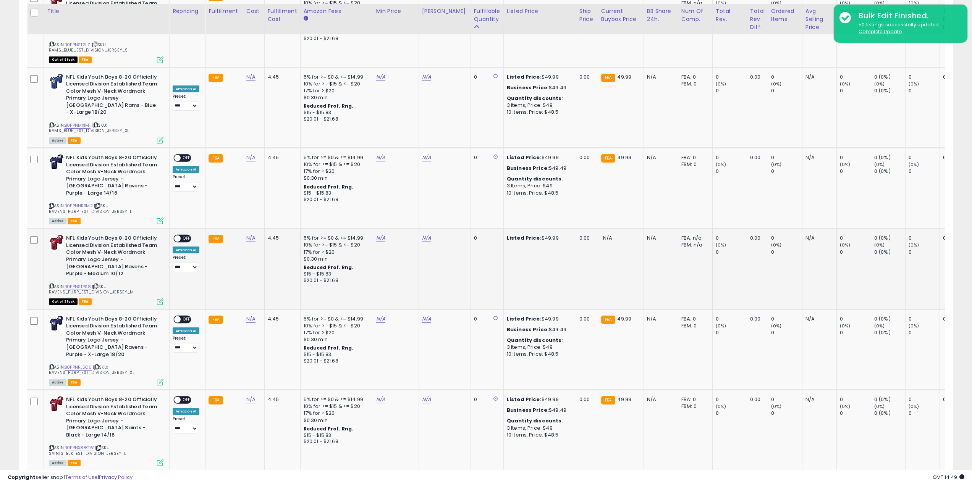
scroll to position [3677, 0]
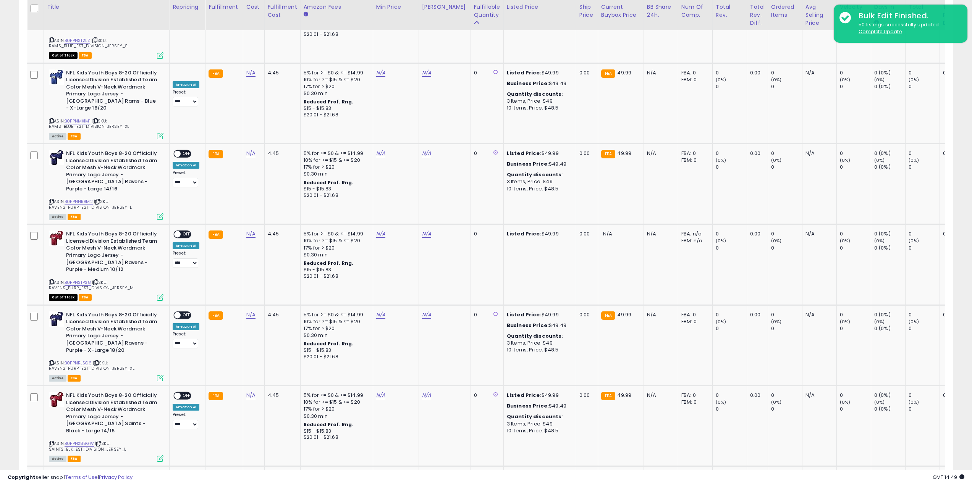
drag, startPoint x: 278, startPoint y: 433, endPoint x: 273, endPoint y: 426, distance: 8.6
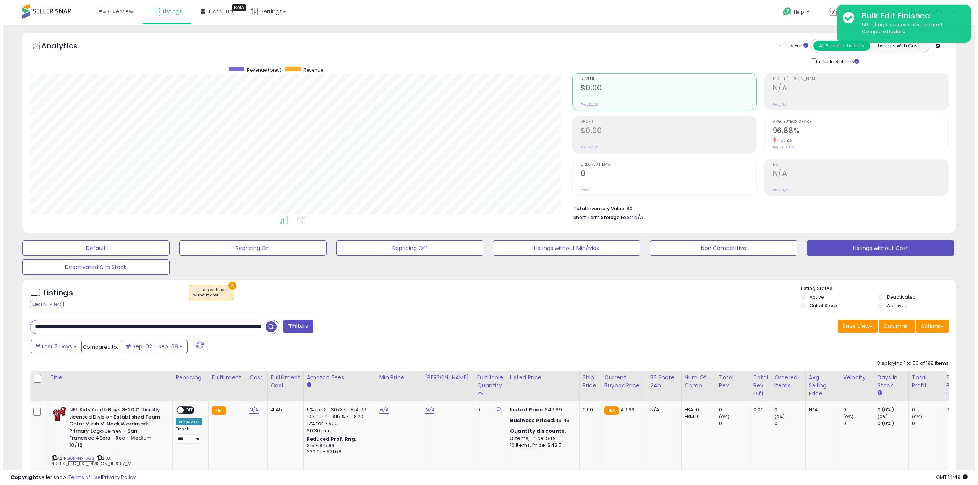
scroll to position [267, 0]
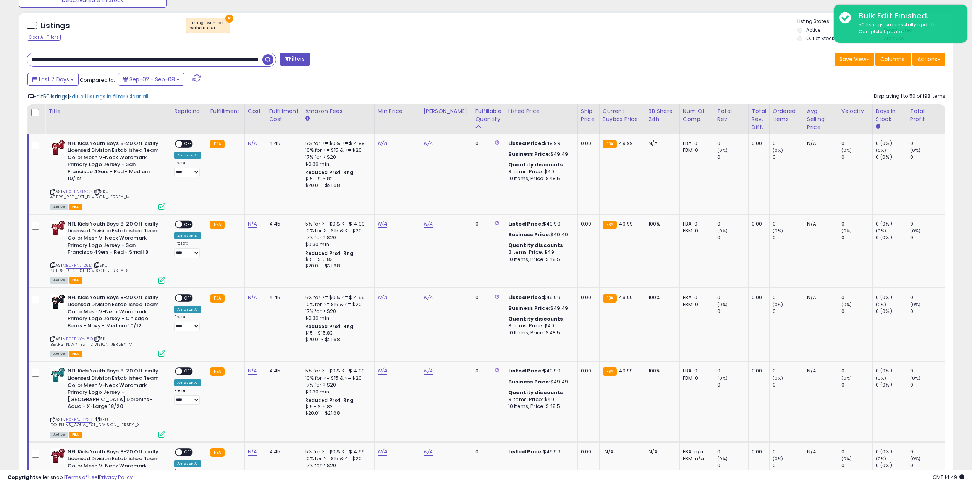
click at [60, 95] on span "Edit 50 listings" at bounding box center [51, 97] width 34 height 8
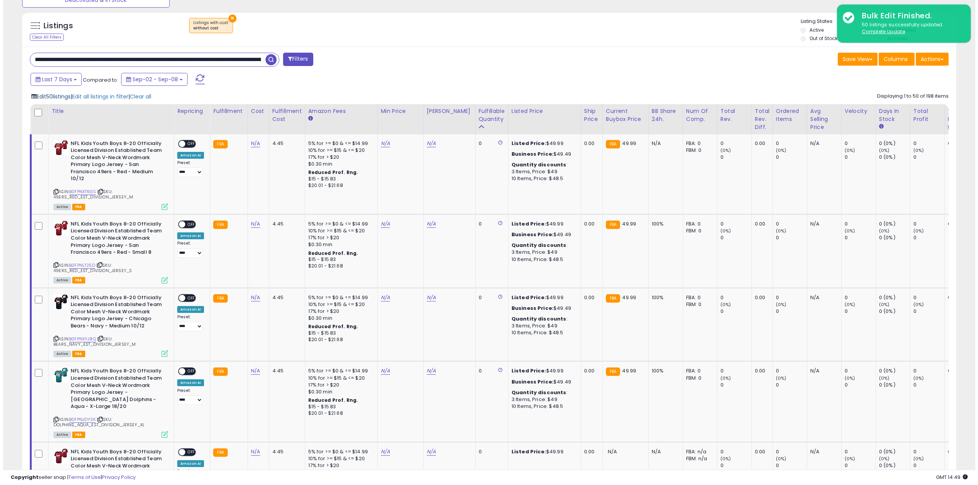
scroll to position [157, 546]
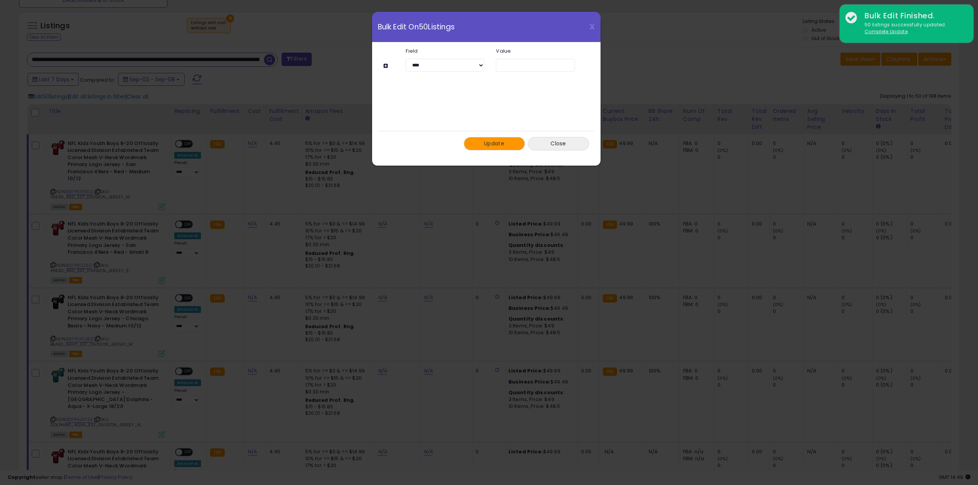
click at [501, 145] on span "Update" at bounding box center [494, 144] width 20 height 8
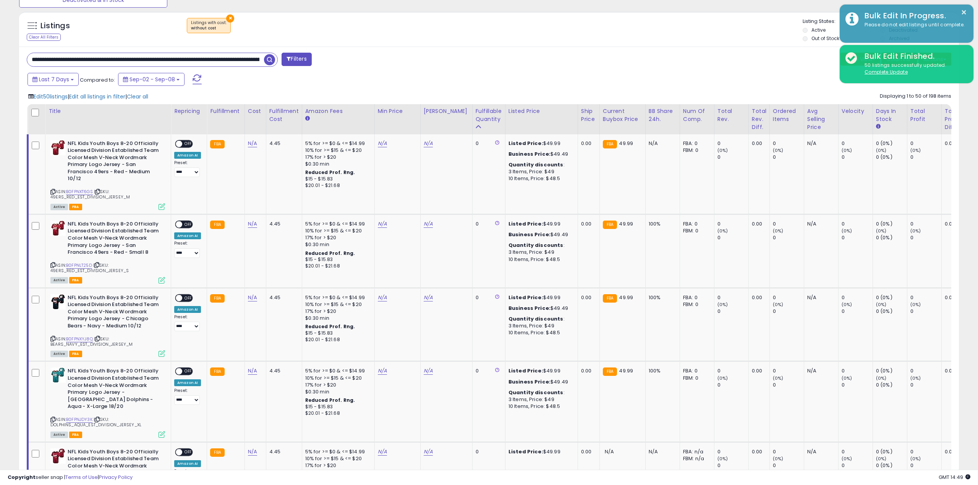
click at [271, 57] on span "button" at bounding box center [269, 59] width 11 height 11
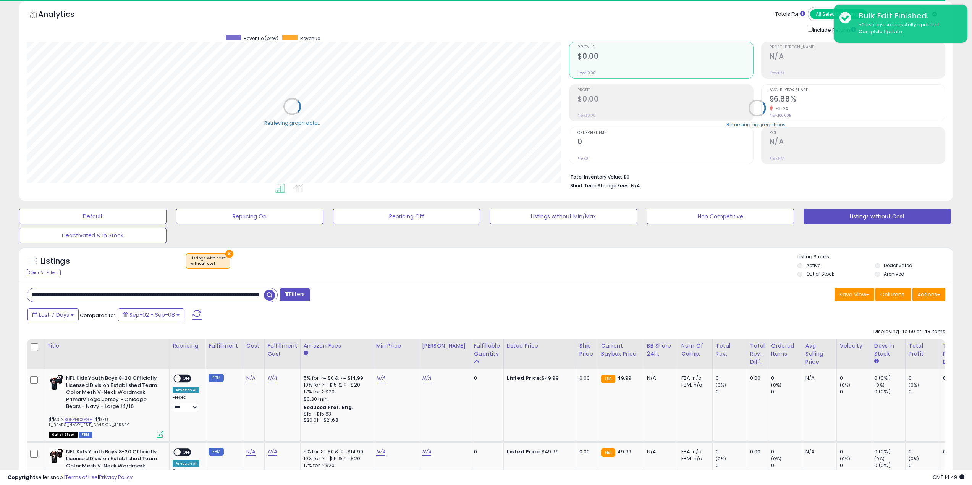
scroll to position [0, 0]
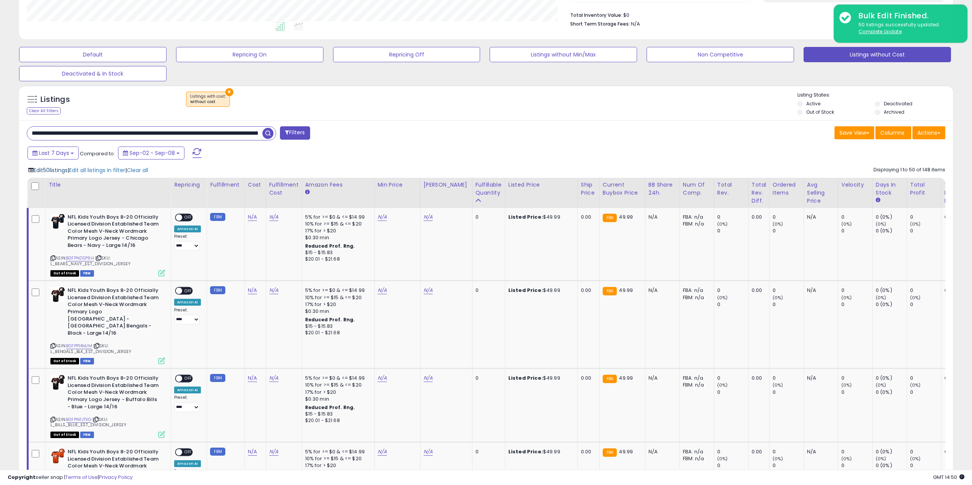
click at [53, 170] on span "Edit 50 listings" at bounding box center [51, 171] width 34 height 8
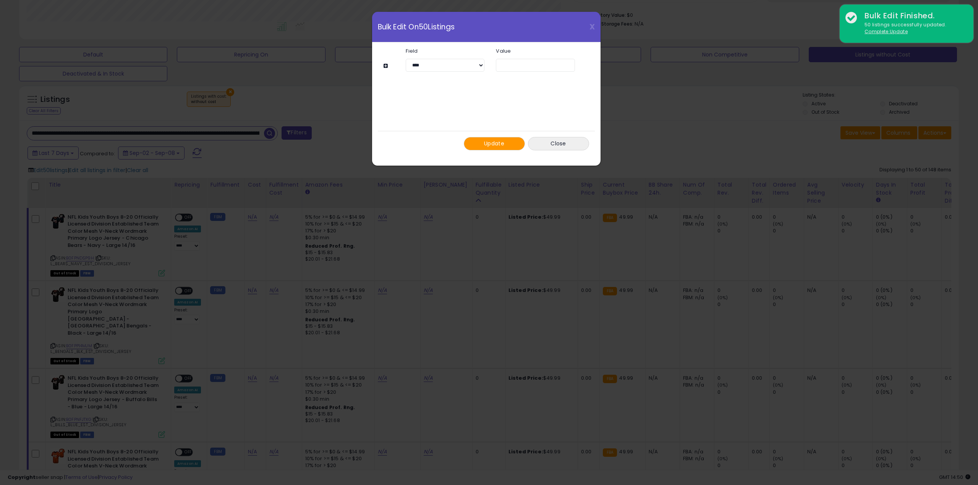
click at [494, 144] on span "Update" at bounding box center [494, 144] width 20 height 8
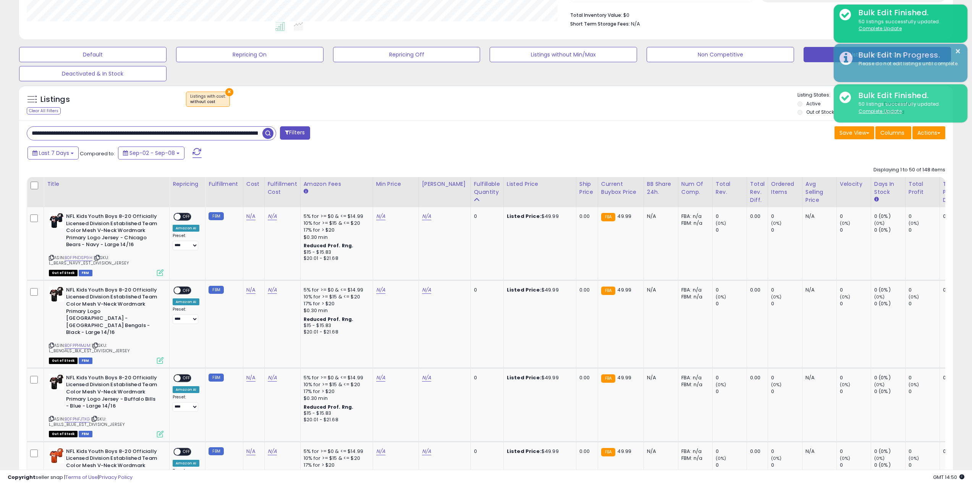
click at [267, 133] on span "button" at bounding box center [267, 133] width 11 height 11
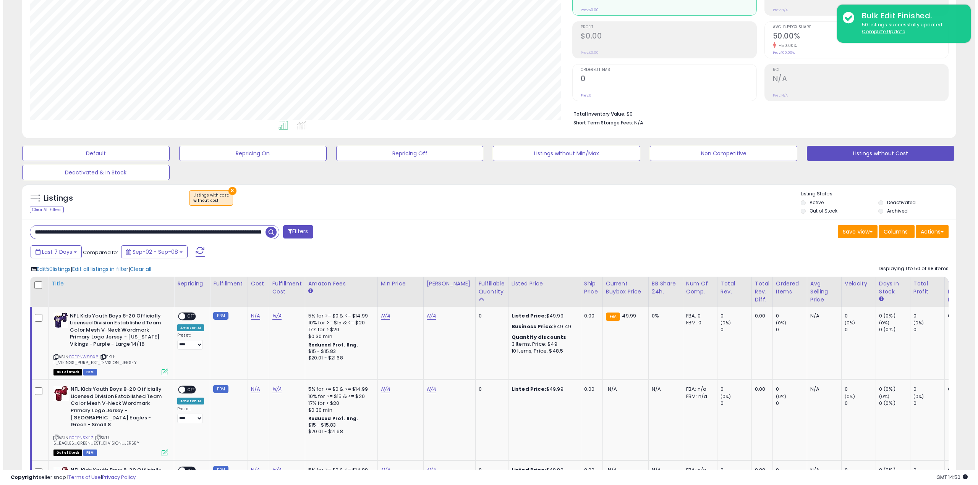
scroll to position [153, 0]
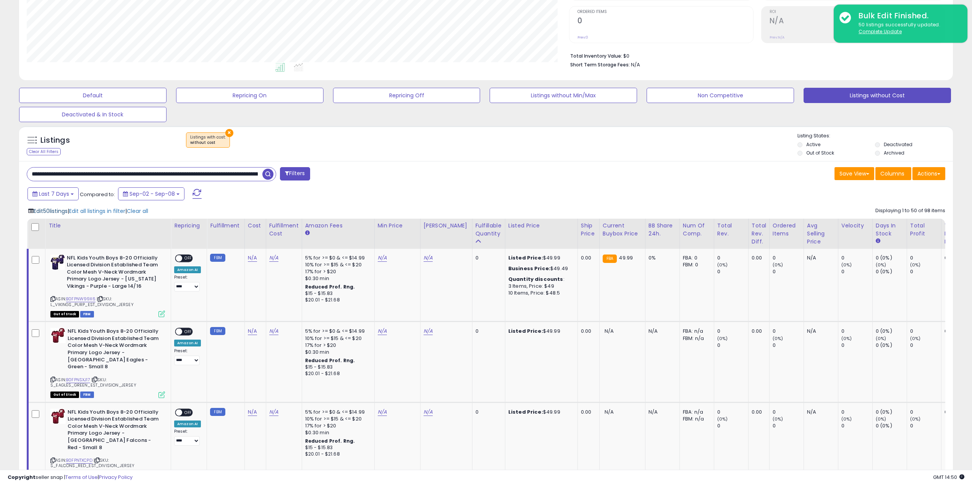
click at [61, 211] on span "Edit 50 listings" at bounding box center [51, 211] width 34 height 8
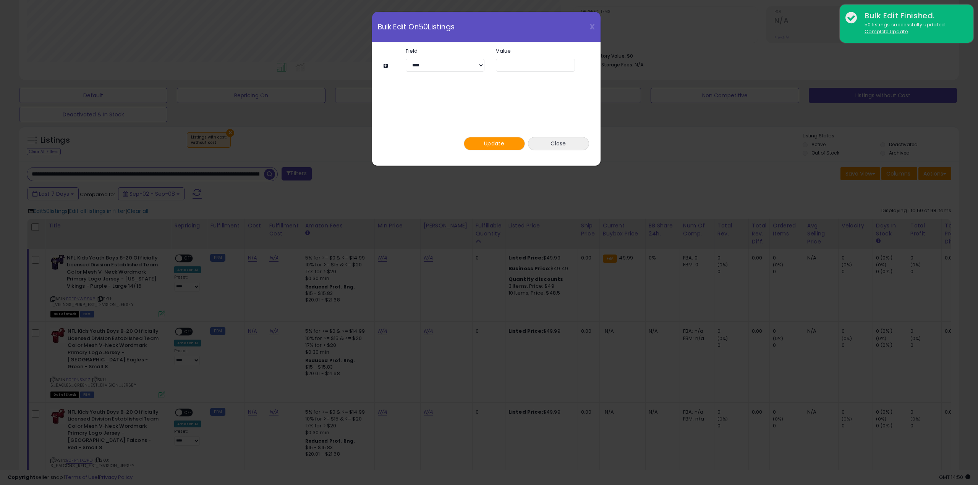
click at [502, 144] on span "Update" at bounding box center [494, 144] width 20 height 8
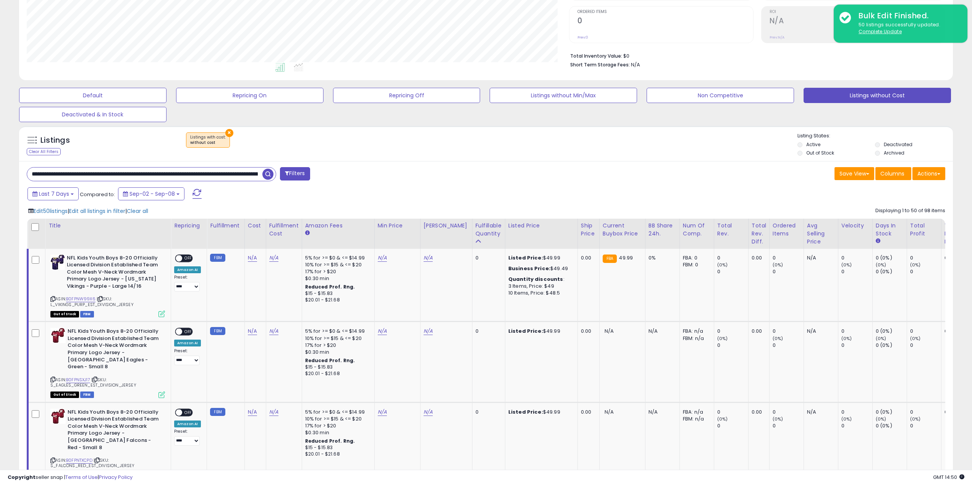
scroll to position [381782, 381396]
click at [268, 172] on span "button" at bounding box center [267, 174] width 11 height 11
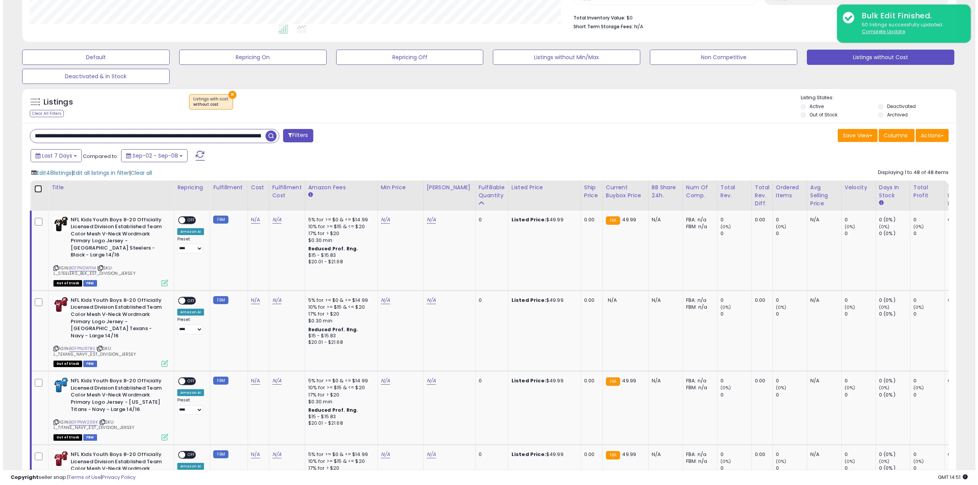
scroll to position [157, 543]
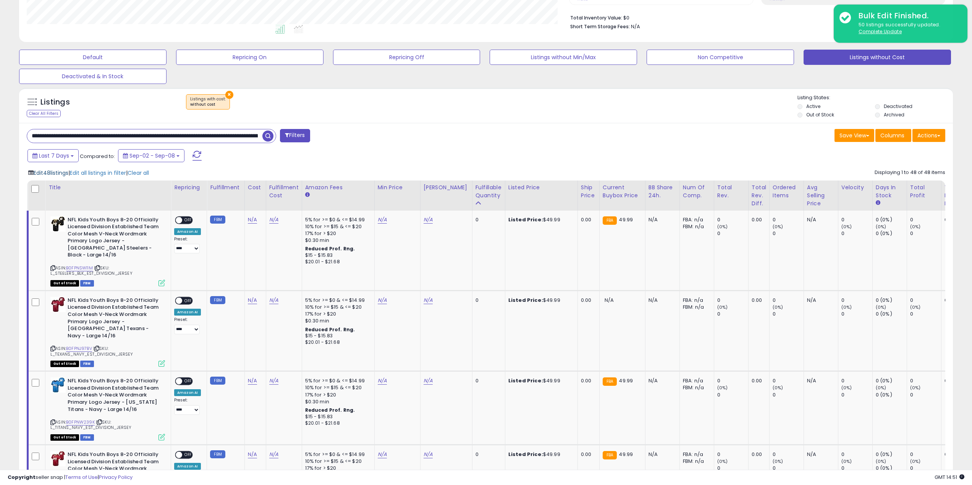
click at [63, 170] on span "Edit 48 listings" at bounding box center [51, 173] width 35 height 8
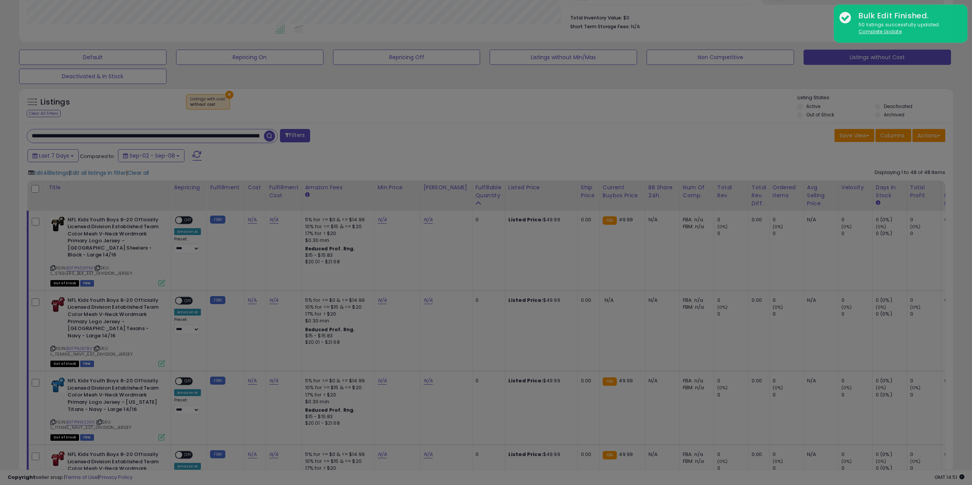
scroll to position [157, 546]
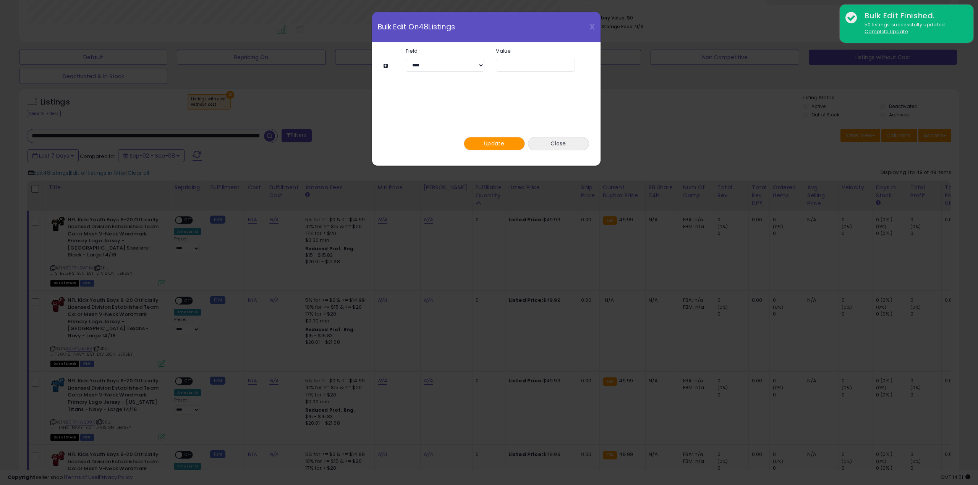
click at [484, 137] on div "Update Close" at bounding box center [486, 143] width 217 height 25
click at [484, 144] on span "Update" at bounding box center [494, 144] width 20 height 8
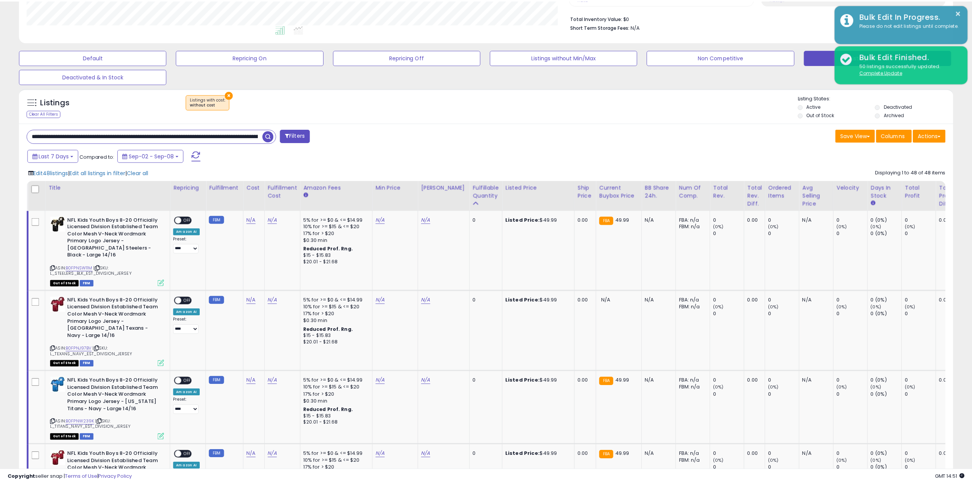
scroll to position [381782, 381396]
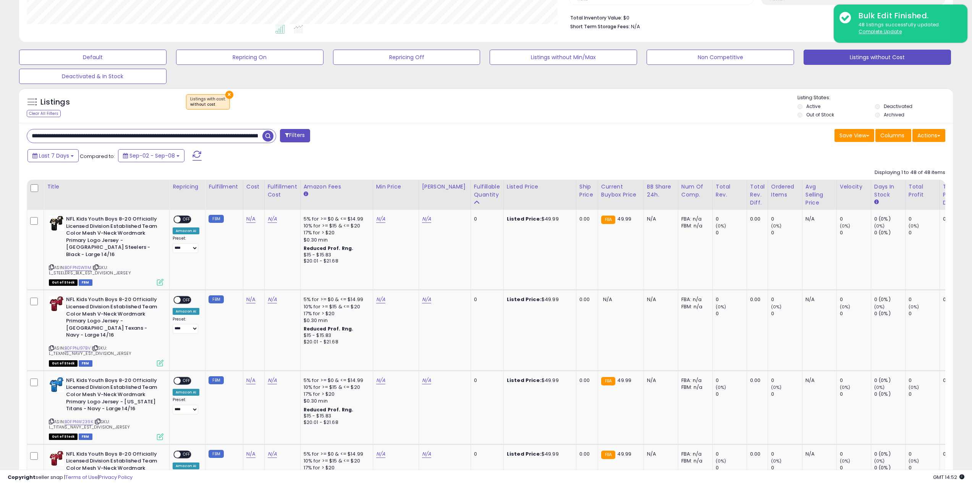
click at [268, 135] on span "button" at bounding box center [267, 136] width 11 height 11
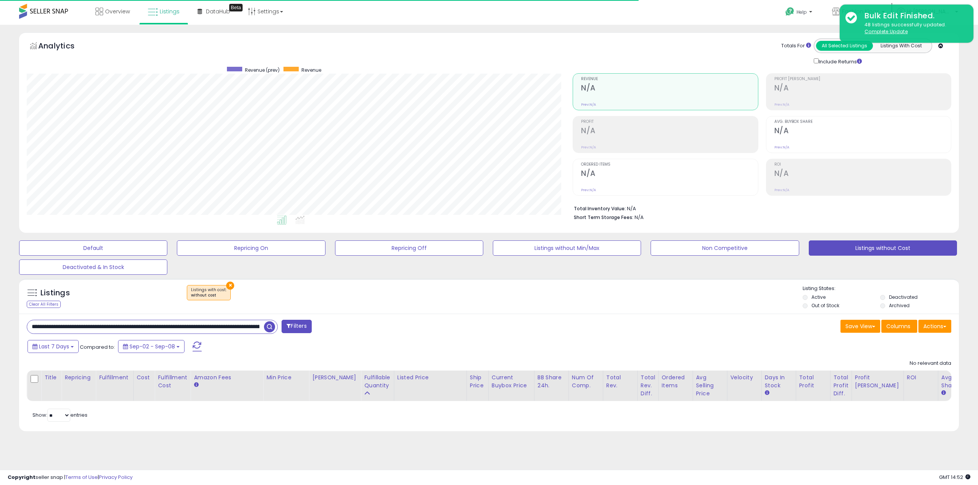
scroll to position [157, 546]
click at [118, 327] on input "**********" at bounding box center [145, 326] width 237 height 13
paste input "text"
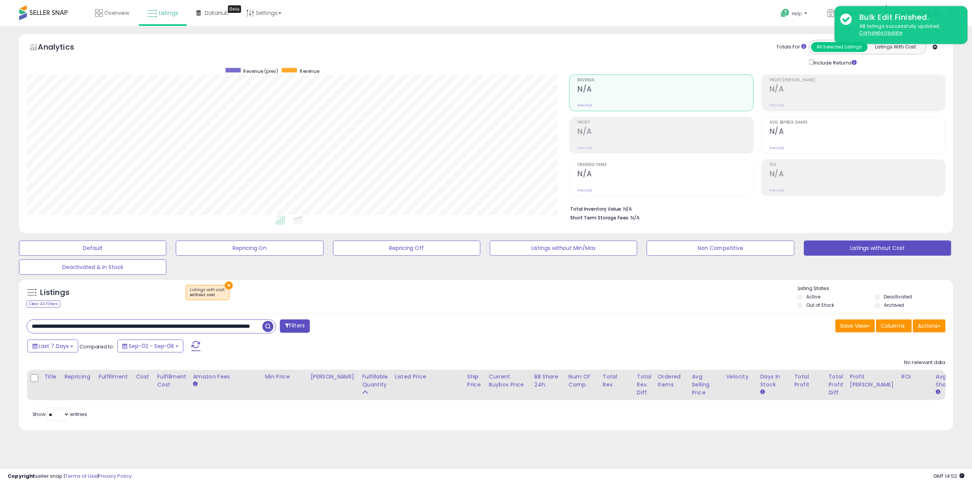
scroll to position [0, 67]
type input "**********"
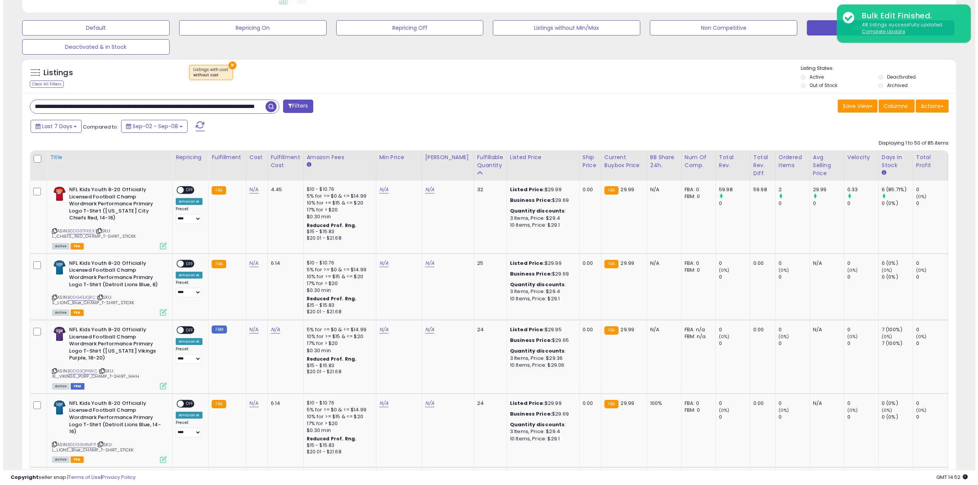
scroll to position [229, 0]
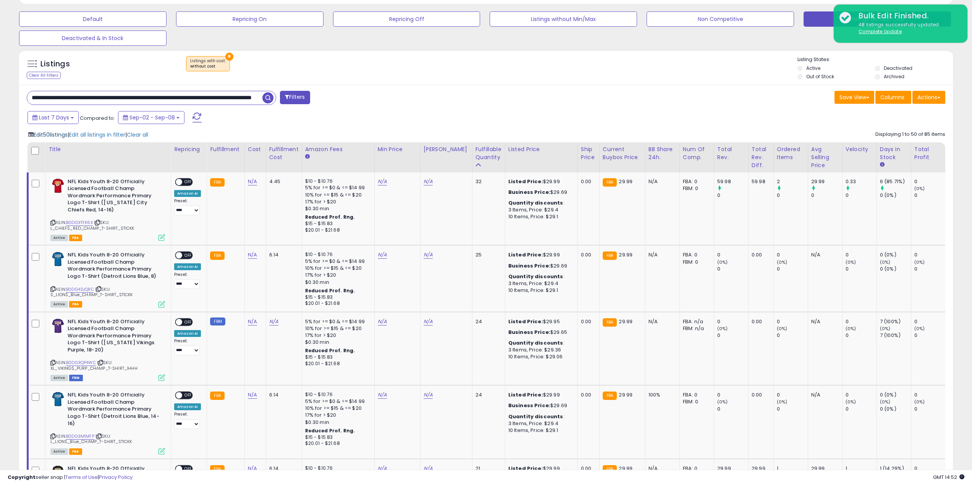
click at [52, 136] on span "Edit 50 listings" at bounding box center [51, 135] width 34 height 8
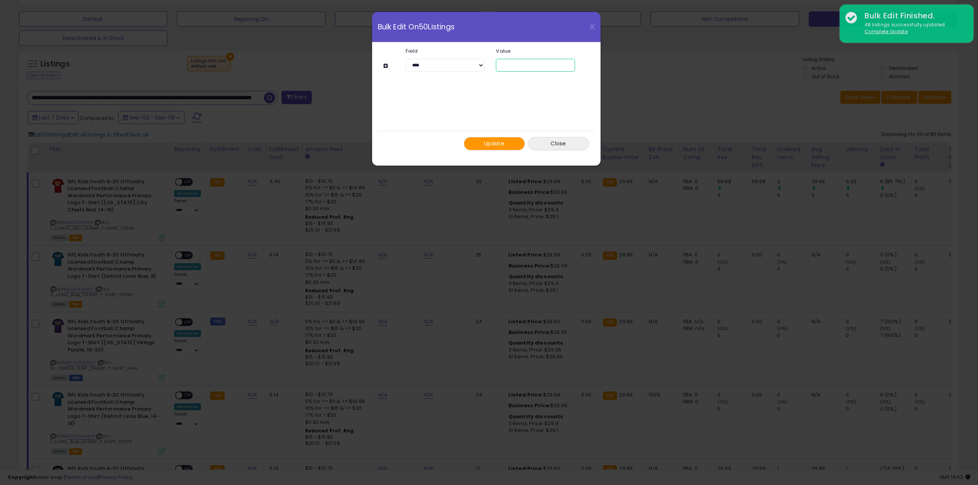
drag, startPoint x: 457, startPoint y: 63, endPoint x: 385, endPoint y: 65, distance: 72.6
click at [404, 64] on div "**********" at bounding box center [490, 65] width 192 height 13
type input "*"
click at [504, 139] on button "Update" at bounding box center [494, 143] width 61 height 13
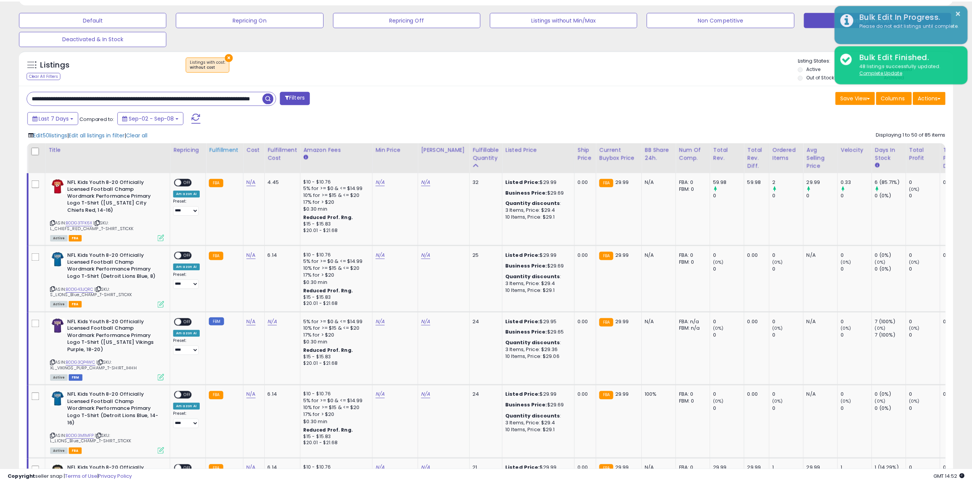
scroll to position [381782, 381396]
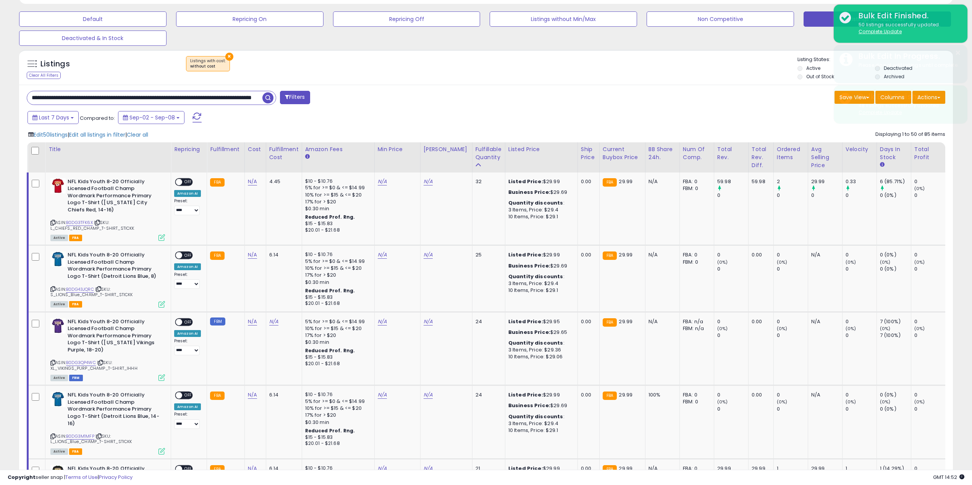
drag, startPoint x: 272, startPoint y: 95, endPoint x: 435, endPoint y: 0, distance: 189.6
click at [272, 95] on span "button" at bounding box center [267, 97] width 11 height 11
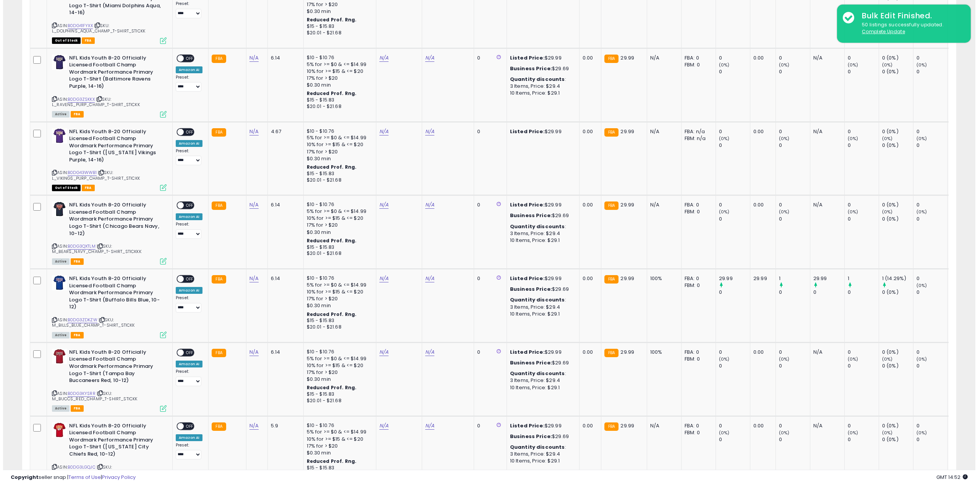
scroll to position [0, 0]
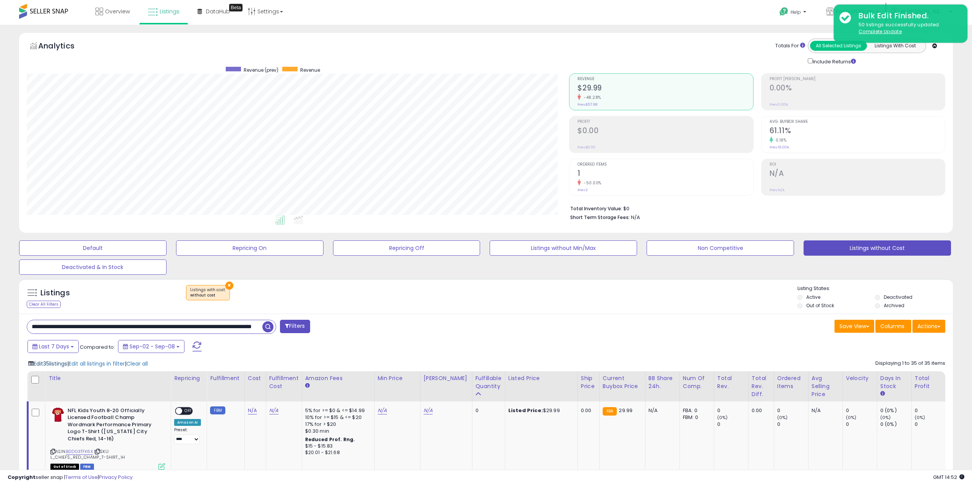
click at [53, 362] on span "Edit 35 listings" at bounding box center [51, 364] width 34 height 8
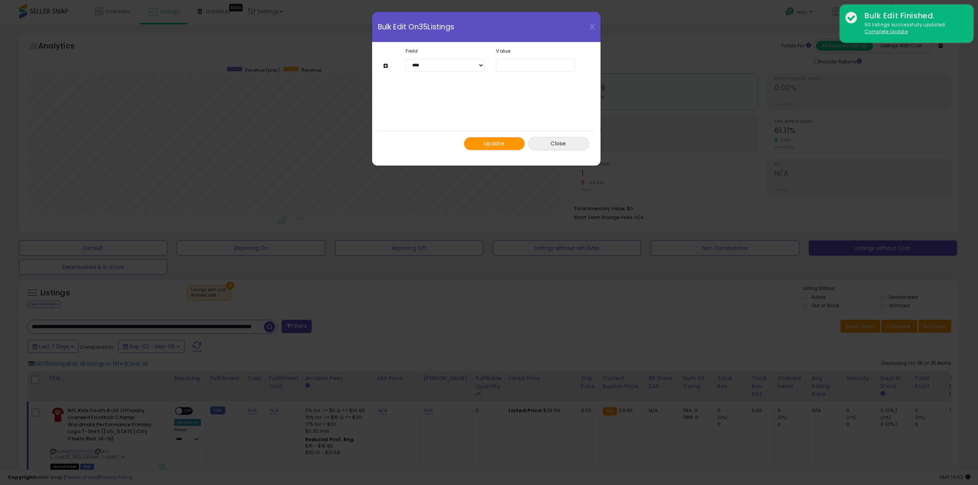
click at [499, 144] on span "Update" at bounding box center [494, 144] width 20 height 8
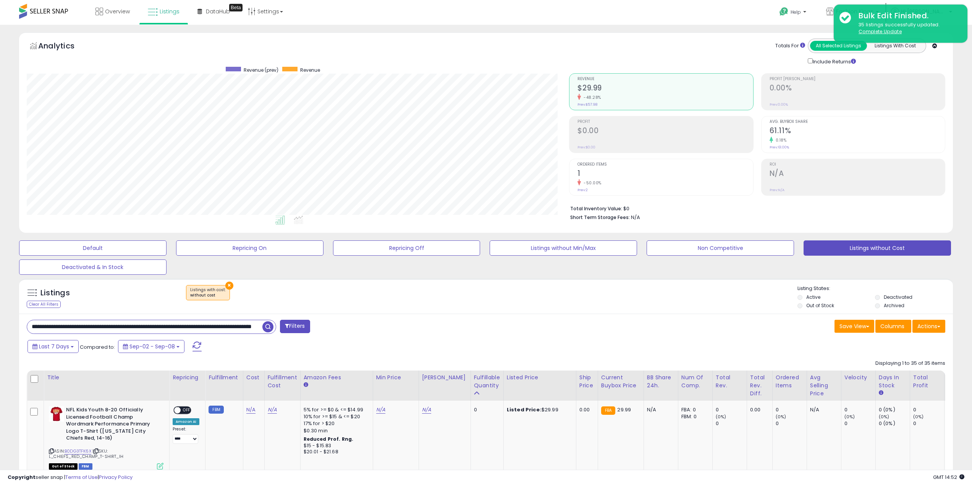
click at [265, 327] on span "button" at bounding box center [267, 327] width 11 height 11
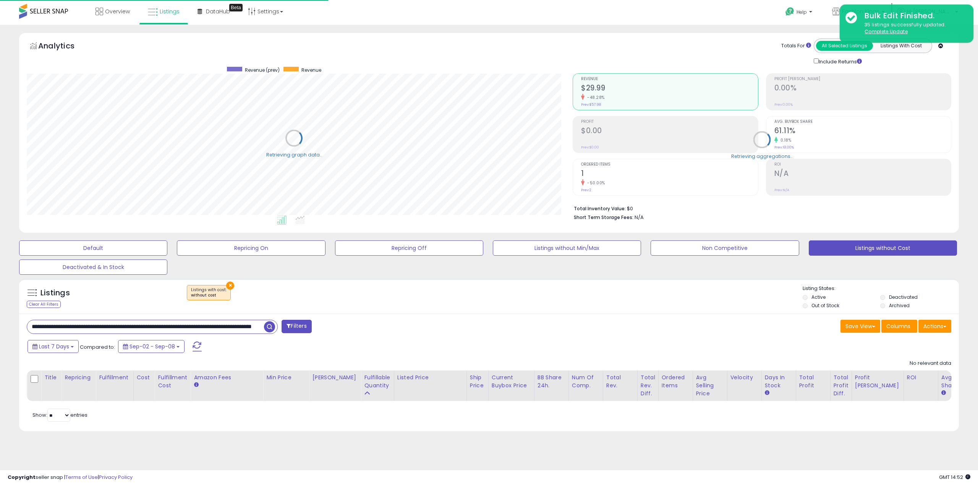
click at [108, 328] on input "**********" at bounding box center [145, 326] width 237 height 13
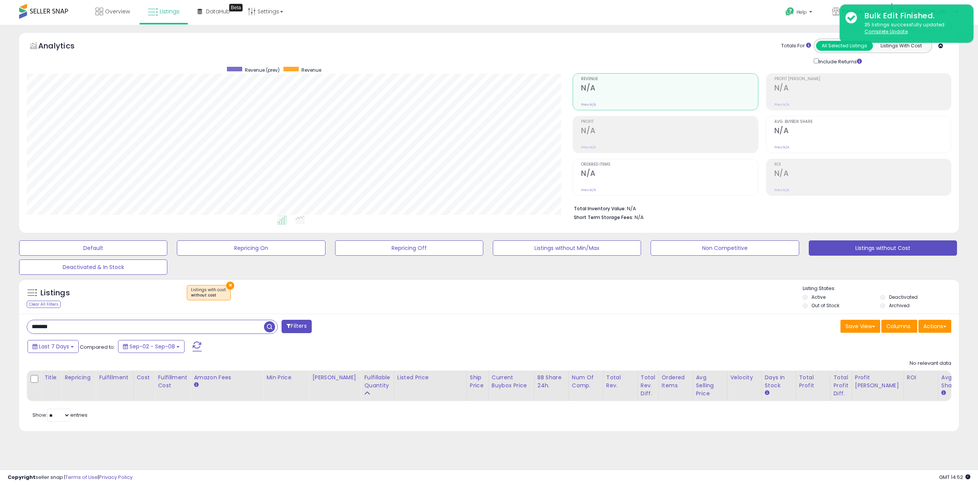
type input "*******"
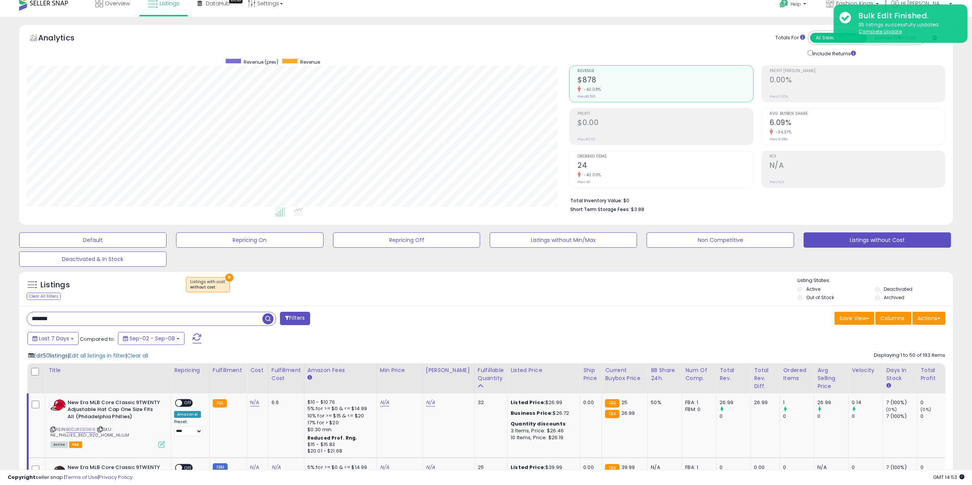
click at [61, 357] on span "Edit 50 listings" at bounding box center [51, 356] width 34 height 8
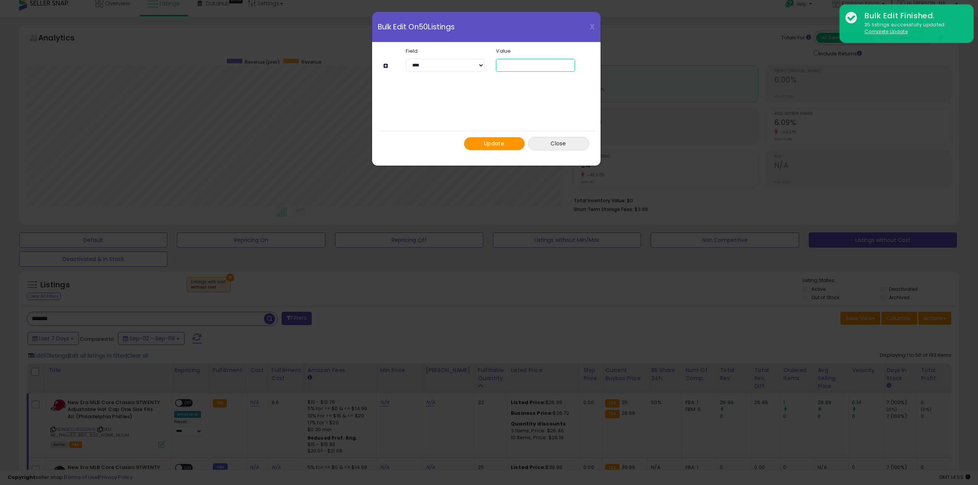
drag, startPoint x: 506, startPoint y: 64, endPoint x: 456, endPoint y: 65, distance: 49.7
click at [476, 63] on div "**********" at bounding box center [490, 65] width 192 height 13
type input "**"
click at [488, 144] on span "Update" at bounding box center [494, 144] width 20 height 8
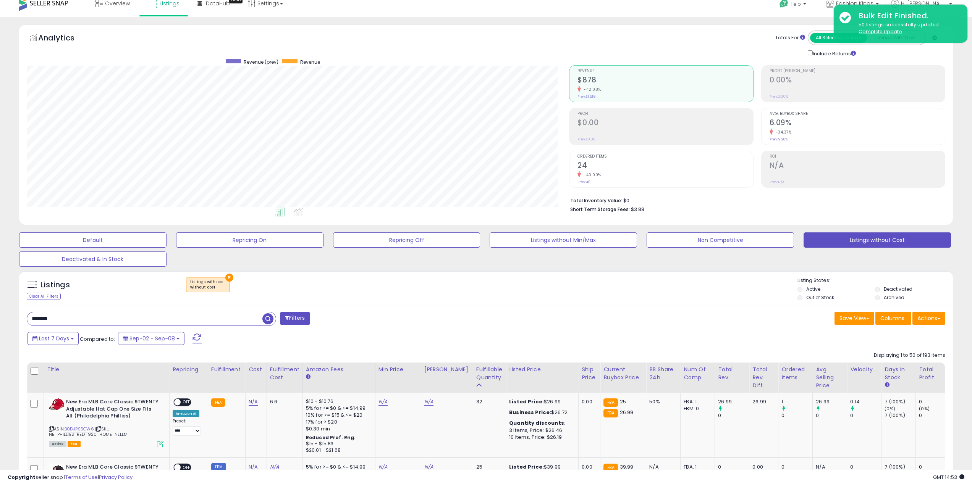
click at [264, 321] on span "button" at bounding box center [267, 319] width 11 height 11
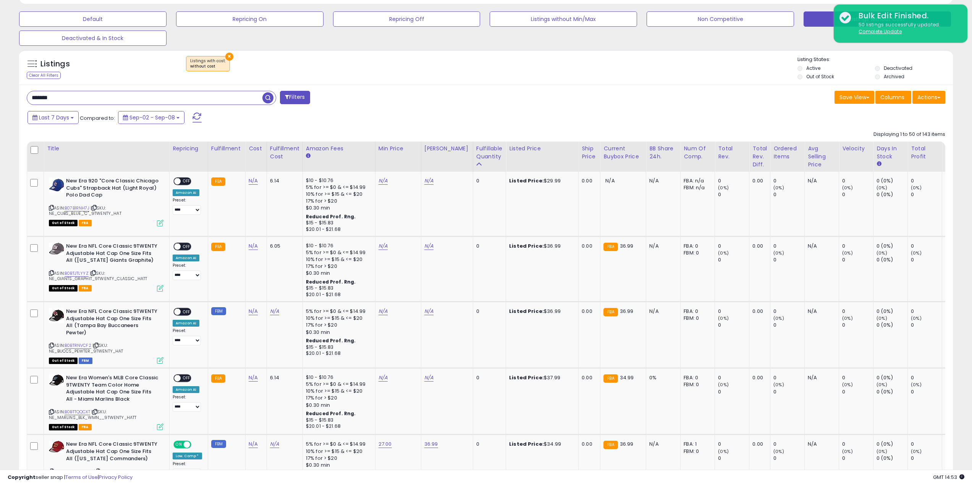
click at [29, 150] on th at bounding box center [35, 157] width 17 height 30
click at [30, 150] on th at bounding box center [35, 157] width 17 height 30
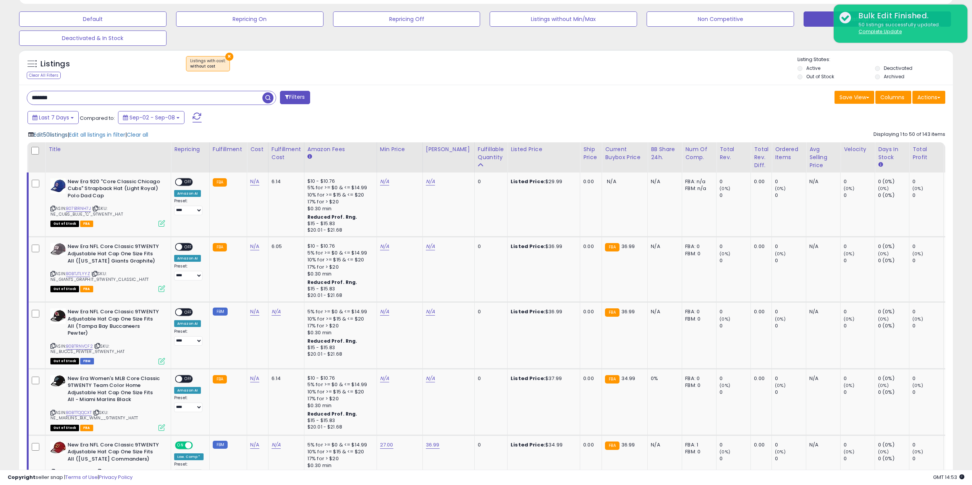
click at [55, 133] on span "Edit 50 listings" at bounding box center [51, 135] width 34 height 8
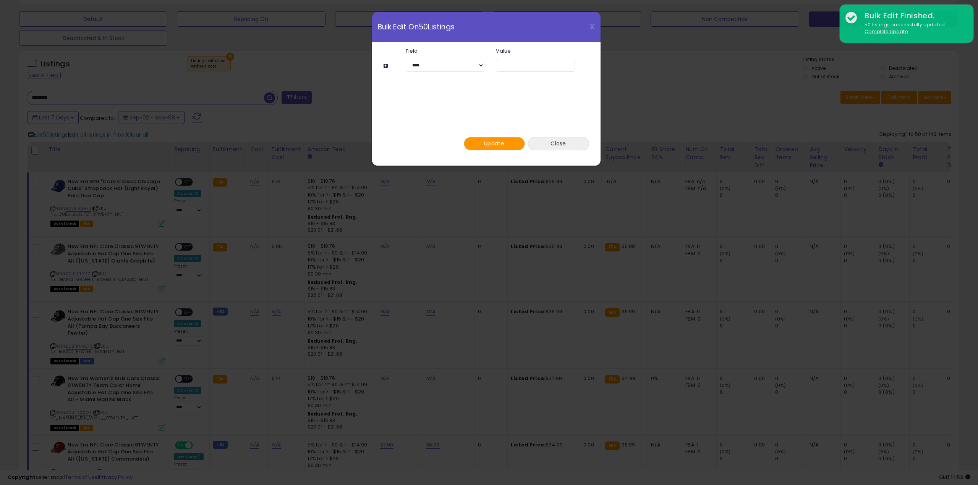
click at [492, 145] on span "Update" at bounding box center [494, 144] width 20 height 8
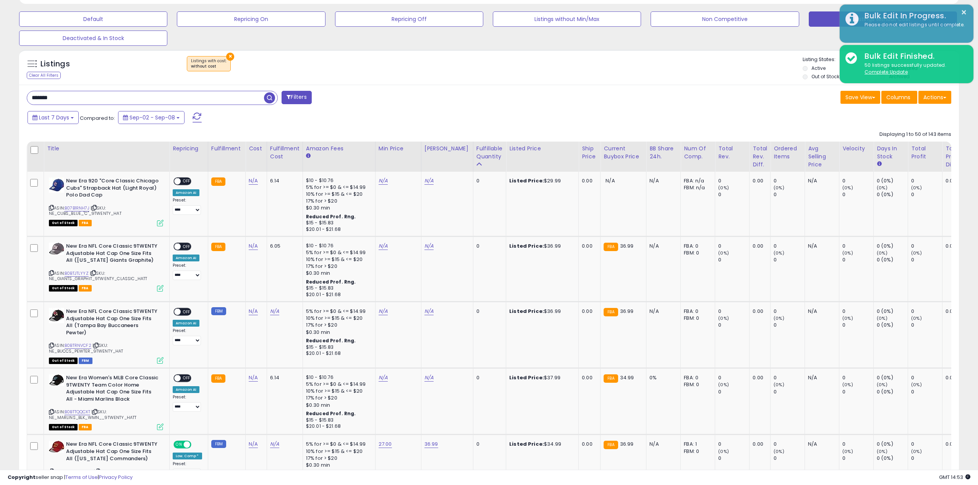
click at [269, 98] on span "button" at bounding box center [269, 97] width 11 height 11
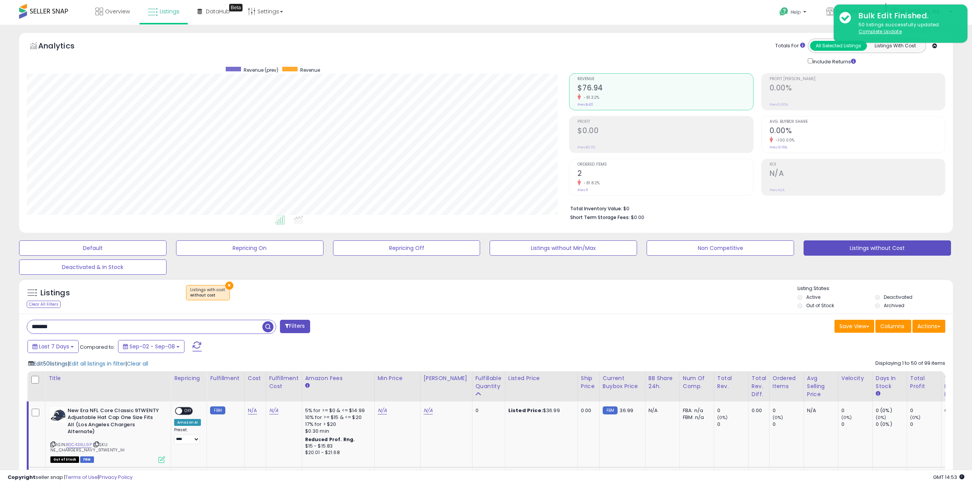
click at [60, 366] on span "Edit 50 listings" at bounding box center [51, 364] width 34 height 8
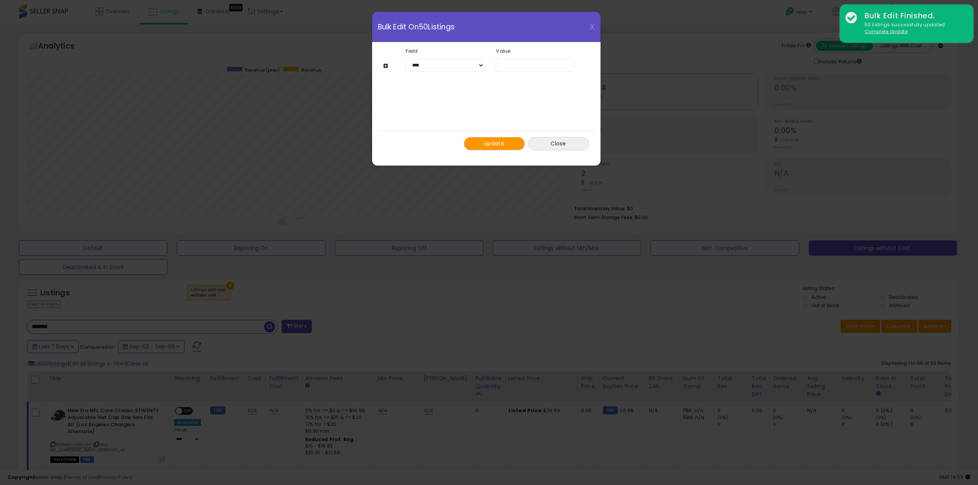
click at [494, 142] on span "Update" at bounding box center [494, 144] width 20 height 8
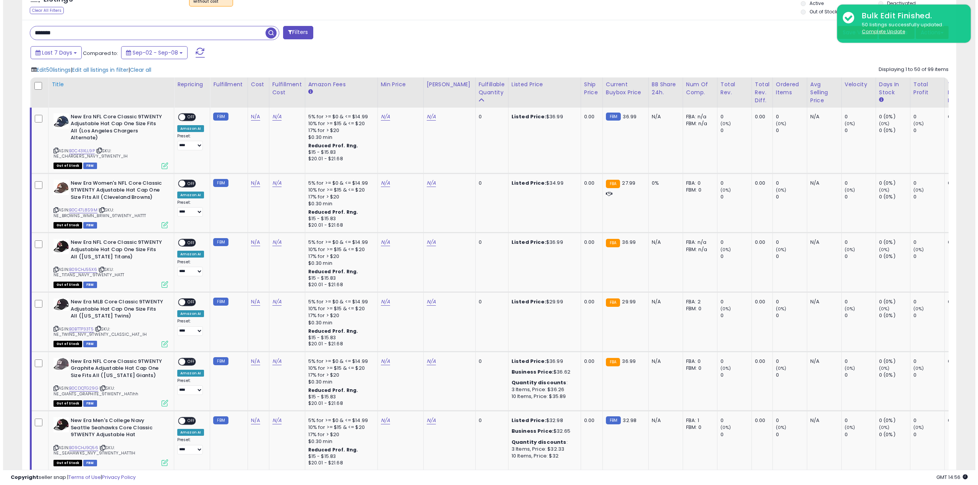
scroll to position [306, 0]
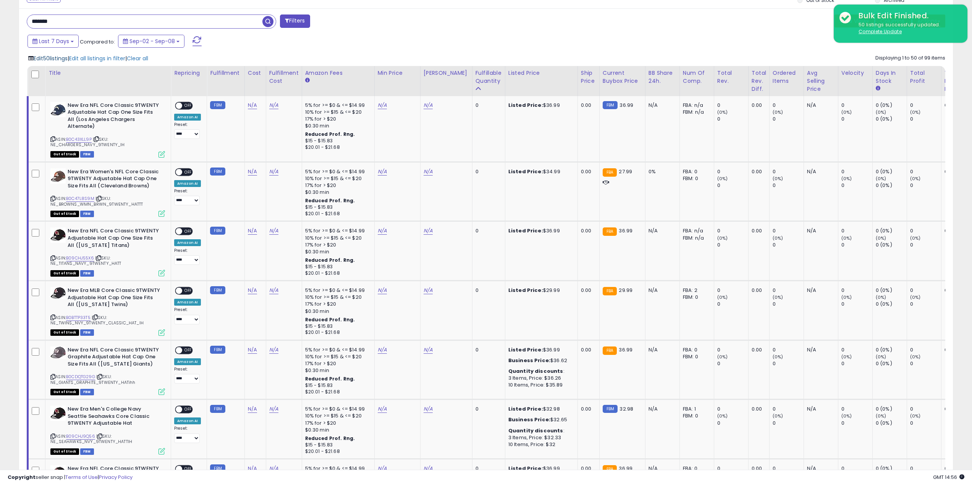
click at [44, 58] on span "Edit 50 listings" at bounding box center [51, 59] width 34 height 8
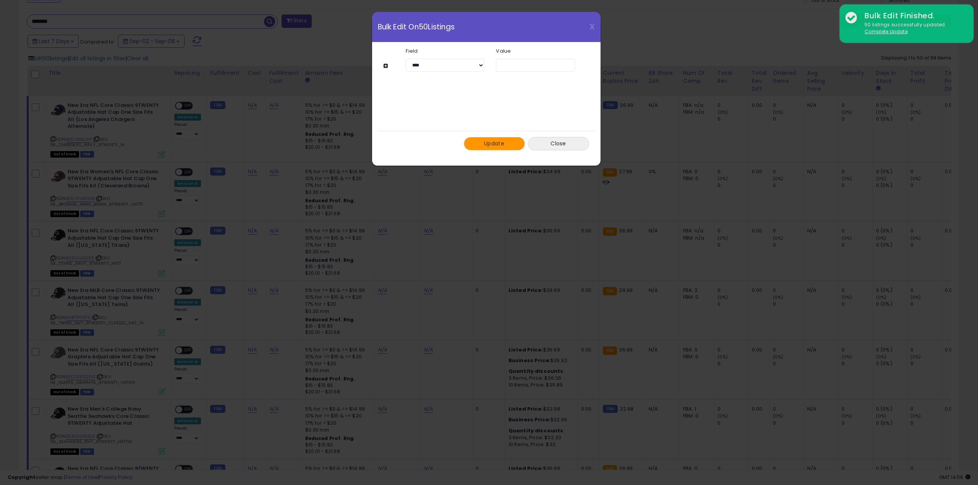
click at [506, 145] on button "Update" at bounding box center [494, 143] width 61 height 13
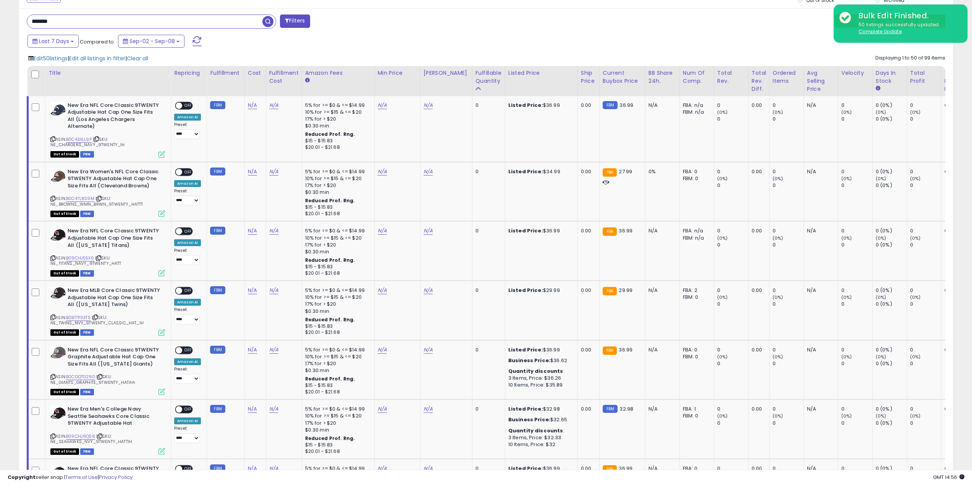
scroll to position [381782, 381396]
click at [265, 23] on span "button" at bounding box center [267, 21] width 11 height 11
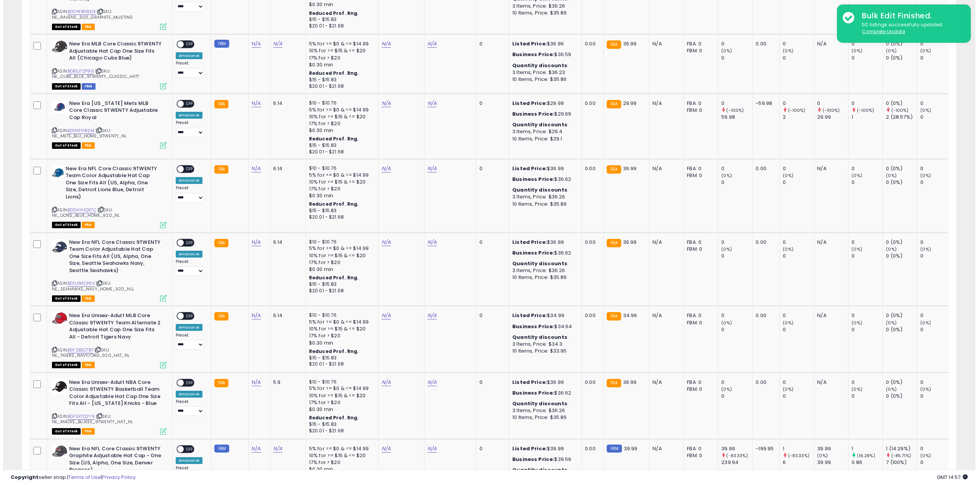
scroll to position [0, 0]
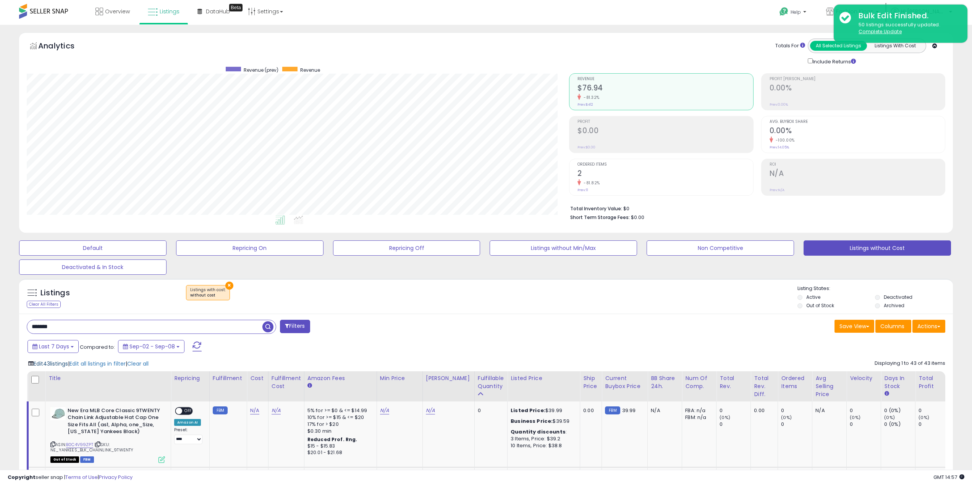
click at [52, 363] on span "Edit 43 listings" at bounding box center [51, 364] width 34 height 8
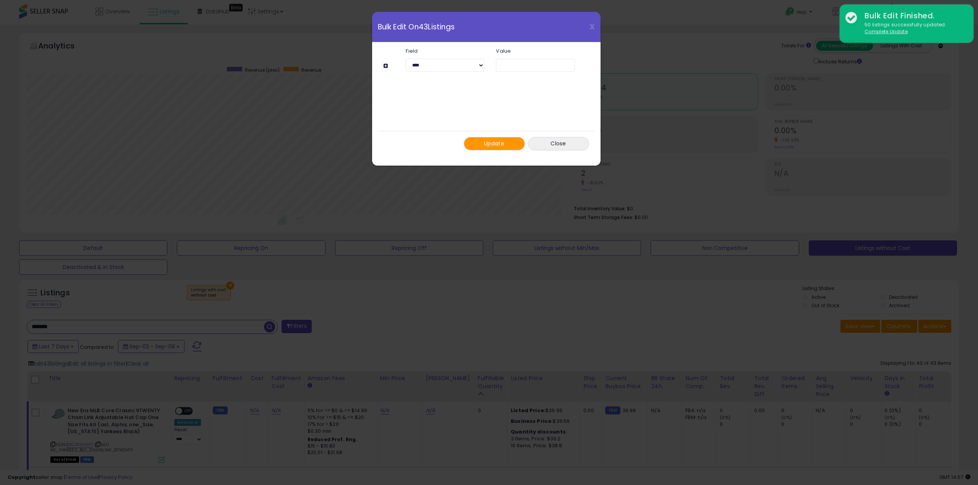
click at [494, 144] on span "Update" at bounding box center [494, 144] width 20 height 8
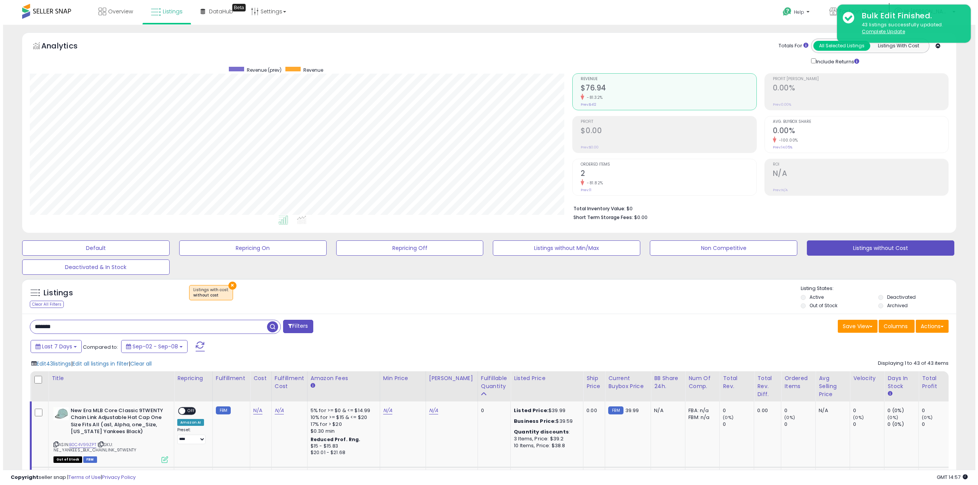
scroll to position [381782, 381396]
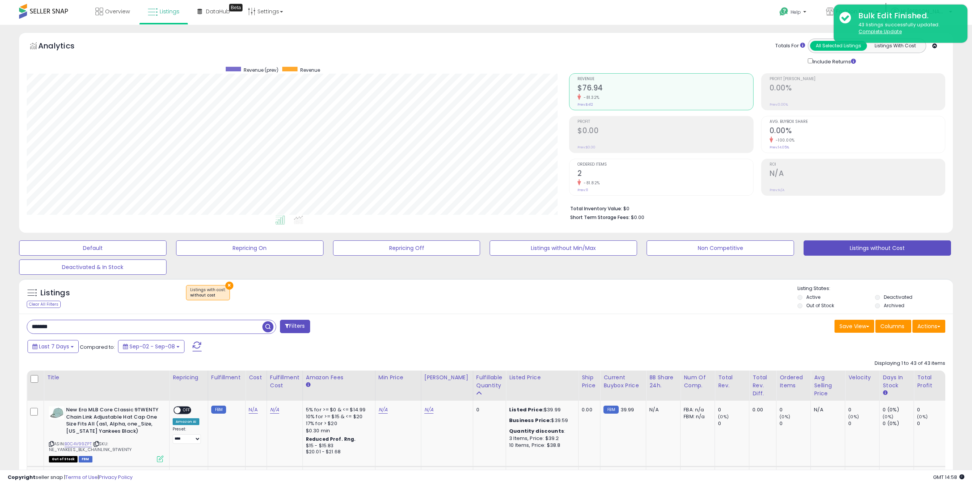
click at [270, 330] on span "button" at bounding box center [267, 327] width 11 height 11
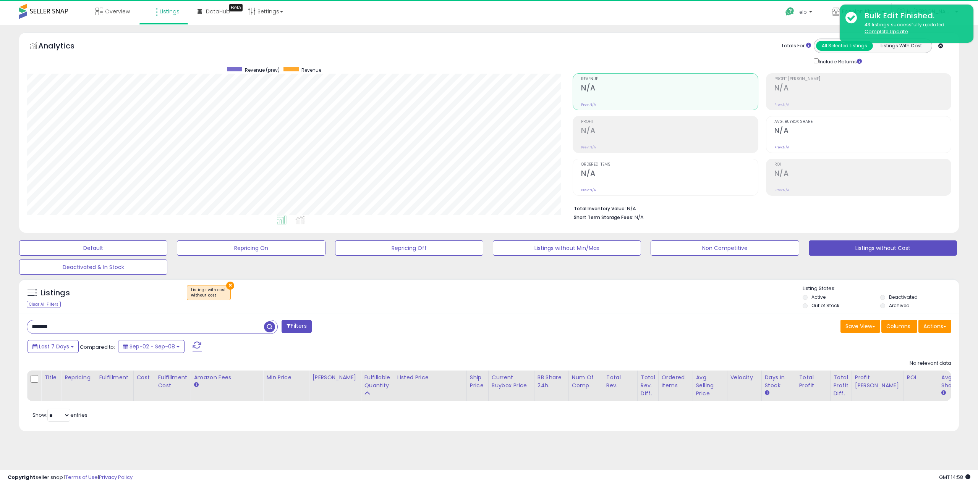
scroll to position [157, 546]
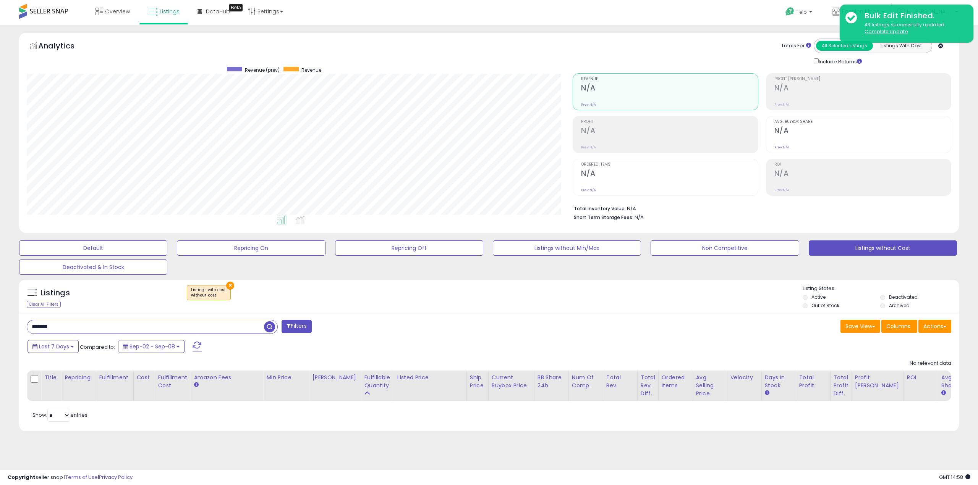
drag, startPoint x: 16, startPoint y: 324, endPoint x: -63, endPoint y: 320, distance: 79.6
click at [0, 320] on html "Unable to login Retrieving listings data.. has not yet accepted the Terms of Us…" at bounding box center [489, 242] width 978 height 485
paste input "**********"
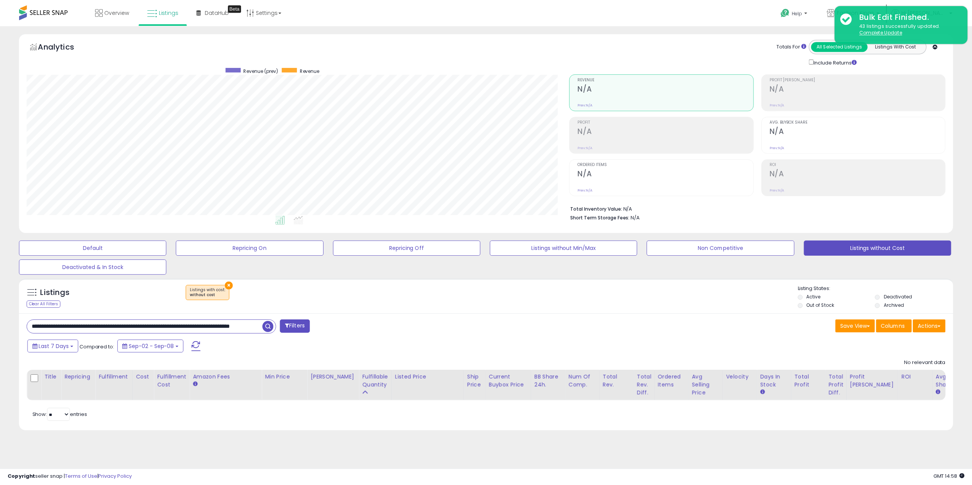
scroll to position [0, 39]
type input "**********"
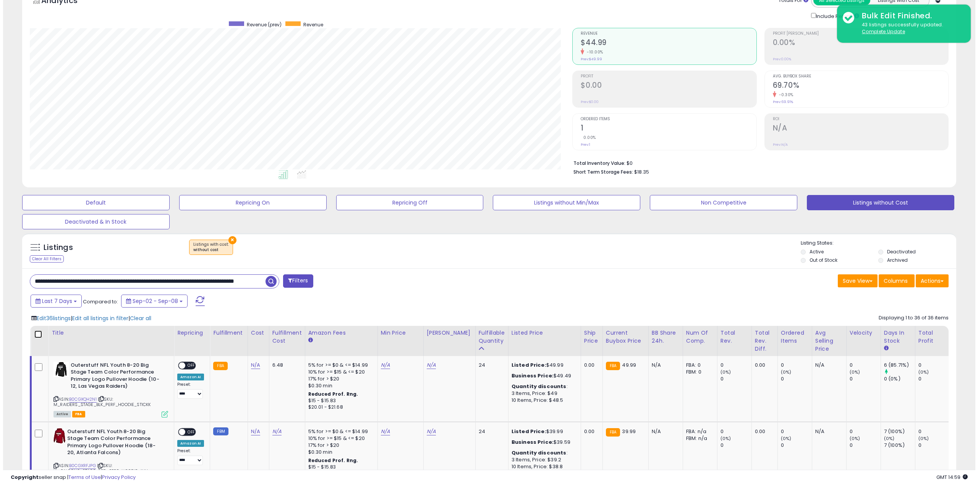
scroll to position [0, 0]
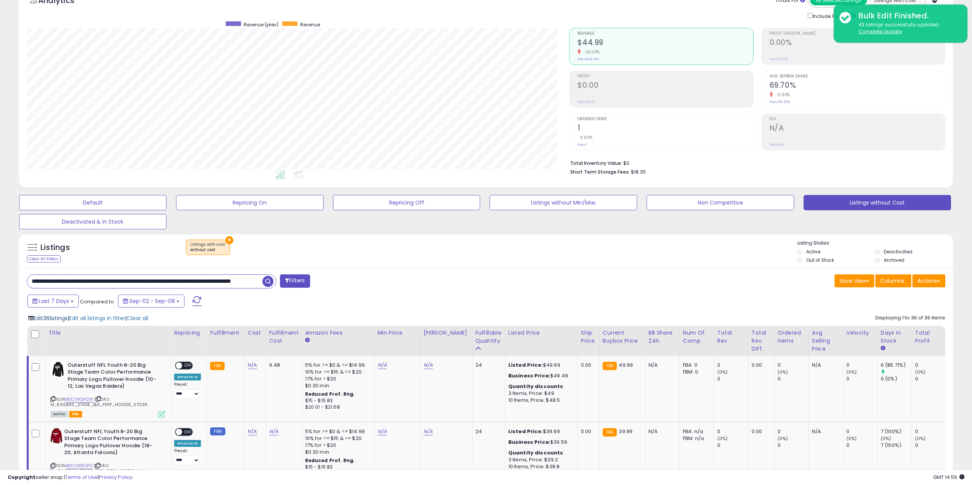
click at [56, 318] on span "Edit 36 listings" at bounding box center [51, 319] width 34 height 8
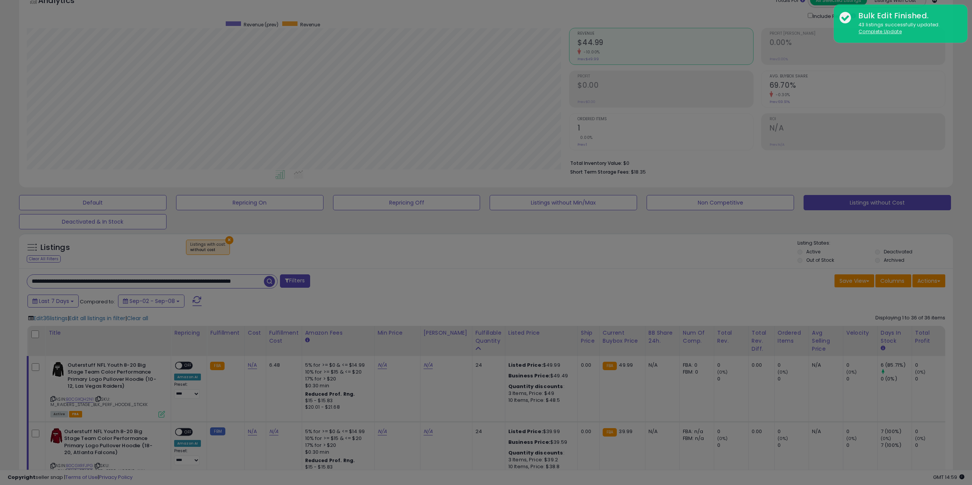
scroll to position [157, 546]
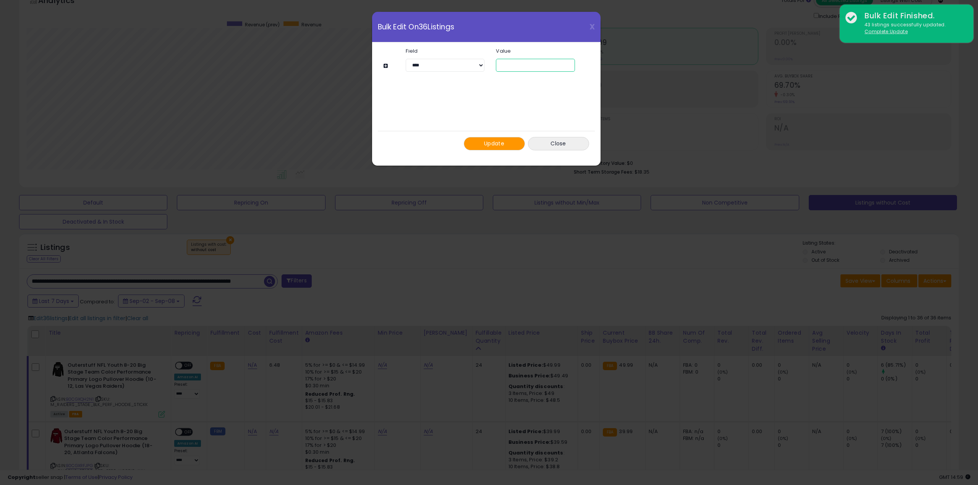
drag, startPoint x: 517, startPoint y: 63, endPoint x: 359, endPoint y: 61, distance: 157.8
click at [437, 64] on div "**********" at bounding box center [490, 65] width 192 height 13
type input "**"
click at [497, 141] on span "Update" at bounding box center [494, 144] width 20 height 8
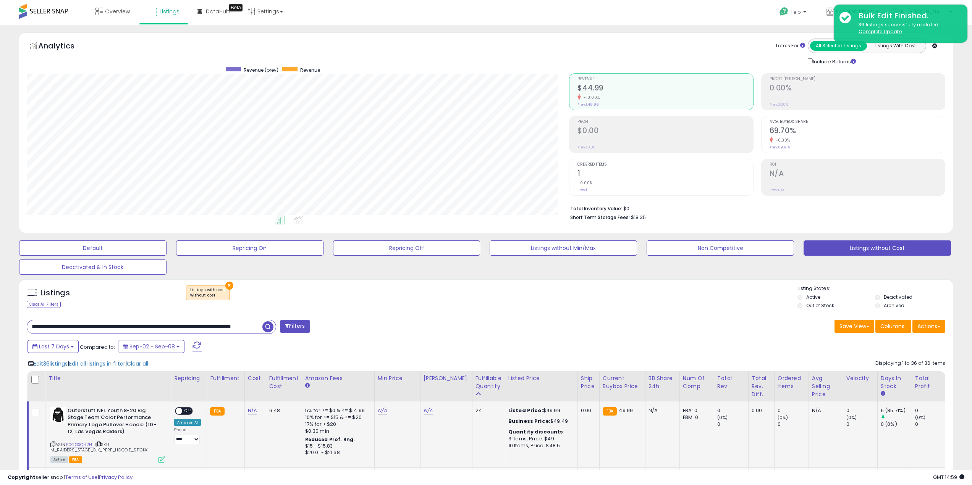
scroll to position [191, 0]
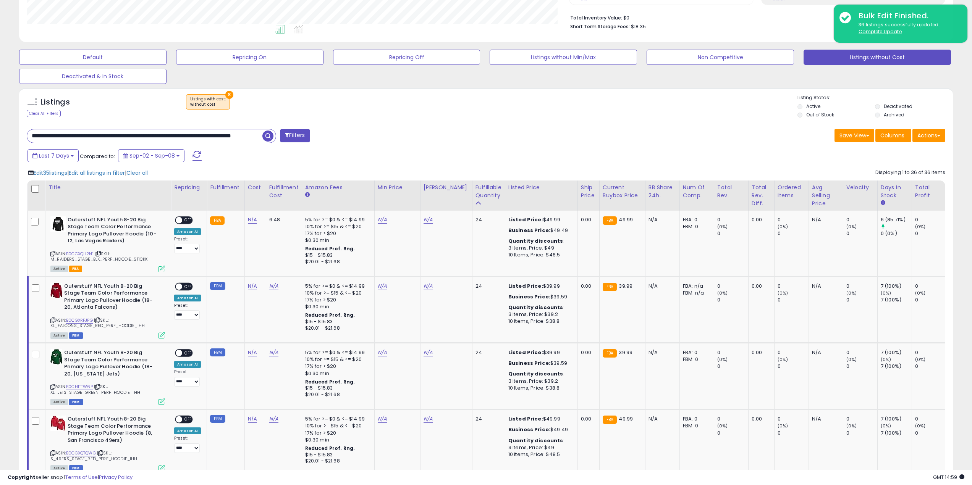
click at [125, 137] on input "**********" at bounding box center [144, 135] width 235 height 13
paste input "text"
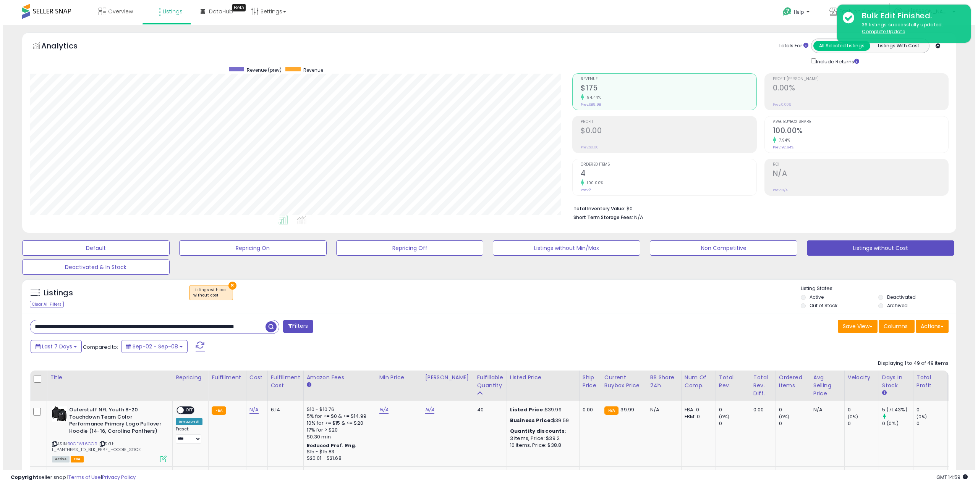
scroll to position [267, 0]
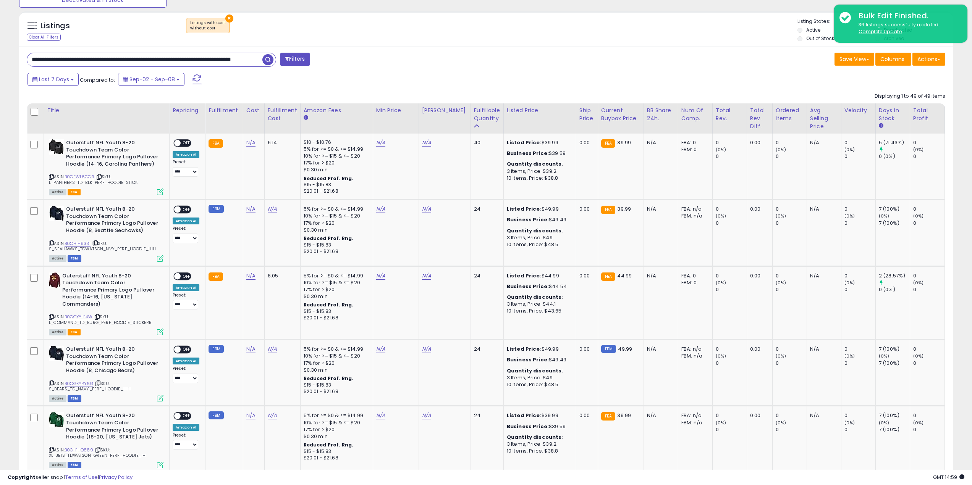
click at [29, 110] on th at bounding box center [35, 119] width 17 height 30
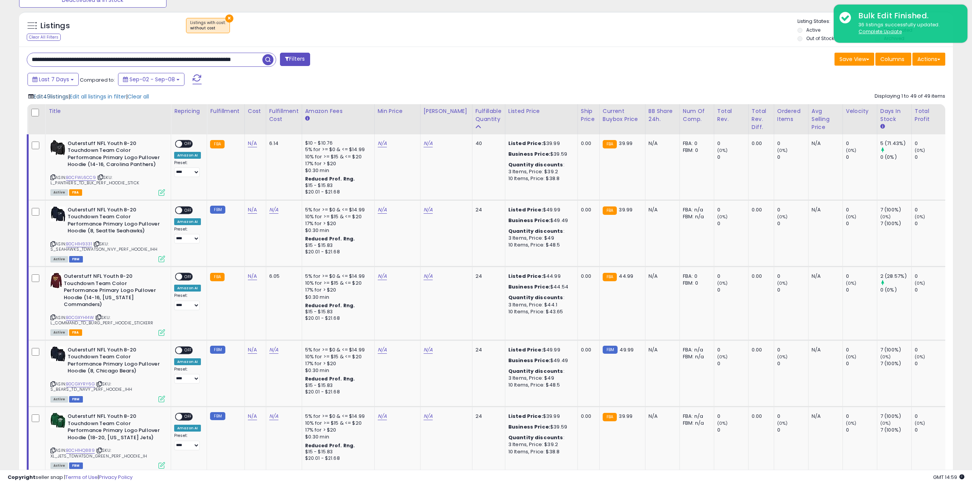
click at [58, 96] on span "Edit 49 listings" at bounding box center [51, 97] width 35 height 8
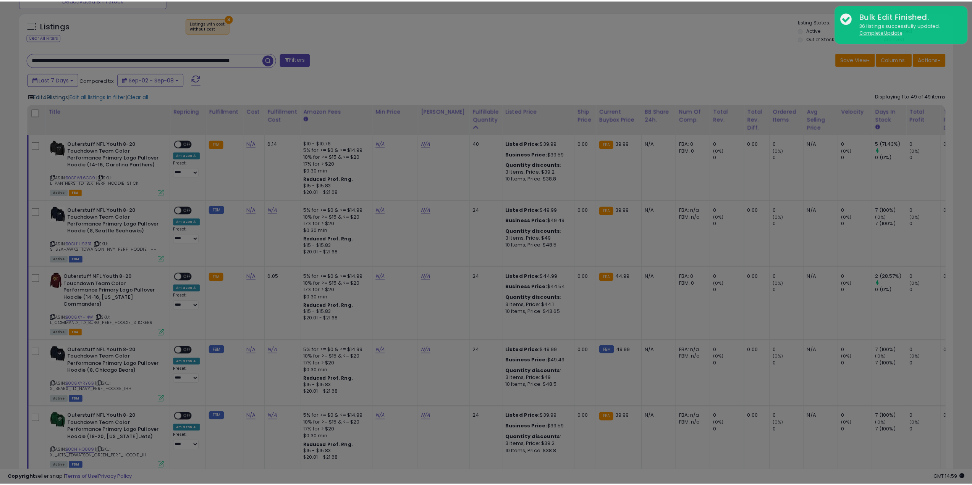
scroll to position [157, 546]
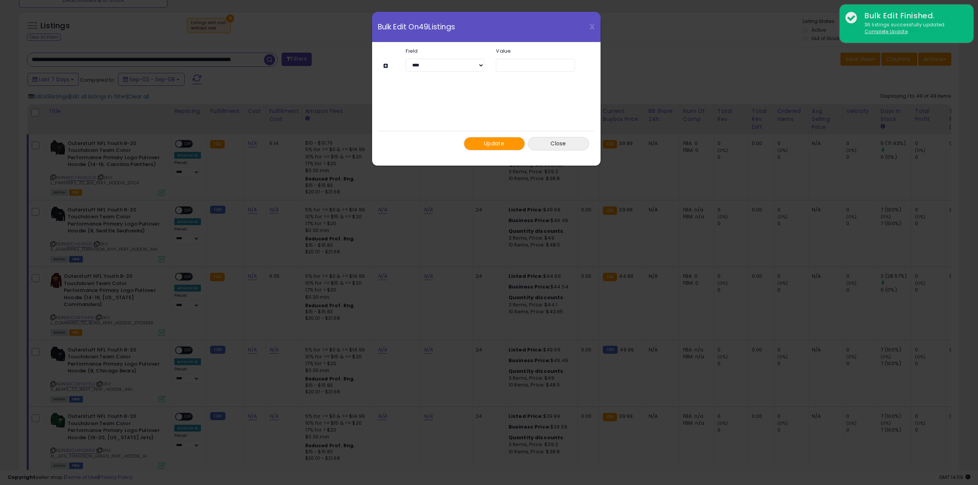
click at [484, 140] on span "Update" at bounding box center [494, 144] width 20 height 8
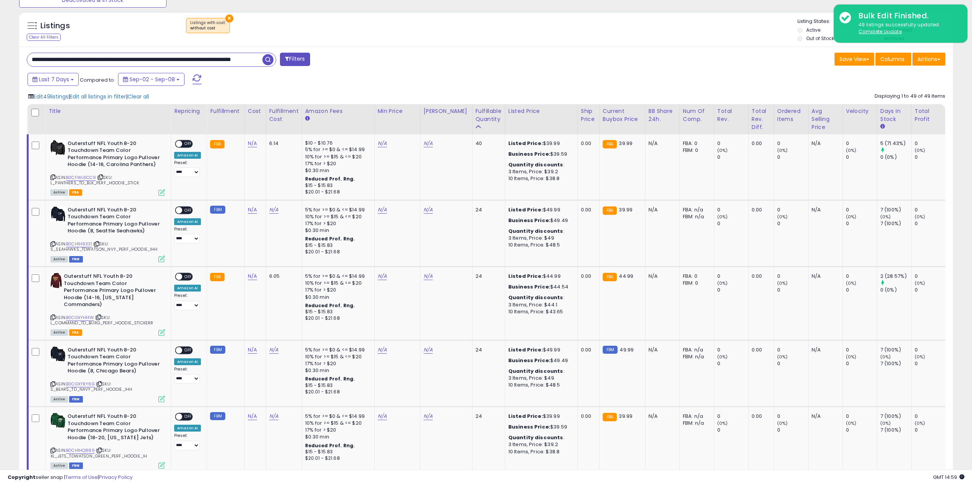
click at [194, 60] on input "**********" at bounding box center [144, 59] width 235 height 13
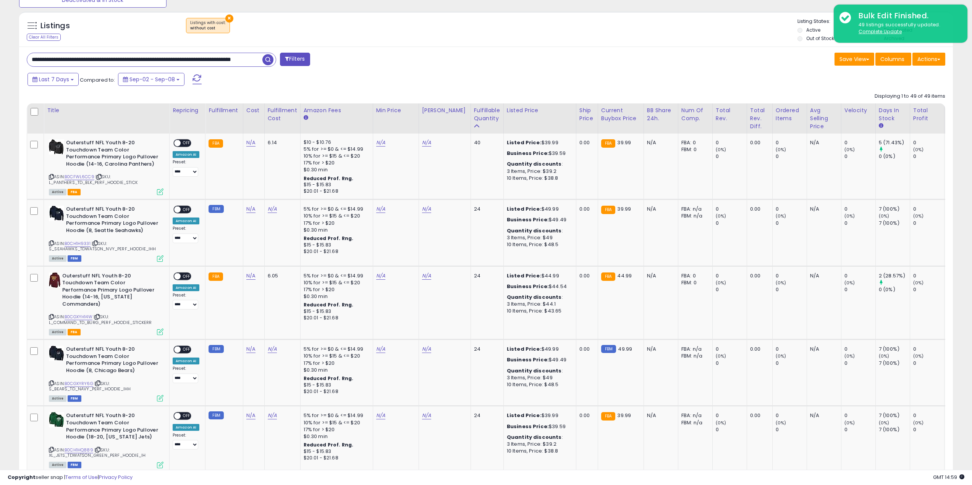
click at [100, 59] on input "**********" at bounding box center [144, 59] width 235 height 13
paste input "**********"
type input "**********"
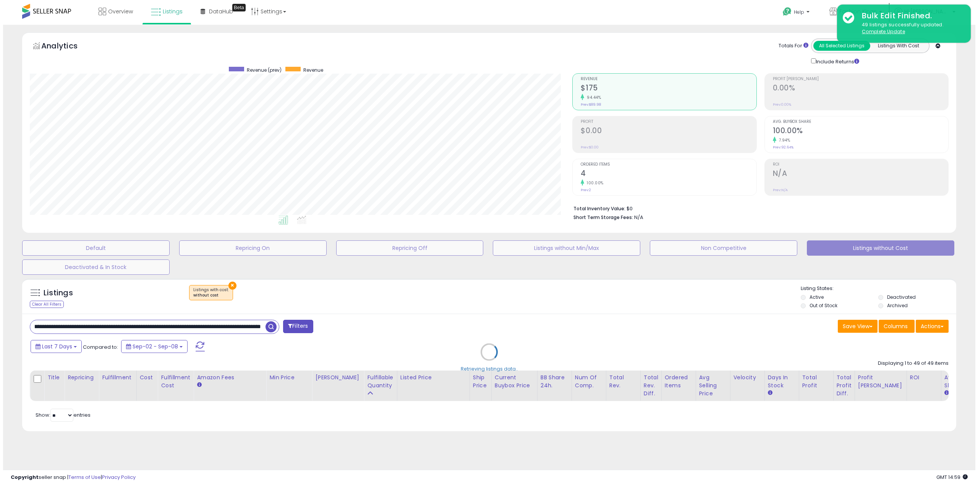
scroll to position [0, 0]
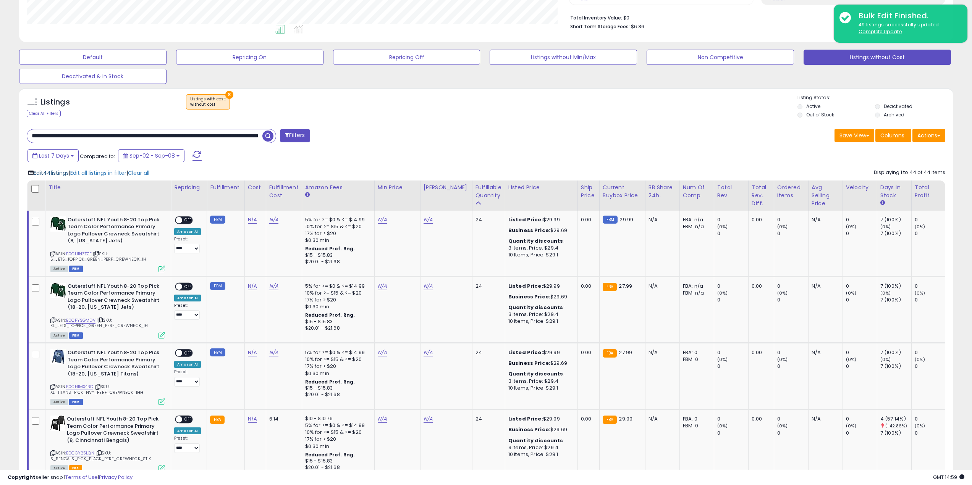
click at [58, 174] on span "Edit 44 listings" at bounding box center [51, 173] width 35 height 8
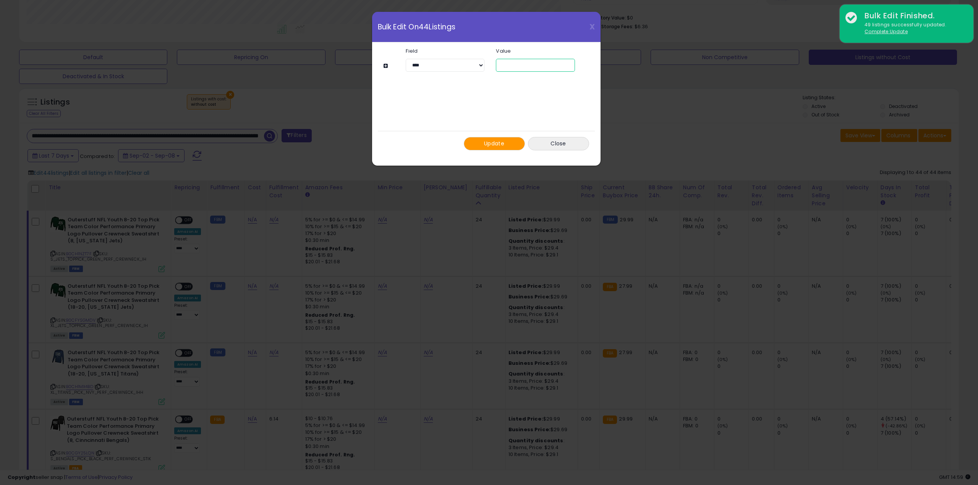
drag, startPoint x: 442, startPoint y: 62, endPoint x: 359, endPoint y: 61, distance: 82.1
click at [403, 61] on div "**********" at bounding box center [490, 65] width 192 height 13
type input "**"
click at [472, 133] on div "Update Close" at bounding box center [486, 143] width 217 height 25
click at [477, 142] on button "Update" at bounding box center [494, 143] width 61 height 13
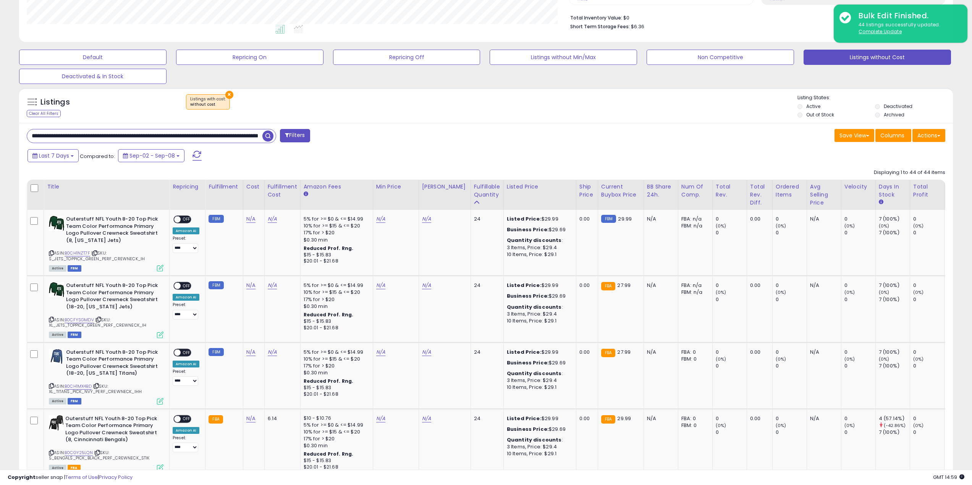
click at [104, 139] on input "**********" at bounding box center [144, 135] width 235 height 13
paste input "**********"
type input "**********"
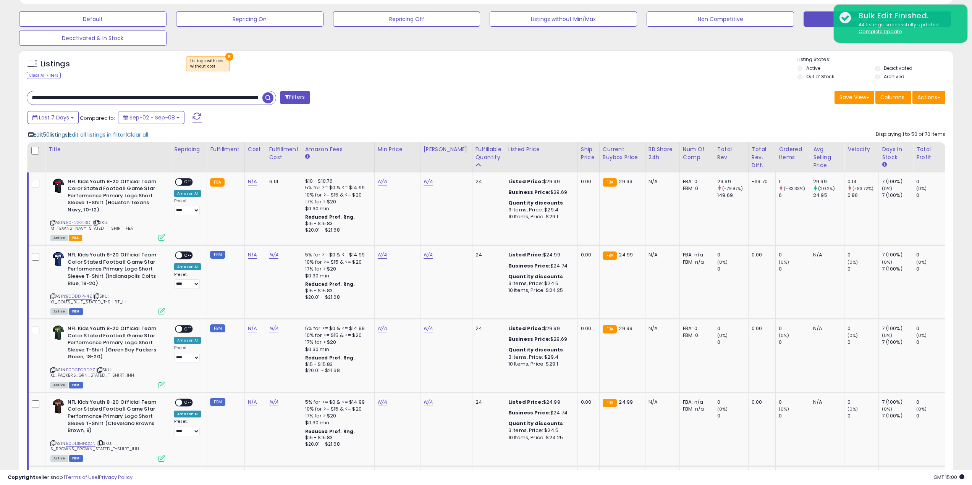
click at [53, 138] on span "Edit 50 listings" at bounding box center [51, 135] width 34 height 8
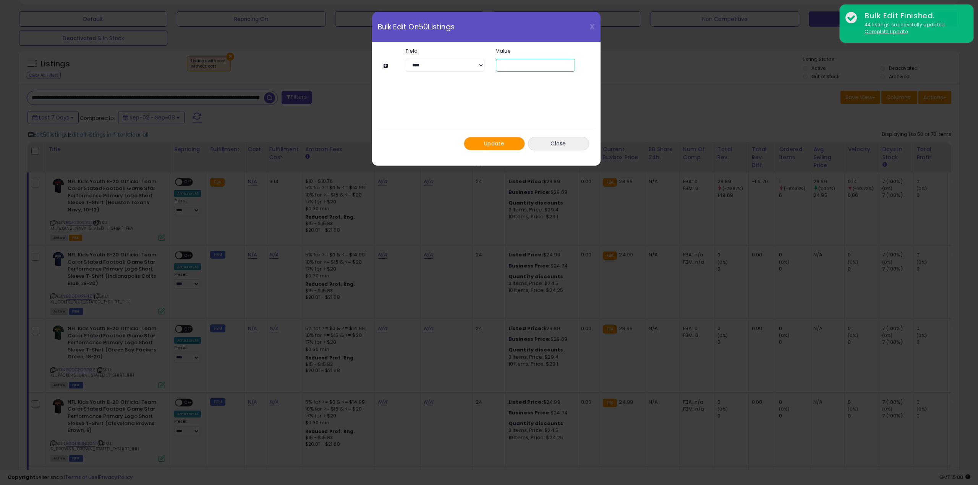
click at [438, 63] on div "**********" at bounding box center [490, 65] width 192 height 13
type input "*"
click at [510, 143] on button "Update" at bounding box center [494, 143] width 61 height 13
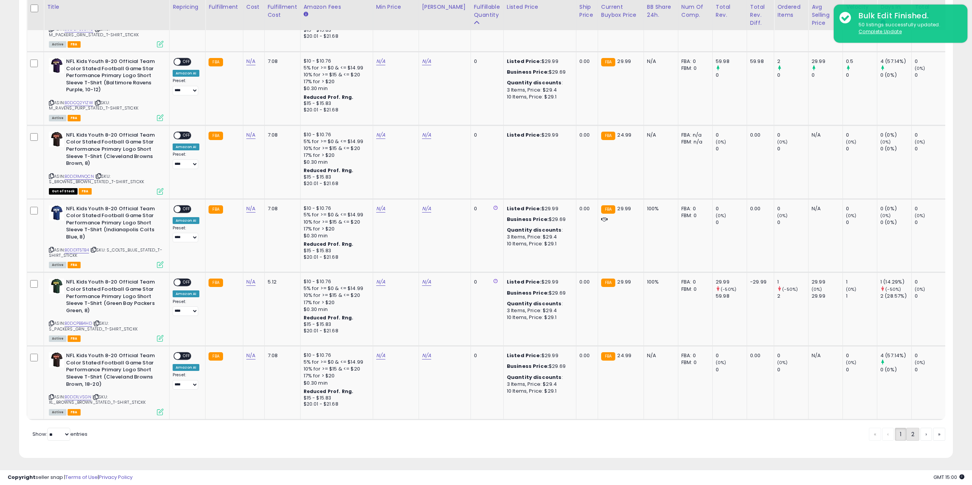
click at [916, 434] on link "2" at bounding box center [912, 434] width 13 height 13
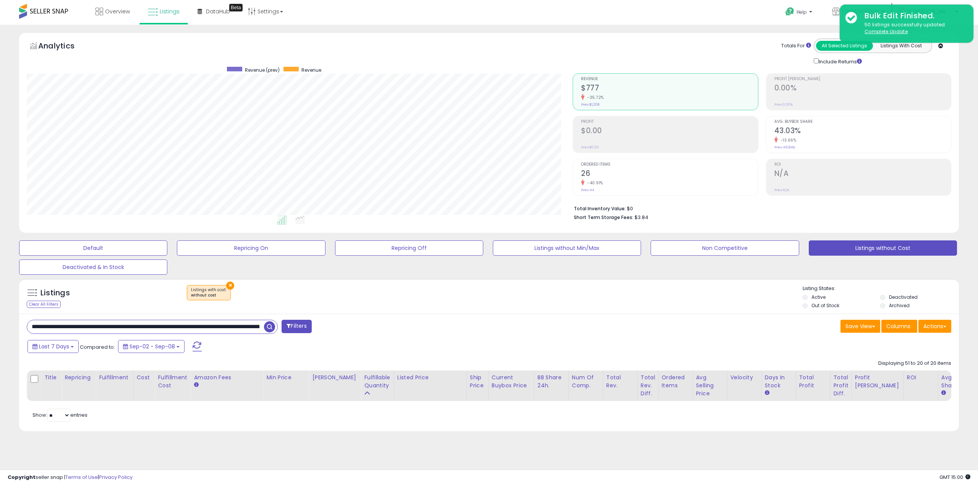
click at [142, 323] on input "**********" at bounding box center [145, 326] width 237 height 13
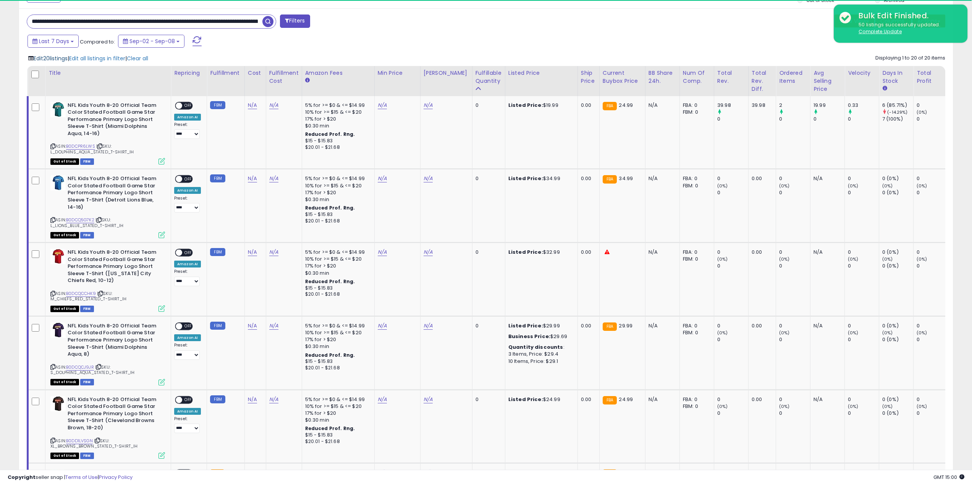
click at [59, 58] on span "Edit 20 listings" at bounding box center [51, 59] width 34 height 8
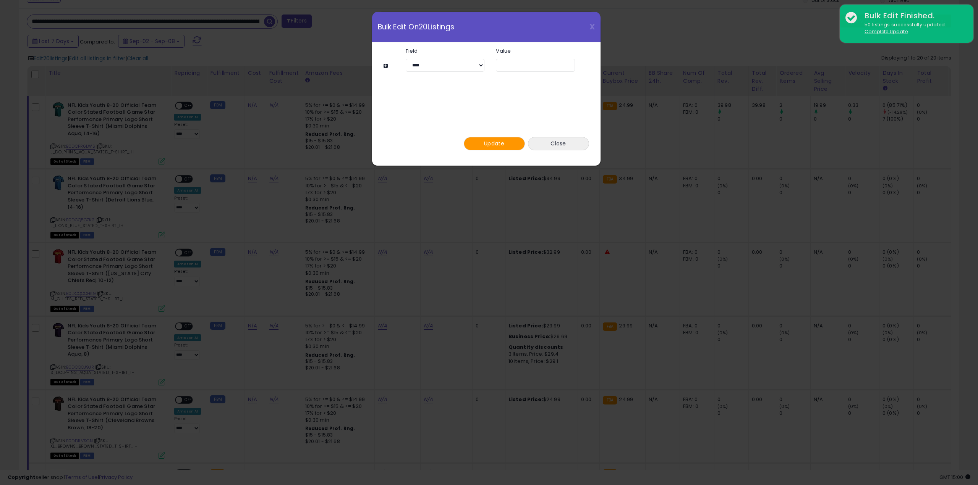
click at [495, 141] on span "Update" at bounding box center [494, 144] width 20 height 8
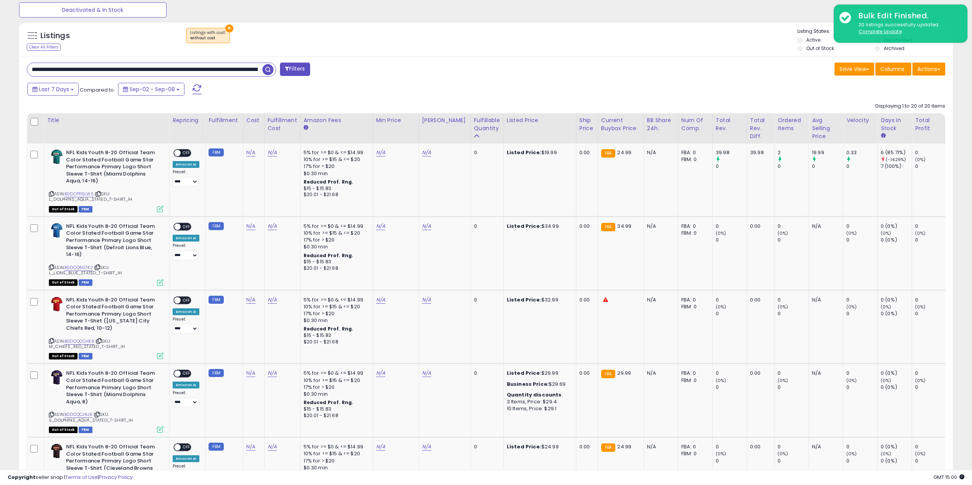
click at [82, 66] on input "**********" at bounding box center [144, 69] width 235 height 13
paste input "text"
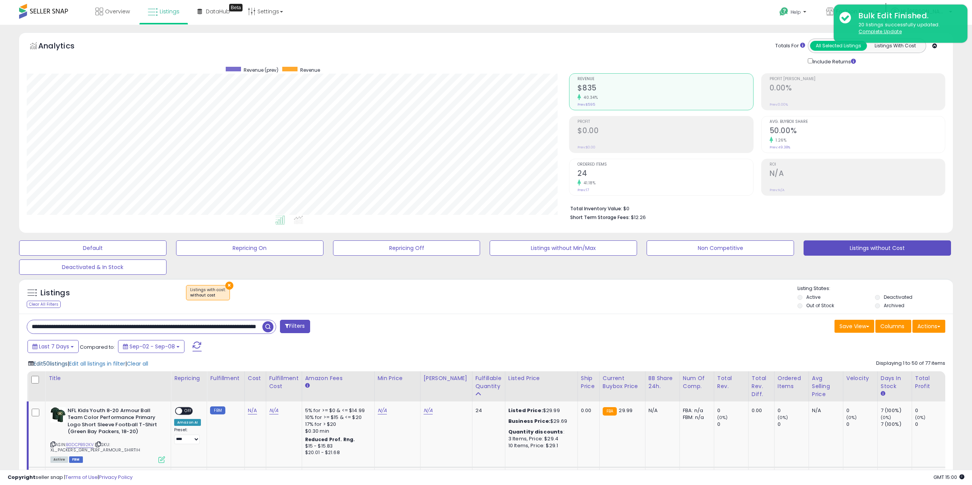
click at [50, 364] on span "Edit 50 listings" at bounding box center [51, 364] width 34 height 8
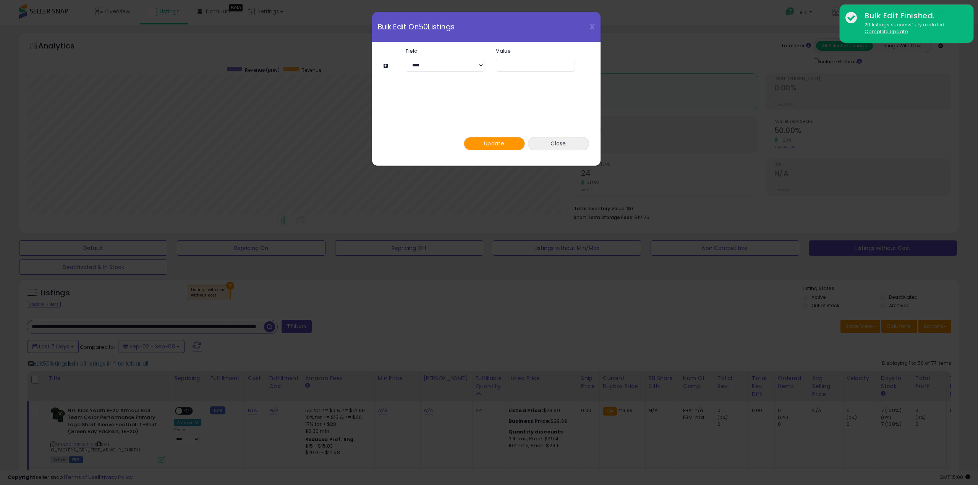
click at [494, 142] on span "Update" at bounding box center [494, 144] width 20 height 8
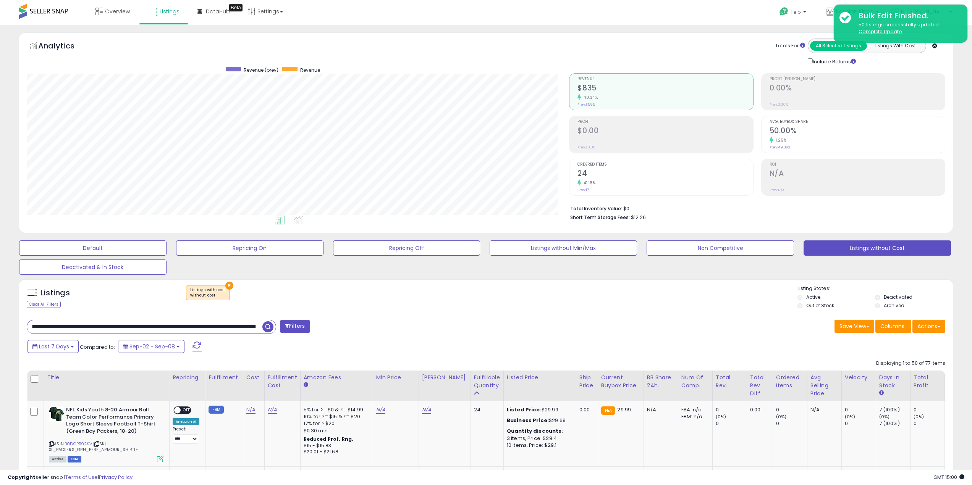
click at [269, 328] on span "button" at bounding box center [267, 327] width 11 height 11
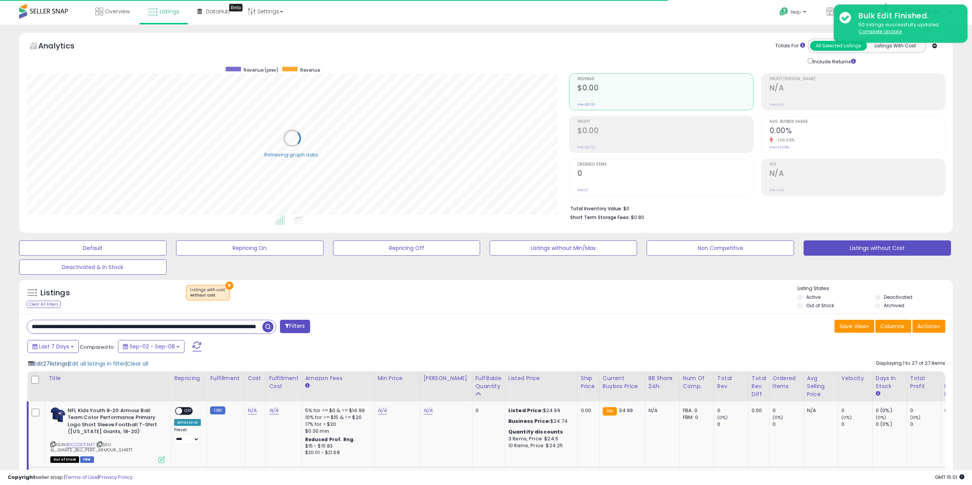
click at [60, 364] on span "Edit 27 listings" at bounding box center [51, 364] width 34 height 8
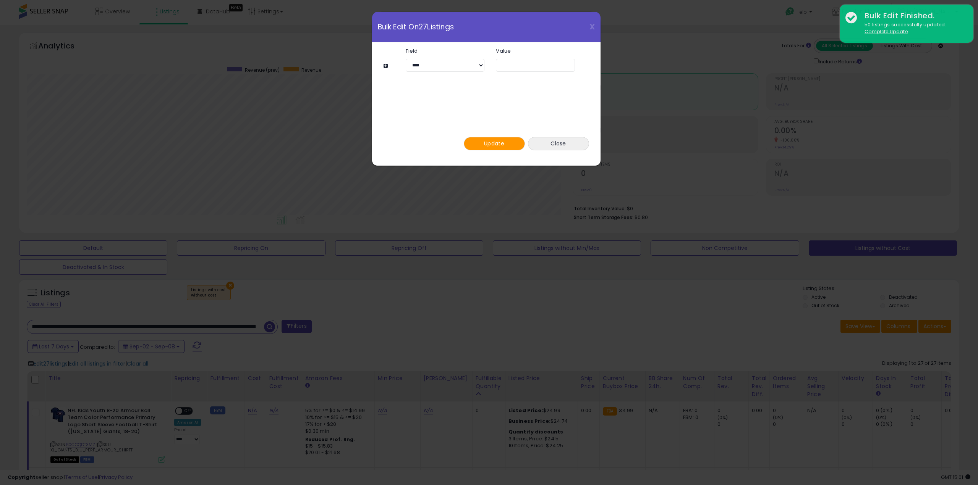
click at [503, 142] on span "Update" at bounding box center [494, 144] width 20 height 8
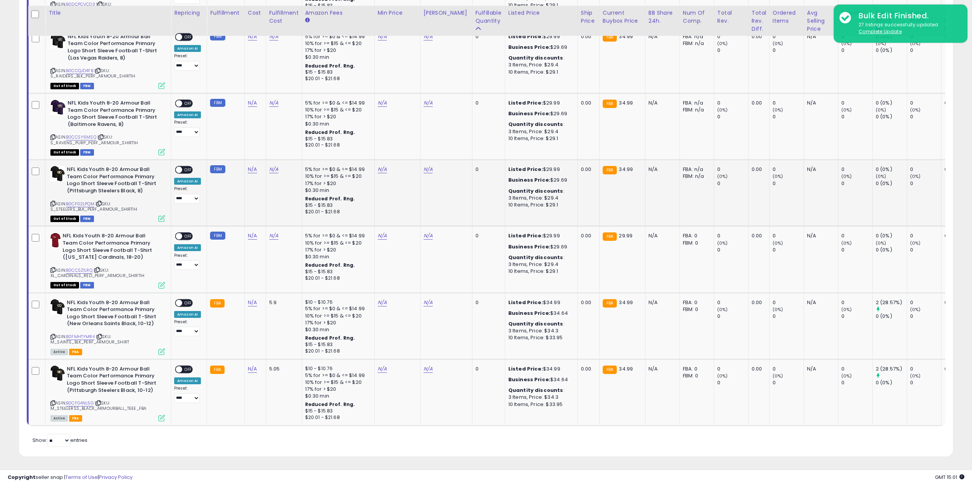
drag, startPoint x: 250, startPoint y: 205, endPoint x: 244, endPoint y: 191, distance: 15.0
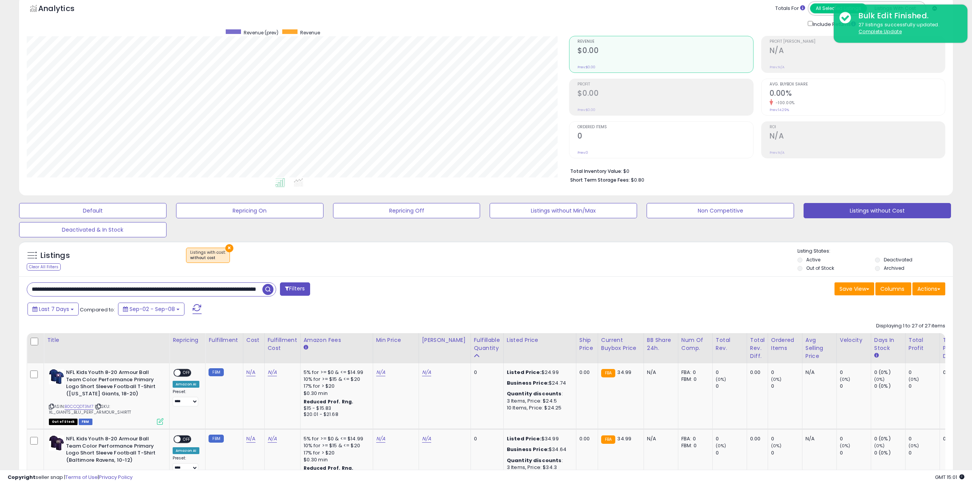
click at [78, 290] on input "**********" at bounding box center [144, 289] width 235 height 13
paste input "text"
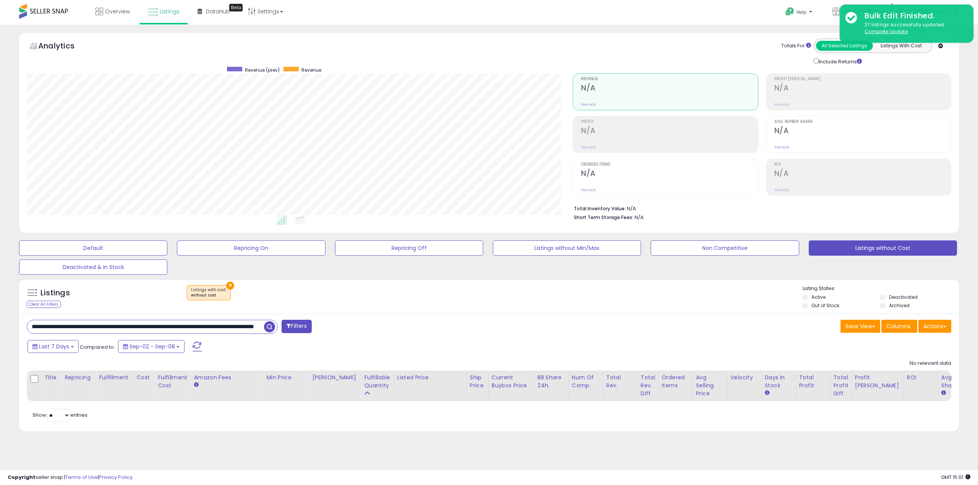
click at [268, 327] on span "button" at bounding box center [269, 327] width 11 height 11
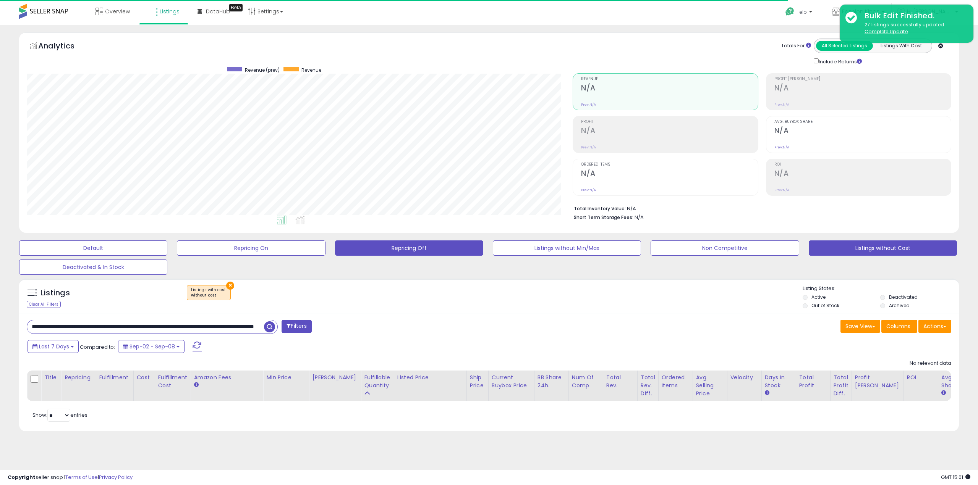
scroll to position [157, 546]
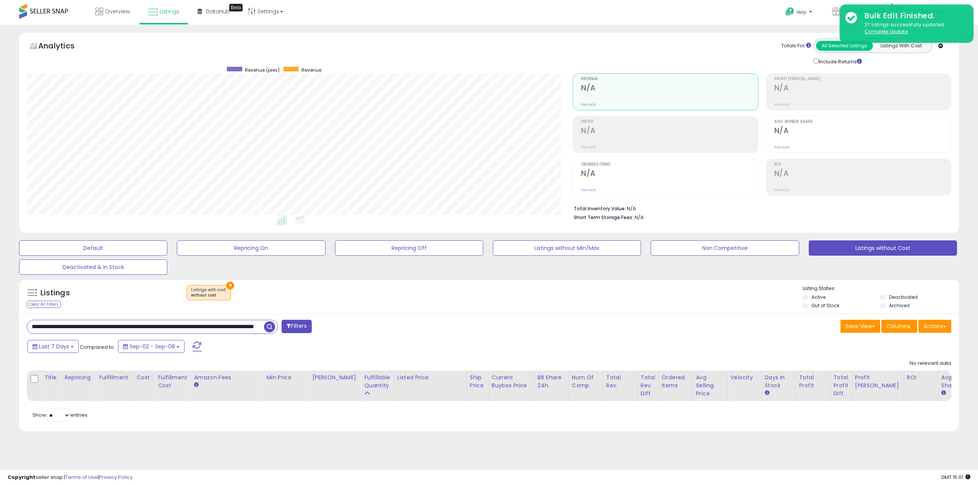
click at [105, 323] on input "**********" at bounding box center [145, 326] width 237 height 13
click at [105, 324] on input "**********" at bounding box center [145, 326] width 237 height 13
paste input "**********"
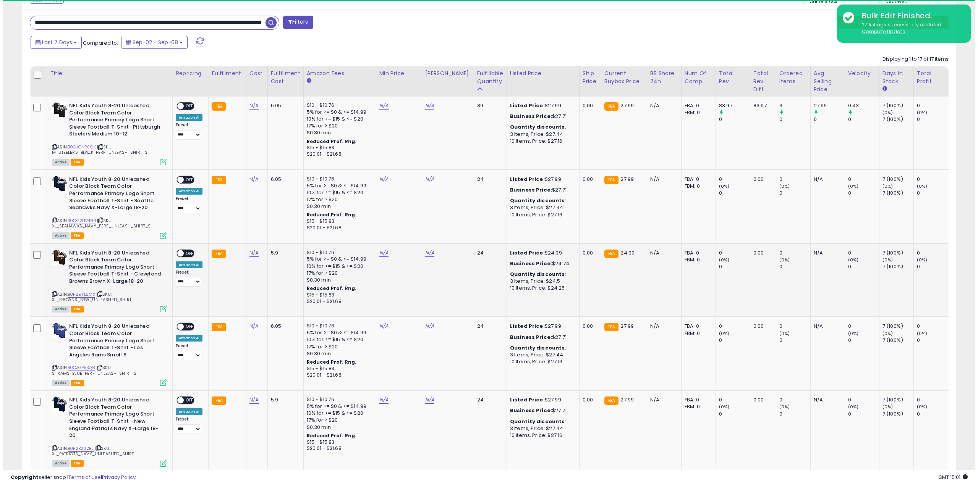
scroll to position [157, 543]
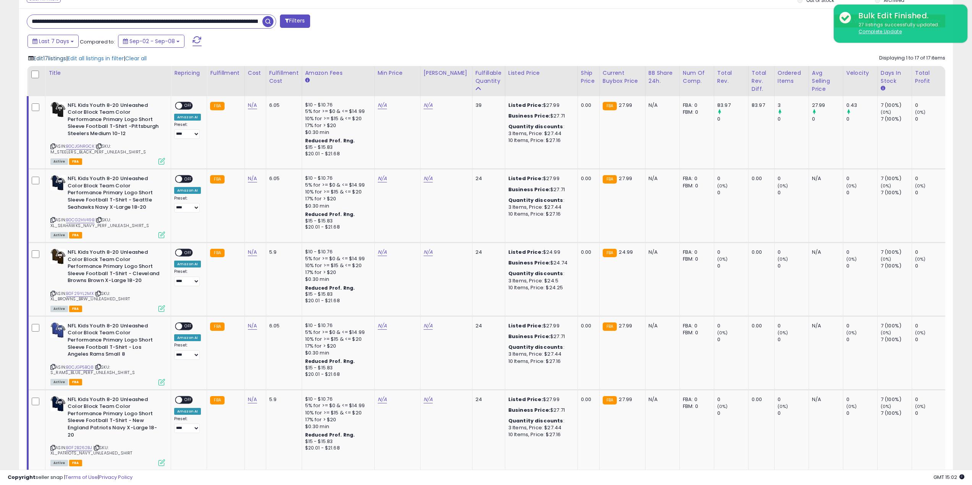
click at [55, 58] on span "Edit 17 listings" at bounding box center [50, 59] width 32 height 8
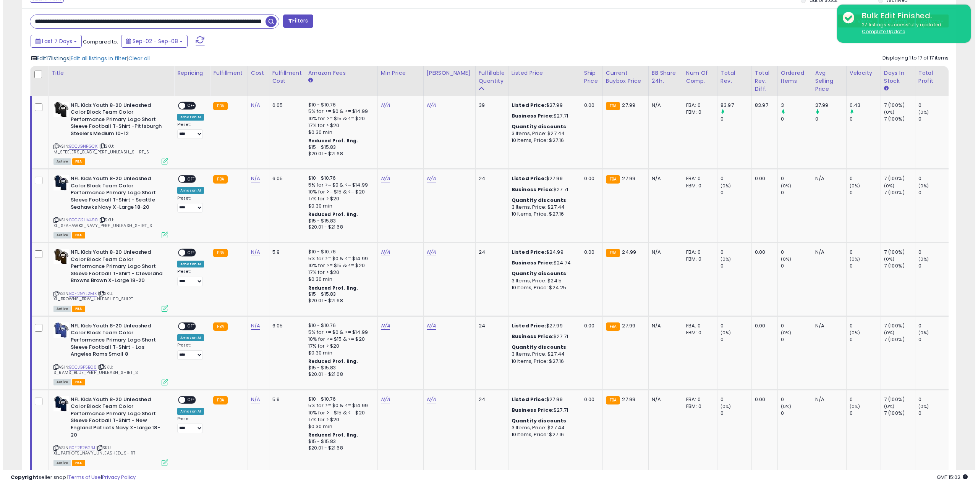
scroll to position [381782, 381393]
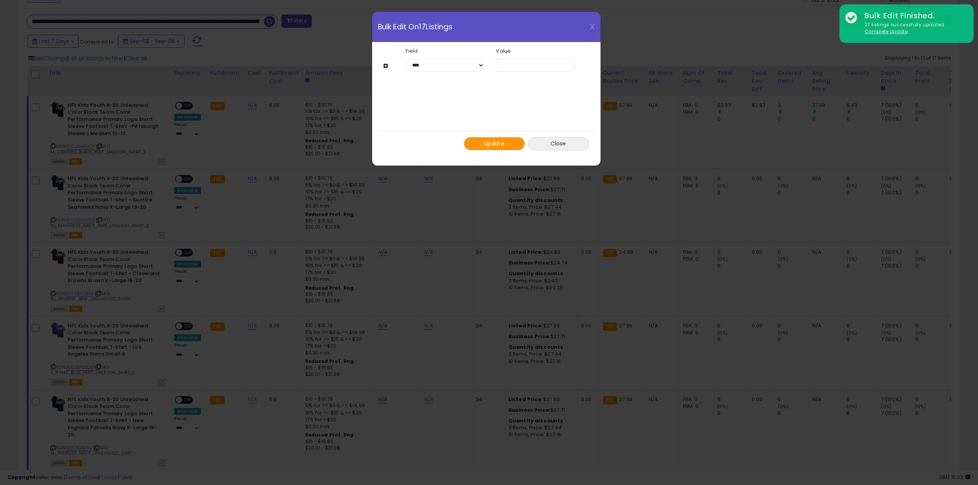
click at [503, 141] on span "Update" at bounding box center [494, 144] width 20 height 8
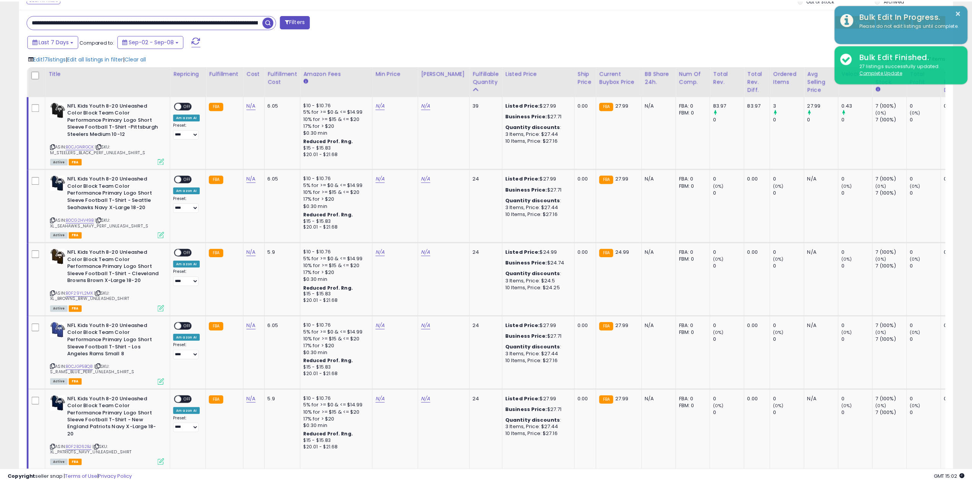
scroll to position [381782, 381396]
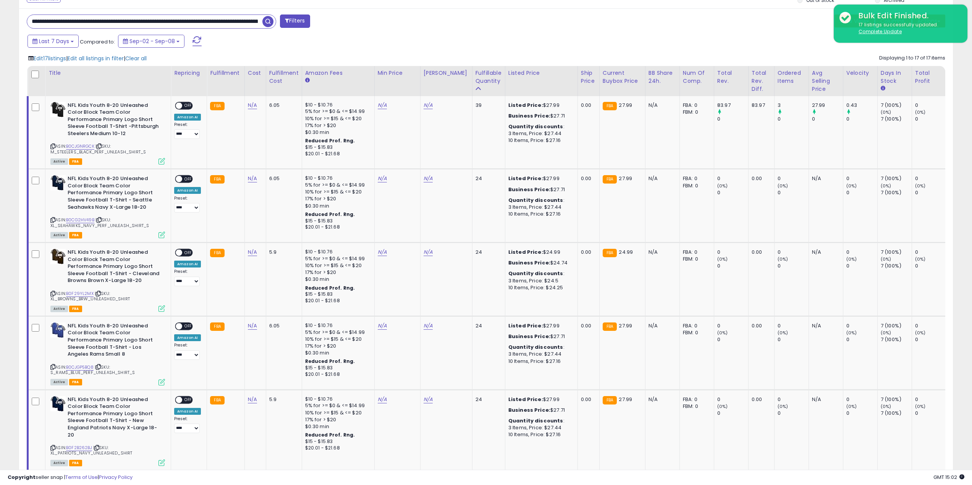
click at [133, 20] on input "**********" at bounding box center [144, 21] width 235 height 13
type input "******"
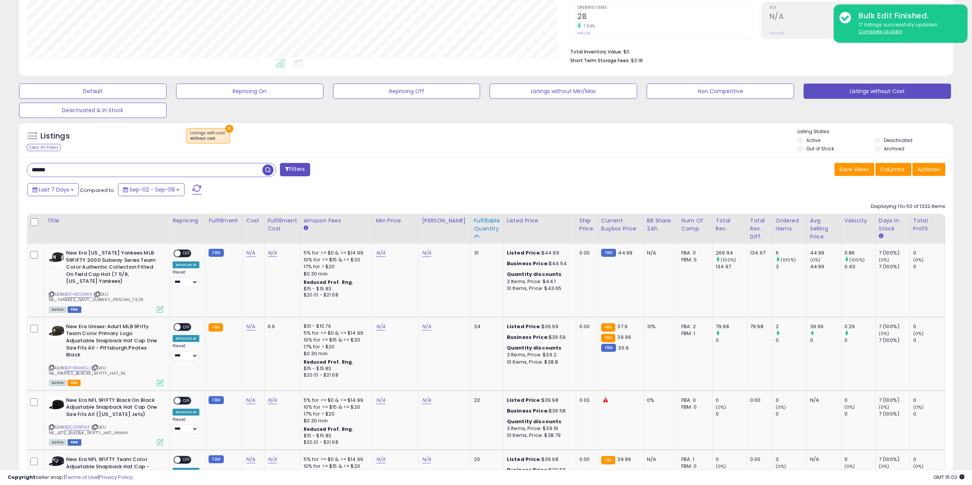
scroll to position [463, 0]
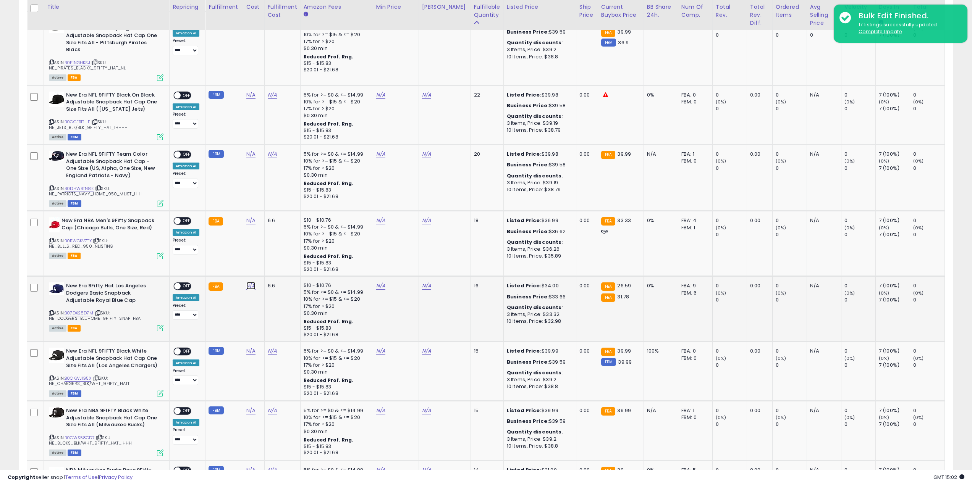
click at [252, 286] on link "N/A" at bounding box center [250, 286] width 9 height 8
type input "**"
click button "submit" at bounding box center [270, 266] width 13 height 11
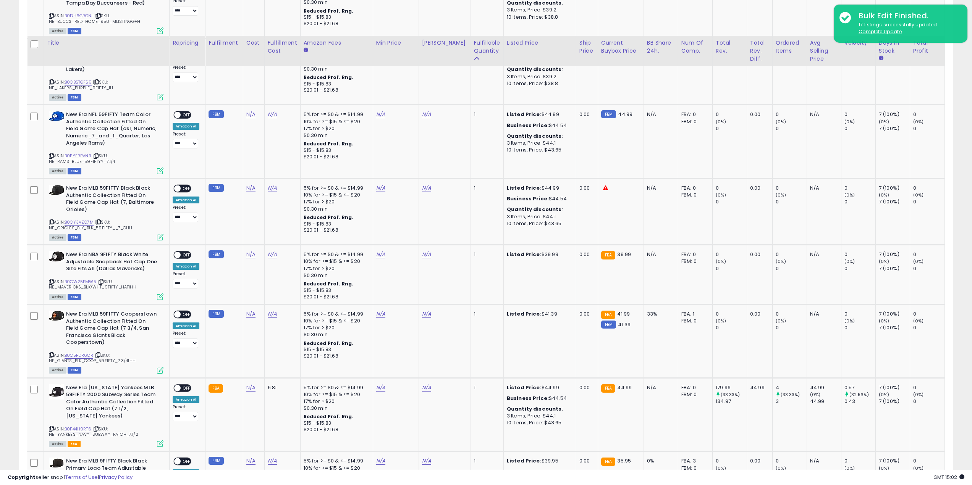
scroll to position [1876, 0]
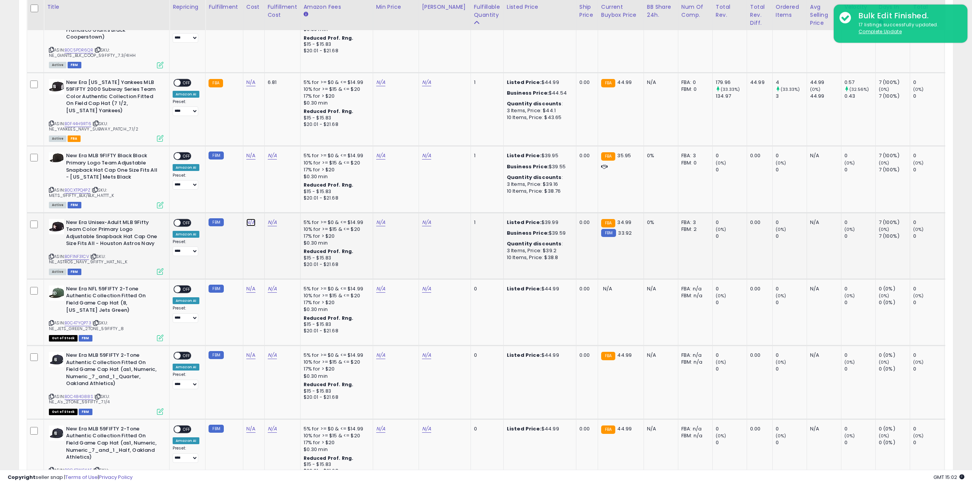
click at [251, 219] on link "N/A" at bounding box center [250, 223] width 9 height 8
type input "**"
click button "submit" at bounding box center [270, 195] width 13 height 11
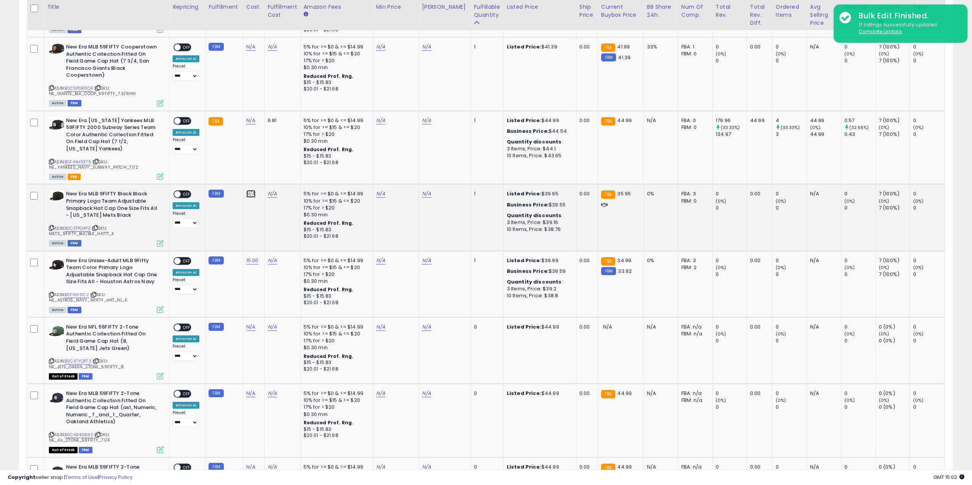
click at [251, 190] on link "N/A" at bounding box center [250, 194] width 9 height 8
type input "**"
click button "submit" at bounding box center [270, 167] width 13 height 11
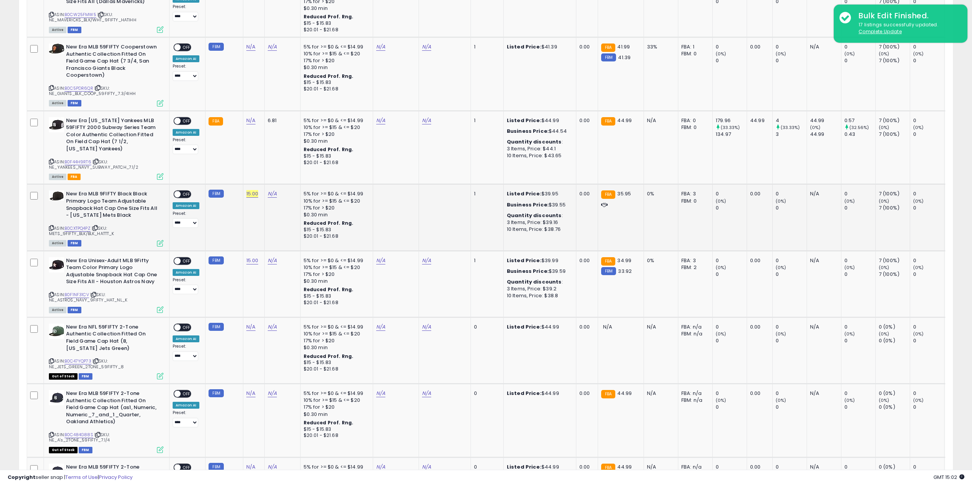
scroll to position [1761, 0]
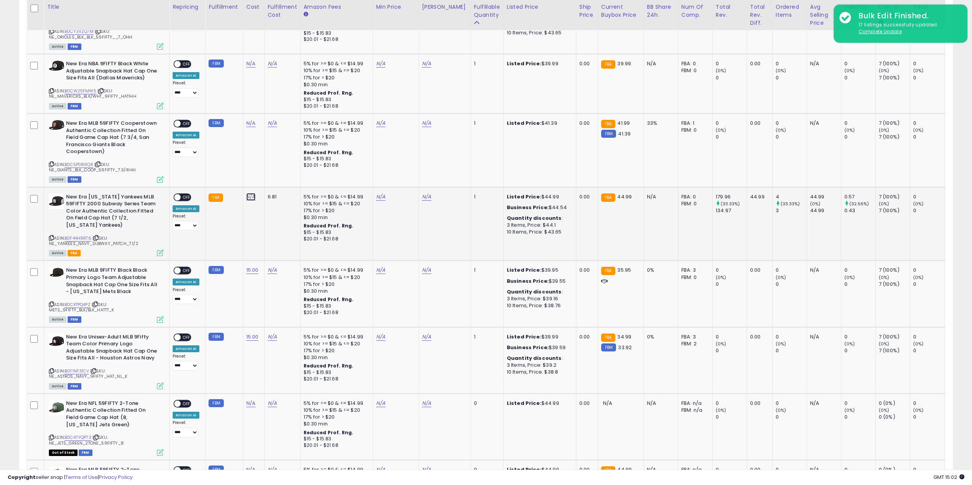
click at [249, 193] on link "N/A" at bounding box center [250, 197] width 9 height 8
type input "**"
click button "submit" at bounding box center [270, 170] width 13 height 11
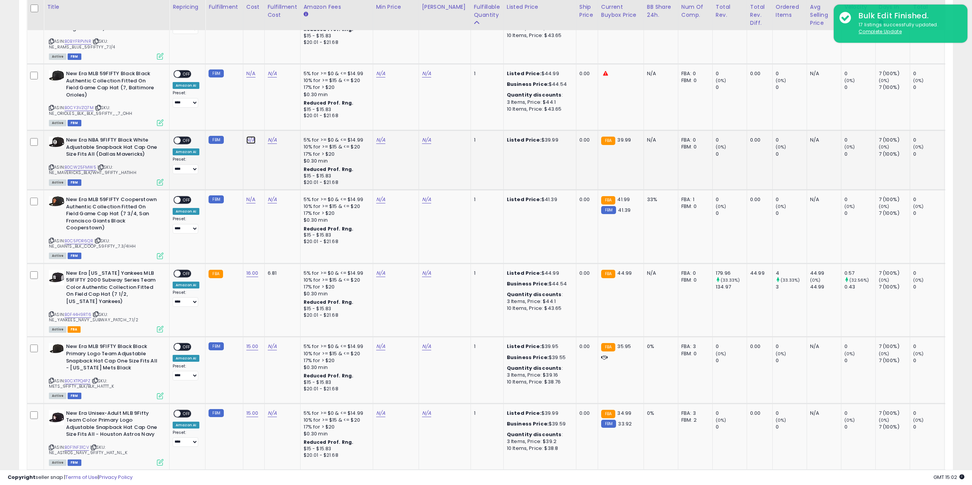
click at [249, 136] on link "N/A" at bounding box center [250, 140] width 9 height 8
type input "**"
click button "submit" at bounding box center [270, 113] width 13 height 11
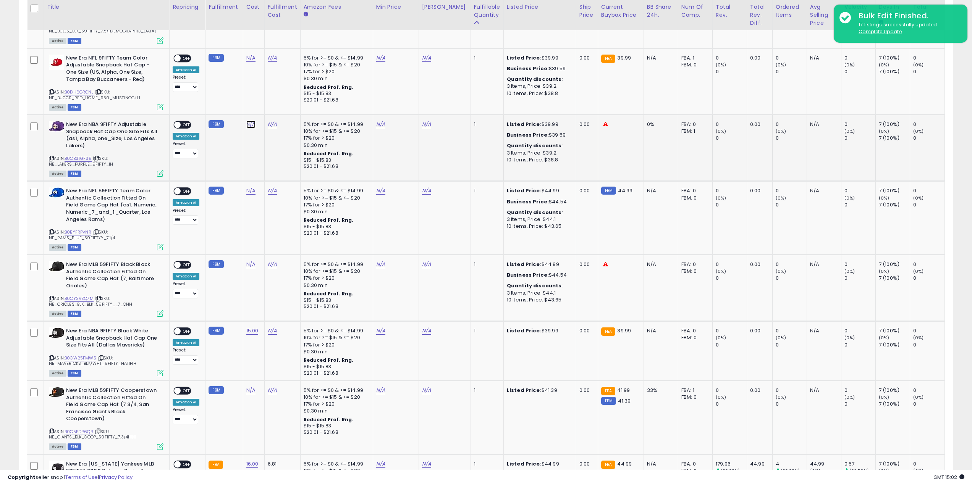
click at [251, 121] on link "N/A" at bounding box center [250, 125] width 9 height 8
type input "**"
click button "submit" at bounding box center [270, 97] width 13 height 11
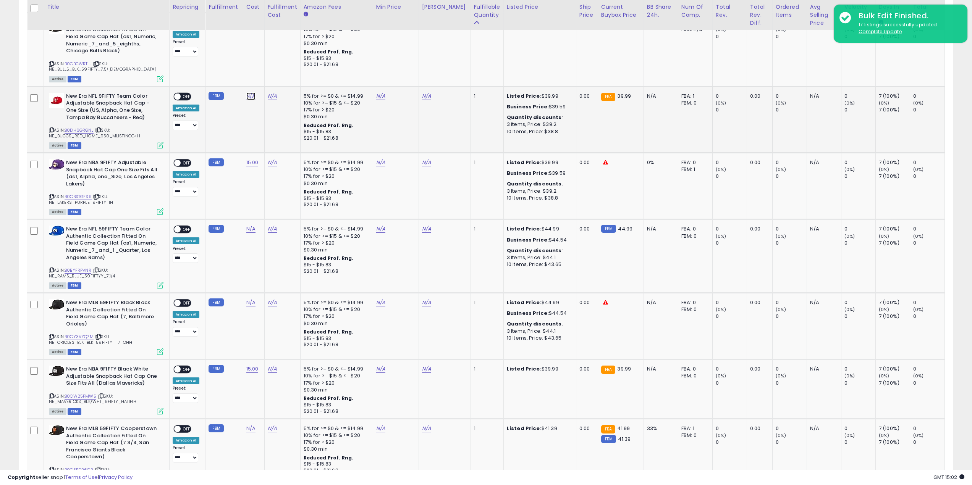
click at [253, 92] on link "N/A" at bounding box center [250, 96] width 9 height 8
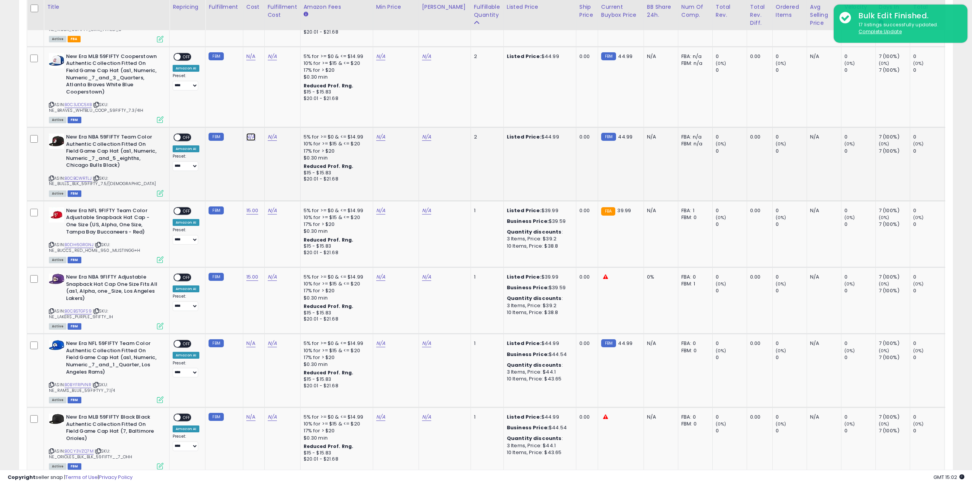
click at [249, 133] on link "N/A" at bounding box center [250, 137] width 9 height 8
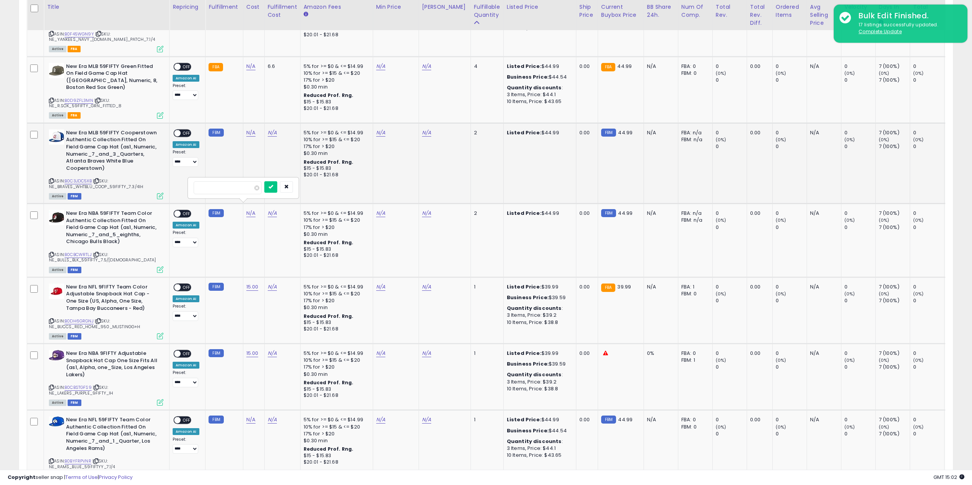
click at [251, 152] on td "N/A" at bounding box center [253, 163] width 21 height 81
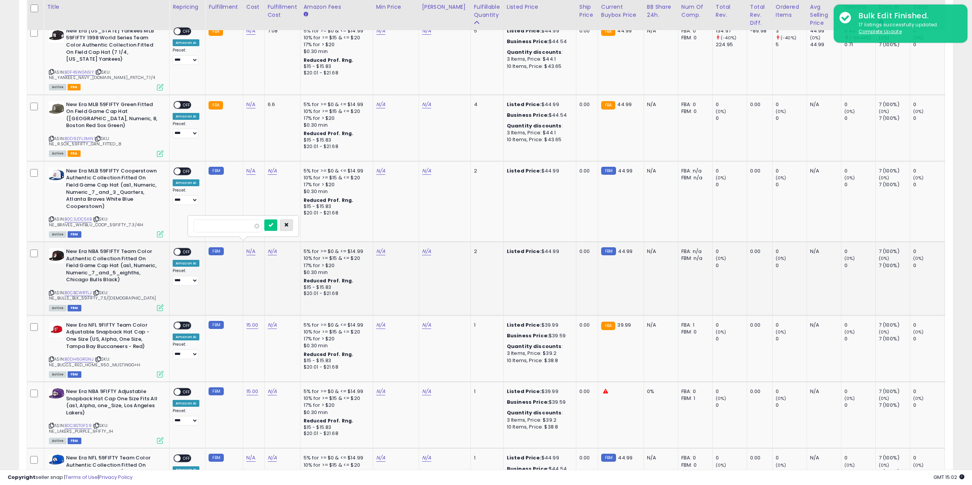
click at [289, 224] on icon "button" at bounding box center [286, 225] width 5 height 5
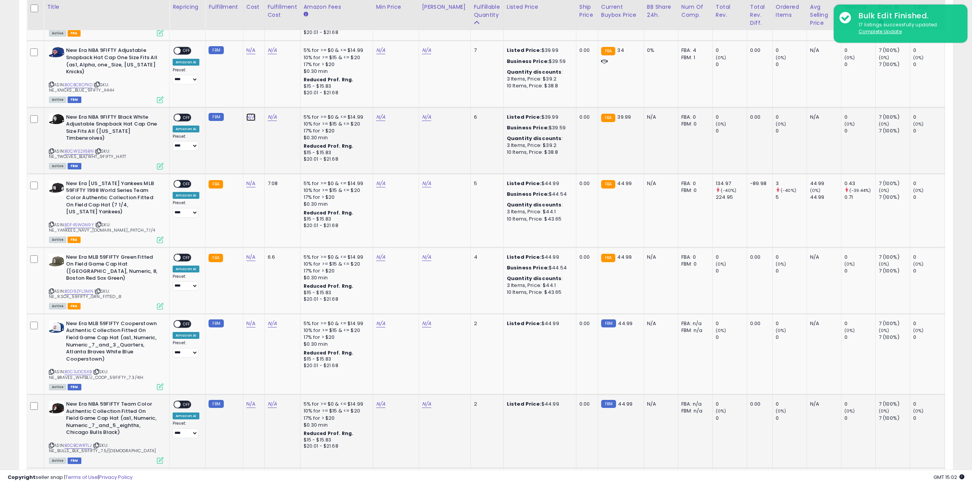
click at [249, 118] on link "N/A" at bounding box center [250, 117] width 9 height 8
type input "*"
click button "submit" at bounding box center [270, 97] width 13 height 11
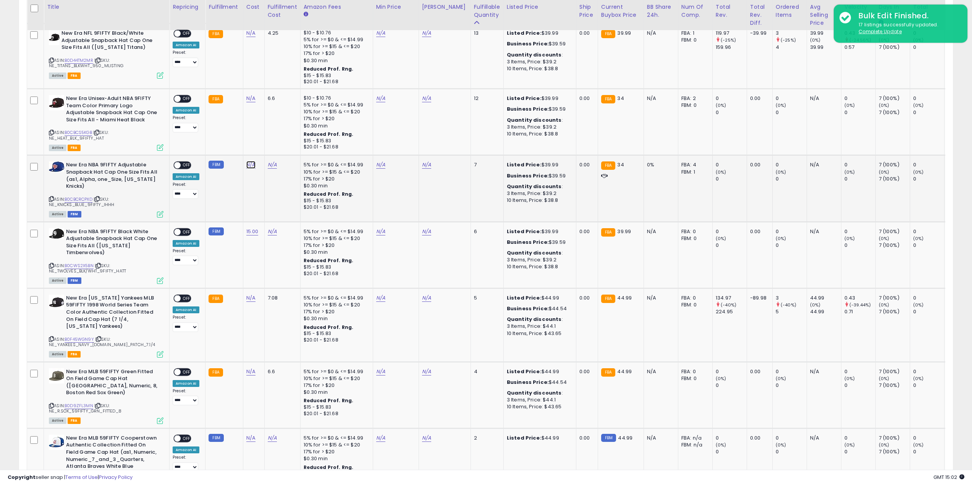
click at [250, 165] on link "N/A" at bounding box center [250, 165] width 9 height 8
click button "submit" at bounding box center [270, 145] width 13 height 11
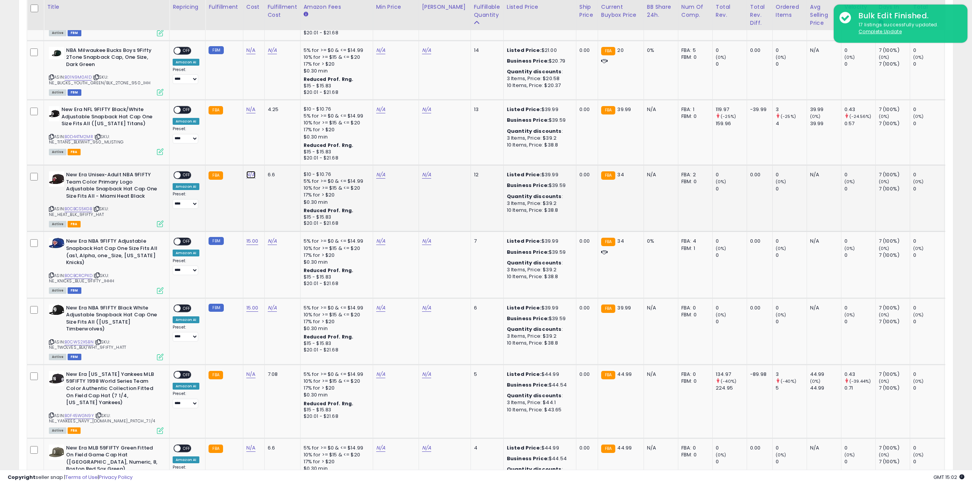
click at [248, 173] on link "N/A" at bounding box center [250, 175] width 9 height 8
type input "**"
click button "submit" at bounding box center [321, 159] width 13 height 11
click at [252, 109] on link "N/A" at bounding box center [250, 110] width 9 height 8
type input "**"
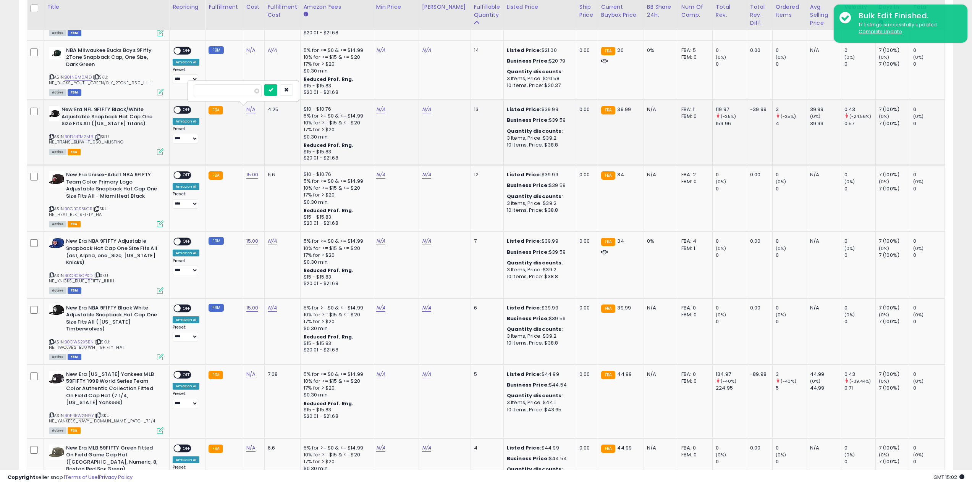
click button "submit" at bounding box center [270, 89] width 13 height 11
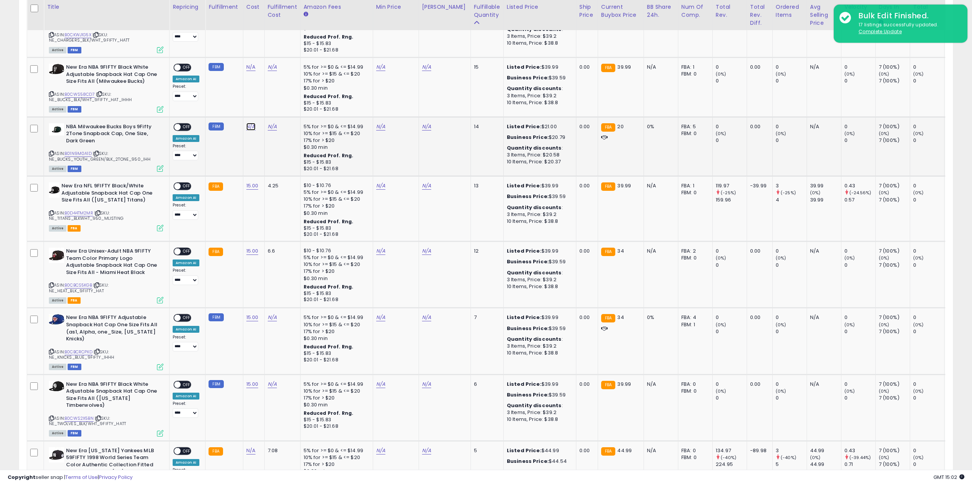
click at [252, 129] on link "N/A" at bounding box center [250, 127] width 9 height 8
click button "submit" at bounding box center [270, 107] width 13 height 11
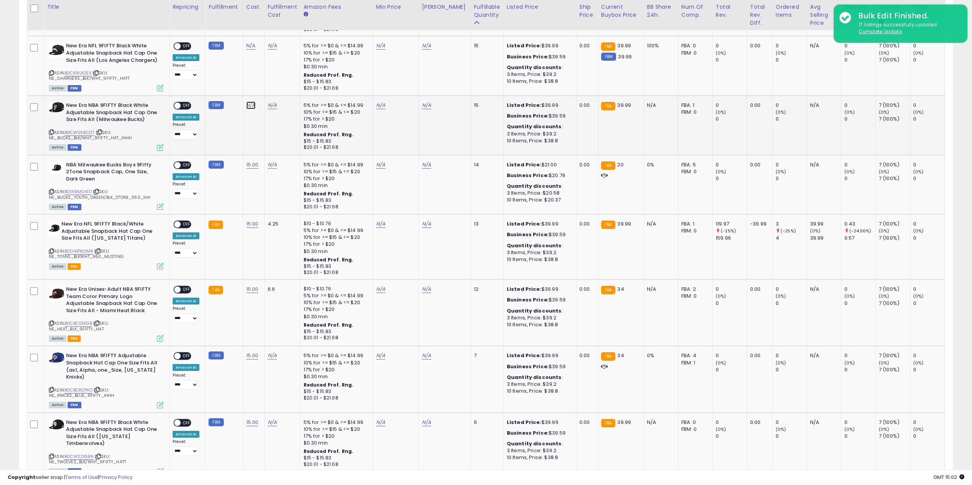
click at [250, 105] on link "N/A" at bounding box center [250, 106] width 9 height 8
click button "submit" at bounding box center [270, 85] width 13 height 11
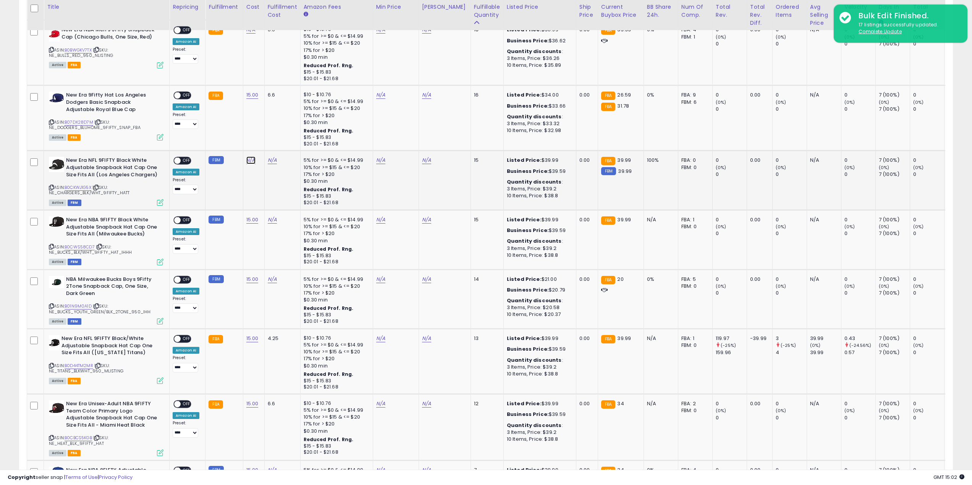
click at [251, 159] on link "N/A" at bounding box center [250, 161] width 9 height 8
type input "**"
click button "submit" at bounding box center [270, 140] width 13 height 11
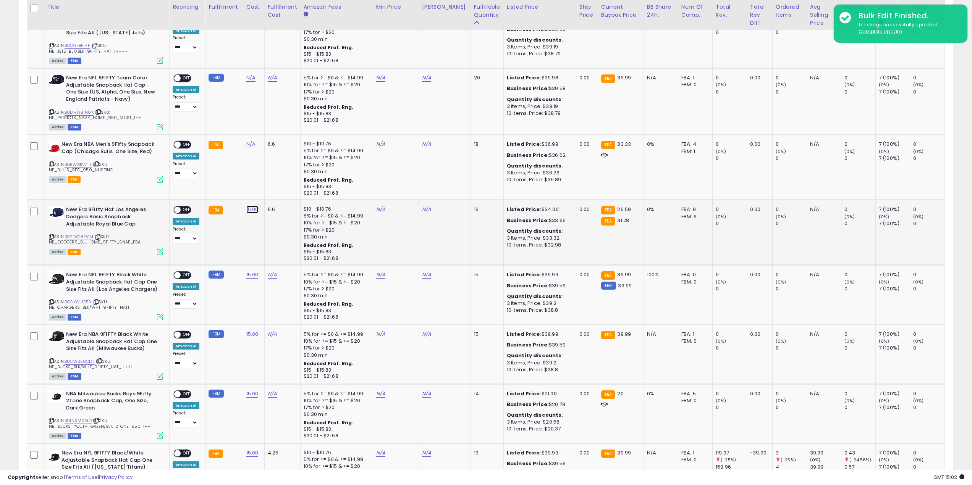
click at [249, 208] on link "15.00" at bounding box center [252, 210] width 12 height 8
click at [250, 144] on link "N/A" at bounding box center [250, 145] width 9 height 8
drag, startPoint x: 239, startPoint y: 196, endPoint x: 0, endPoint y: 171, distance: 240.7
type input "**"
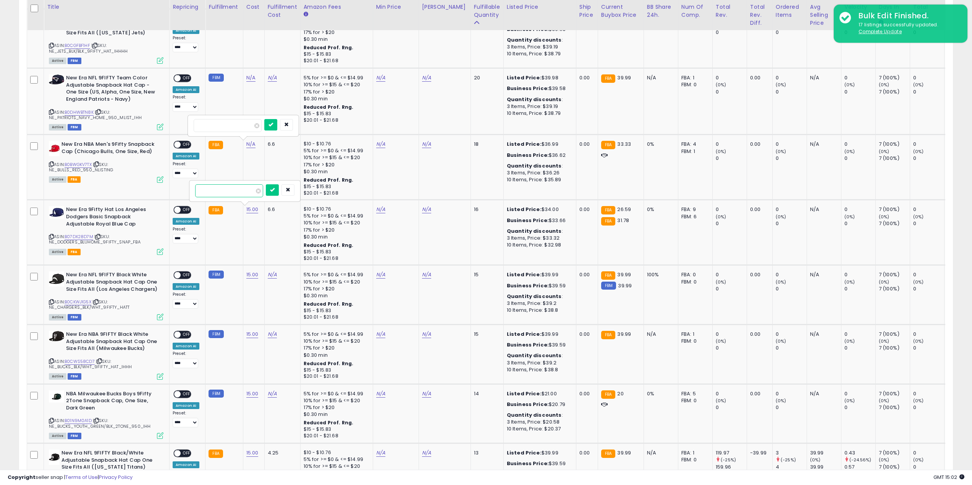
click at [266, 184] on button "submit" at bounding box center [272, 189] width 13 height 11
click at [240, 129] on input "number" at bounding box center [228, 125] width 68 height 13
type input "**"
click button "submit" at bounding box center [270, 124] width 13 height 11
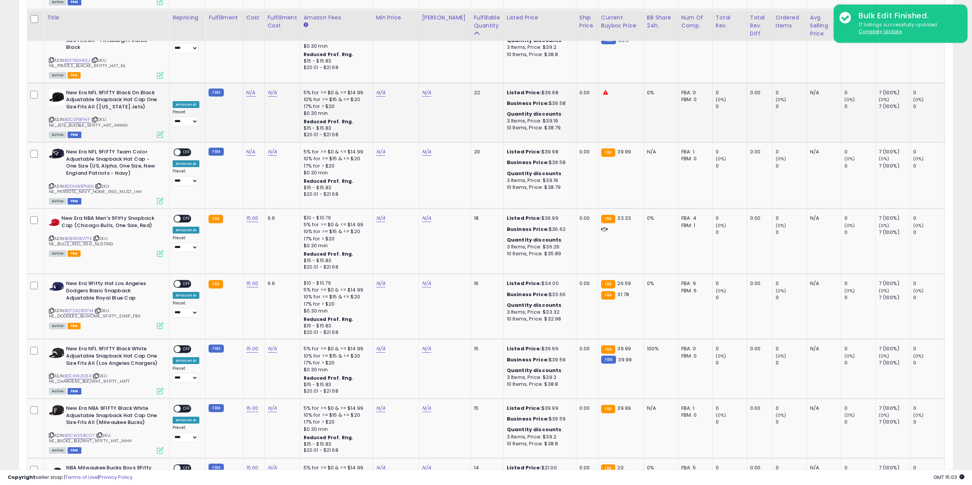
scroll to position [463, 0]
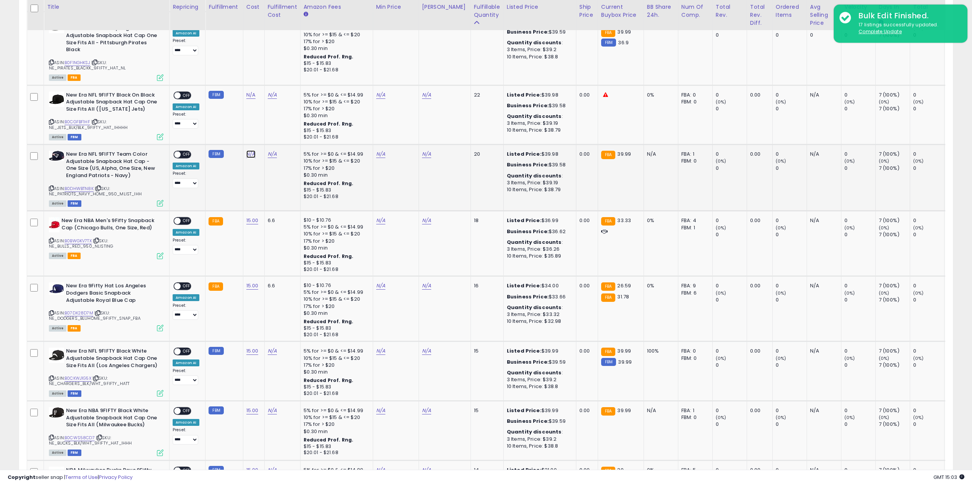
click at [246, 155] on link "N/A" at bounding box center [250, 154] width 9 height 8
click button "submit" at bounding box center [270, 134] width 13 height 11
click at [253, 98] on link "N/A" at bounding box center [250, 95] width 9 height 8
click button "submit" at bounding box center [270, 75] width 13 height 11
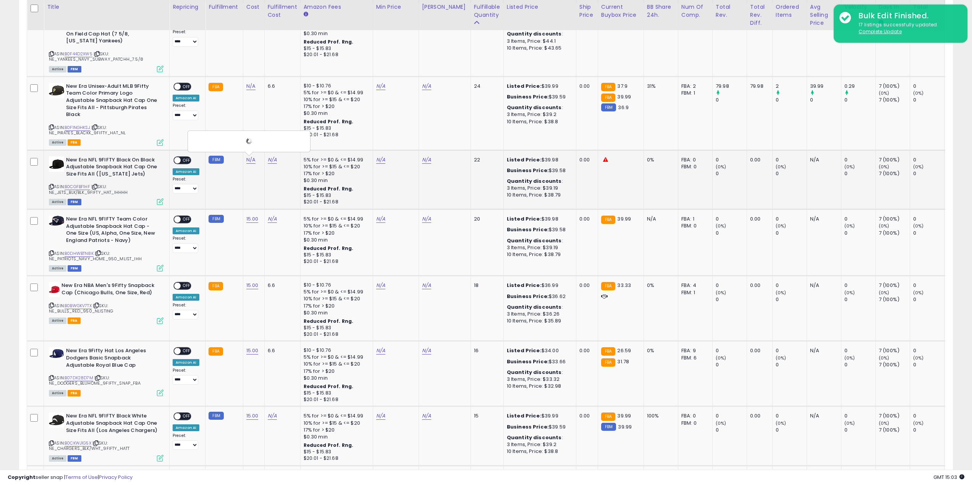
scroll to position [386, 0]
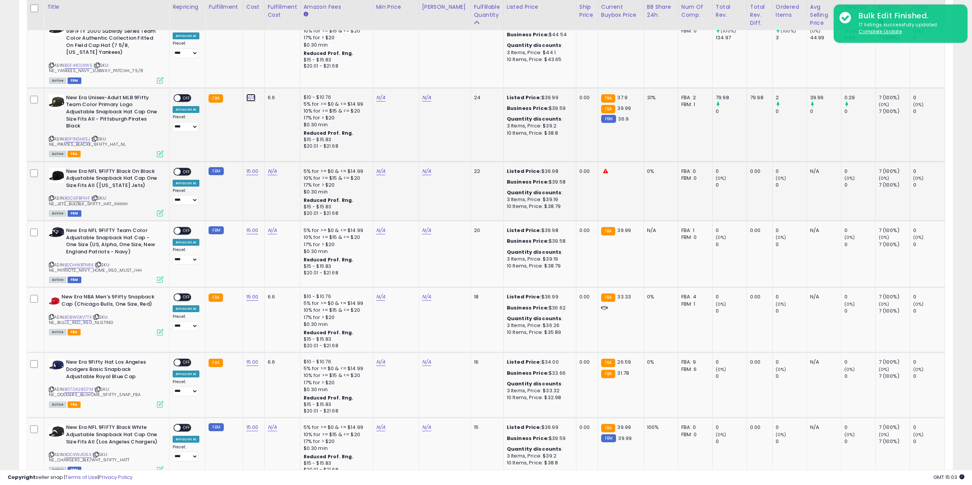
click at [248, 94] on link "N/A" at bounding box center [250, 98] width 9 height 8
type input "**"
click button "submit" at bounding box center [0, 0] width 0 height 0
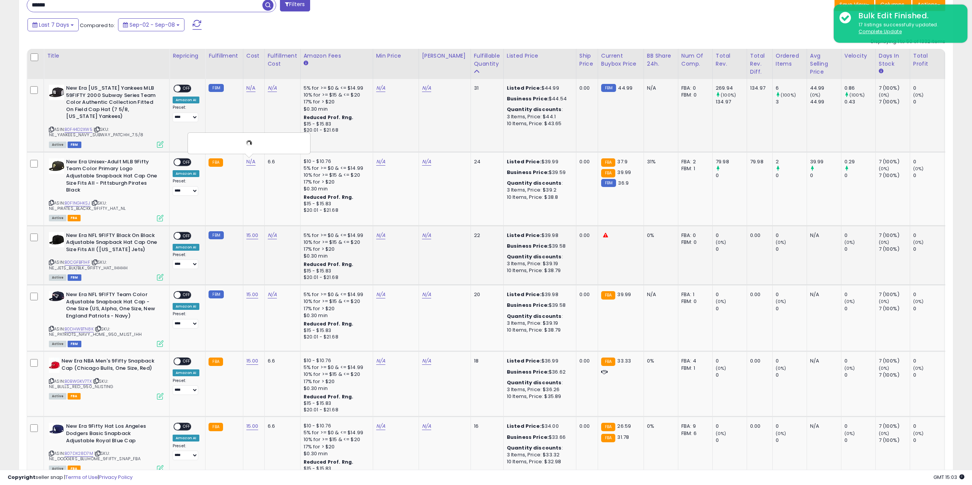
scroll to position [310, 0]
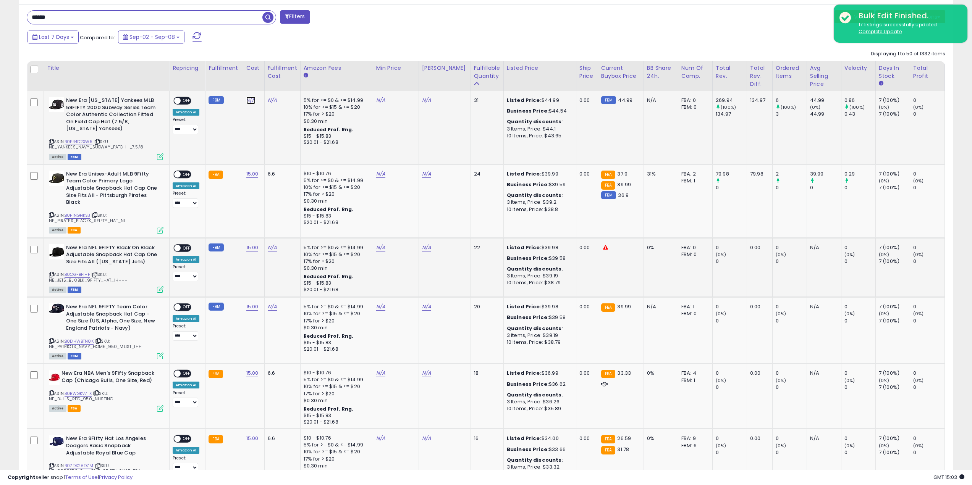
click at [248, 99] on link "N/A" at bounding box center [250, 101] width 9 height 8
type input "*"
click button "submit" at bounding box center [270, 80] width 13 height 11
click at [74, 13] on input "******" at bounding box center [144, 17] width 235 height 13
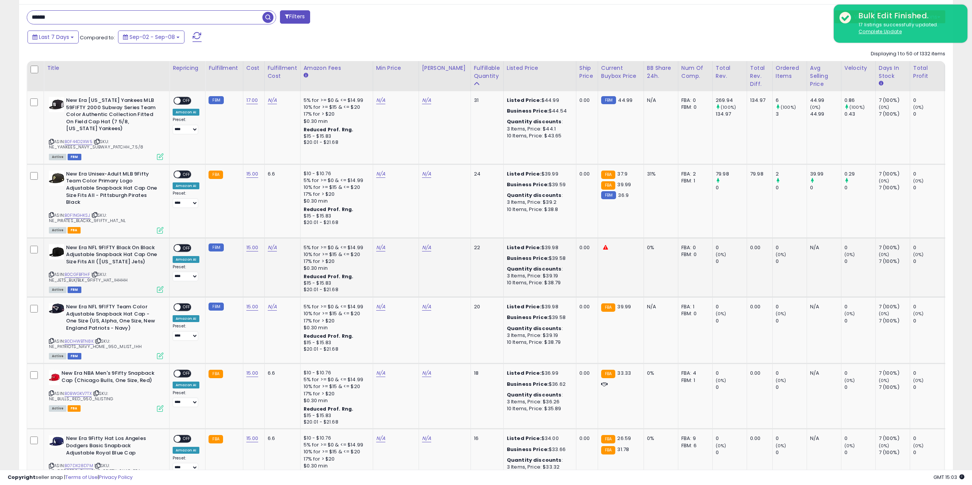
click at [74, 13] on input "******" at bounding box center [144, 17] width 235 height 13
type input "******"
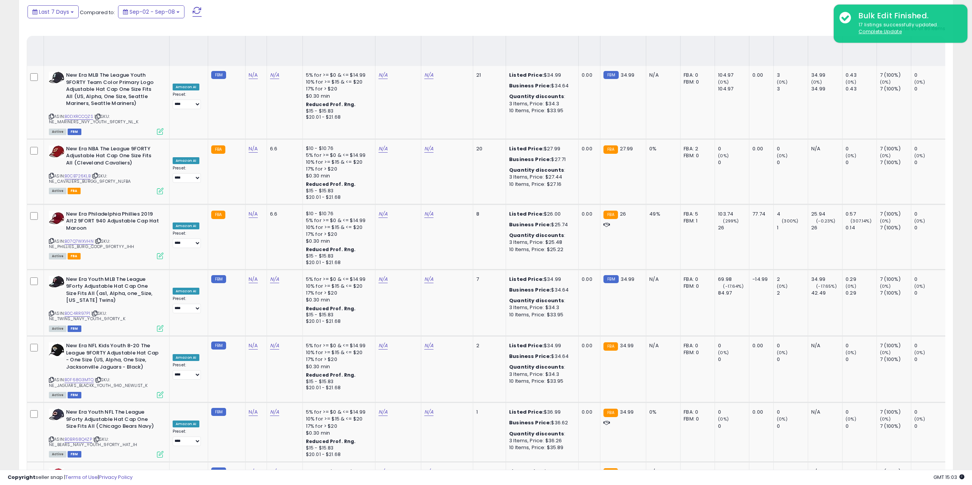
scroll to position [0, 0]
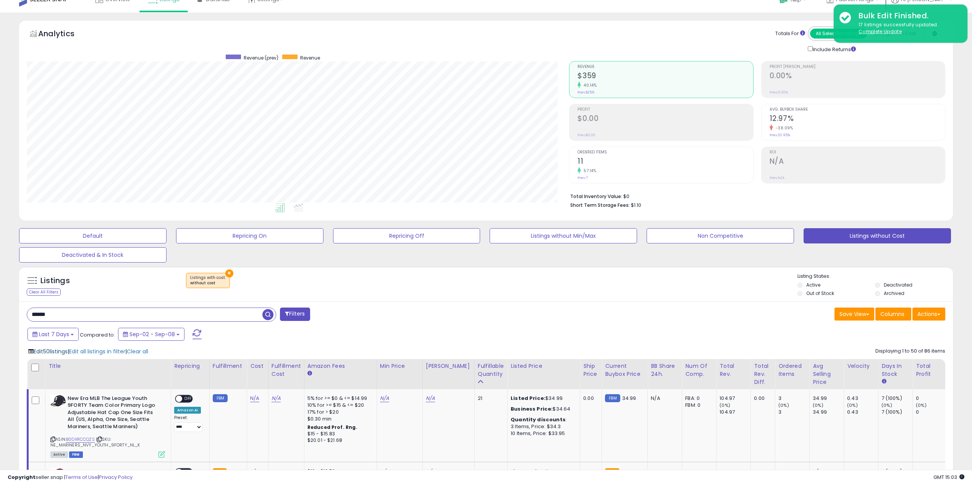
click at [53, 353] on span "Edit 50 listings" at bounding box center [51, 352] width 34 height 8
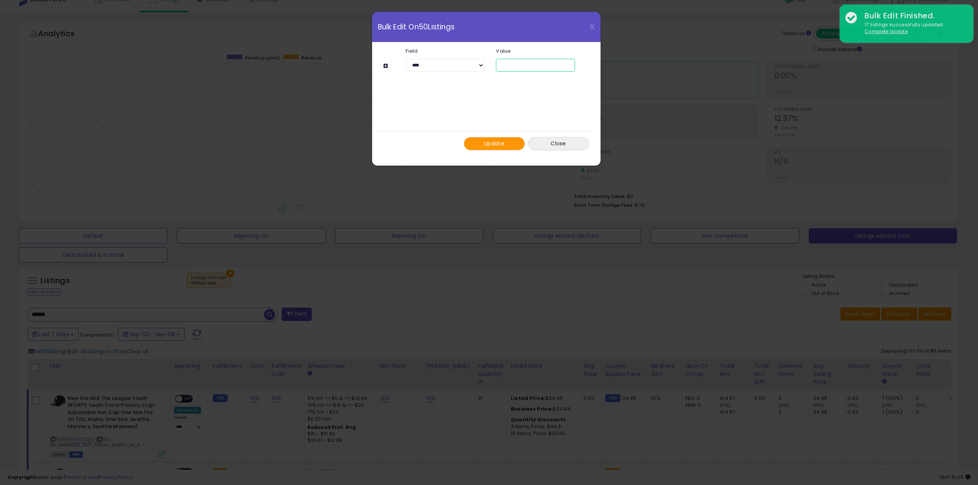
drag, startPoint x: 490, startPoint y: 67, endPoint x: 442, endPoint y: 61, distance: 48.8
click at [455, 64] on div "**********" at bounding box center [490, 65] width 192 height 13
type input "*"
type input "**"
click at [496, 143] on span "Update" at bounding box center [494, 144] width 20 height 8
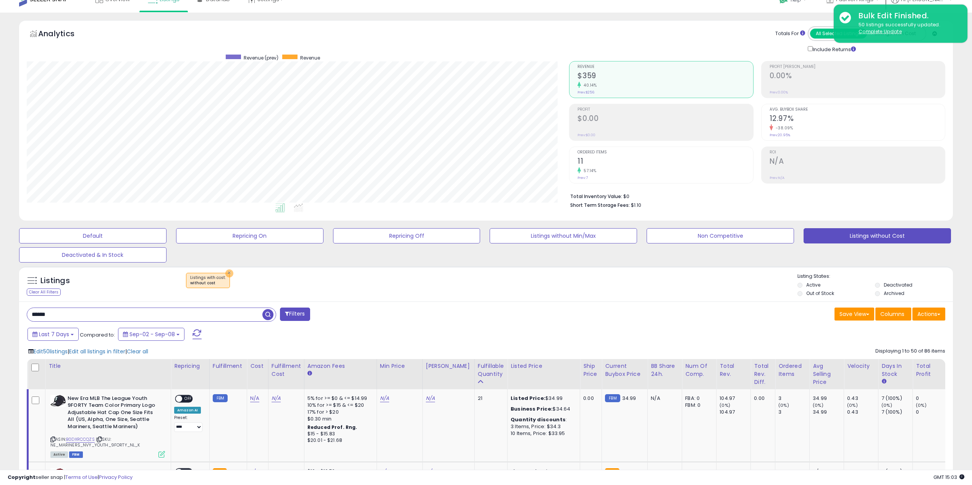
click at [228, 275] on button "×" at bounding box center [229, 274] width 8 height 8
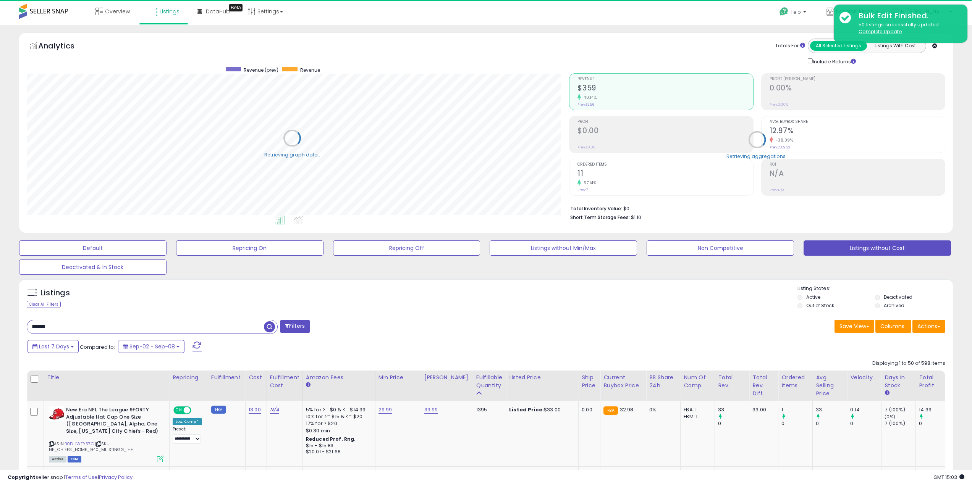
click at [57, 327] on input "******" at bounding box center [145, 326] width 237 height 13
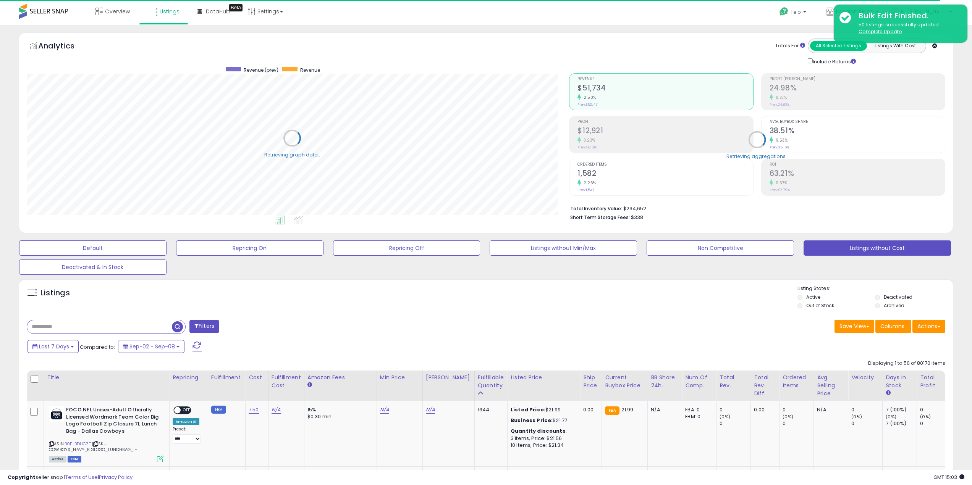
click at [175, 325] on span "button" at bounding box center [177, 327] width 11 height 11
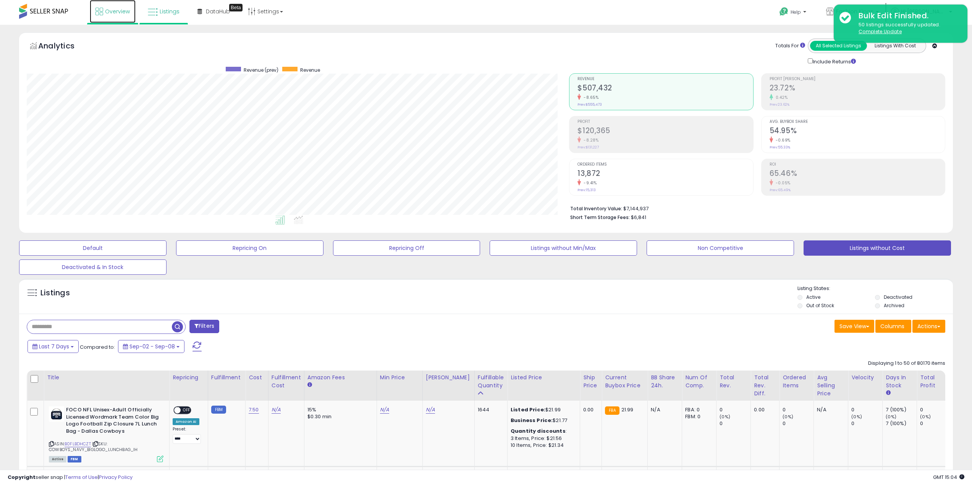
click at [126, 8] on span "Overview" at bounding box center [117, 12] width 25 height 8
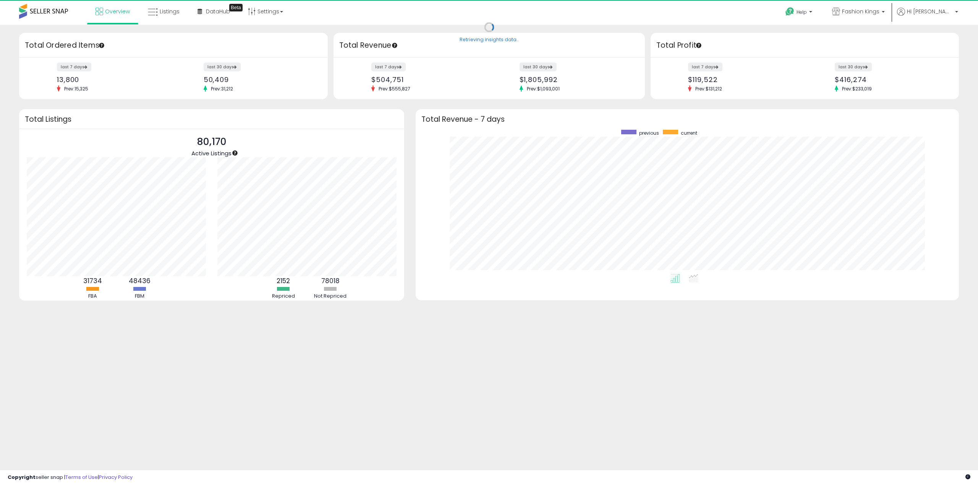
scroll to position [144, 528]
